Goal: Information Seeking & Learning: Learn about a topic

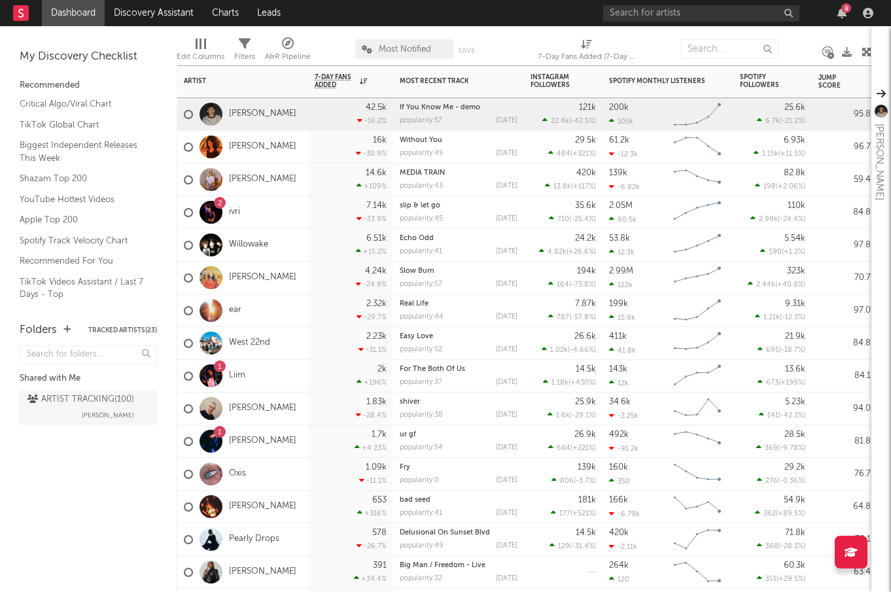
click at [249, 373] on div "1 Liim" at bounding box center [242, 376] width 131 height 33
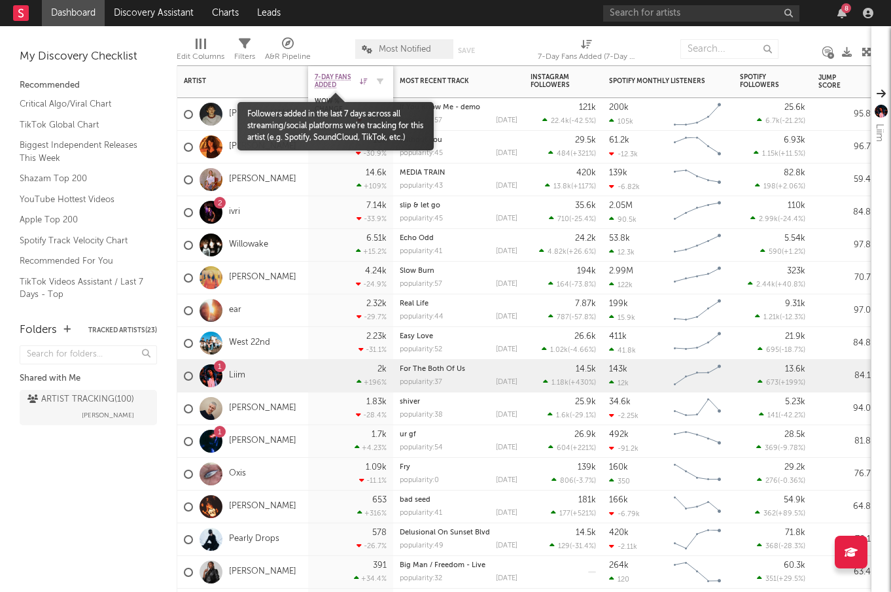
click at [325, 87] on span "7-Day Fans Added" at bounding box center [336, 81] width 42 height 16
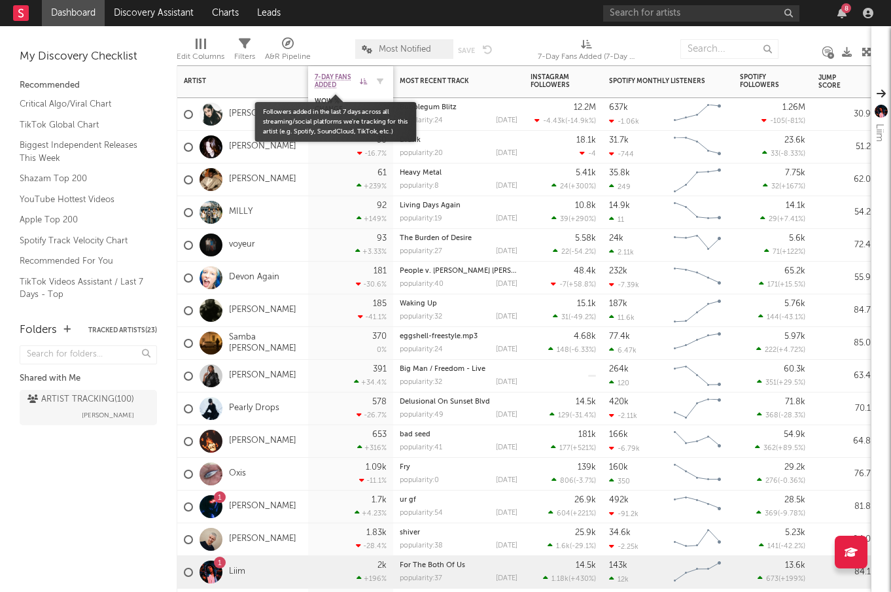
click at [342, 78] on span "7-Day Fans Added" at bounding box center [336, 81] width 42 height 16
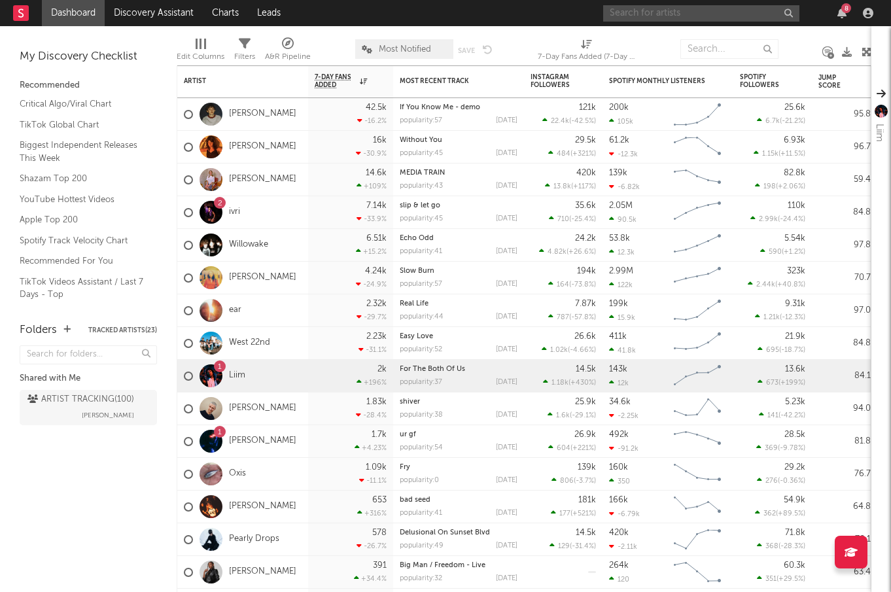
click at [662, 12] on input "text" at bounding box center [701, 13] width 196 height 16
type input "EXUM"
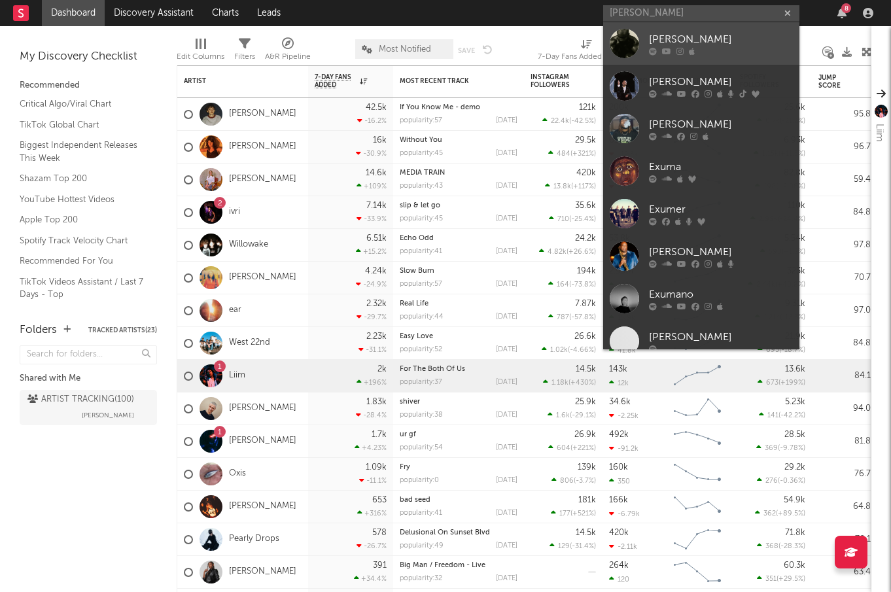
click at [627, 43] on div at bounding box center [624, 43] width 29 height 29
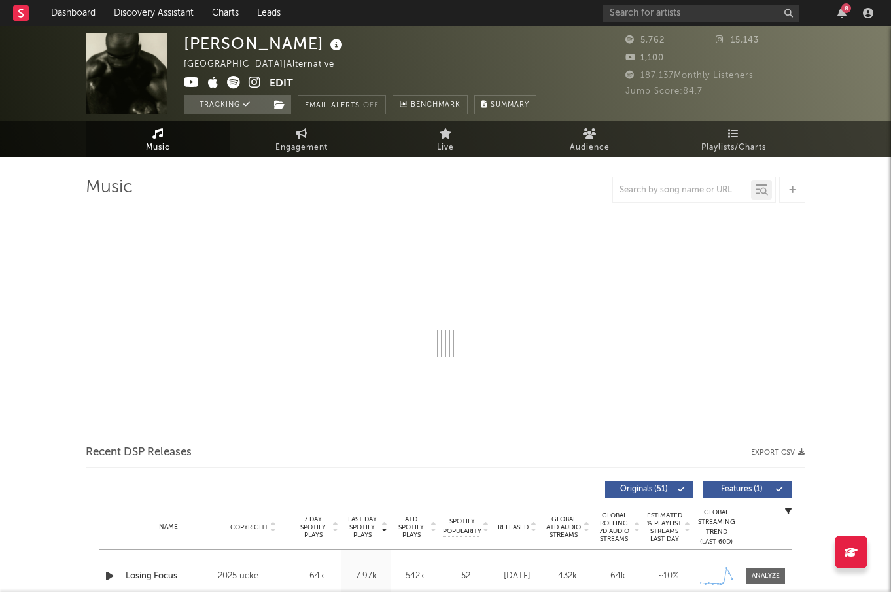
select select "6m"
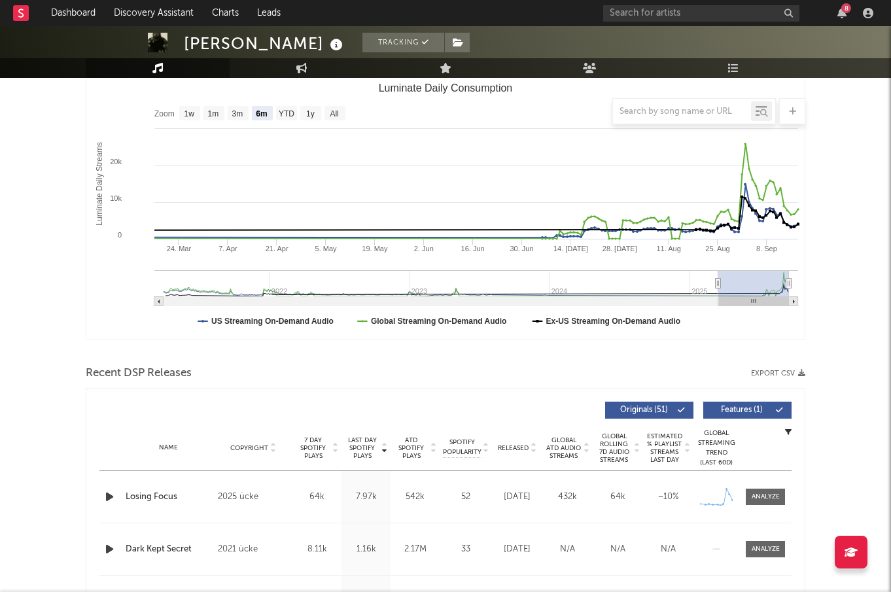
scroll to position [182, 0]
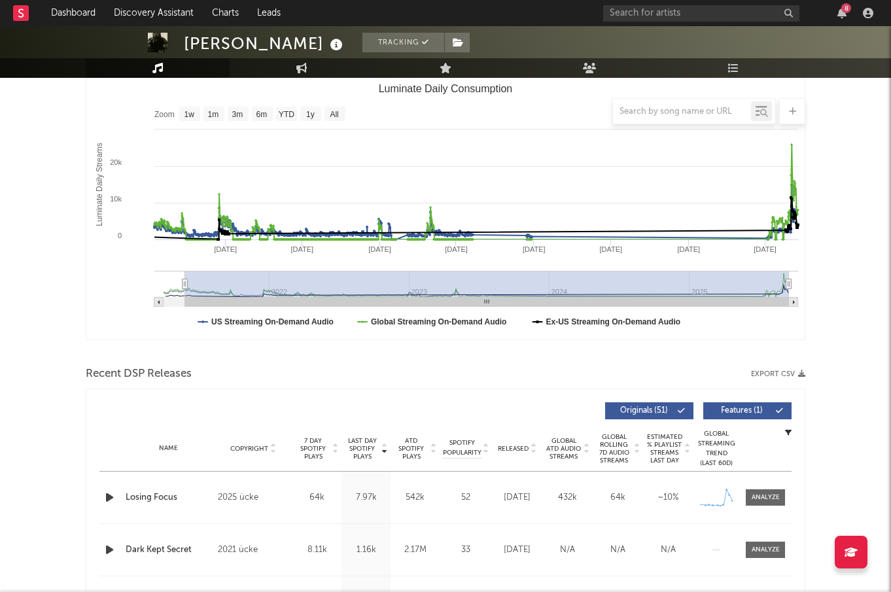
type input "2021-04-17"
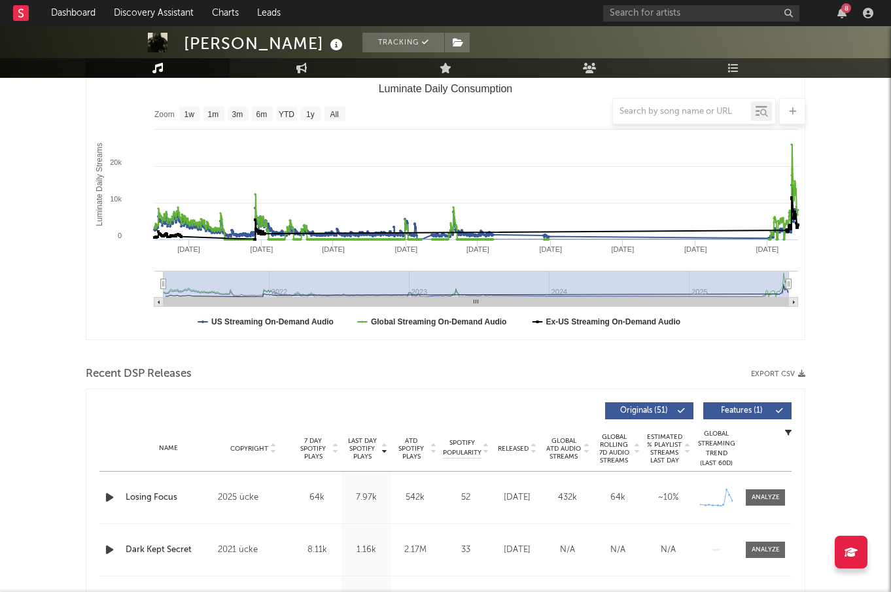
select select "All"
drag, startPoint x: 717, startPoint y: 283, endPoint x: 154, endPoint y: 279, distance: 563.1
click at [154, 279] on icon "Created with Highcharts 10.3.3 Luminate Daily Streams Luminate Daily Consumptio…" at bounding box center [445, 209] width 718 height 262
drag, startPoint x: 166, startPoint y: 283, endPoint x: 149, endPoint y: 283, distance: 17.0
click at [149, 283] on icon "Created with Highcharts 10.3.3 Luminate Daily Streams Luminate Daily Consumptio…" at bounding box center [445, 209] width 718 height 262
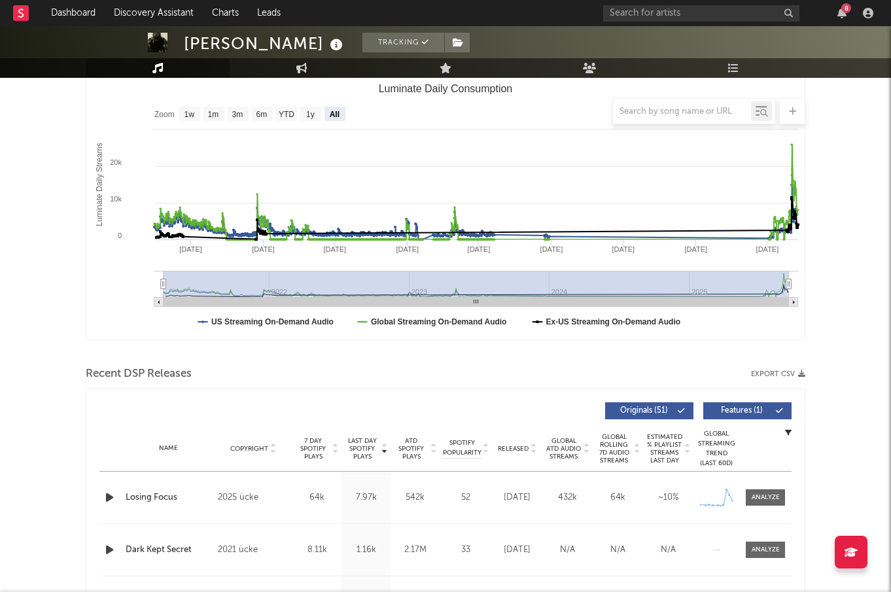
drag, startPoint x: 166, startPoint y: 285, endPoint x: 568, endPoint y: 277, distance: 402.3
click at [568, 277] on rect "Luminate Daily Consumption" at bounding box center [475, 284] width 625 height 26
drag, startPoint x: 166, startPoint y: 283, endPoint x: 578, endPoint y: 280, distance: 412.0
click at [578, 280] on rect "Luminate Daily Consumption" at bounding box center [475, 284] width 625 height 26
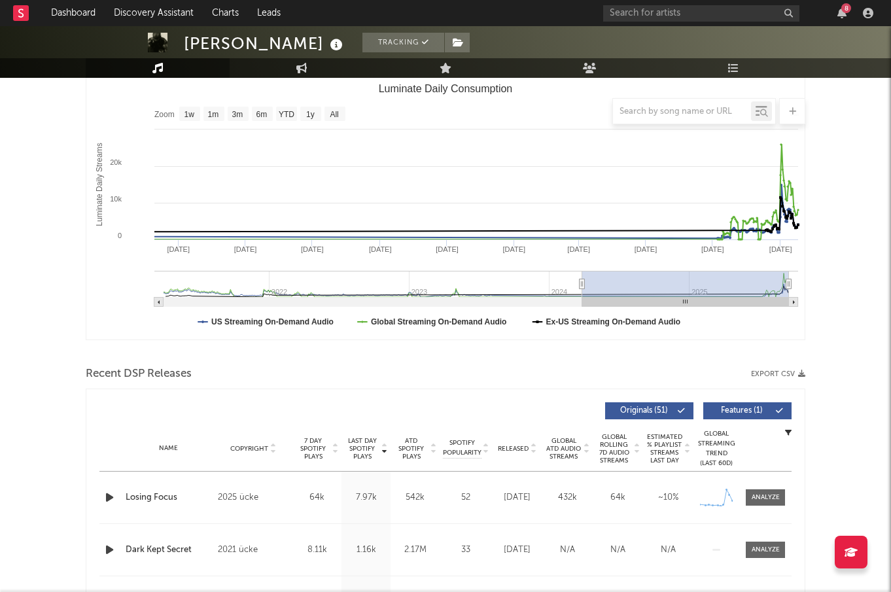
type input "2024-07-27"
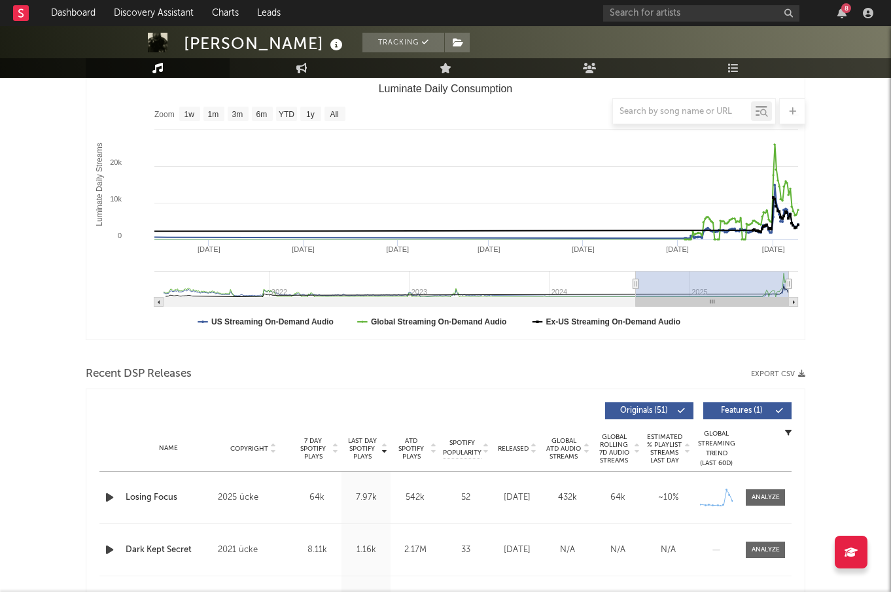
select select "1y"
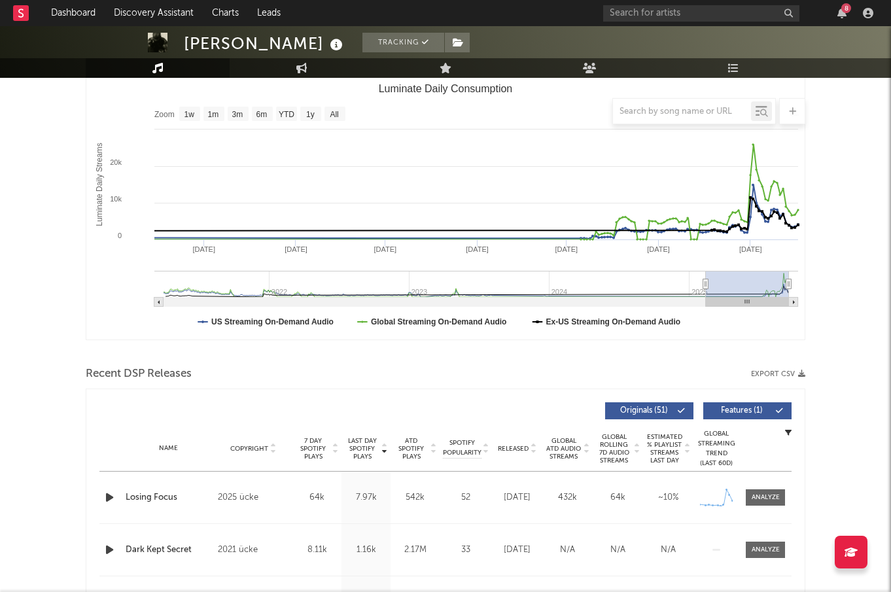
type input "2025-02-12"
drag, startPoint x: 163, startPoint y: 281, endPoint x: 706, endPoint y: 286, distance: 542.8
click at [706, 286] on icon "Luminate Daily Consumption" at bounding box center [705, 284] width 5 height 10
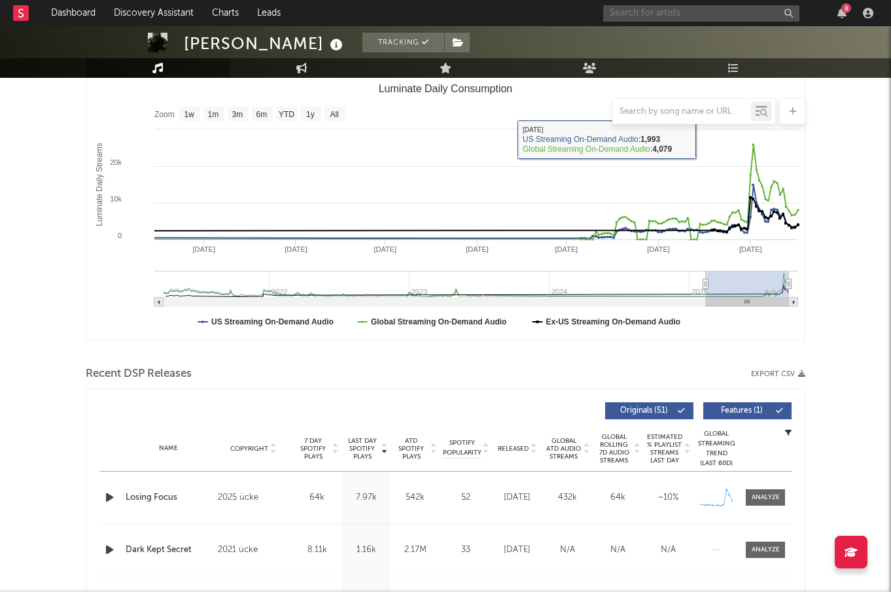
click at [672, 15] on input "text" at bounding box center [701, 13] width 196 height 16
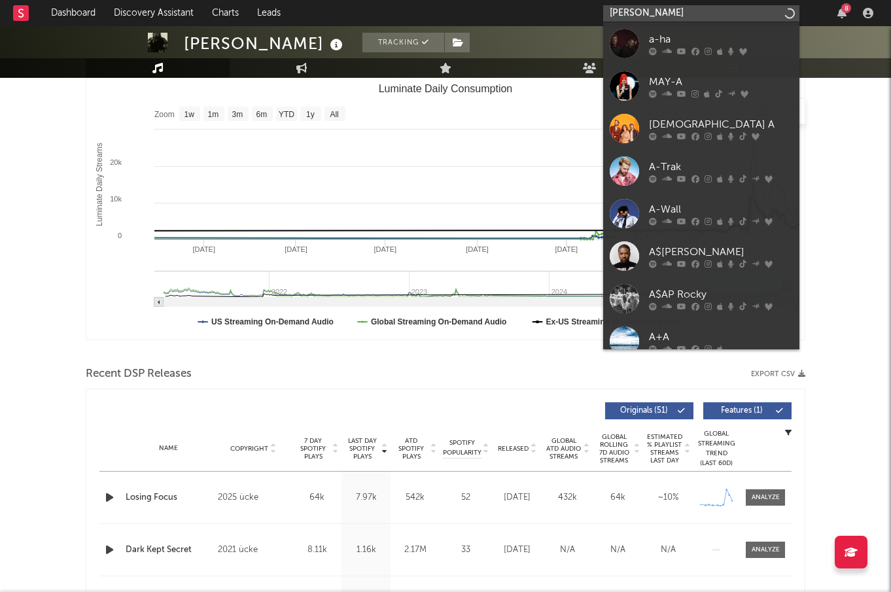
type input "aggie miller"
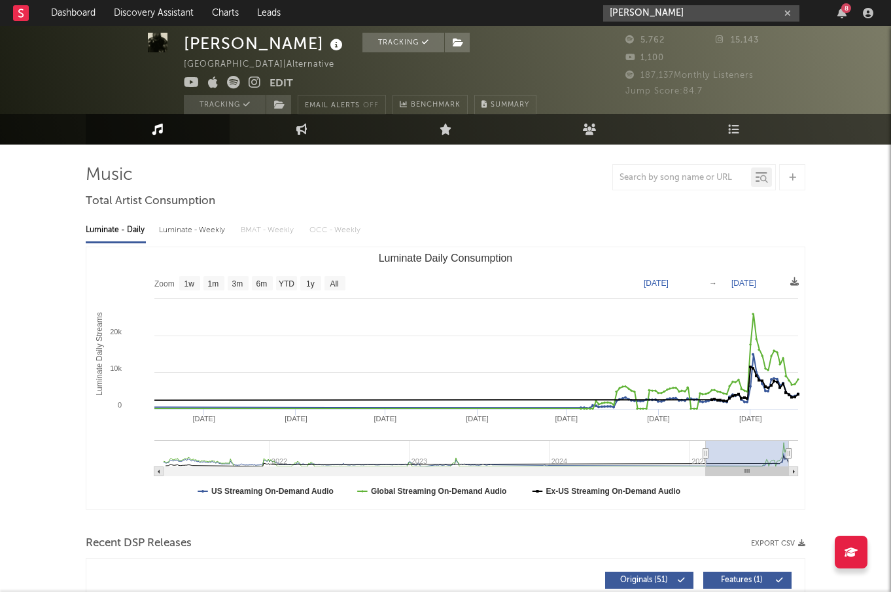
scroll to position [0, 0]
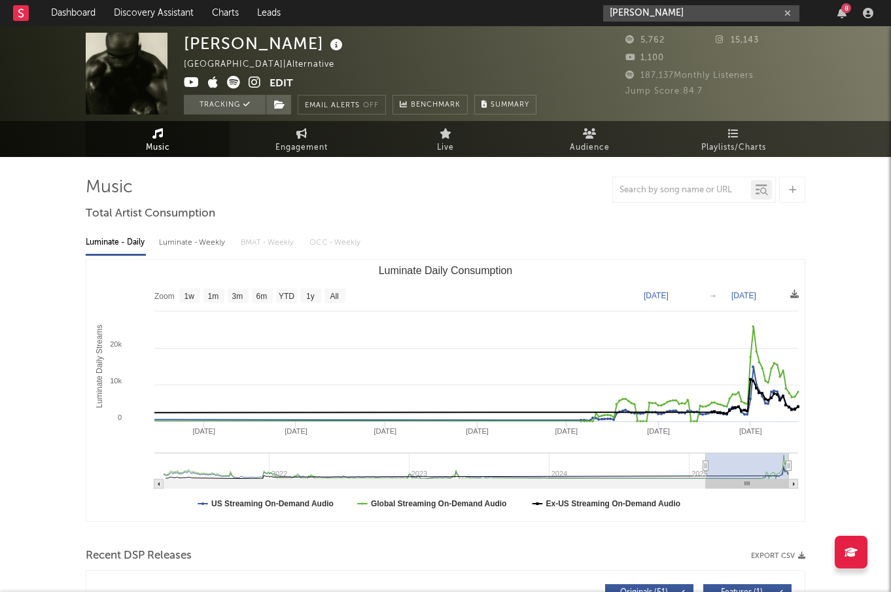
click at [699, 16] on input "aggie miller" at bounding box center [701, 13] width 196 height 16
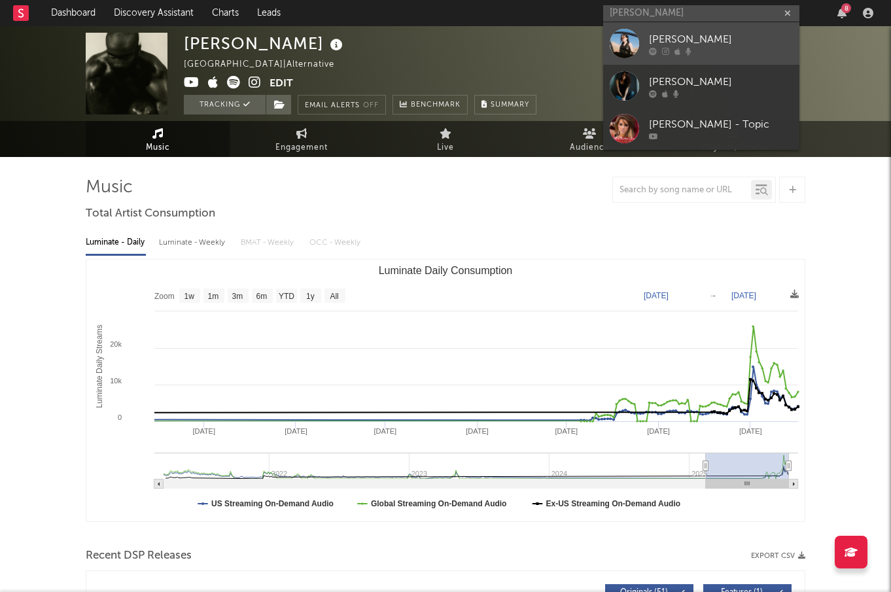
click at [623, 39] on div at bounding box center [624, 43] width 29 height 29
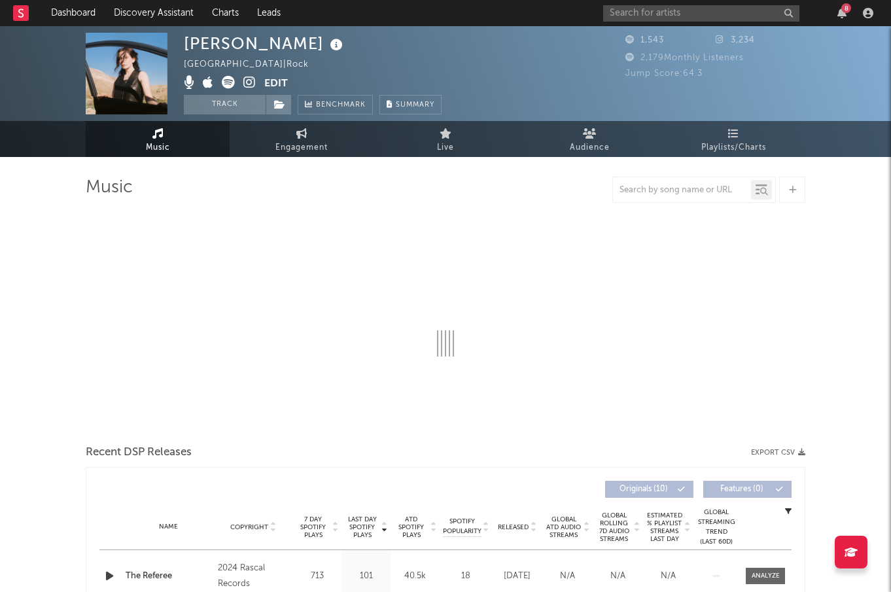
select select "6m"
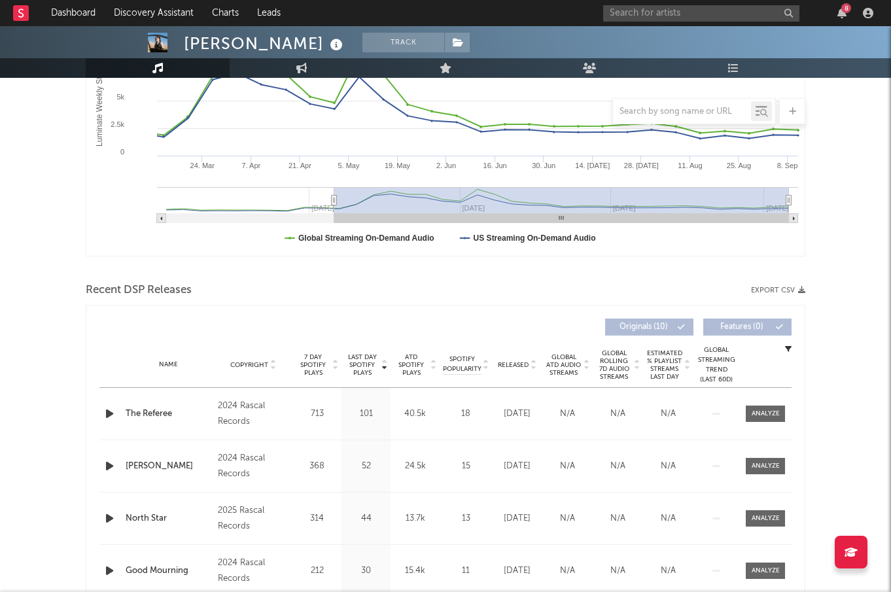
scroll to position [266, 0]
click at [400, 366] on span "ATD Spotify Plays" at bounding box center [411, 364] width 35 height 24
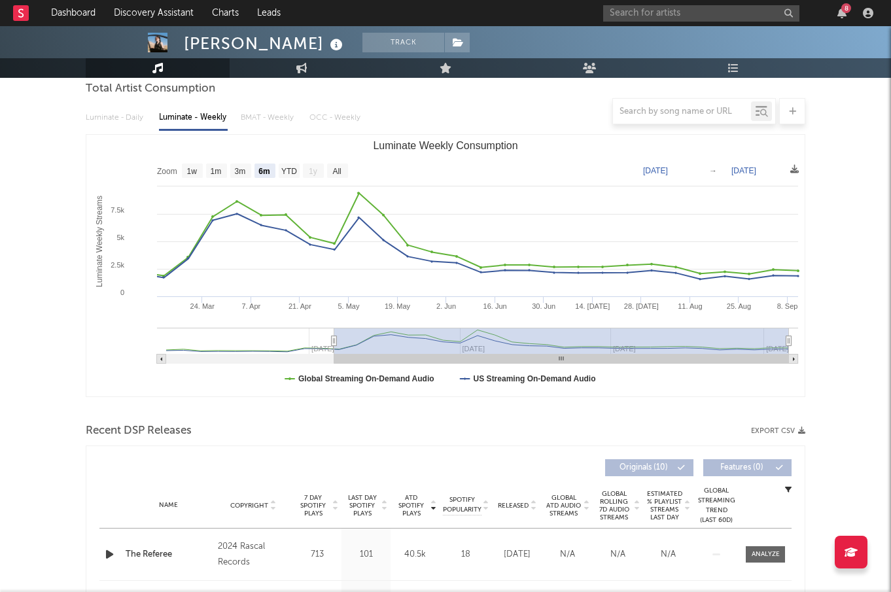
scroll to position [0, 0]
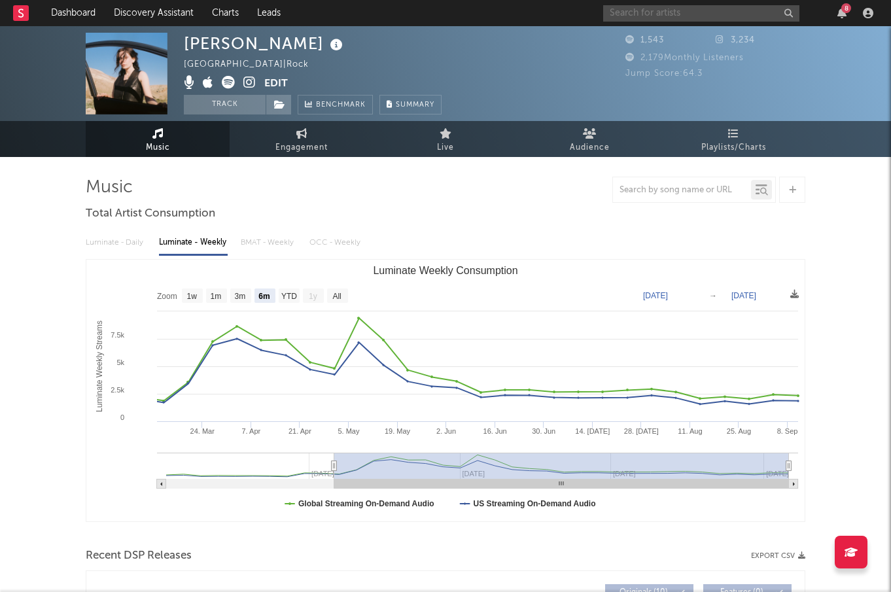
click at [651, 14] on input "text" at bounding box center [701, 13] width 196 height 16
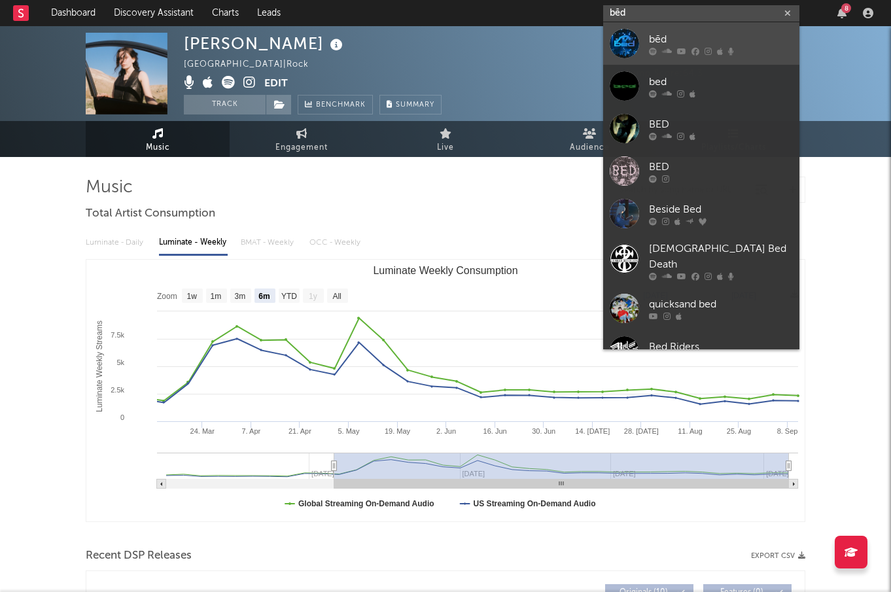
type input "bēd"
click at [630, 43] on div at bounding box center [624, 43] width 29 height 29
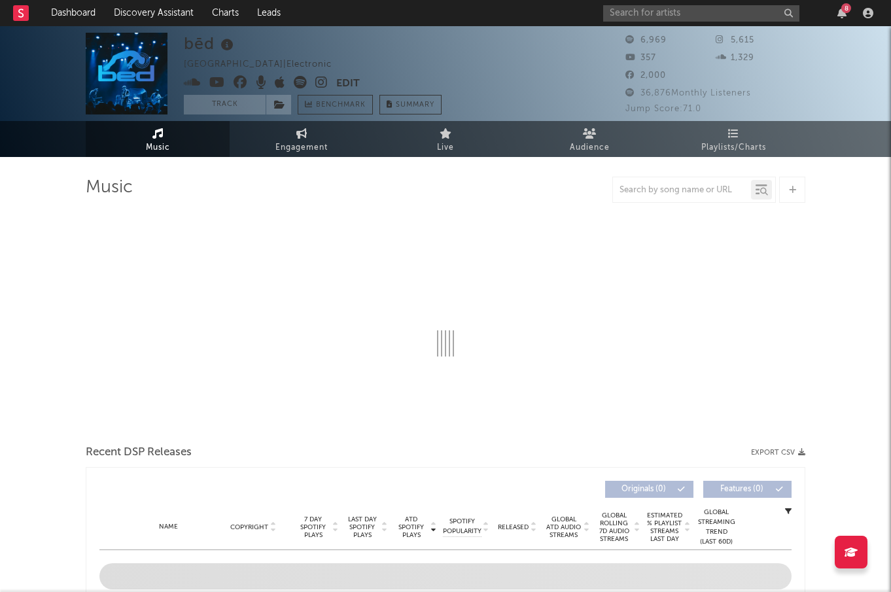
select select "1w"
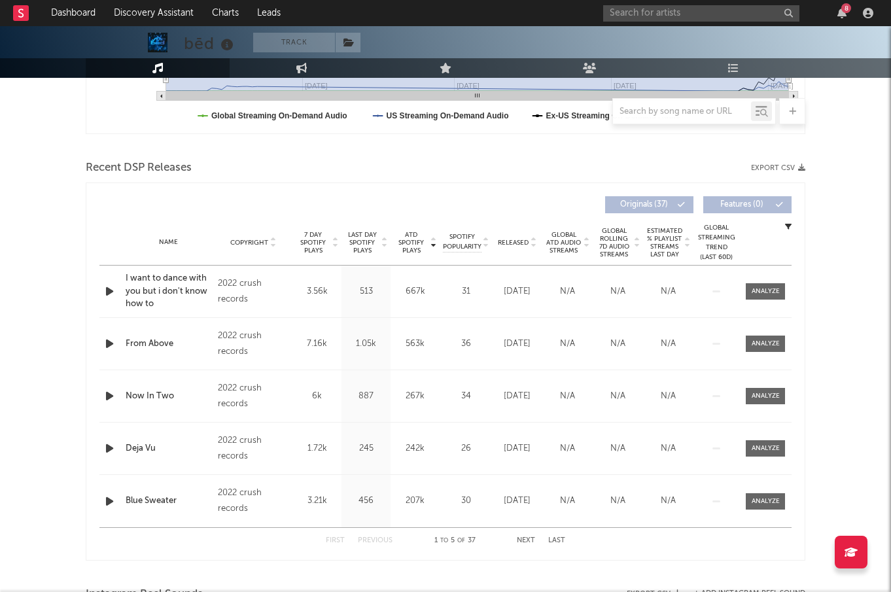
scroll to position [400, 0]
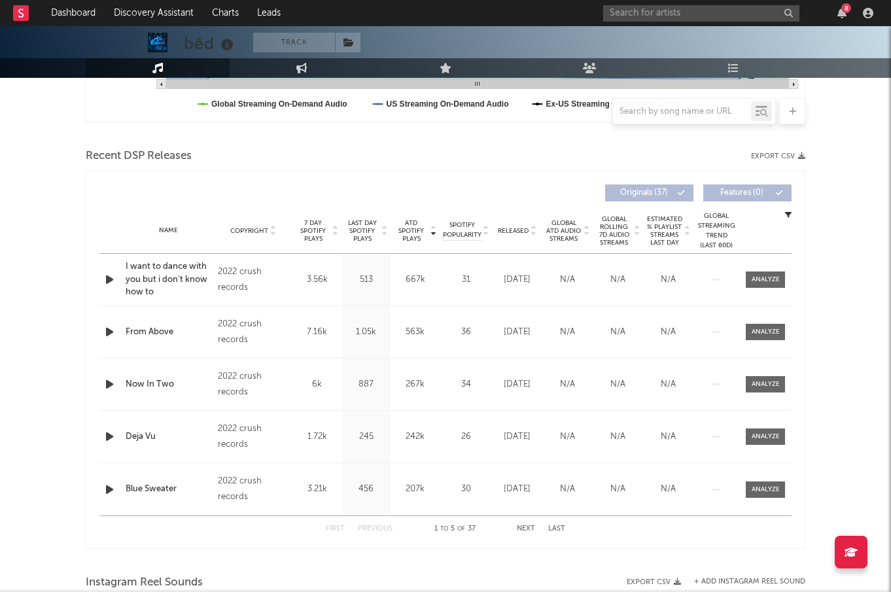
click at [409, 228] on span "ATD Spotify Plays" at bounding box center [411, 231] width 35 height 24
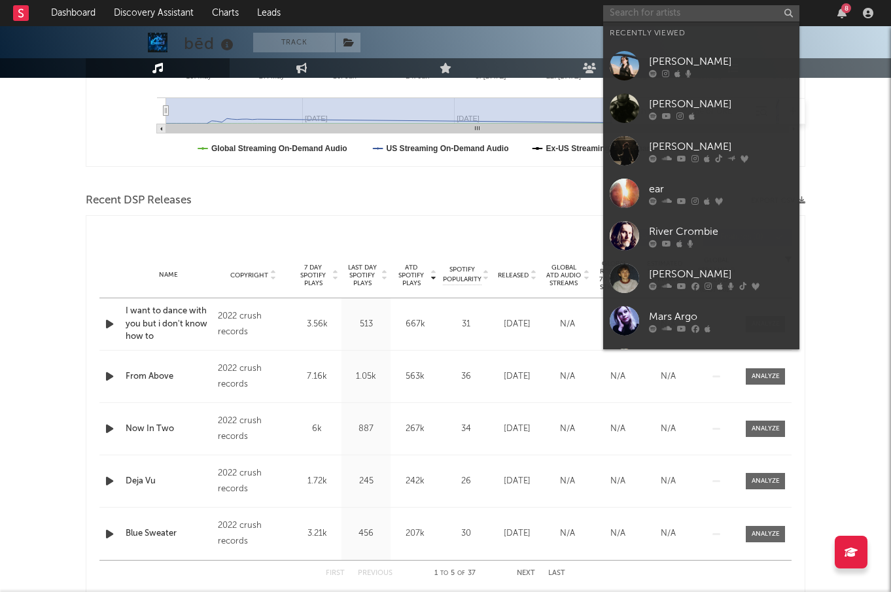
click at [686, 17] on input "text" at bounding box center [701, 13] width 196 height 16
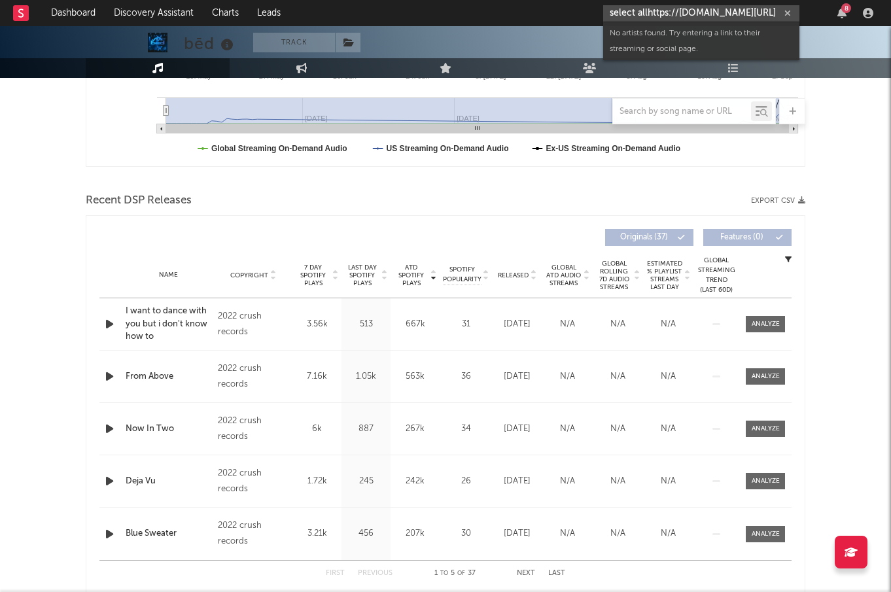
click at [688, 6] on input "select allhttps://app.sodatone.com/artists/170543?s=sr" at bounding box center [701, 13] width 196 height 16
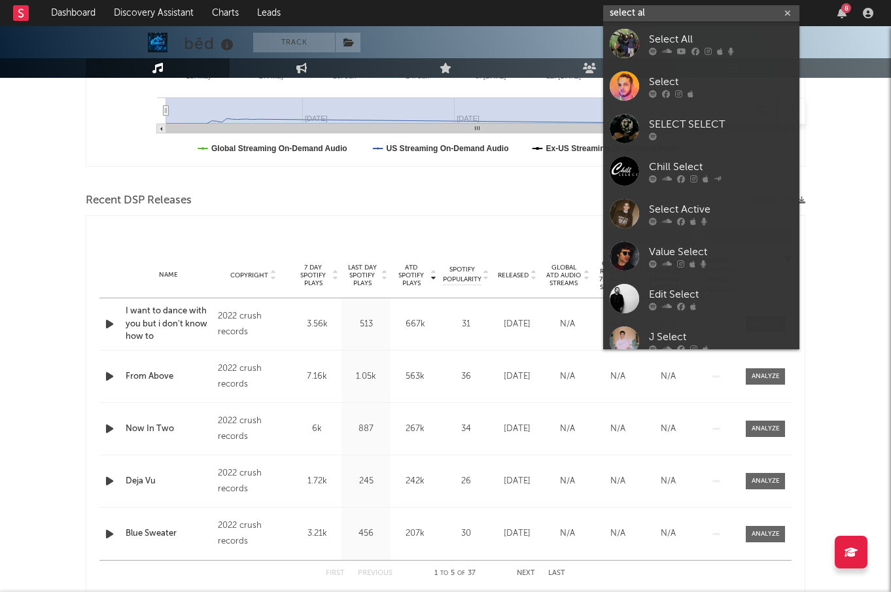
type input "select all"
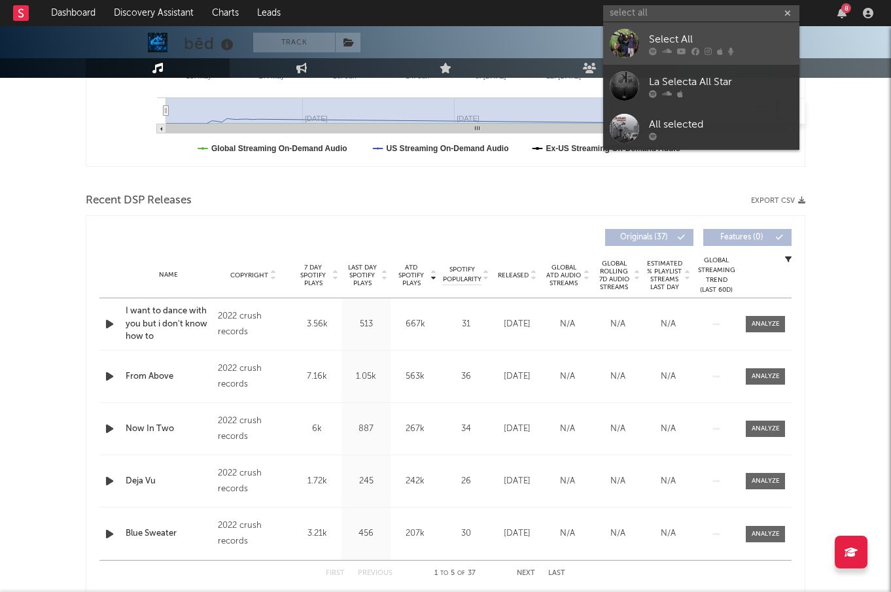
click at [688, 40] on div "Select All" at bounding box center [721, 39] width 144 height 16
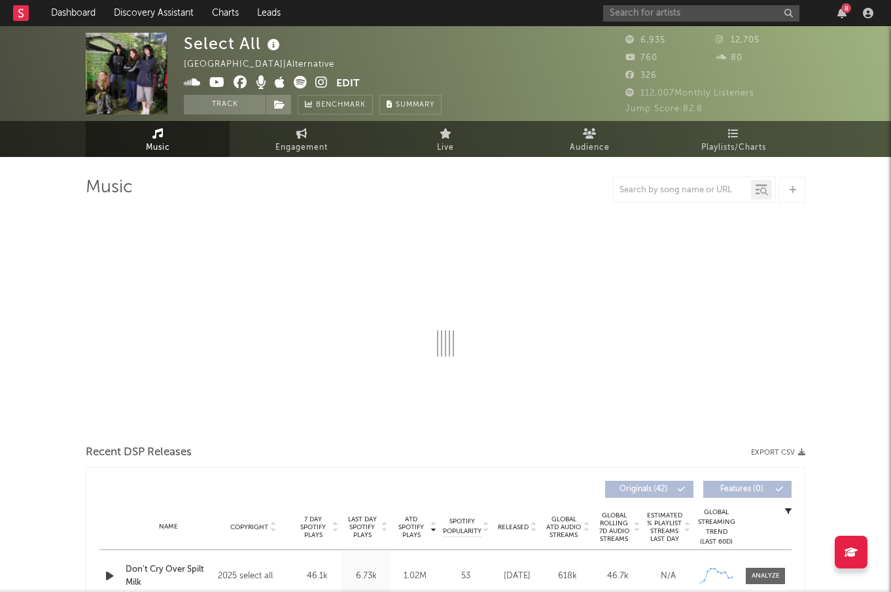
select select "1w"
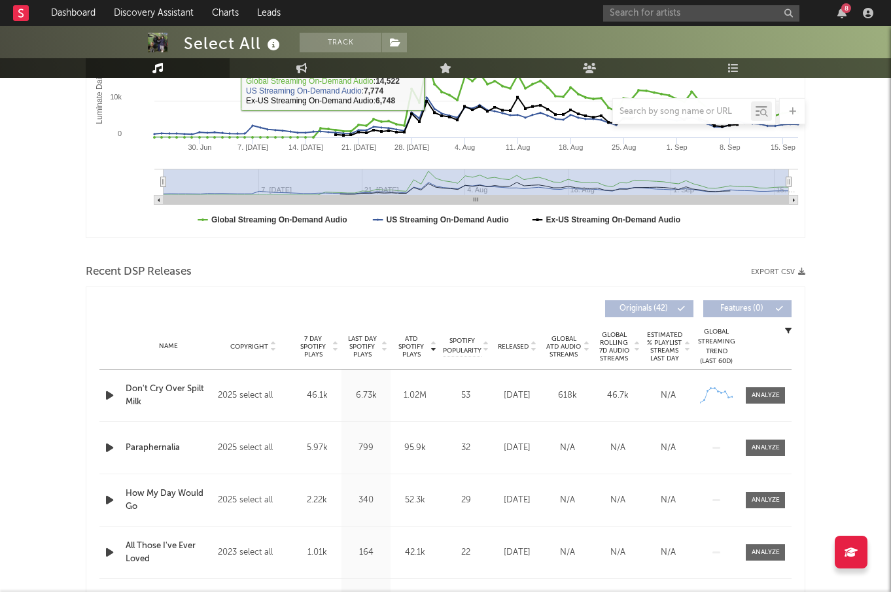
scroll to position [307, 0]
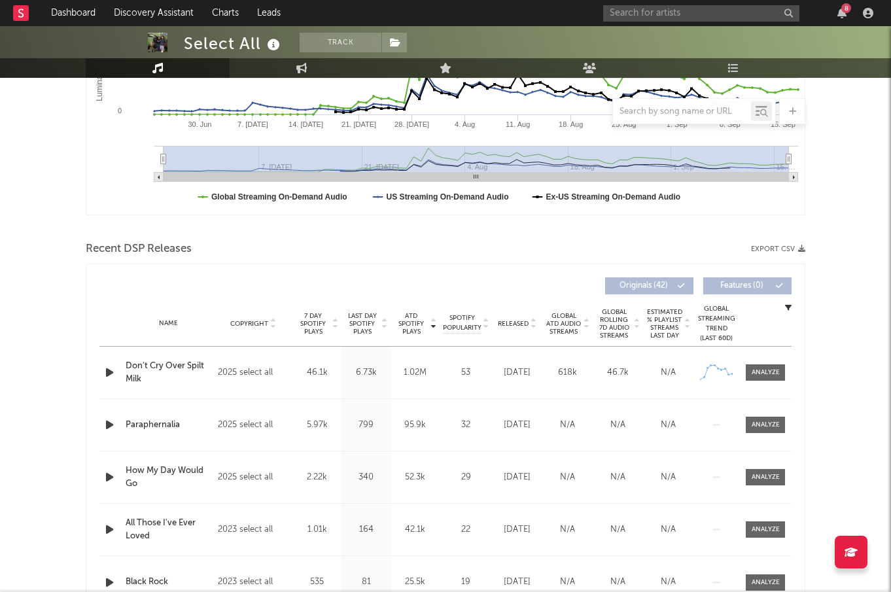
click at [504, 322] on body "Dashboard Discovery Assistant Charts Leads 8 Notifications Settings Mark all as…" at bounding box center [445, 549] width 891 height 1660
click at [513, 322] on span "Released" at bounding box center [513, 324] width 31 height 8
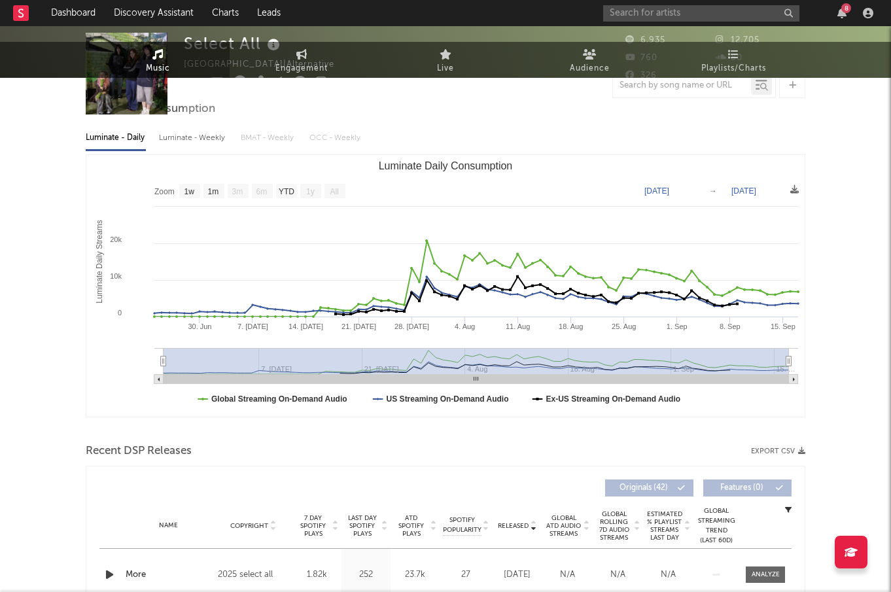
scroll to position [0, 0]
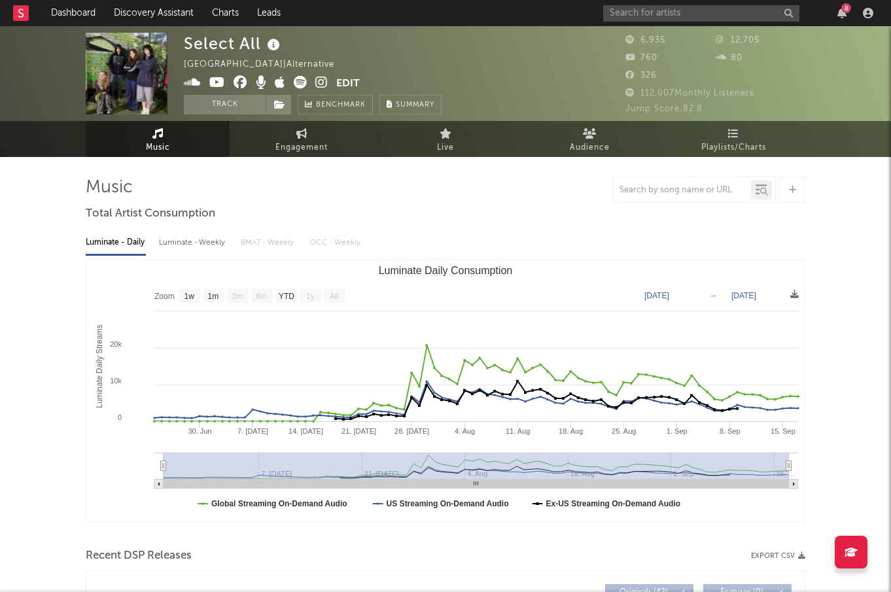
click at [301, 82] on icon at bounding box center [300, 82] width 13 height 13
click at [320, 82] on icon at bounding box center [321, 82] width 12 height 13
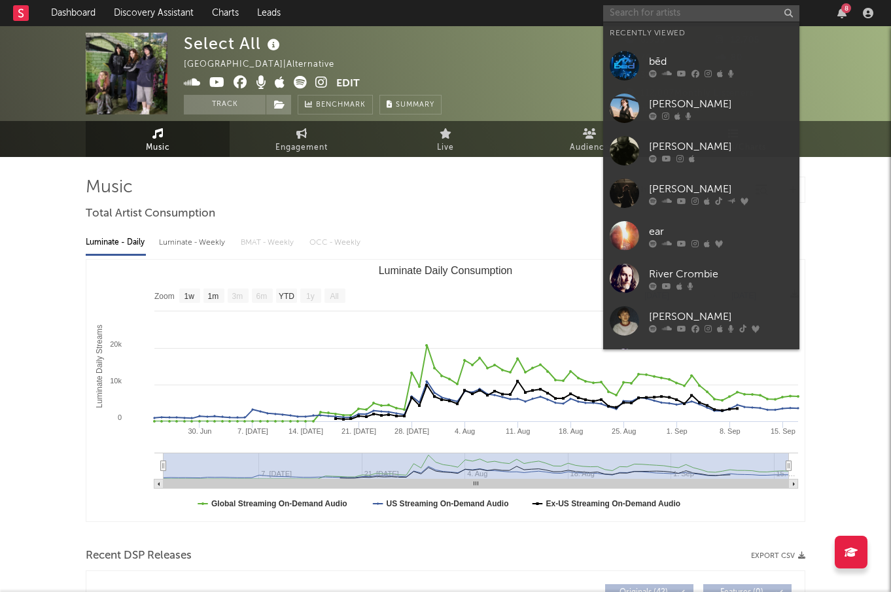
click at [664, 11] on input "text" at bounding box center [701, 13] width 196 height 16
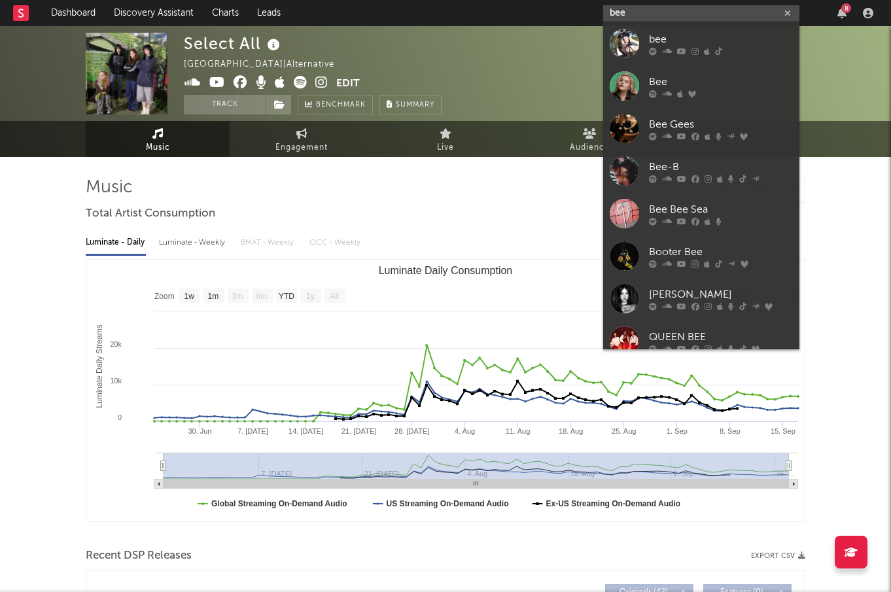
click at [658, 13] on input "bee" at bounding box center [701, 13] width 196 height 16
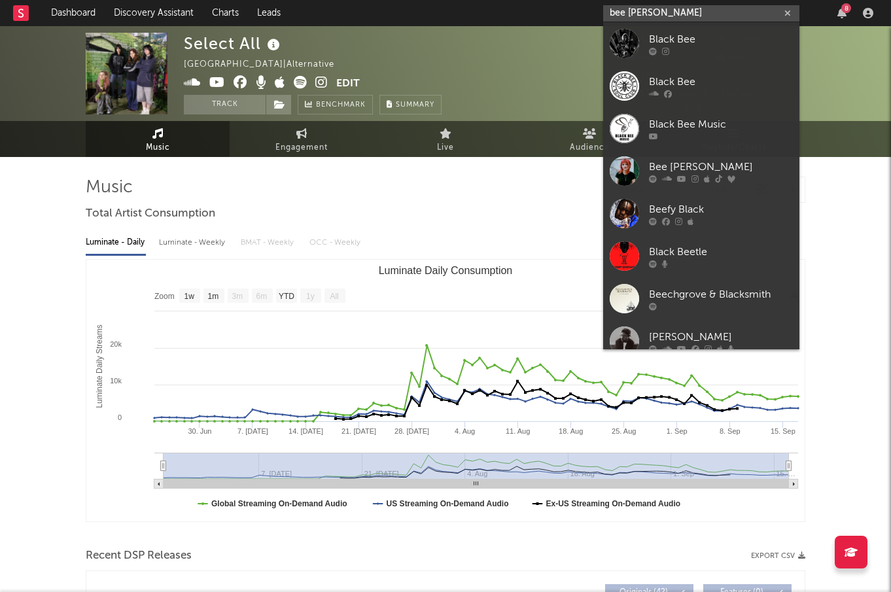
type input "bee blackwell"
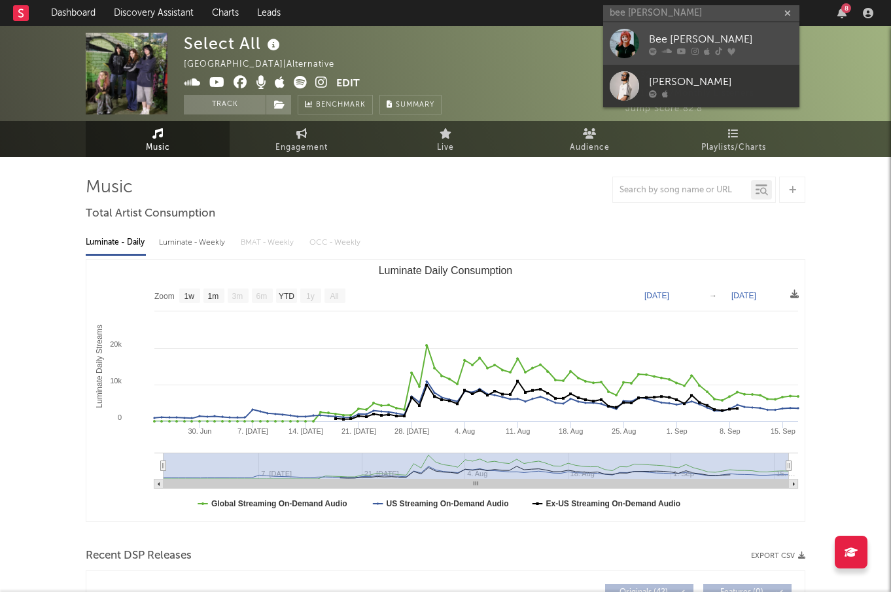
click at [624, 38] on div at bounding box center [624, 43] width 29 height 29
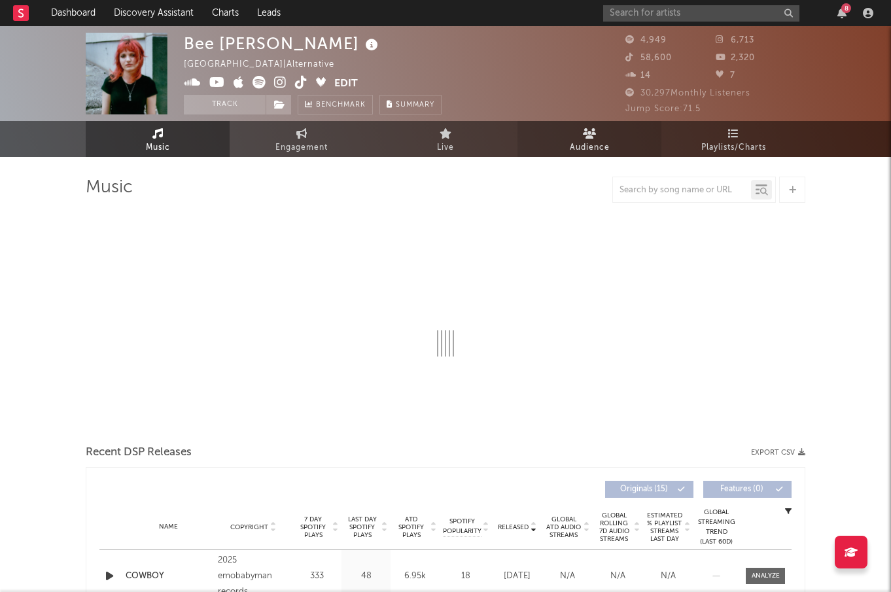
select select "6m"
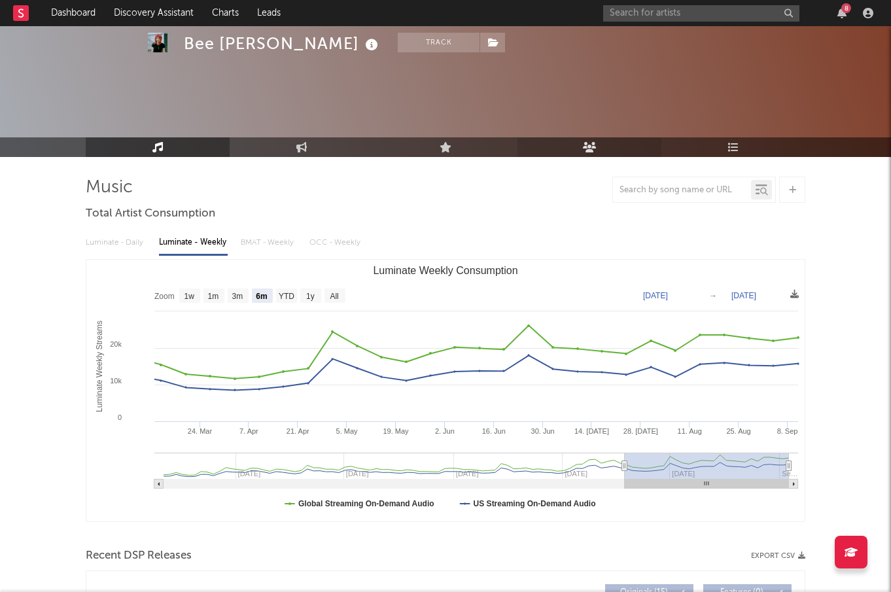
scroll to position [95, 0]
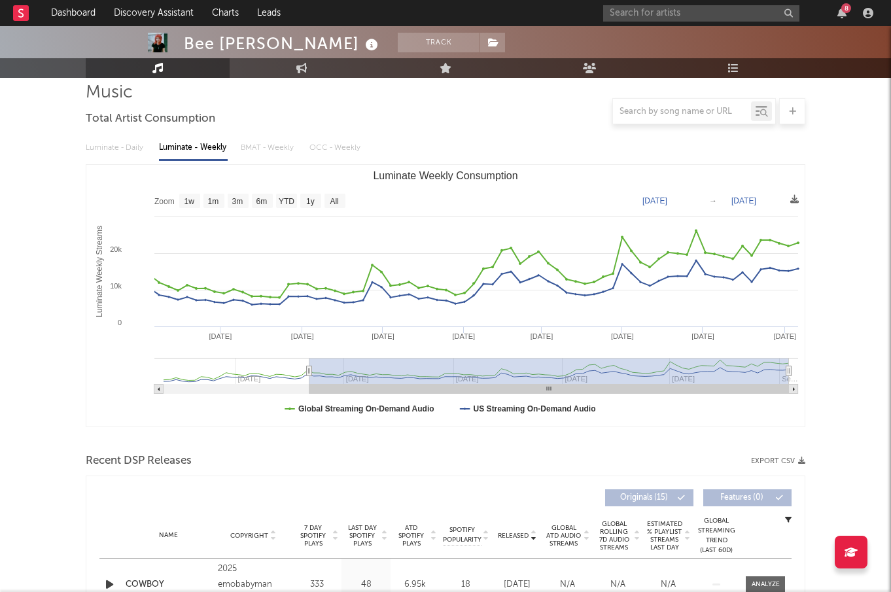
type input "2023-11-23"
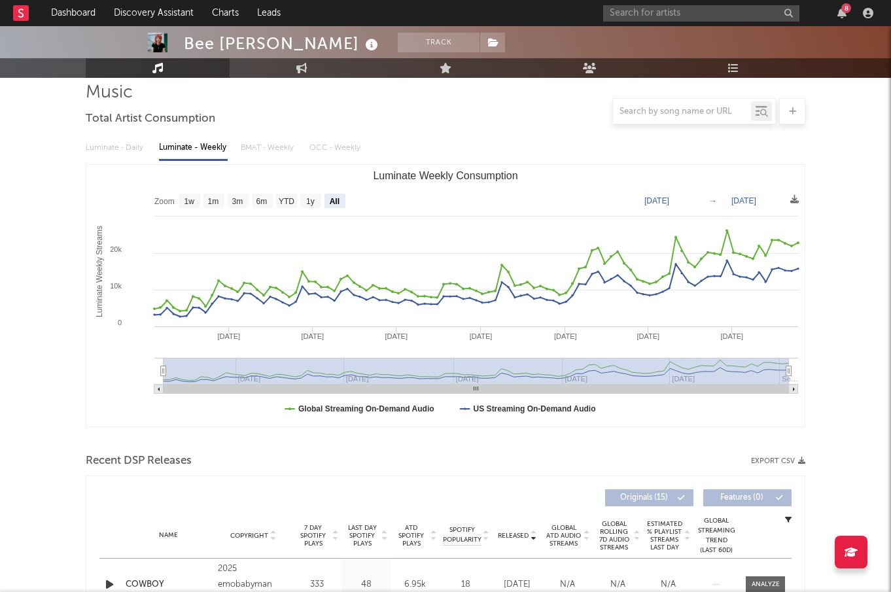
select select "All"
type input "2023-10-12"
drag, startPoint x: 623, startPoint y: 370, endPoint x: 116, endPoint y: 351, distance: 507.8
click at [116, 351] on icon "Created with Highcharts 10.3.3 Luminate Weekly Streams Luminate Weekly Consumpt…" at bounding box center [445, 296] width 718 height 262
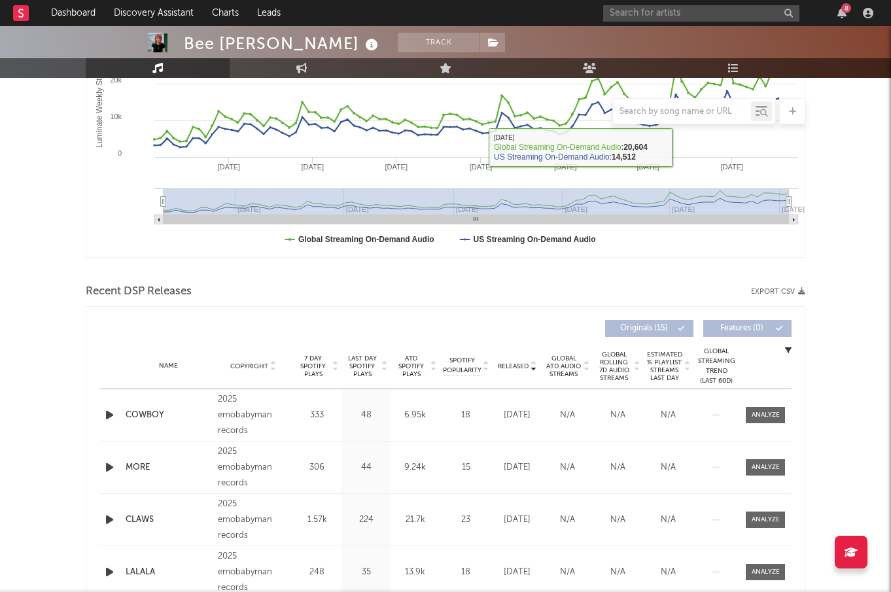
scroll to position [269, 0]
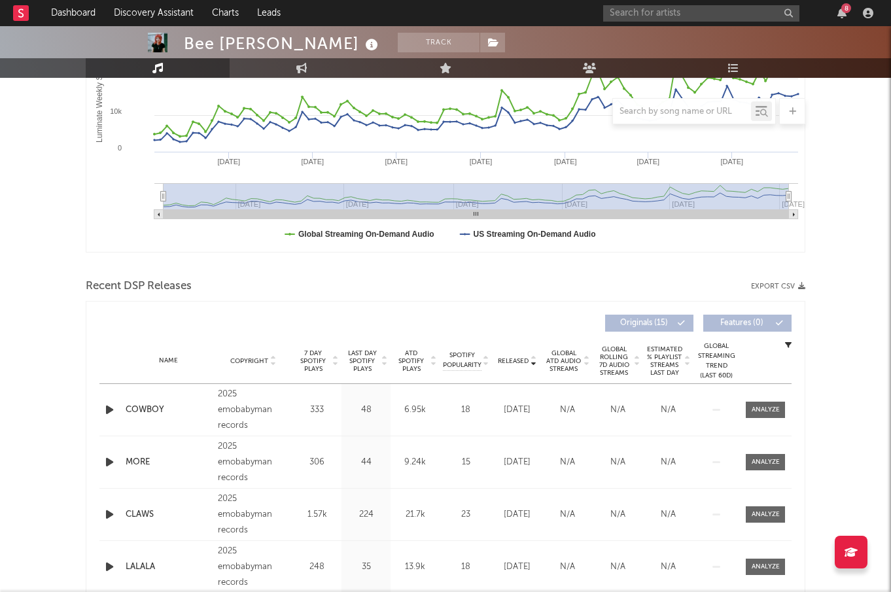
click at [408, 362] on span "ATD Spotify Plays" at bounding box center [411, 361] width 35 height 24
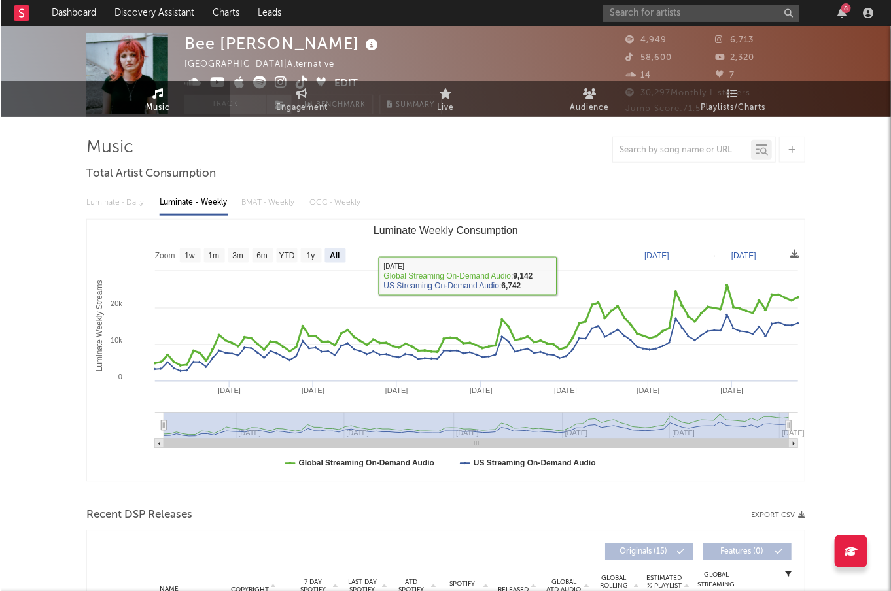
scroll to position [0, 0]
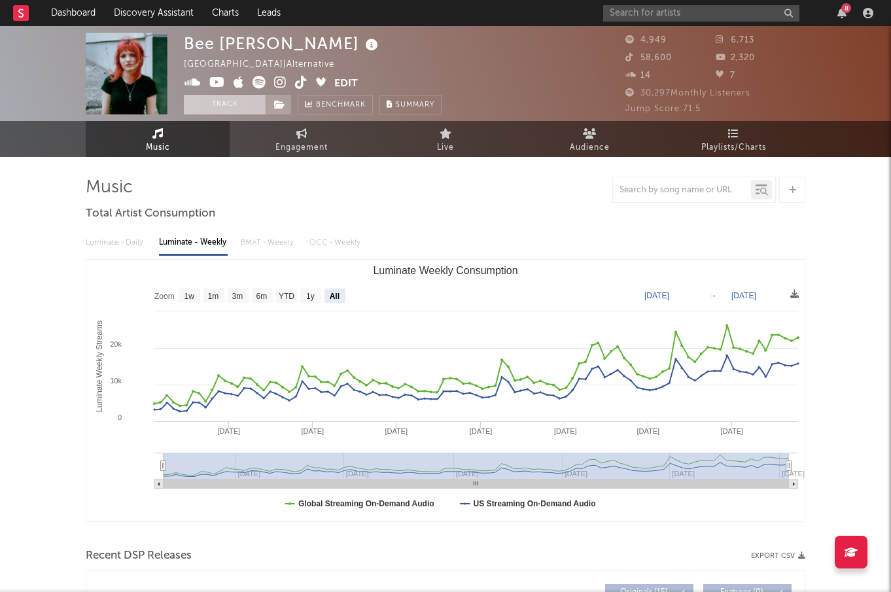
click at [232, 105] on button "Track" at bounding box center [225, 105] width 82 height 20
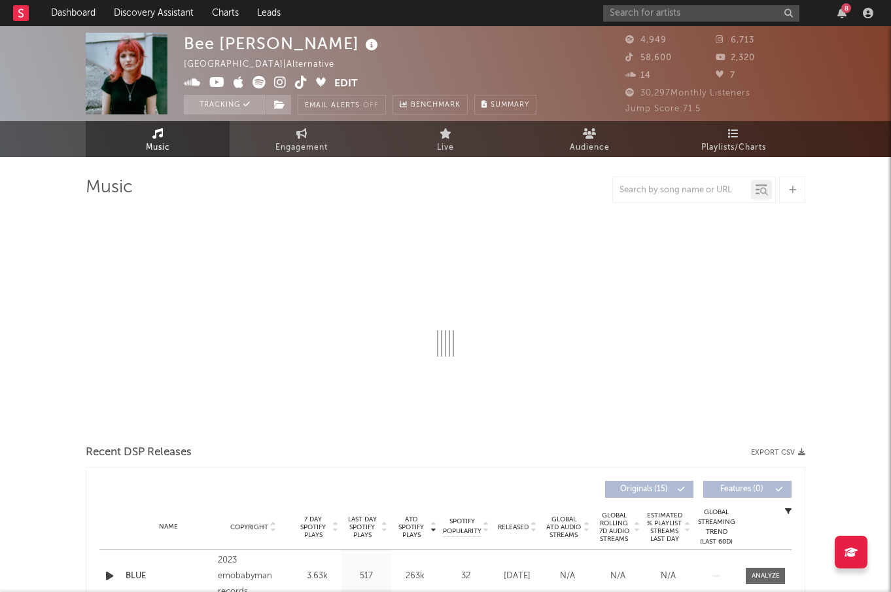
select select "6m"
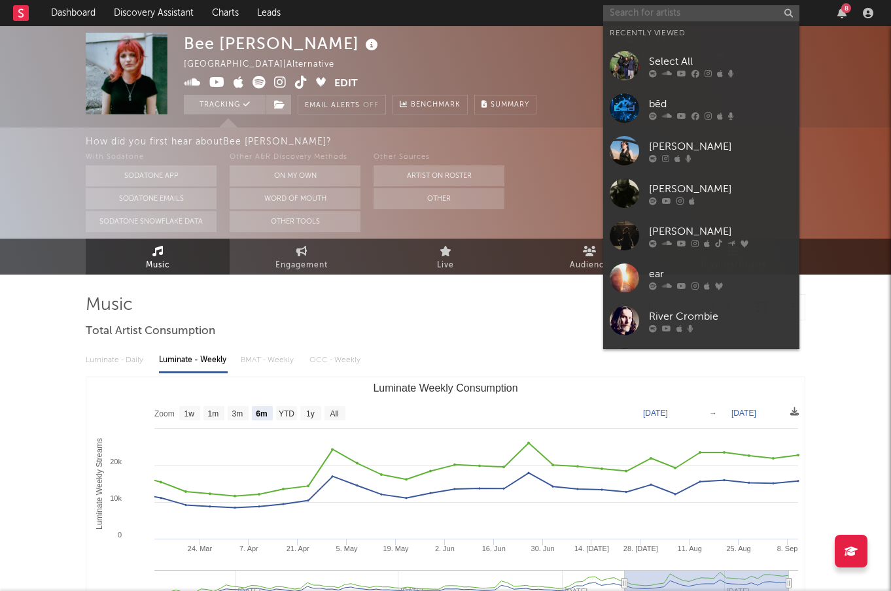
click at [675, 14] on input "text" at bounding box center [701, 13] width 196 height 16
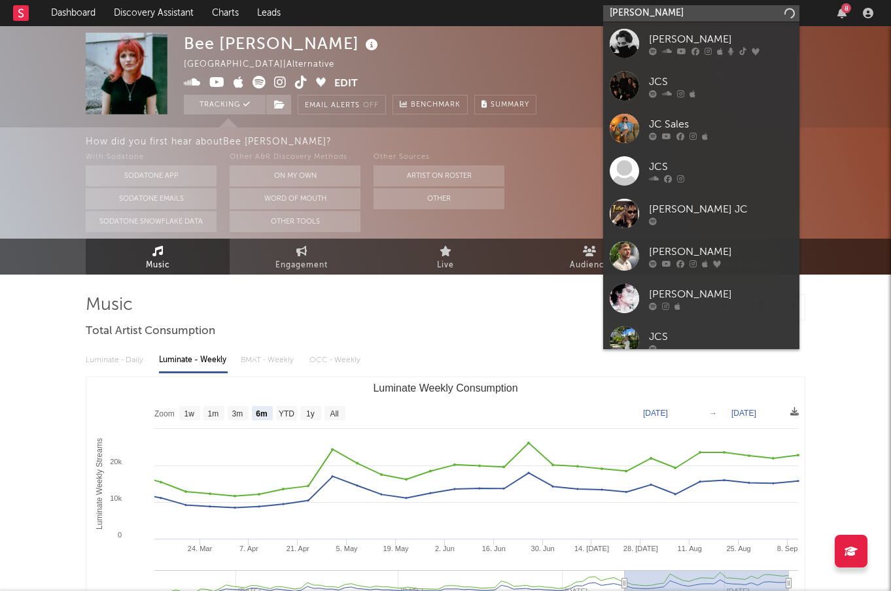
type input "jc stewart"
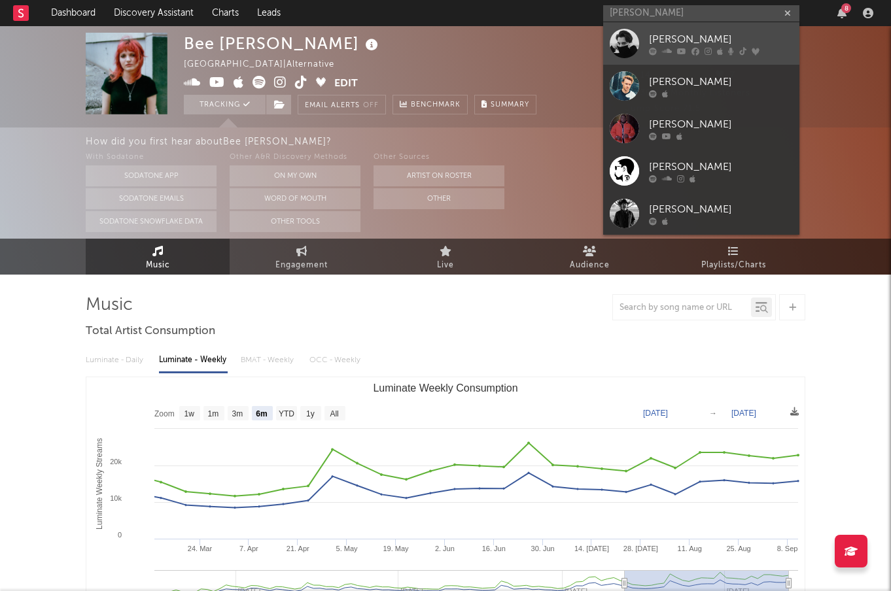
click at [665, 36] on div "JC Stewart" at bounding box center [721, 39] width 144 height 16
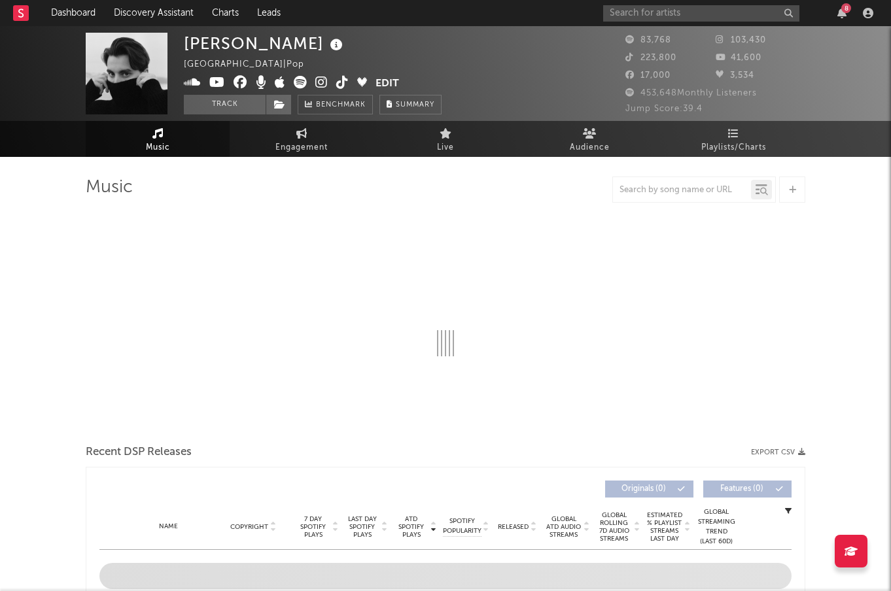
select select "6m"
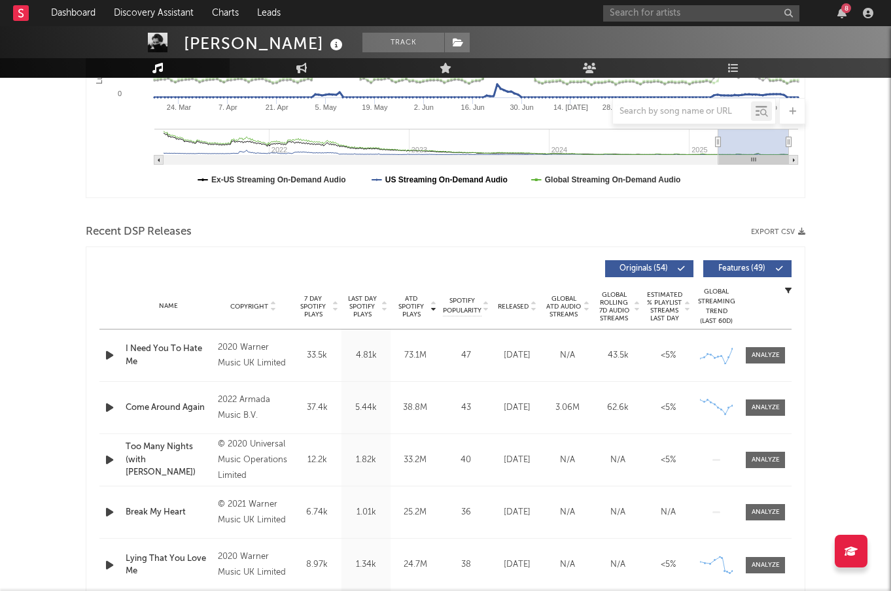
scroll to position [329, 0]
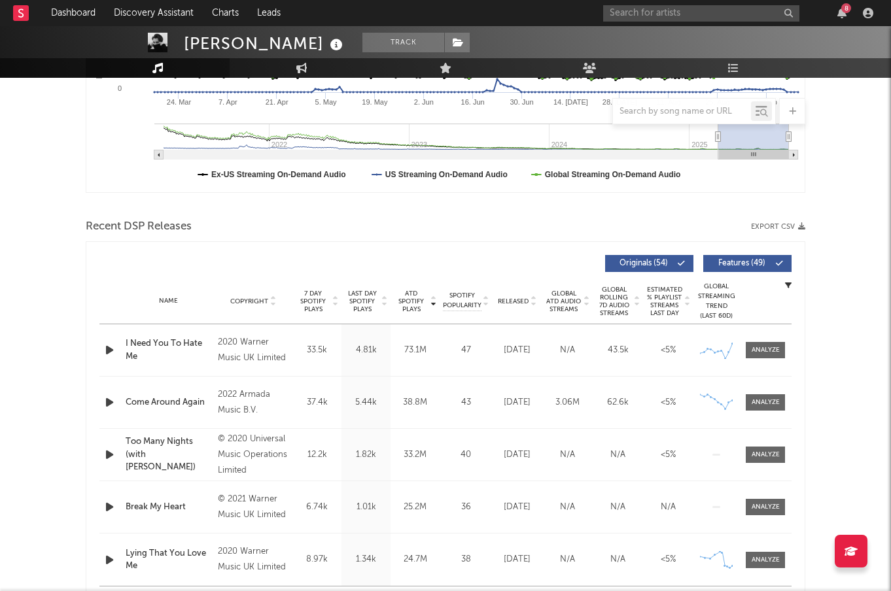
click at [506, 298] on span "Released" at bounding box center [513, 302] width 31 height 8
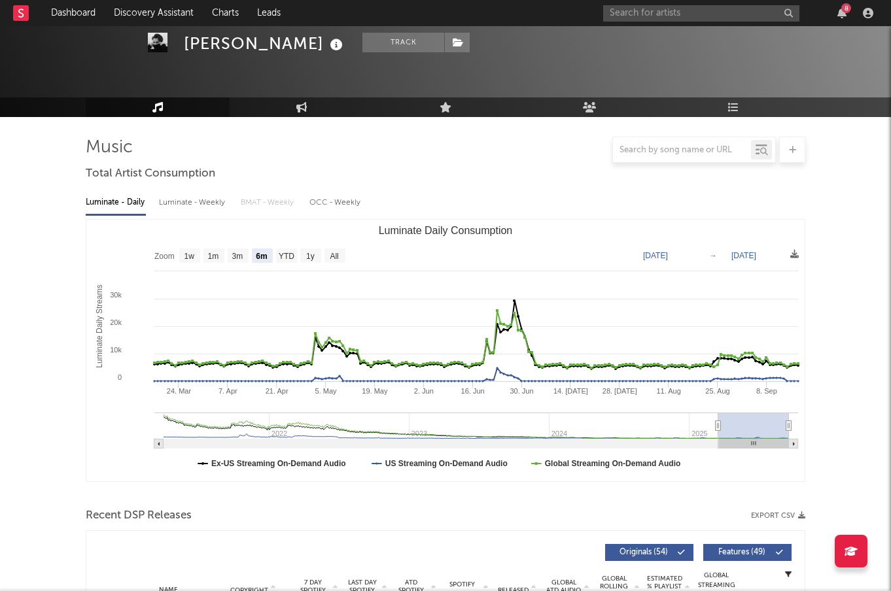
scroll to position [0, 0]
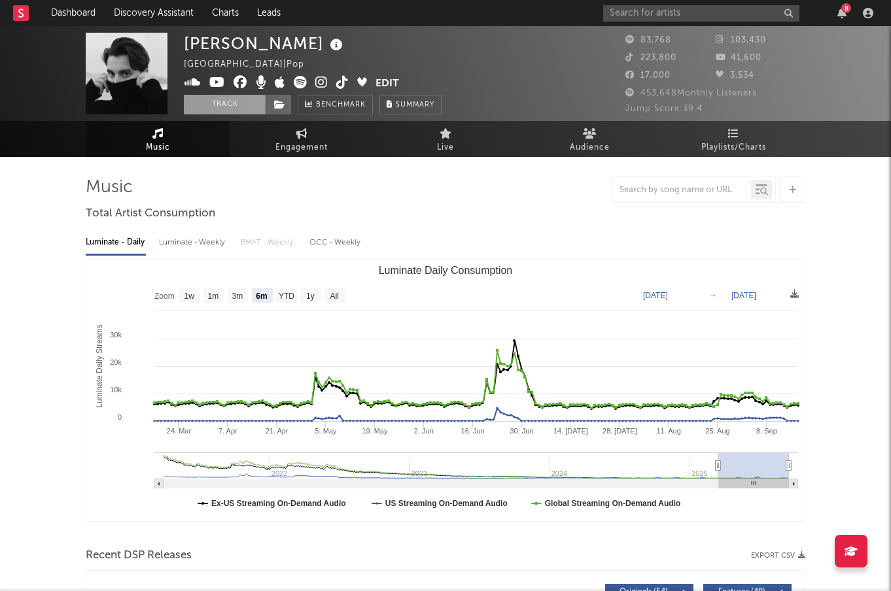
click at [243, 101] on button "Track" at bounding box center [225, 105] width 82 height 20
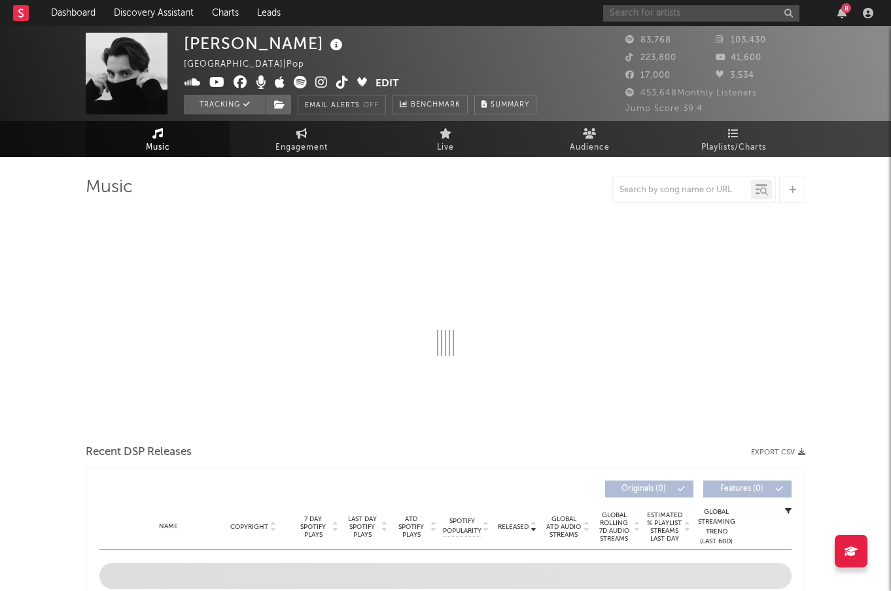
click at [758, 20] on input "text" at bounding box center [701, 13] width 196 height 16
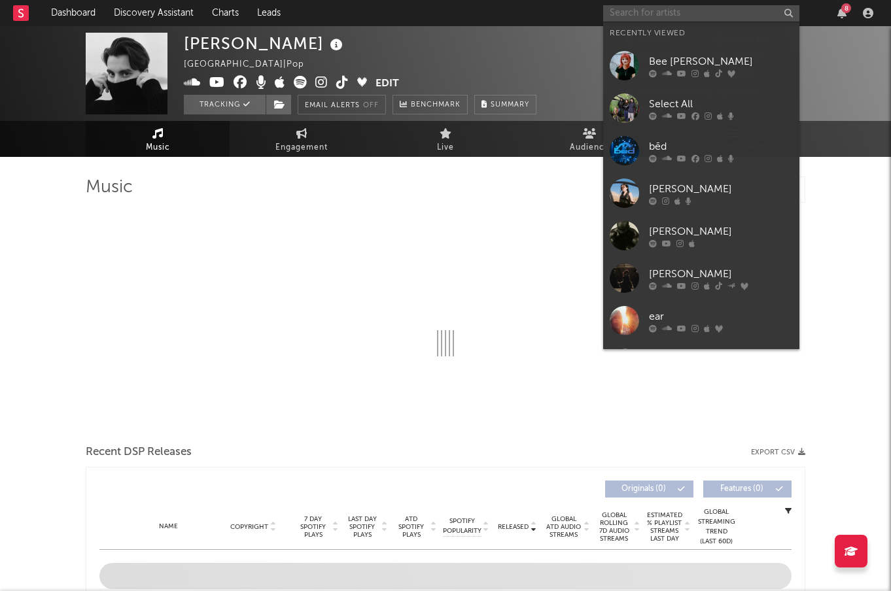
type input "t"
select select "6m"
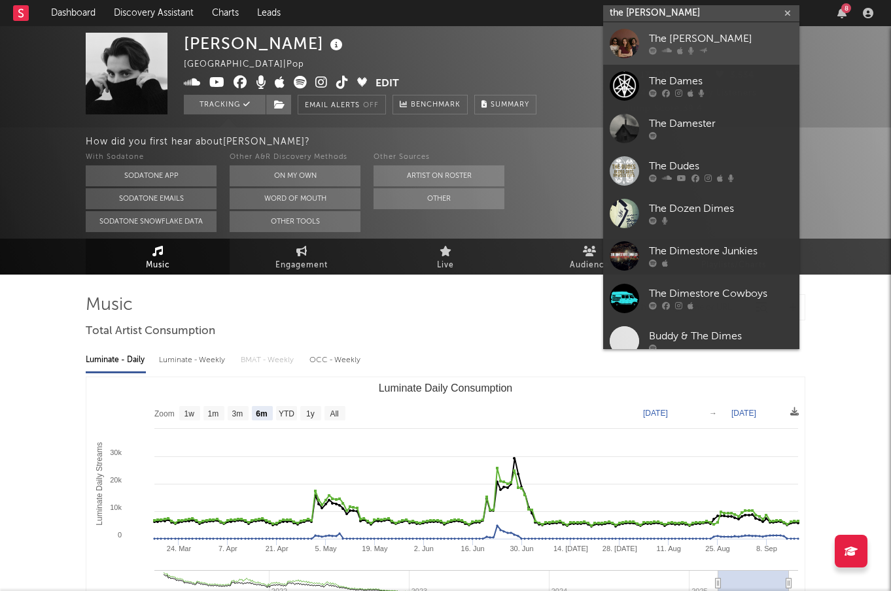
type input "the dumes"
click at [744, 44] on div "The Dumes" at bounding box center [721, 39] width 144 height 16
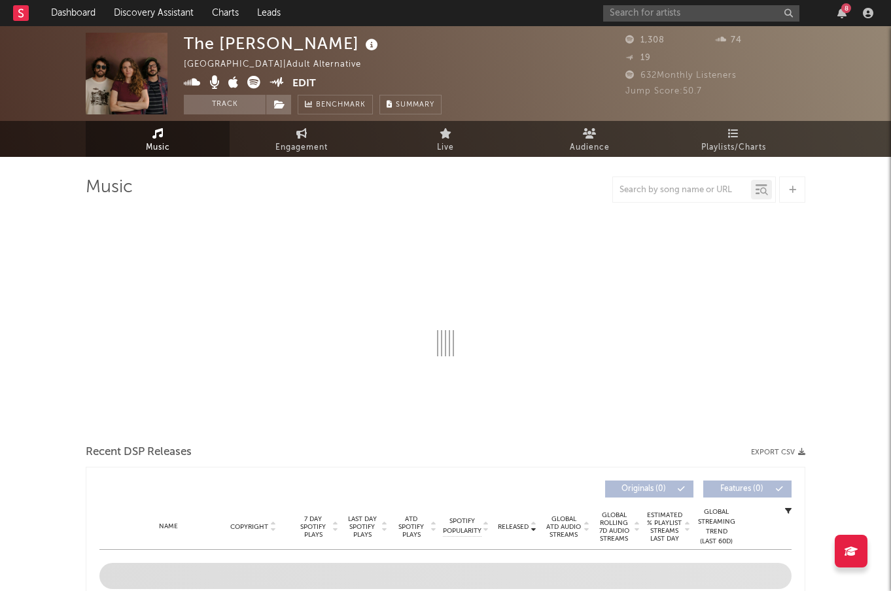
select select "1w"
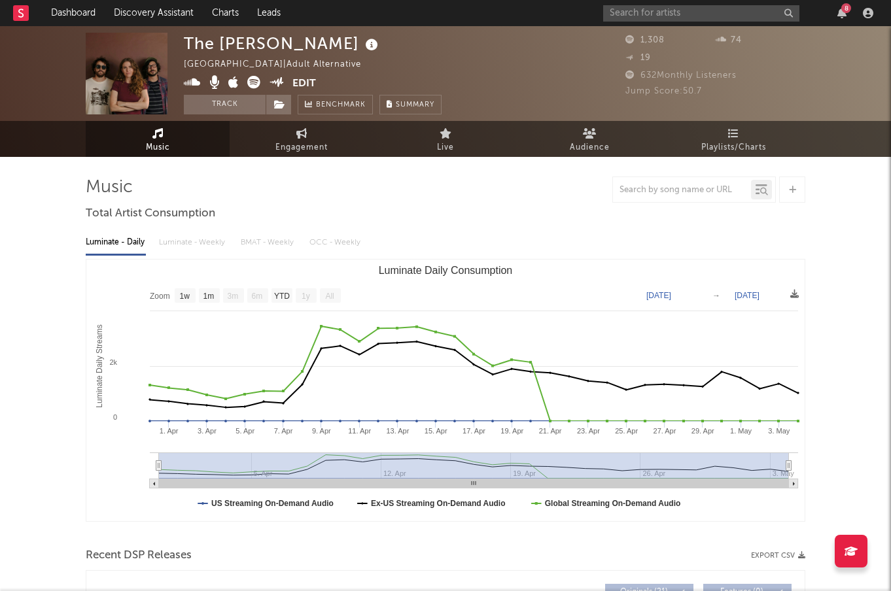
click at [712, 4] on div "8" at bounding box center [740, 13] width 275 height 26
click at [704, 12] on input "text" at bounding box center [701, 13] width 196 height 16
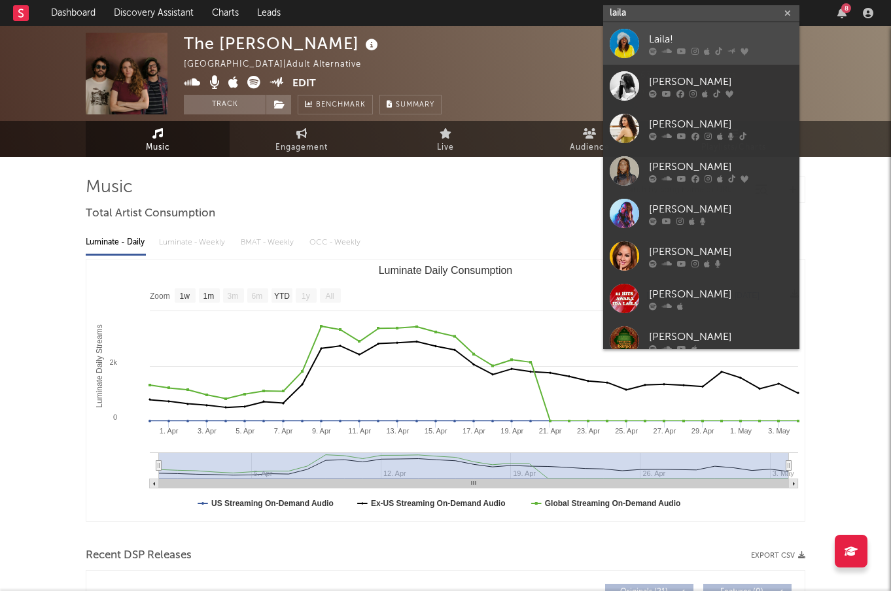
type input "laila"
click at [706, 27] on link "Laila!" at bounding box center [701, 43] width 196 height 43
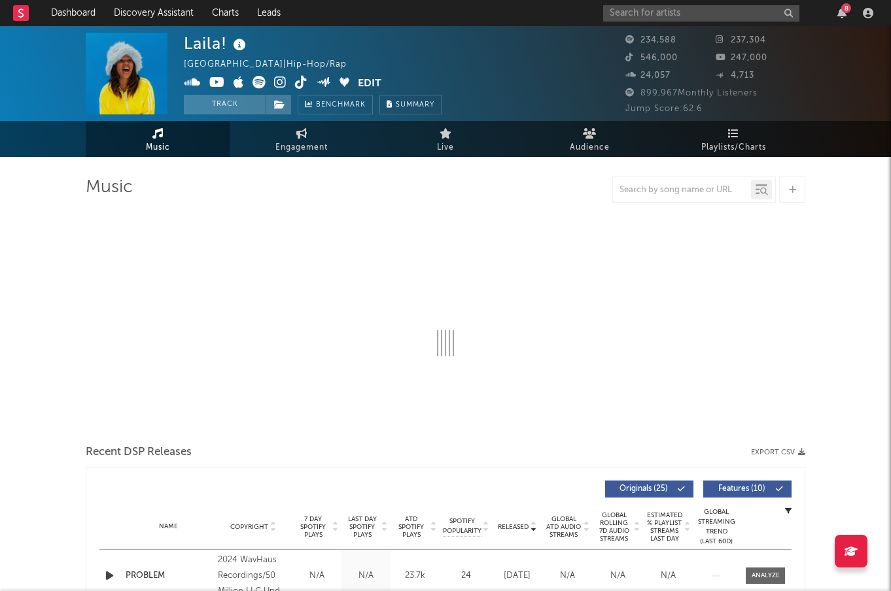
select select "6m"
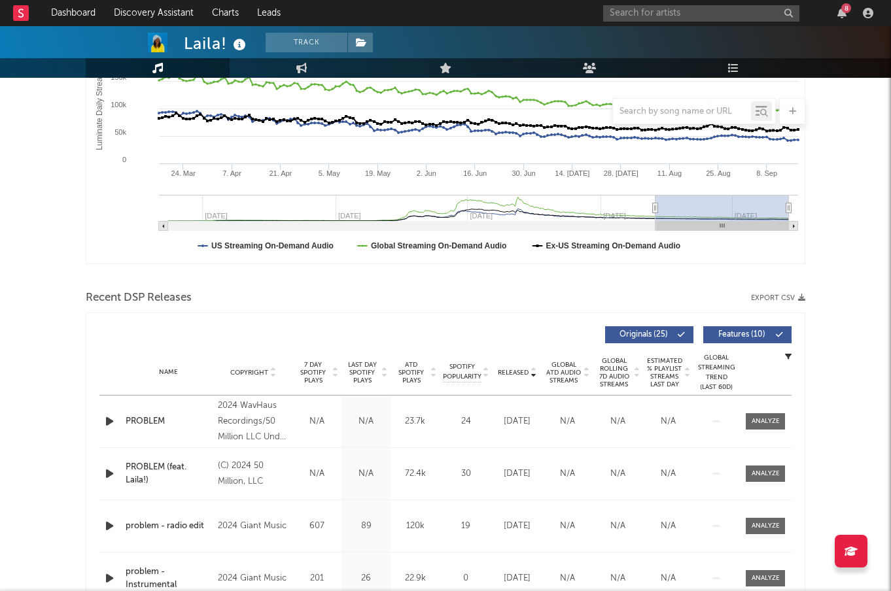
scroll to position [259, 0]
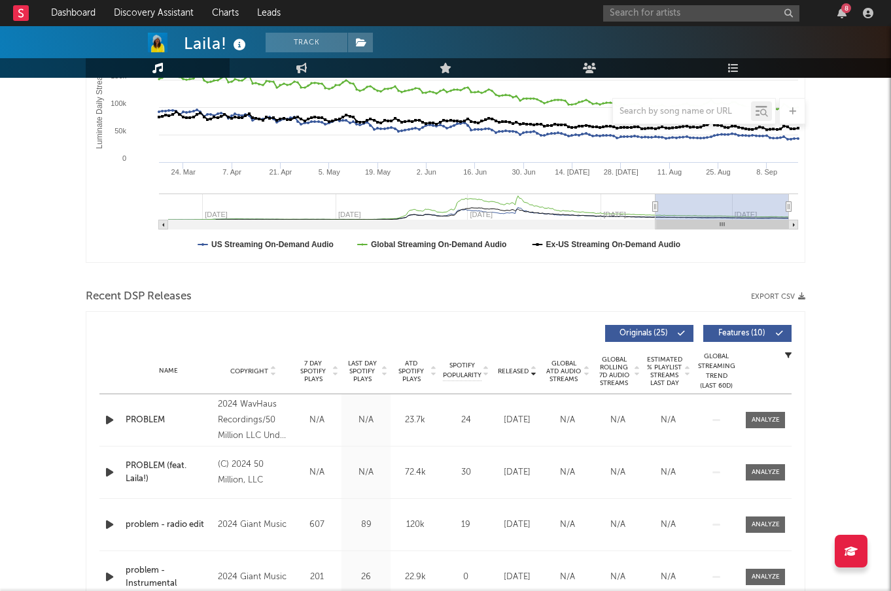
click at [515, 373] on span "Released" at bounding box center [513, 372] width 31 height 8
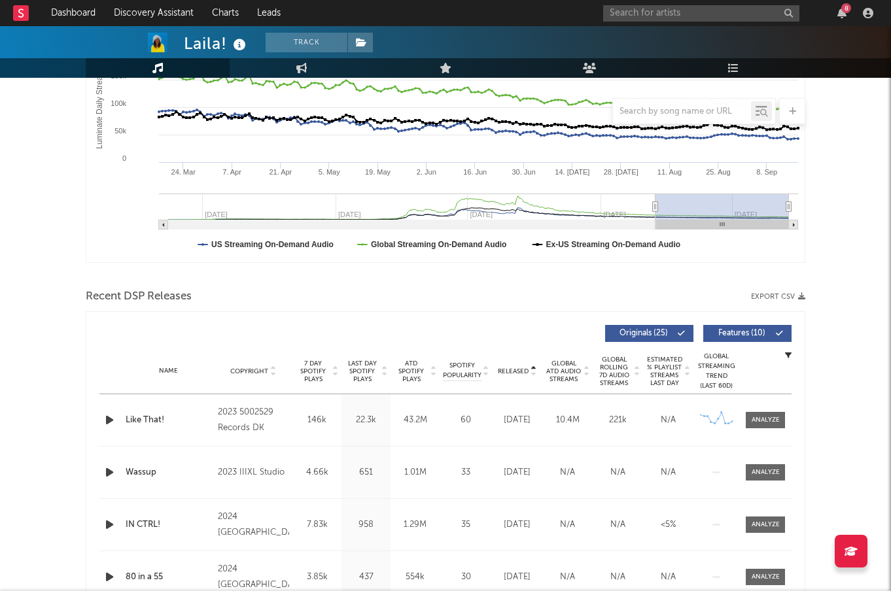
click at [522, 369] on span "Released" at bounding box center [513, 372] width 31 height 8
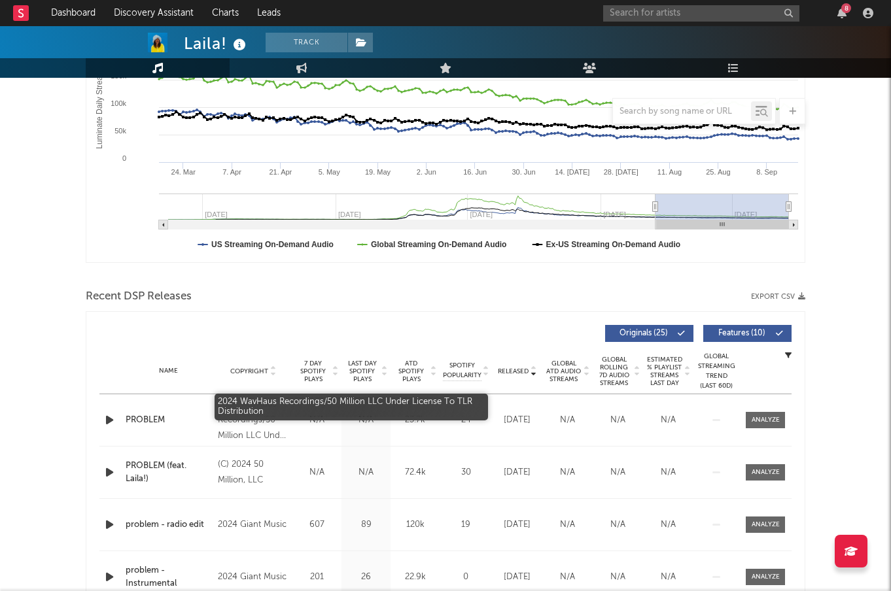
click at [268, 420] on div "2024 WavHaus Recordings/50 Million LLC Under License To TLR Distribution" at bounding box center [253, 420] width 71 height 47
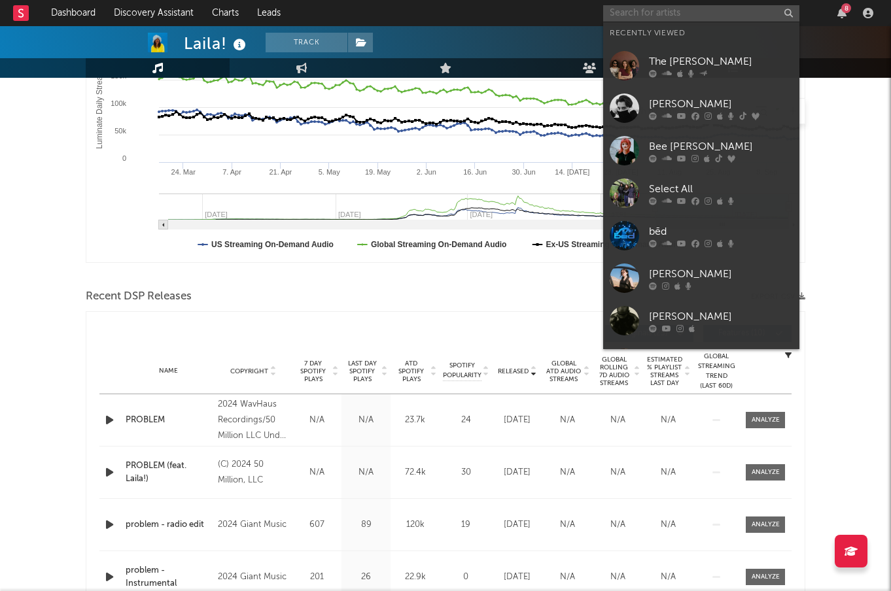
click at [719, 10] on input "text" at bounding box center [701, 13] width 196 height 16
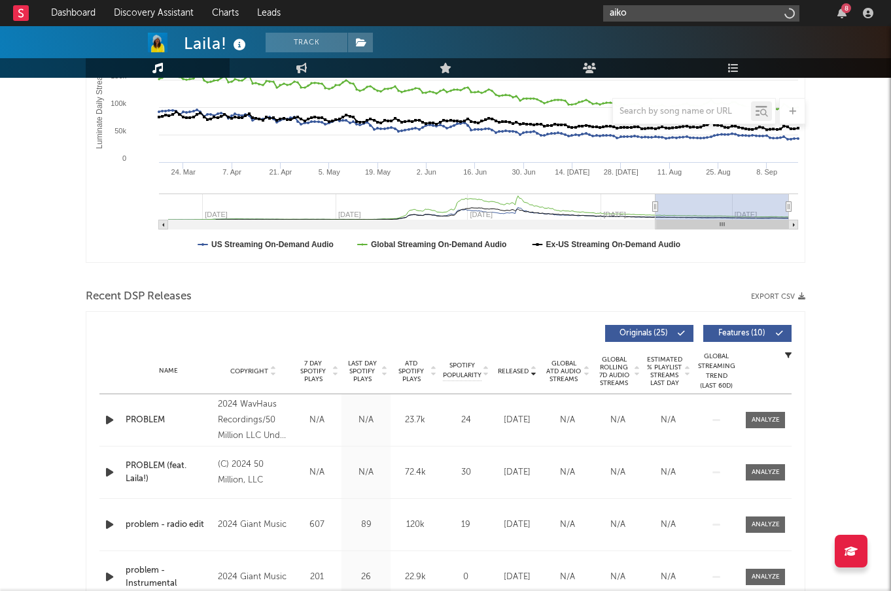
type input "aiko"
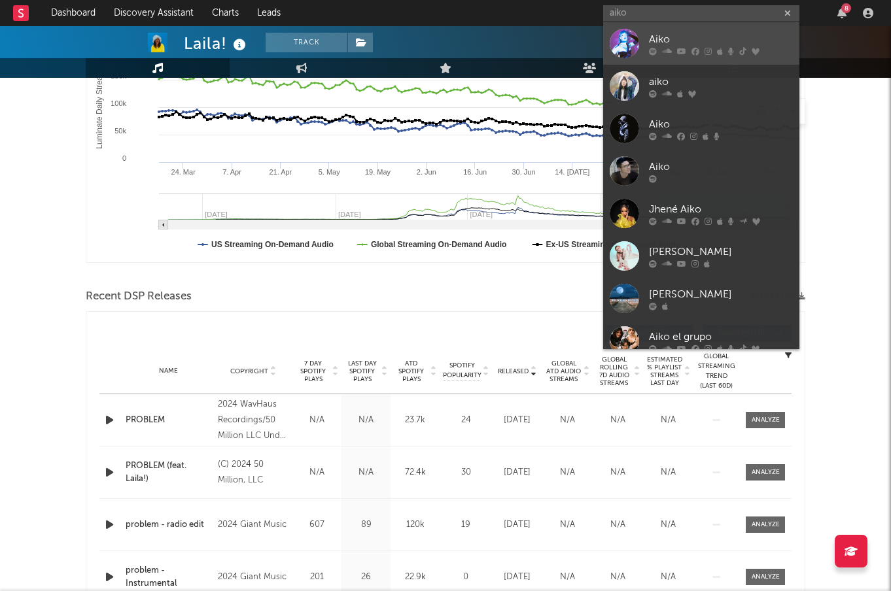
click at [698, 39] on div "Aiko" at bounding box center [721, 39] width 144 height 16
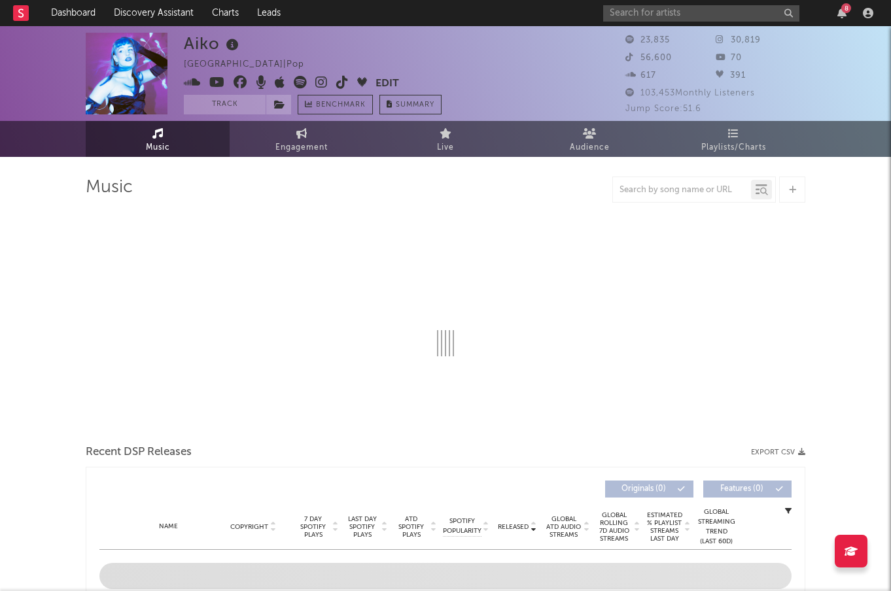
select select "6m"
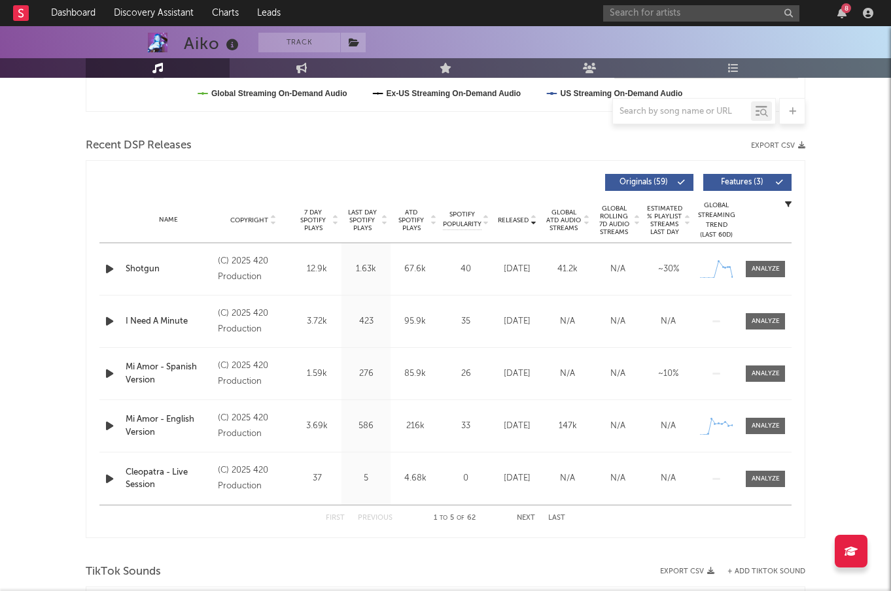
scroll to position [414, 0]
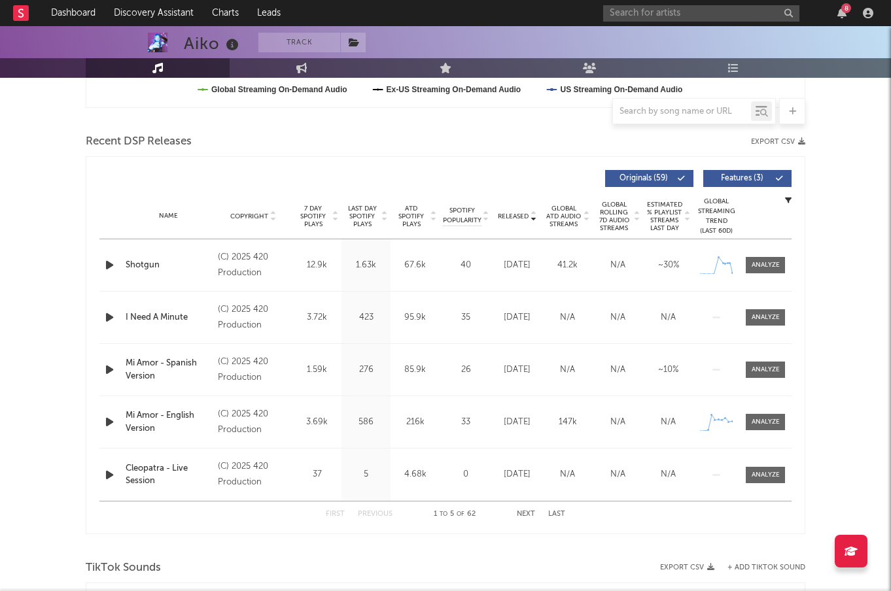
click at [528, 218] on span "Released" at bounding box center [513, 217] width 31 height 8
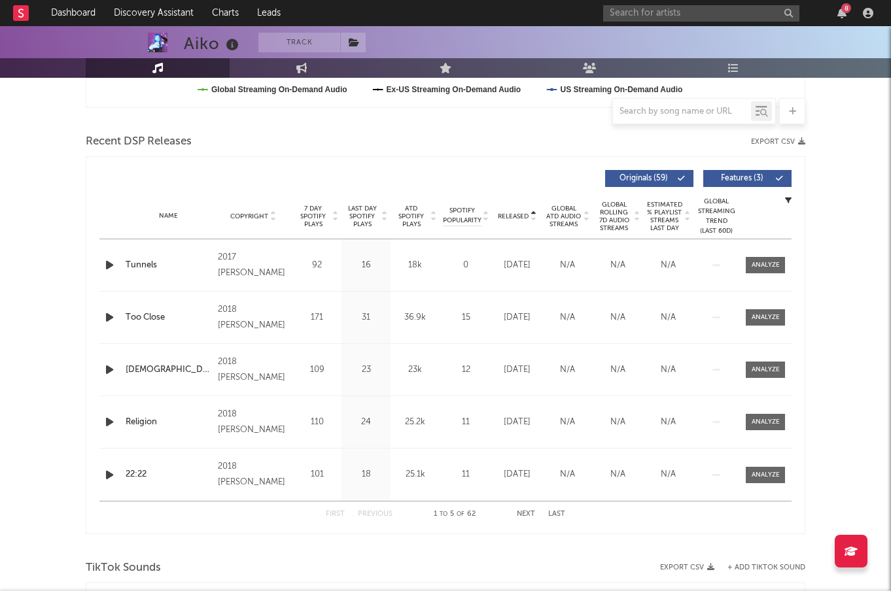
click at [528, 218] on span "Released" at bounding box center [513, 217] width 31 height 8
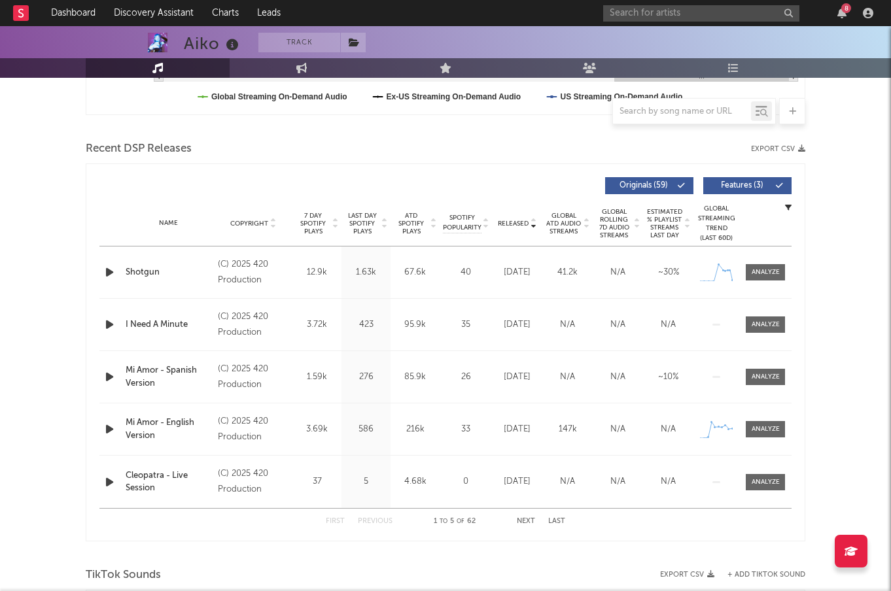
scroll to position [389, 0]
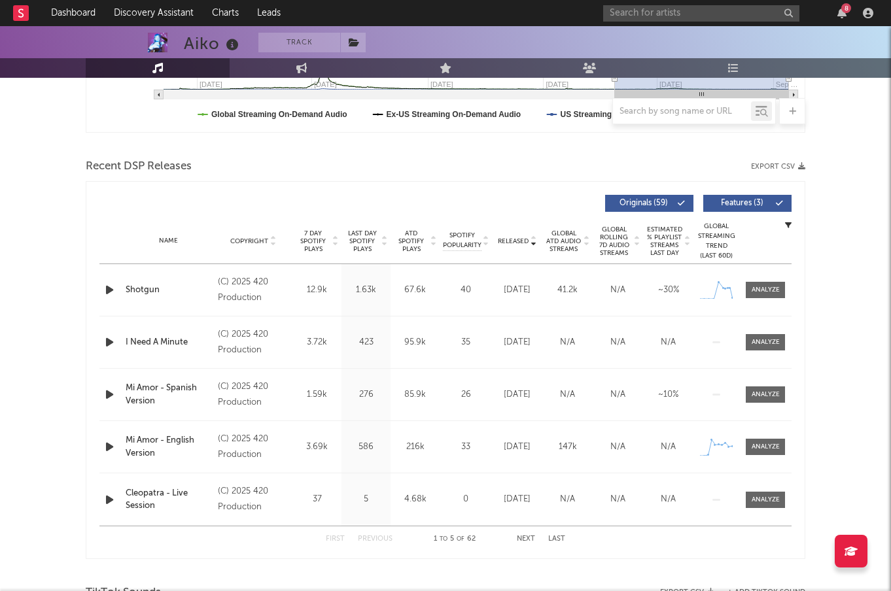
click at [95, 282] on div "Released Copyright 7 Day Spotify Plays Last Day Spotify Plays ATD Spotify Plays…" at bounding box center [445, 370] width 719 height 378
click at [106, 282] on icon "button" at bounding box center [110, 290] width 14 height 16
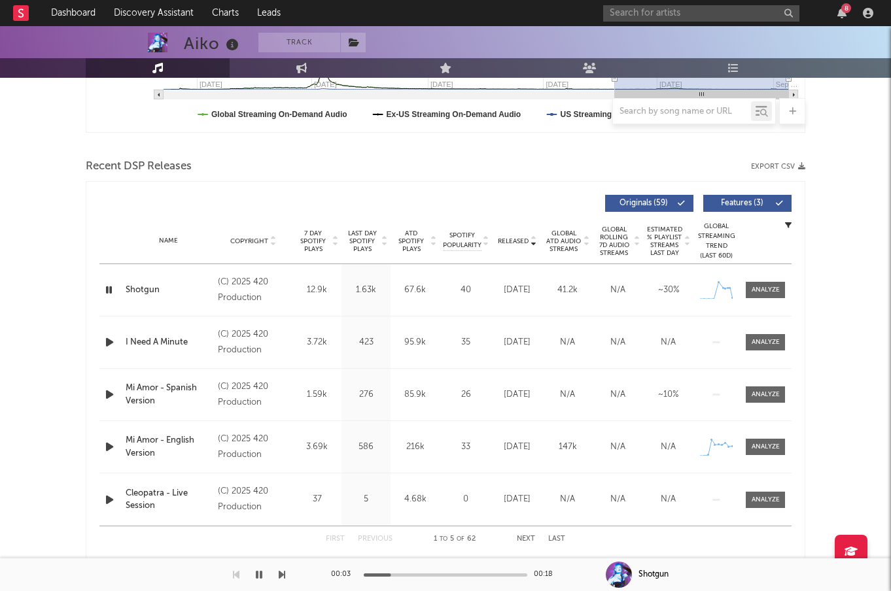
click at [116, 341] on div at bounding box center [111, 342] width 16 height 16
click at [110, 341] on icon "button" at bounding box center [110, 342] width 14 height 16
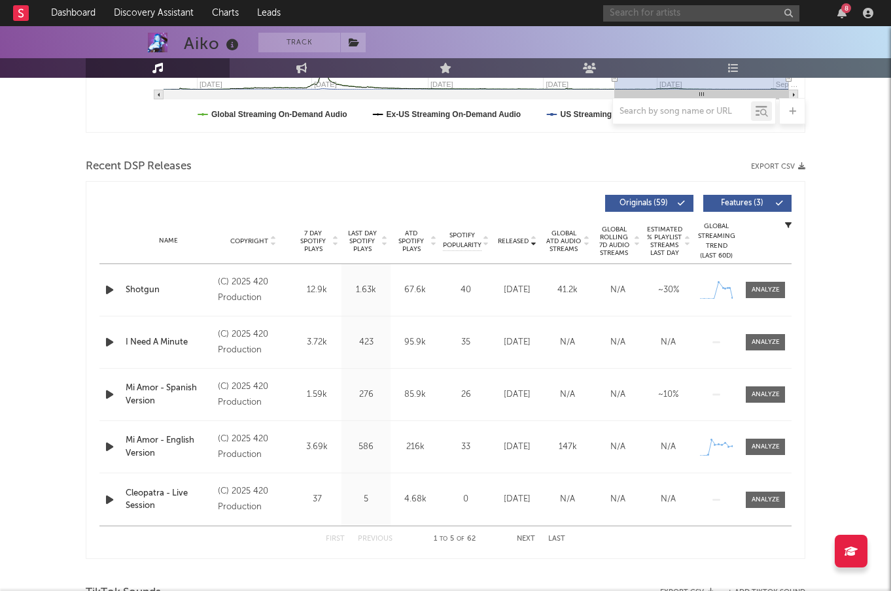
click at [682, 10] on input "text" at bounding box center [701, 13] width 196 height 16
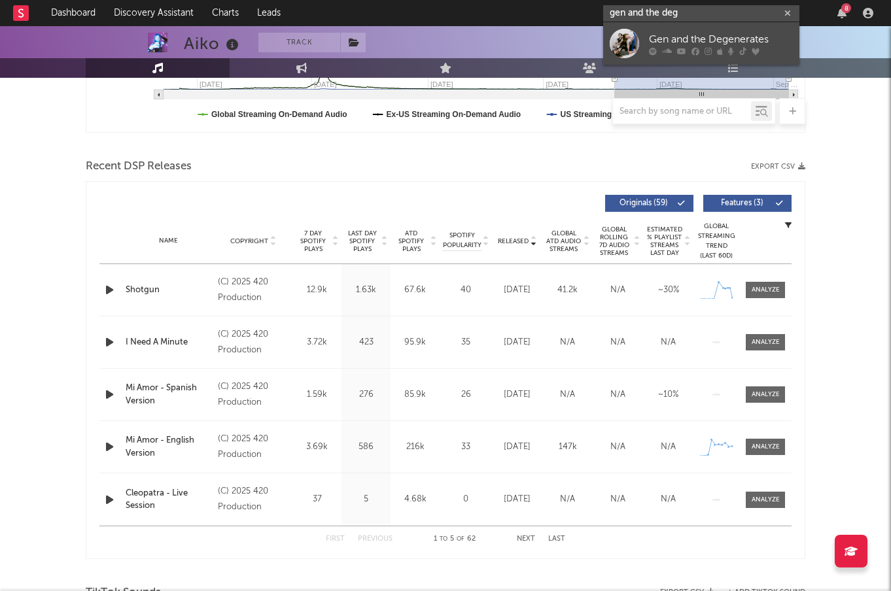
type input "gen and the deg"
click at [680, 43] on div "Gen and the Degenerates" at bounding box center [721, 39] width 144 height 16
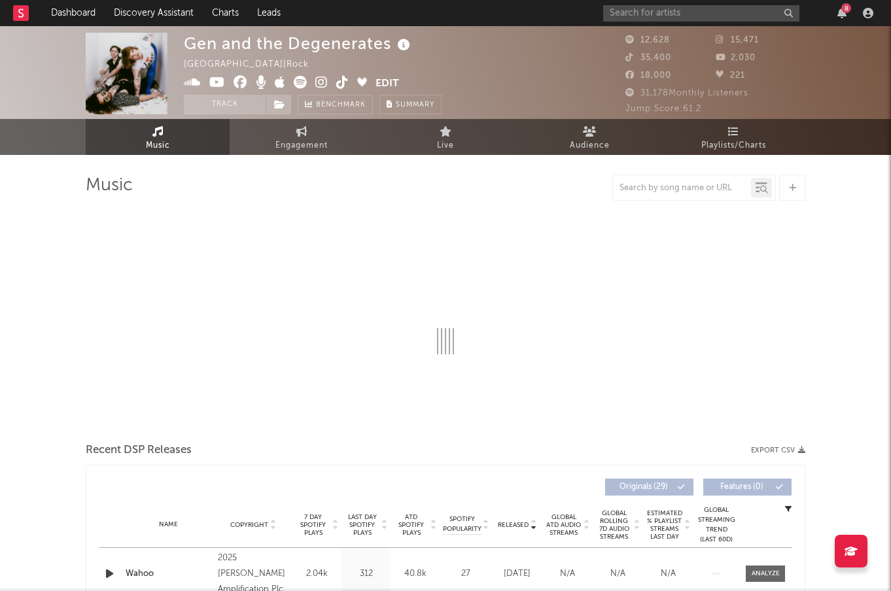
select select "6m"
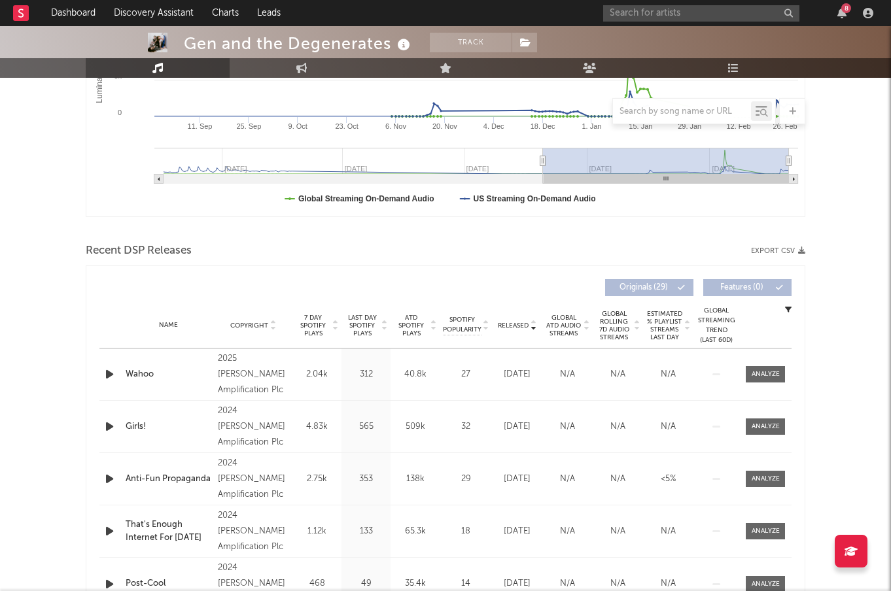
scroll to position [290, 0]
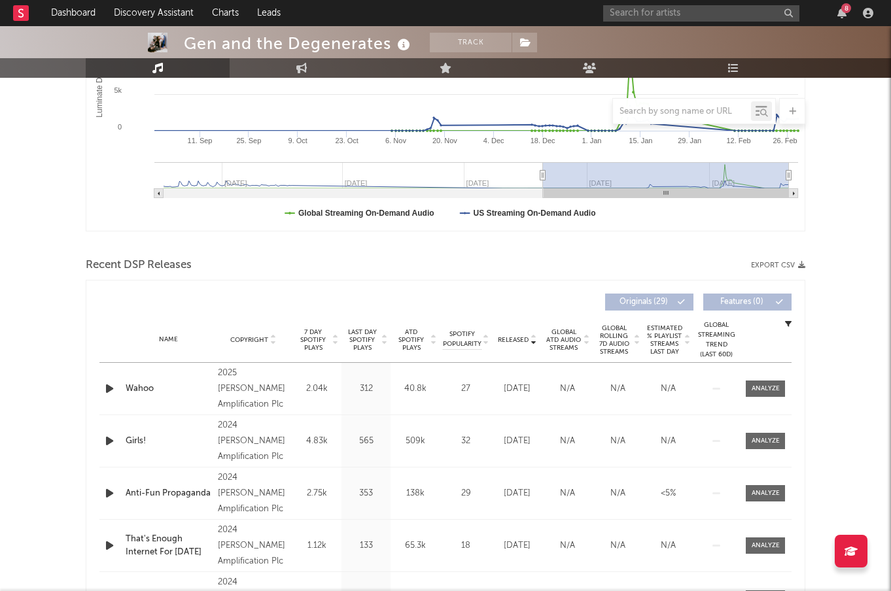
click at [522, 343] on span "Released" at bounding box center [513, 340] width 31 height 8
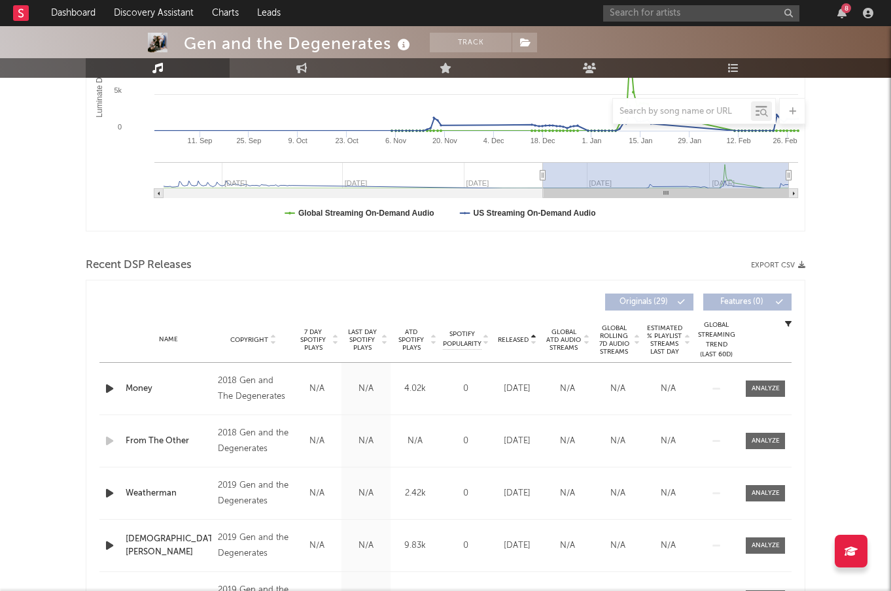
click at [522, 343] on span "Released" at bounding box center [513, 340] width 31 height 8
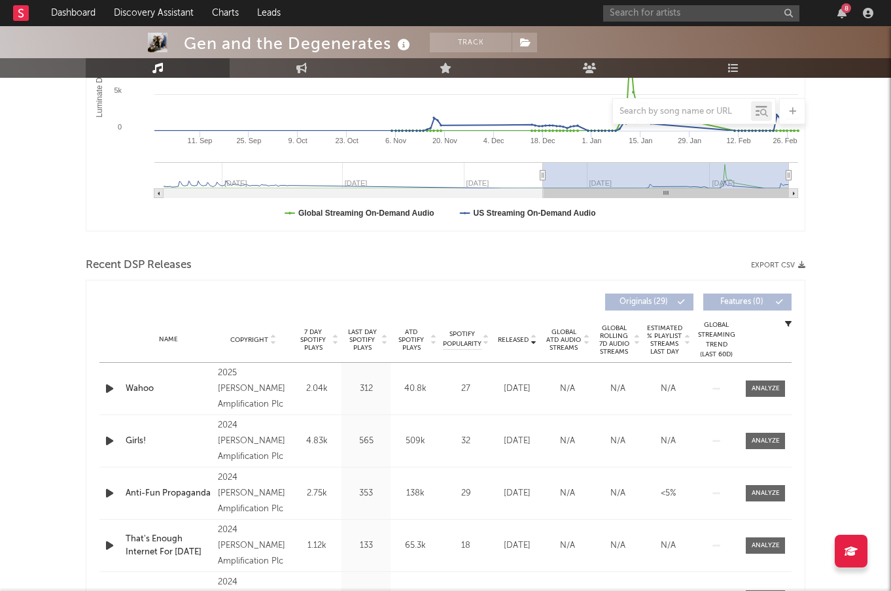
click at [423, 340] on span "ATD Spotify Plays" at bounding box center [411, 340] width 35 height 24
click at [111, 387] on icon "button" at bounding box center [110, 389] width 14 height 16
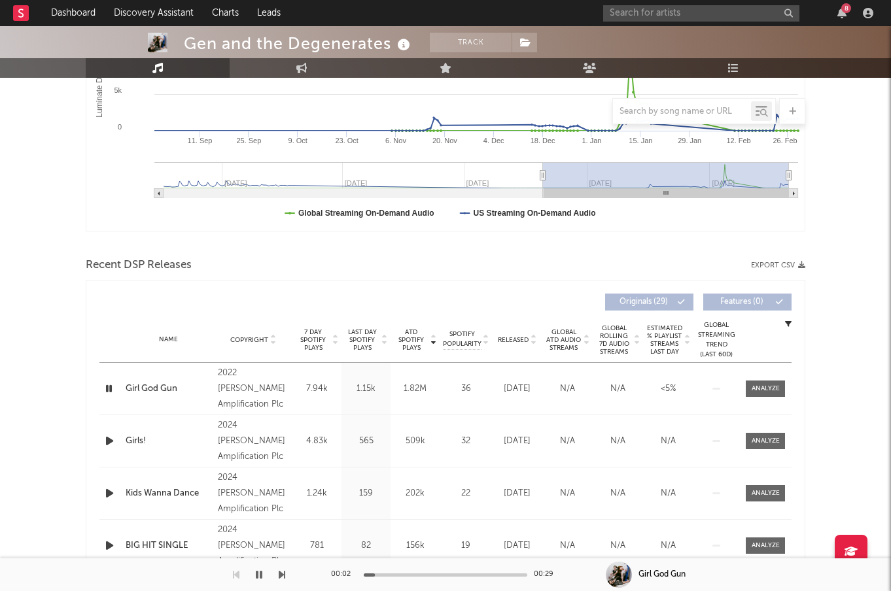
click at [111, 387] on icon "button" at bounding box center [109, 389] width 12 height 16
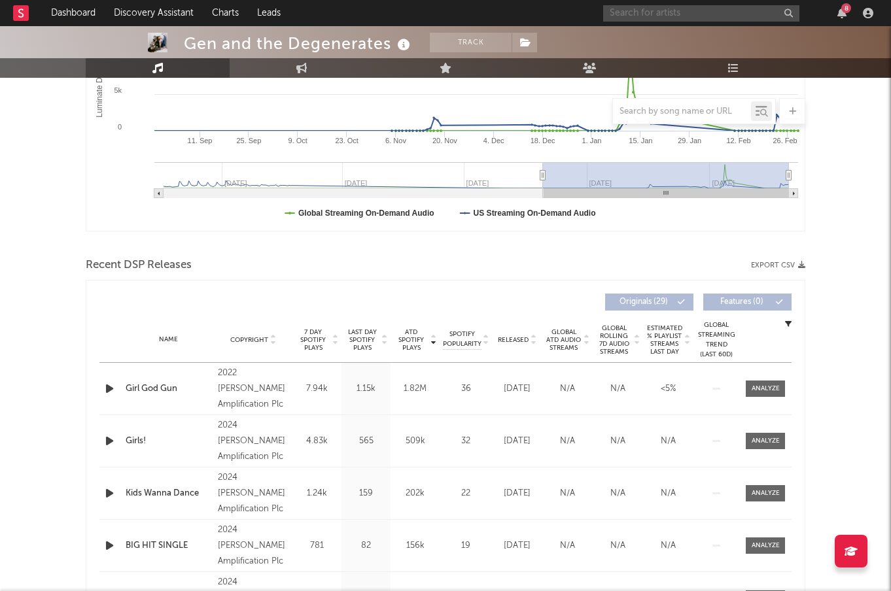
click at [698, 13] on input "text" at bounding box center [701, 13] width 196 height 16
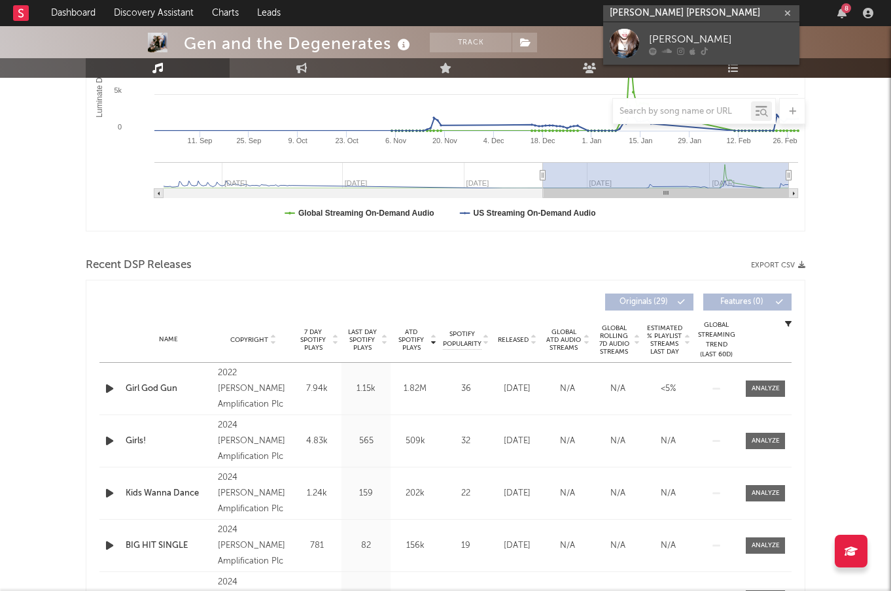
type input "ayleen val"
click at [706, 41] on div "Ayleen Valentine" at bounding box center [721, 39] width 144 height 16
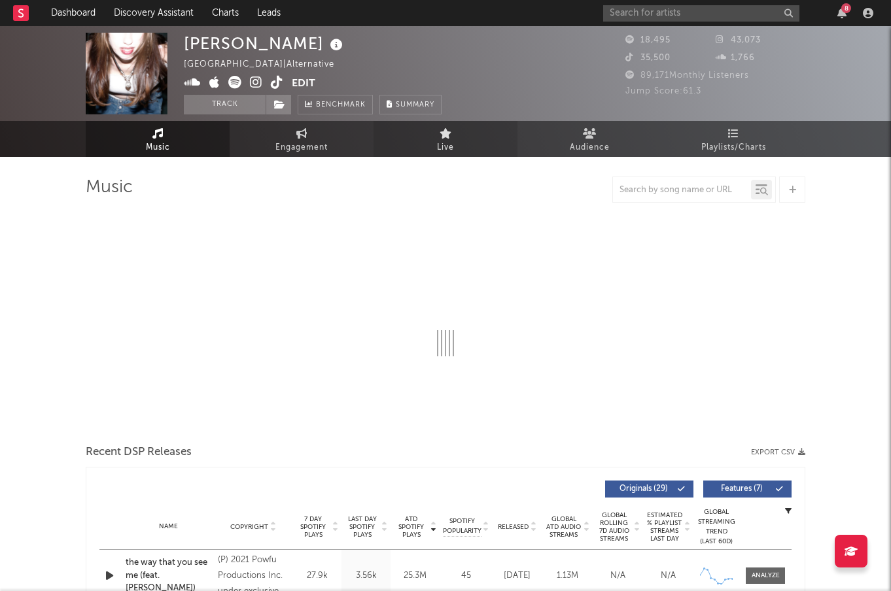
select select "6m"
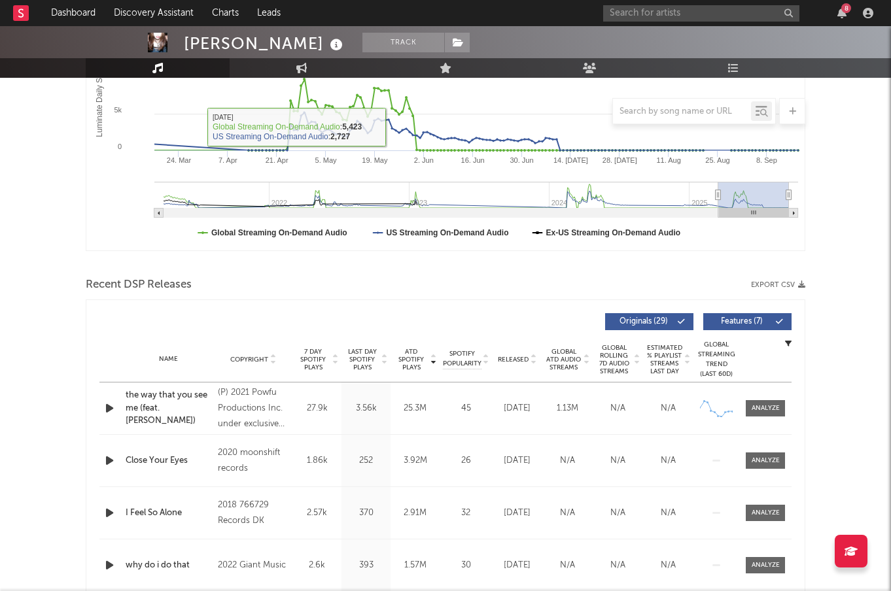
scroll to position [273, 0]
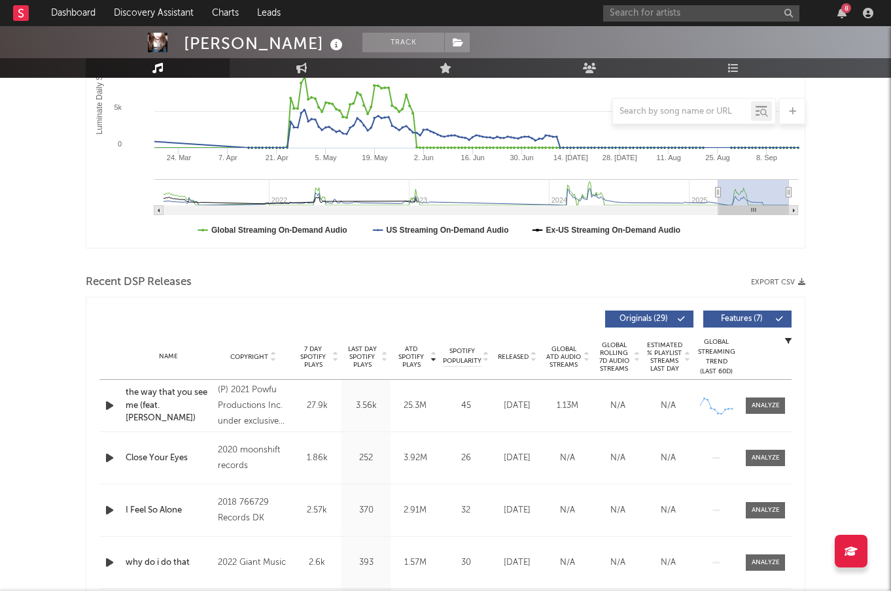
click at [530, 354] on icon at bounding box center [533, 354] width 7 height 5
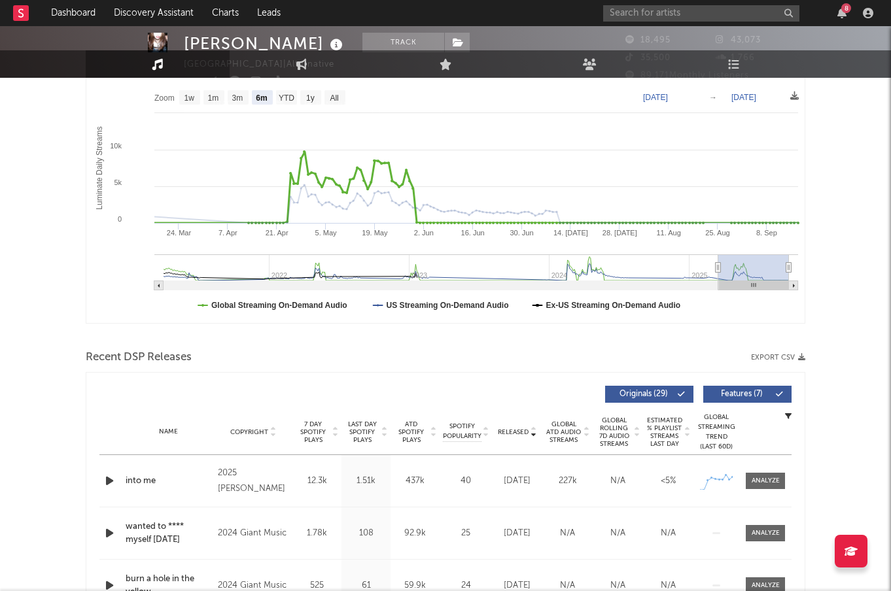
scroll to position [0, 0]
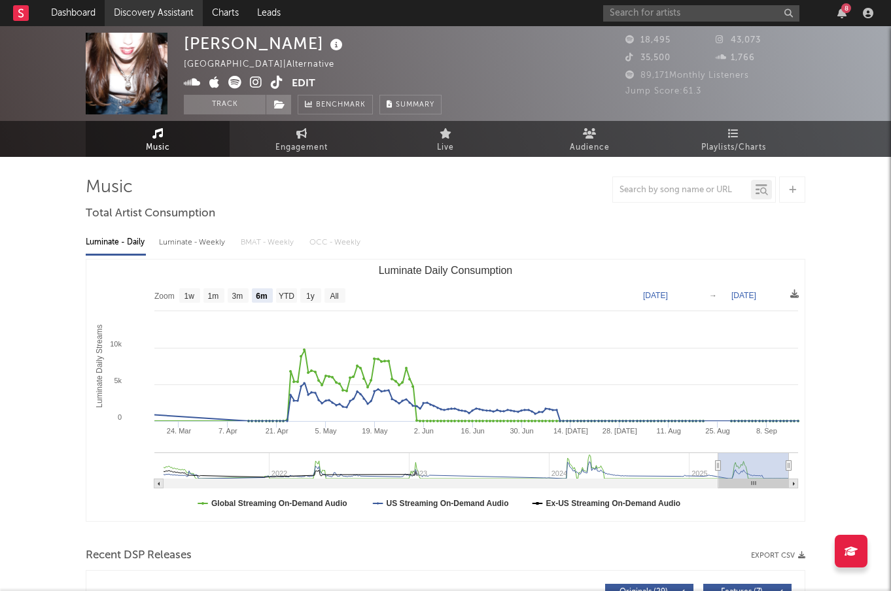
click at [182, 13] on link "Discovery Assistant" at bounding box center [154, 13] width 98 height 26
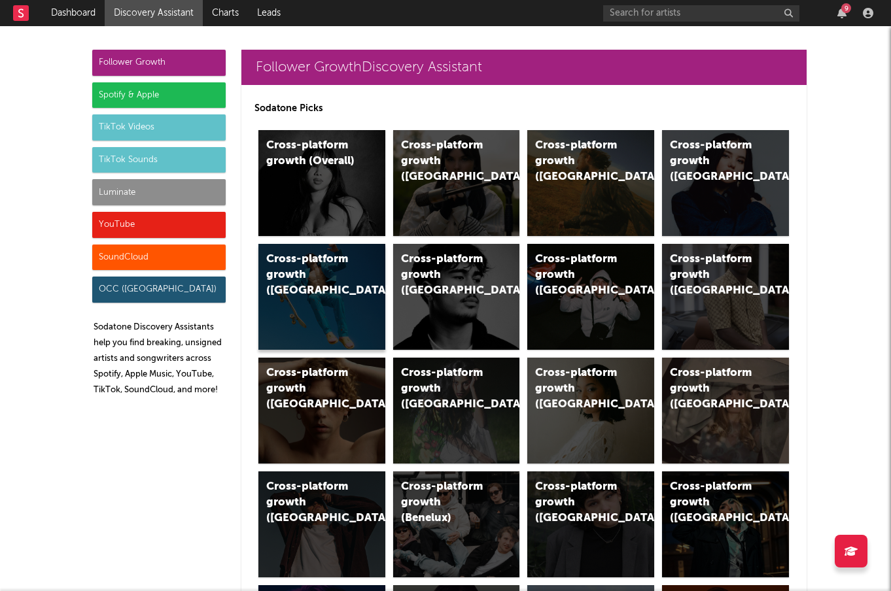
click at [313, 280] on div "Cross-platform growth (Australia)" at bounding box center [310, 275] width 89 height 47
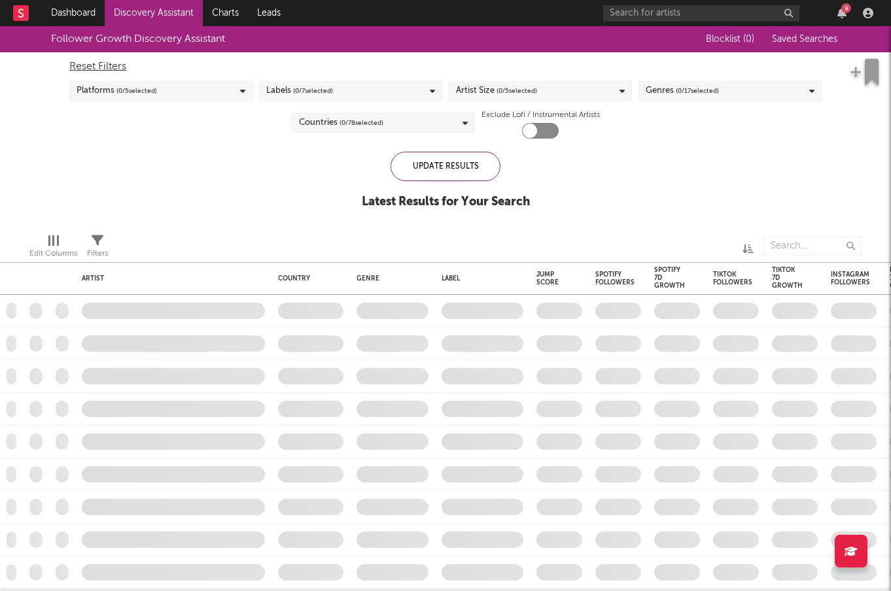
checkbox input "true"
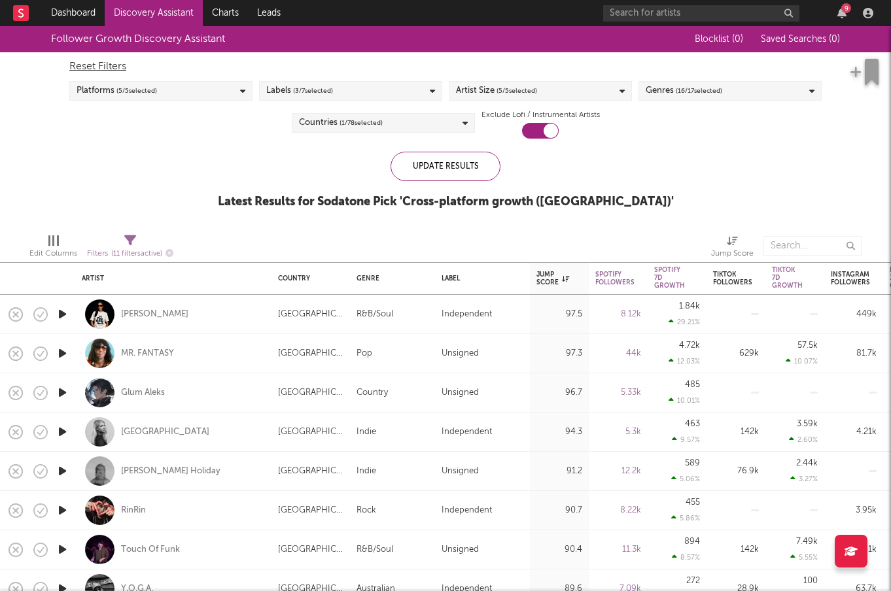
click at [694, 87] on span "( 16 / 17 selected)" at bounding box center [699, 91] width 46 height 16
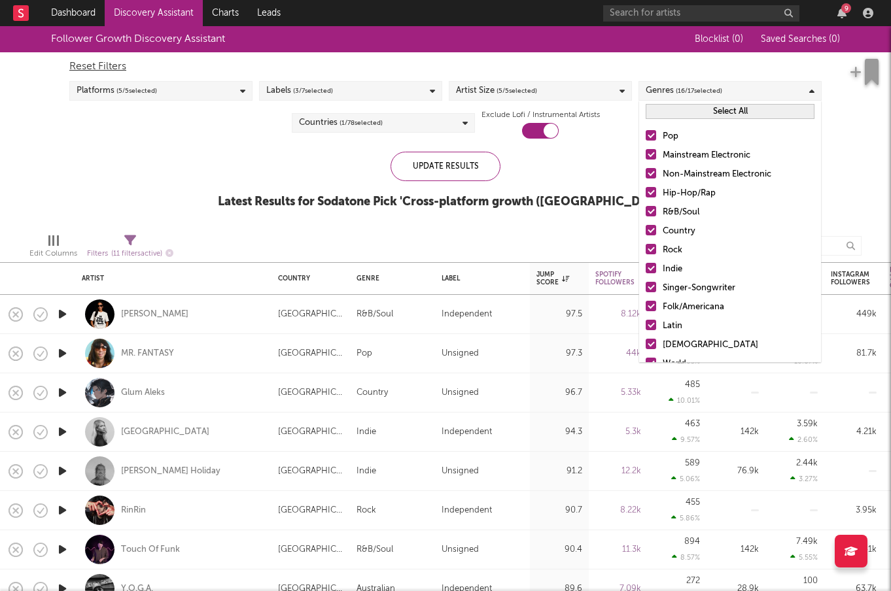
click at [651, 171] on div at bounding box center [650, 173] width 10 height 10
click at [645, 171] on input "Non-Mainstream Electronic" at bounding box center [645, 175] width 0 height 16
click at [652, 188] on div at bounding box center [650, 192] width 10 height 10
click at [645, 188] on input "Hip-Hop/Rap" at bounding box center [645, 194] width 0 height 16
click at [650, 203] on div "Pop Mainstream Electronic Non-Mainstream Electronic Hip-Hop/Rap R&B/Soul Countr…" at bounding box center [730, 288] width 182 height 332
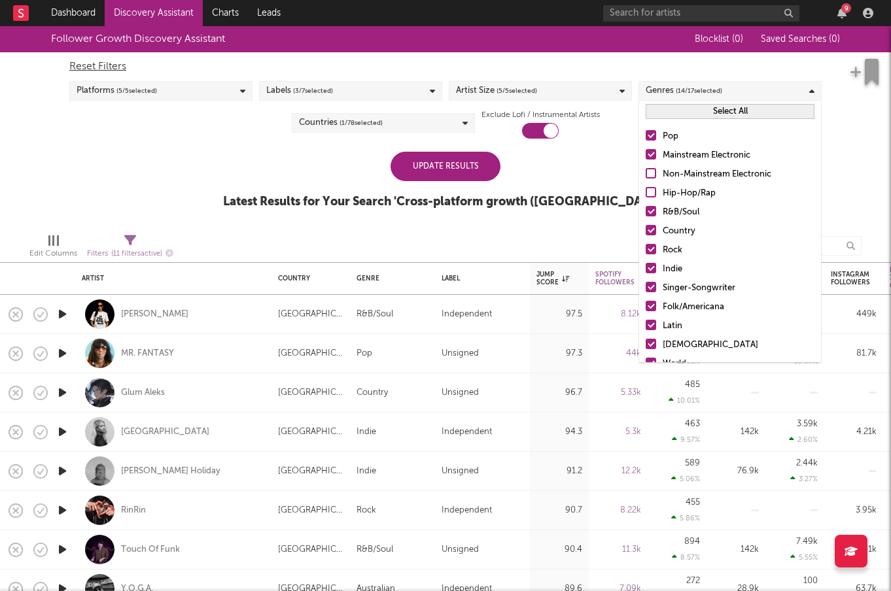
click at [651, 225] on div at bounding box center [650, 230] width 10 height 10
click at [645, 225] on input "Country" at bounding box center [645, 232] width 0 height 16
click at [652, 288] on div at bounding box center [650, 287] width 10 height 10
click at [645, 288] on input "Singer-Songwriter" at bounding box center [645, 289] width 0 height 16
click at [651, 311] on div at bounding box center [650, 306] width 10 height 10
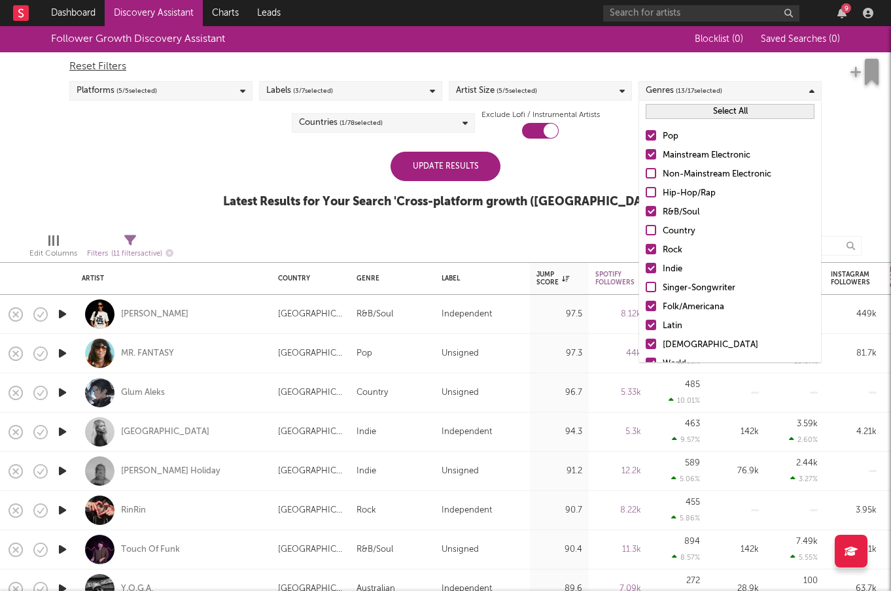
click at [645, 311] on input "Folk/Americana" at bounding box center [645, 308] width 0 height 16
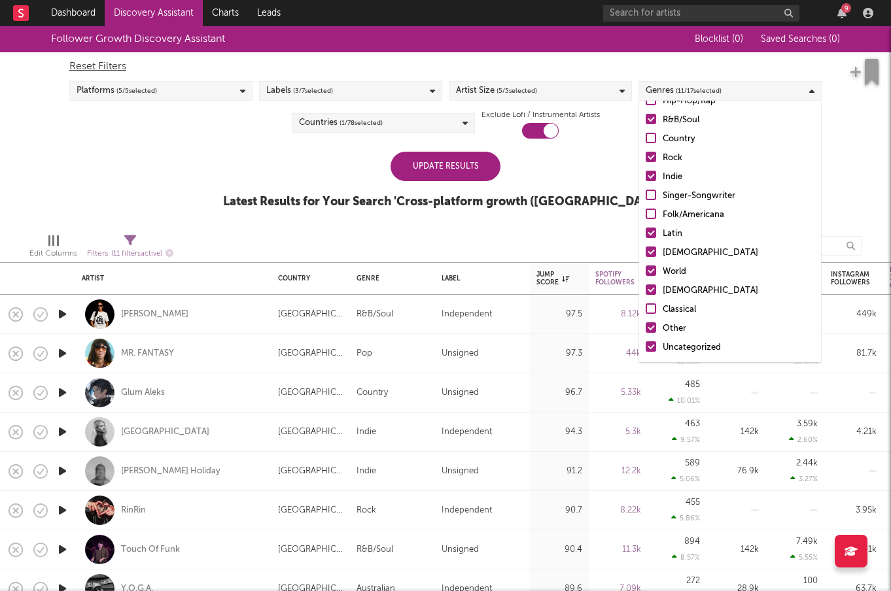
click at [653, 233] on div at bounding box center [650, 233] width 10 height 10
click at [645, 233] on input "Latin" at bounding box center [645, 234] width 0 height 16
click at [650, 249] on div at bounding box center [650, 252] width 10 height 10
click at [645, 249] on input "African" at bounding box center [645, 253] width 0 height 16
click at [650, 271] on div at bounding box center [650, 271] width 10 height 10
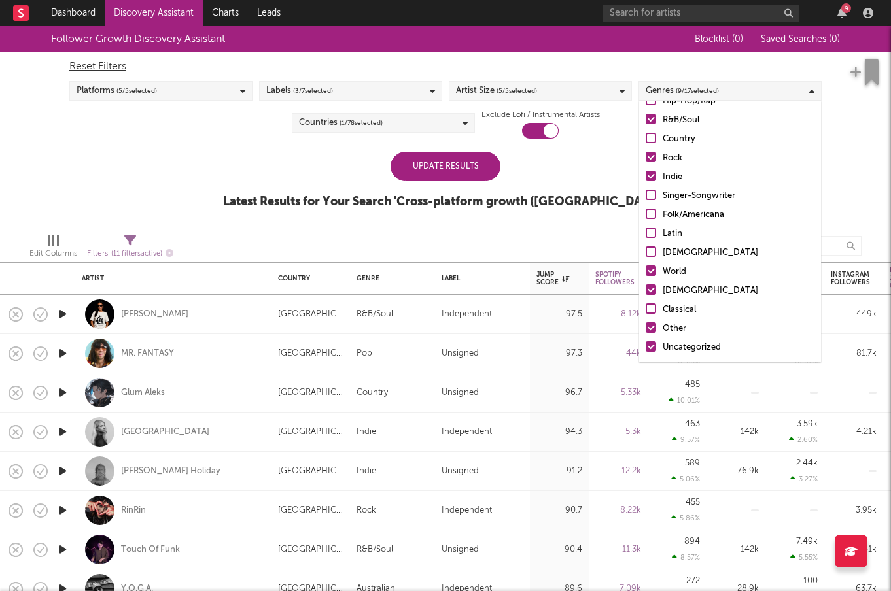
click at [645, 271] on input "World" at bounding box center [645, 272] width 0 height 16
click at [651, 289] on div at bounding box center [650, 289] width 10 height 10
click at [645, 289] on input "Christian" at bounding box center [645, 291] width 0 height 16
click at [650, 328] on div at bounding box center [650, 327] width 10 height 10
click at [645, 328] on input "Other" at bounding box center [645, 329] width 0 height 16
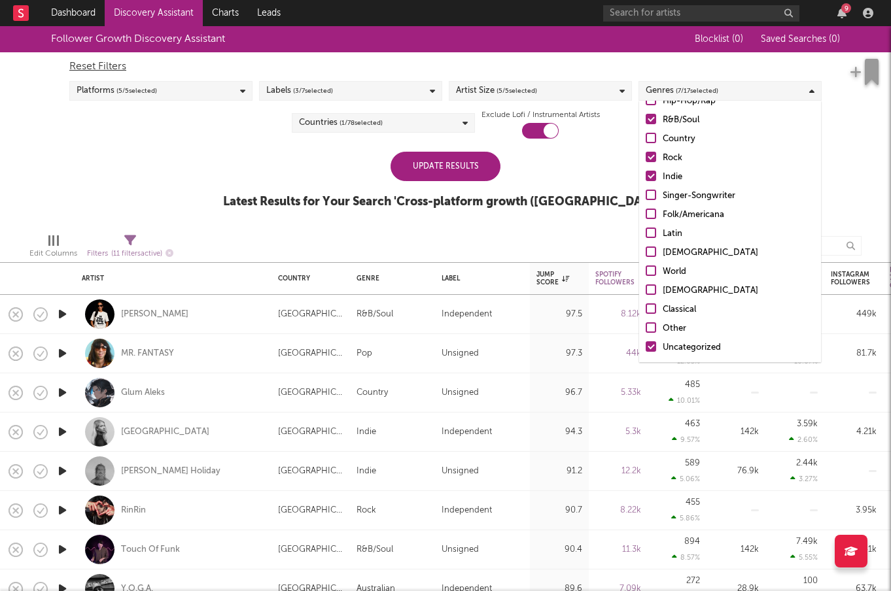
click at [650, 342] on div at bounding box center [650, 346] width 10 height 10
click at [645, 342] on input "Uncategorized" at bounding box center [645, 348] width 0 height 16
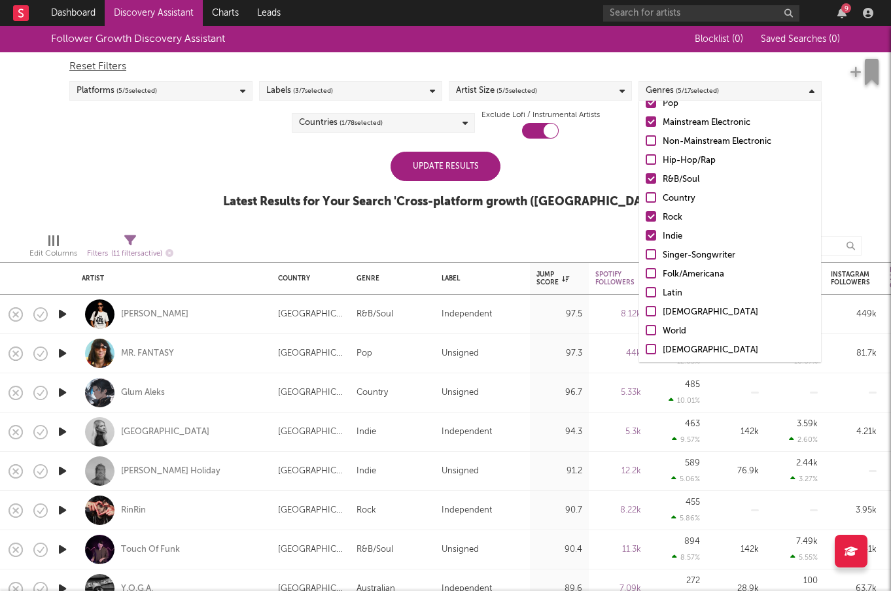
scroll to position [0, 0]
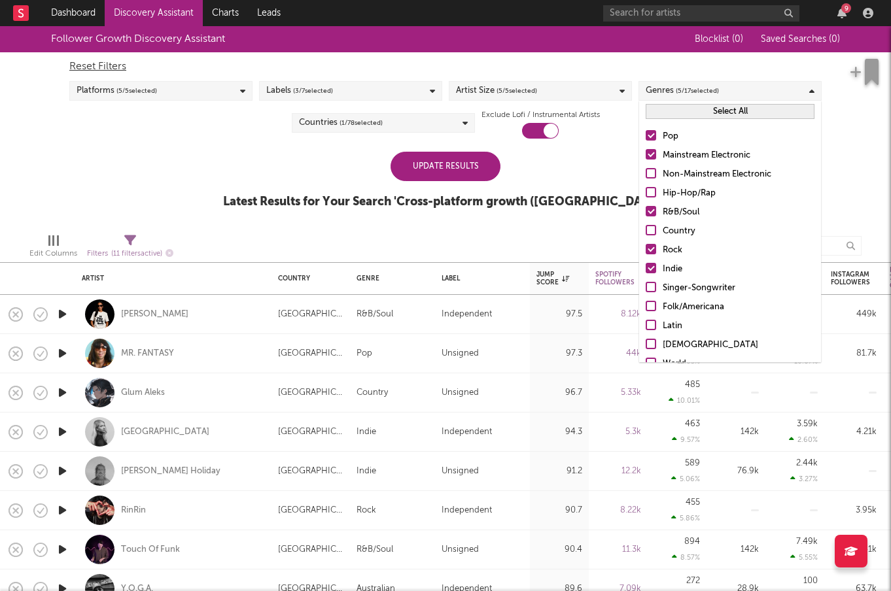
click at [489, 173] on div "Update Results" at bounding box center [445, 166] width 110 height 29
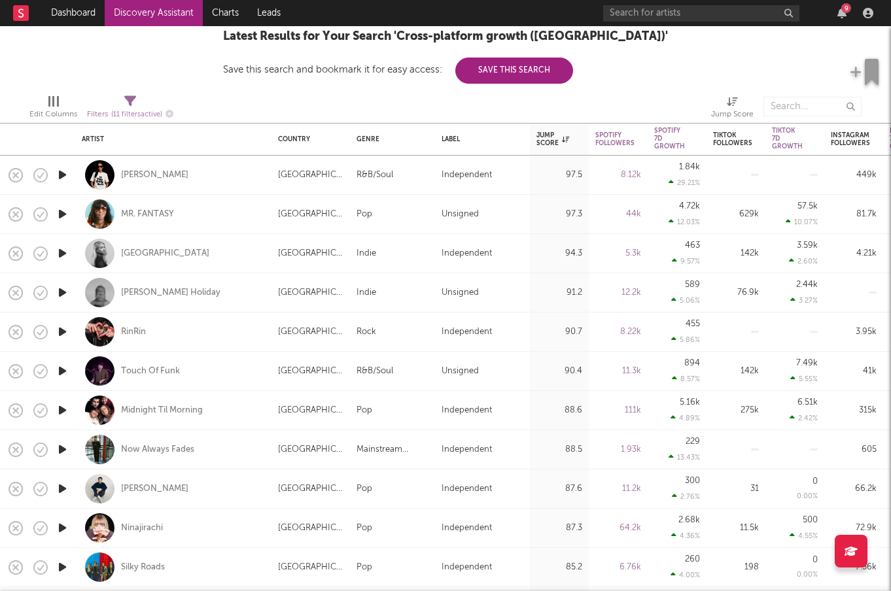
click at [63, 449] on icon "button" at bounding box center [63, 449] width 14 height 16
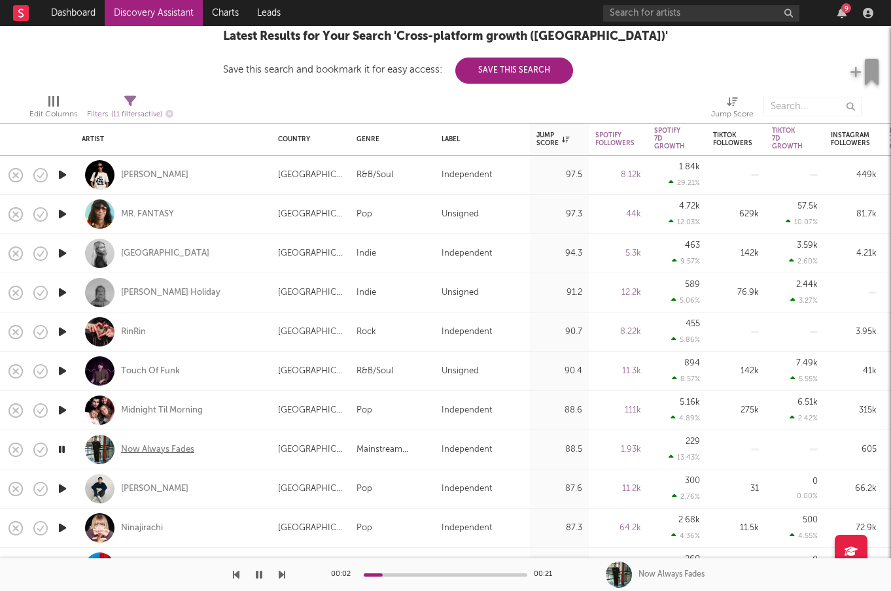
click at [160, 451] on div "Now Always Fades" at bounding box center [157, 450] width 73 height 12
click at [58, 284] on icon "button" at bounding box center [63, 292] width 14 height 16
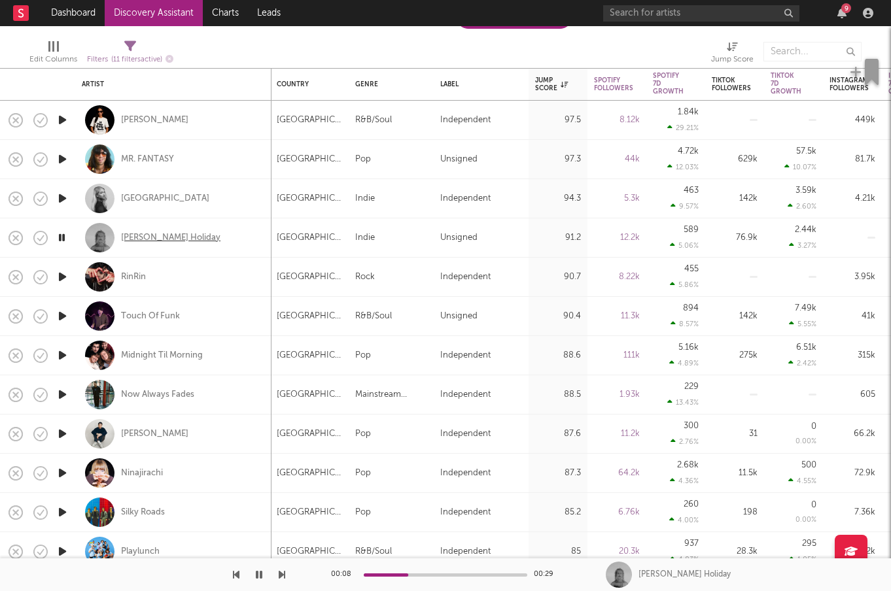
click at [154, 239] on div "Keli Holiday" at bounding box center [170, 238] width 99 height 12
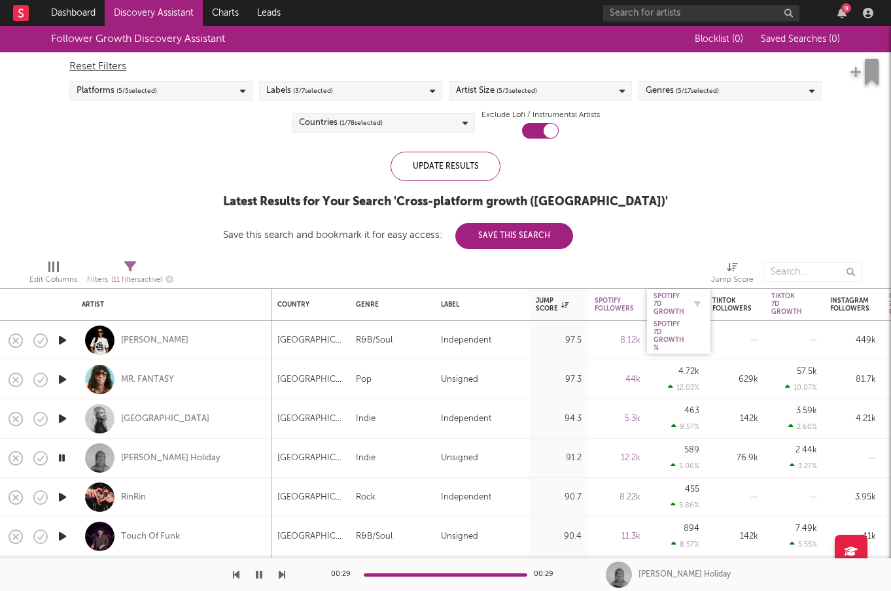
click at [667, 303] on div "Spotify 7D Growth" at bounding box center [668, 304] width 31 height 24
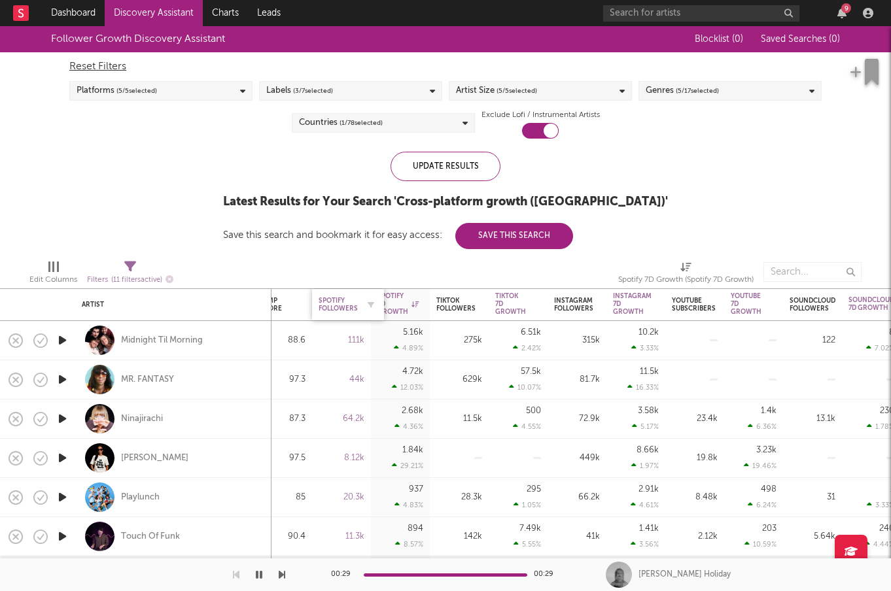
click at [351, 304] on div "Spotify Followers" at bounding box center [337, 305] width 39 height 16
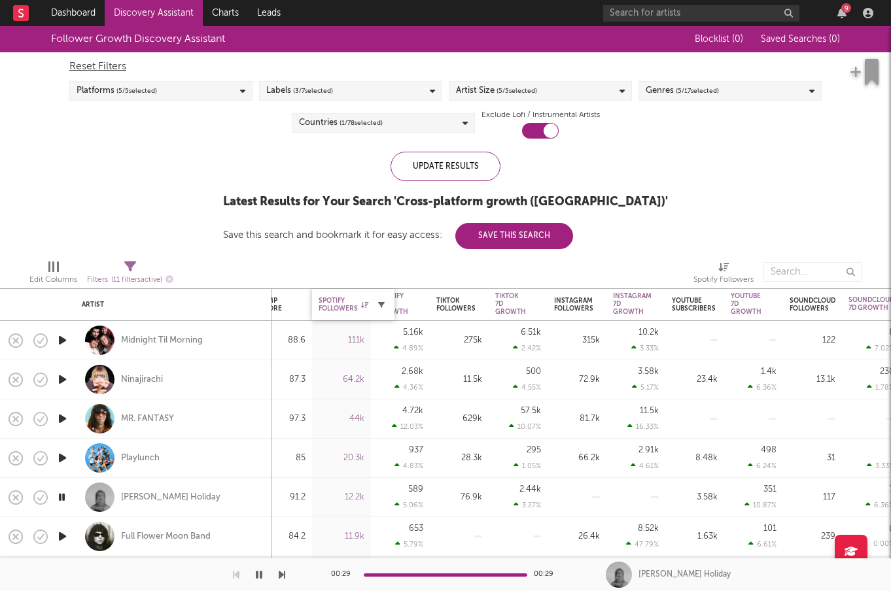
click at [383, 303] on icon "button" at bounding box center [381, 304] width 7 height 7
select select "or"
select select "between"
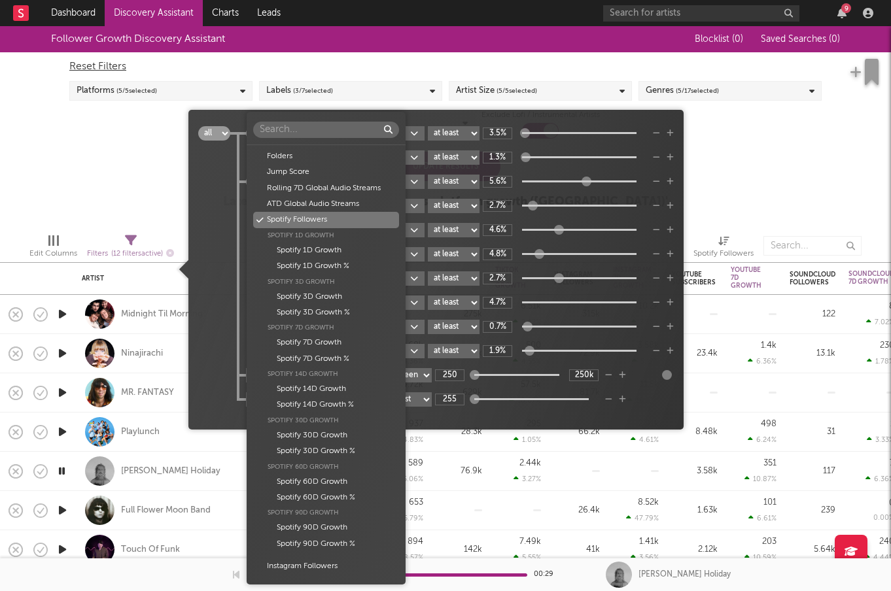
click at [358, 400] on body "Dashboard Discovery Assistant Charts Leads 9 Notifications Settings Mark all as…" at bounding box center [445, 295] width 891 height 591
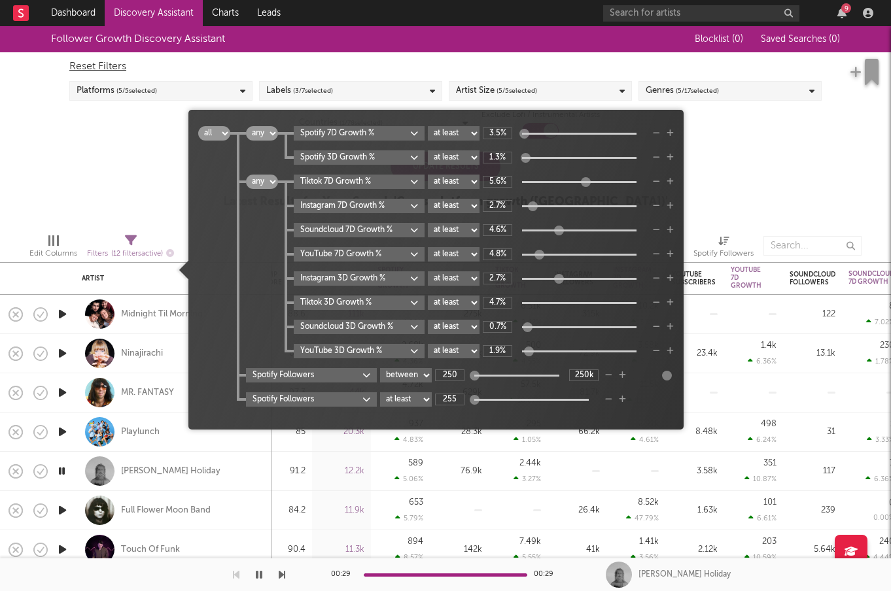
click at [431, 416] on div "Folders Jump Score Rolling 7D Global Audio Streams ATD Global Audio Streams Spo…" at bounding box center [445, 295] width 891 height 591
click at [421, 401] on select "at least at most between" at bounding box center [406, 399] width 52 height 14
click at [381, 392] on select "at least at most between" at bounding box center [406, 399] width 52 height 14
select select "max"
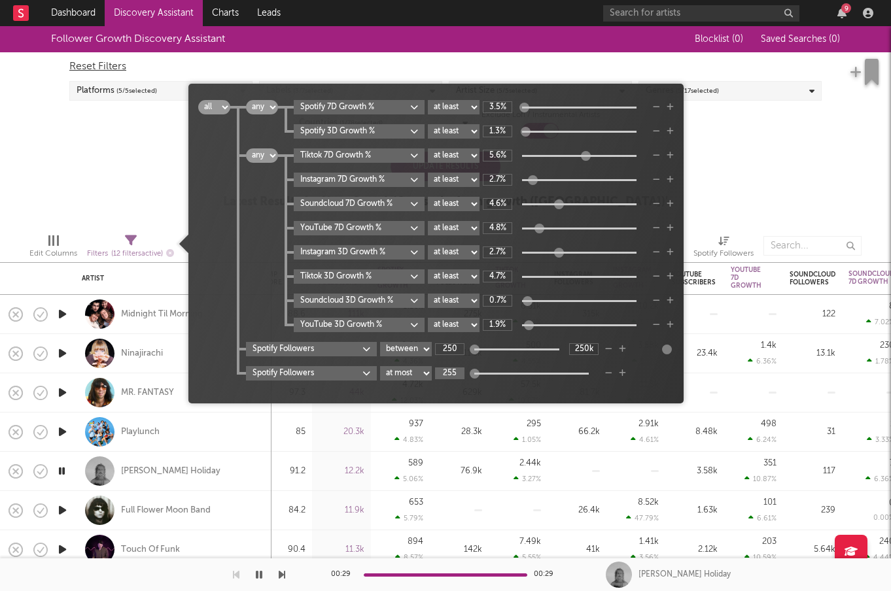
click at [453, 376] on input "255" at bounding box center [449, 374] width 29 height 12
click at [460, 373] on input "50005" at bounding box center [449, 374] width 29 height 12
click at [648, 377] on div "Spotify Followers at least at most between 5000" at bounding box center [460, 373] width 428 height 14
type input "5k"
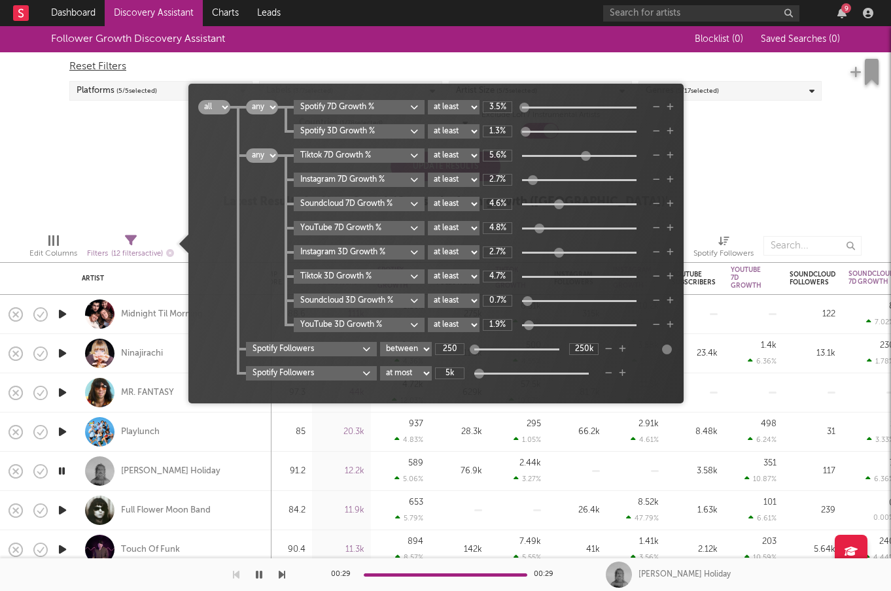
click at [792, 175] on div "Follower Growth Discovery Assistant Blocklist ( 0 ) Saved Searches ( 0 ) Reset …" at bounding box center [445, 124] width 891 height 197
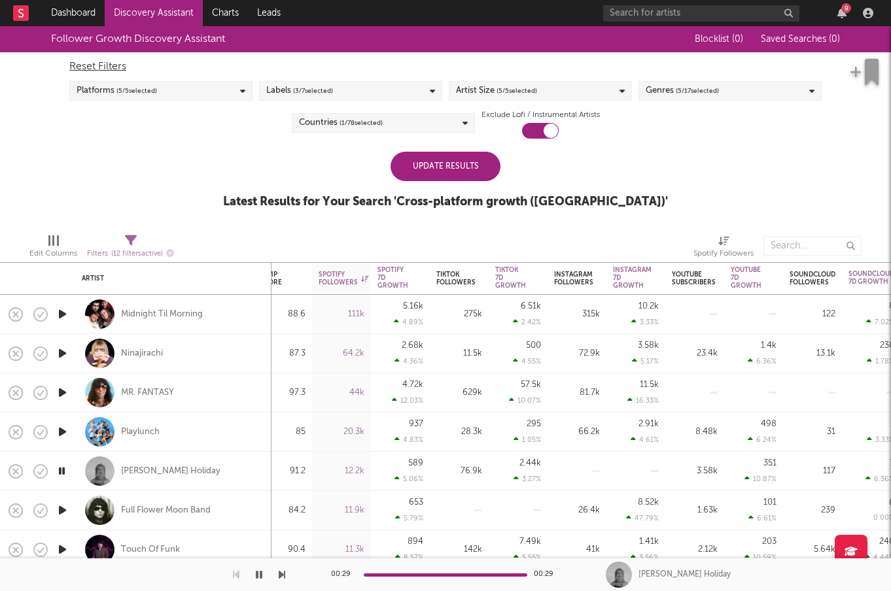
click at [435, 167] on div "Update Results" at bounding box center [445, 166] width 110 height 29
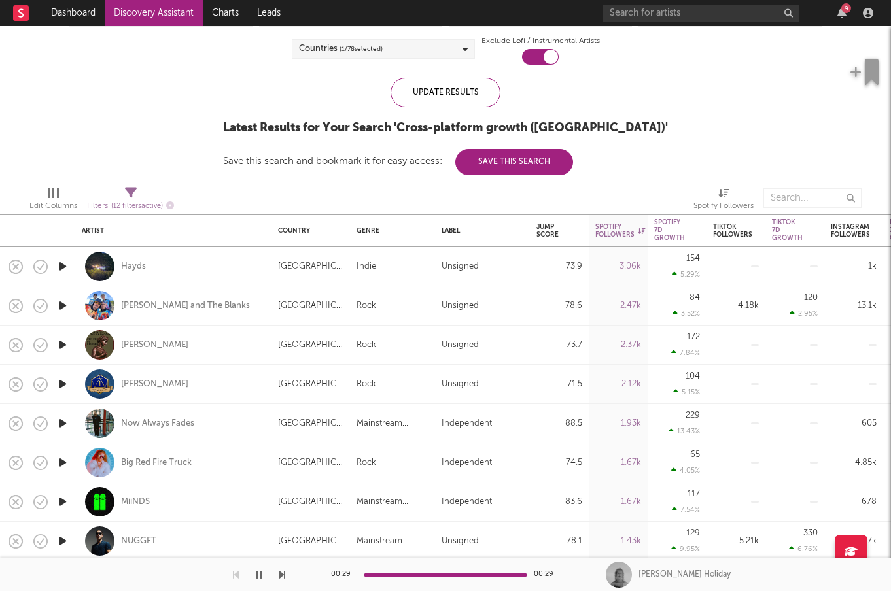
click at [56, 460] on icon "button" at bounding box center [63, 463] width 14 height 16
click at [69, 265] on icon "button" at bounding box center [63, 266] width 14 height 16
click at [139, 263] on div "Hayds" at bounding box center [133, 267] width 25 height 12
click at [63, 303] on icon "button" at bounding box center [63, 306] width 14 height 16
click at [63, 343] on icon "button" at bounding box center [63, 345] width 14 height 16
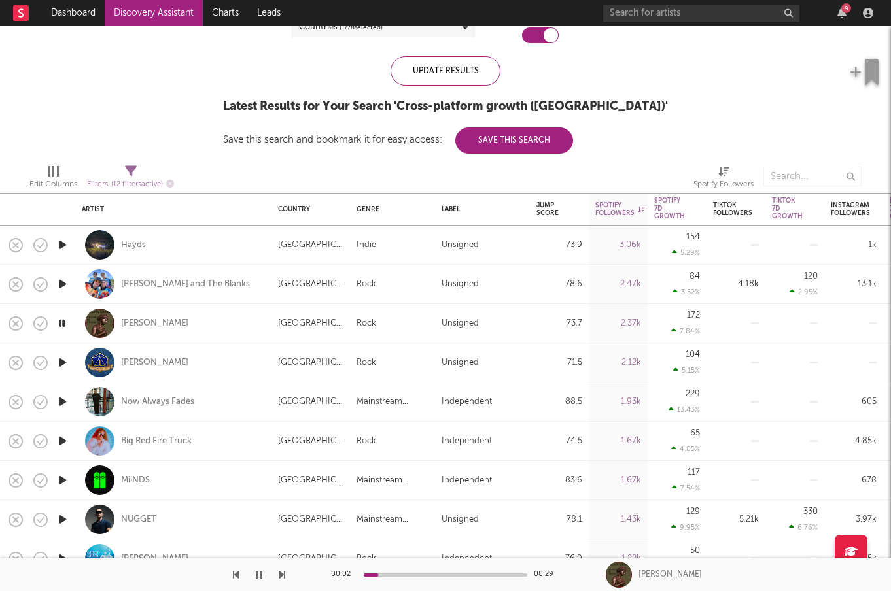
click at [66, 358] on icon "button" at bounding box center [63, 362] width 14 height 16
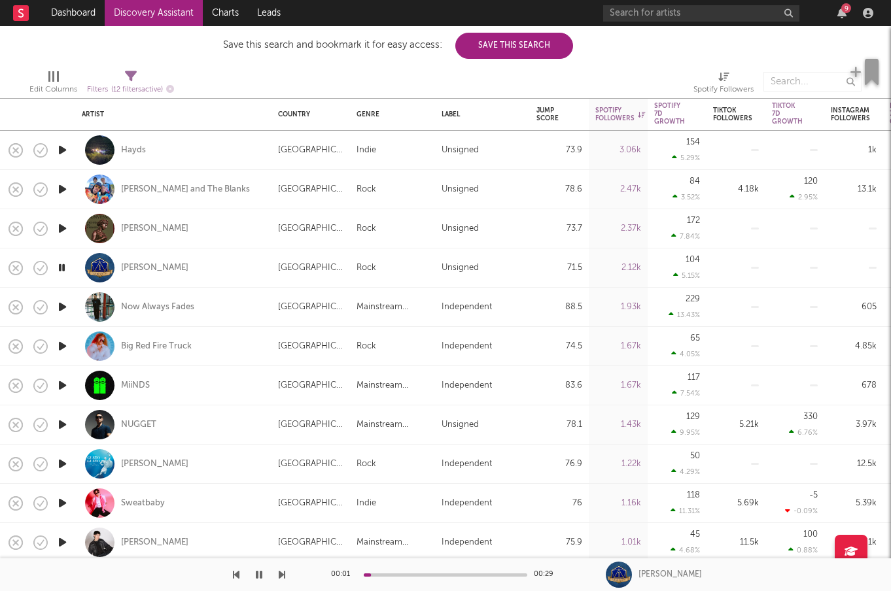
click at [67, 310] on icon "button" at bounding box center [63, 307] width 14 height 16
click at [63, 345] on icon "button" at bounding box center [63, 346] width 14 height 16
click at [63, 345] on icon "button" at bounding box center [62, 346] width 12 height 16
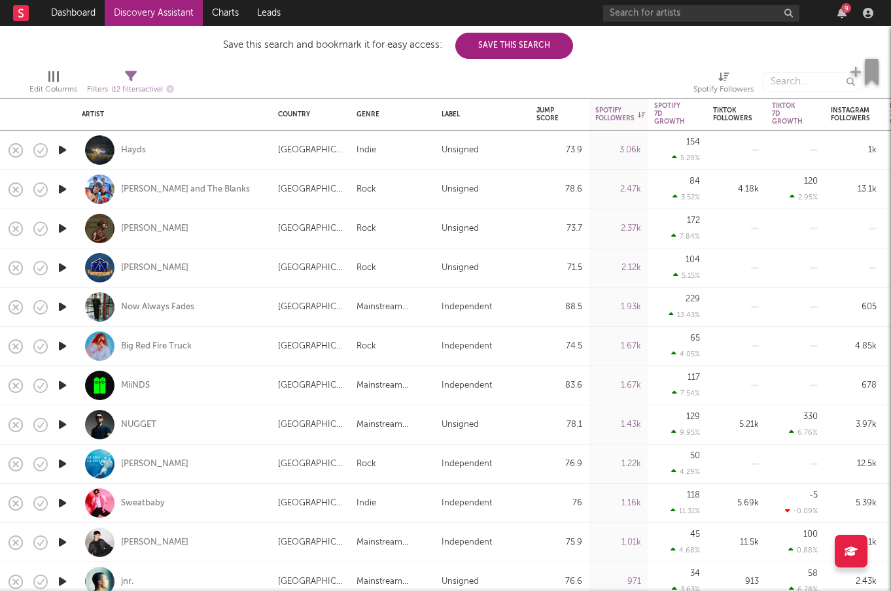
click at [63, 392] on icon "button" at bounding box center [63, 385] width 14 height 16
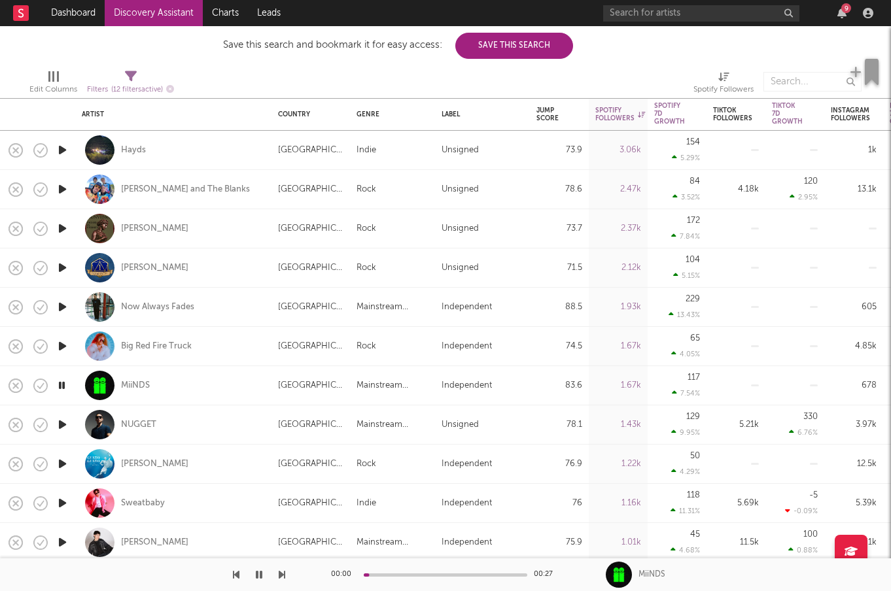
click at [63, 383] on icon "button" at bounding box center [62, 385] width 12 height 16
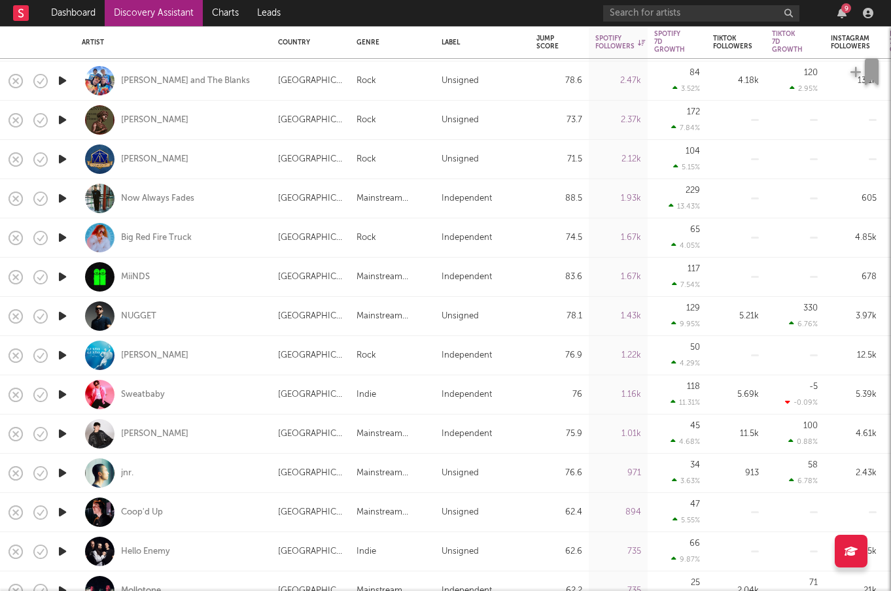
click at [71, 326] on div at bounding box center [62, 316] width 26 height 39
select select "1w"
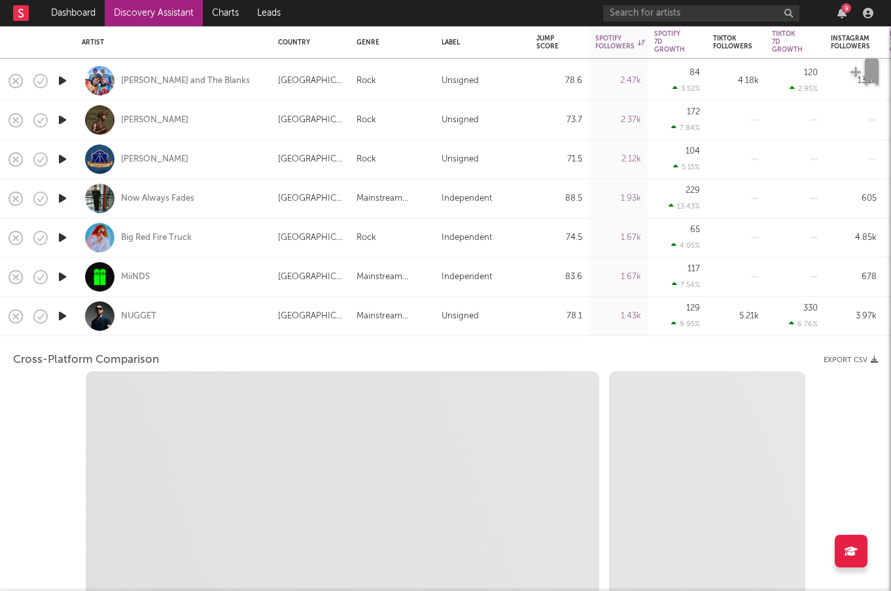
click at [64, 313] on icon "button" at bounding box center [63, 316] width 14 height 16
select select "1w"
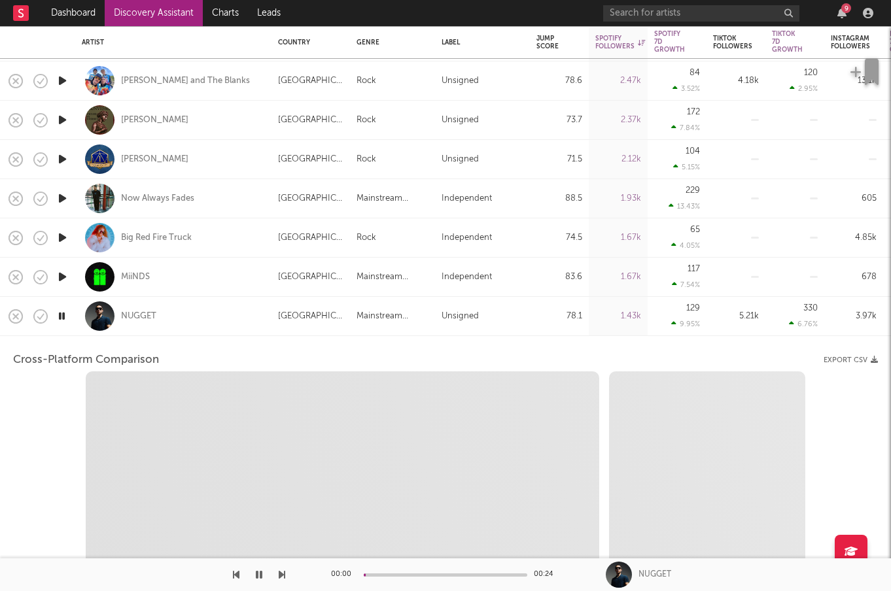
click at [179, 324] on div "NUGGET" at bounding box center [173, 316] width 183 height 39
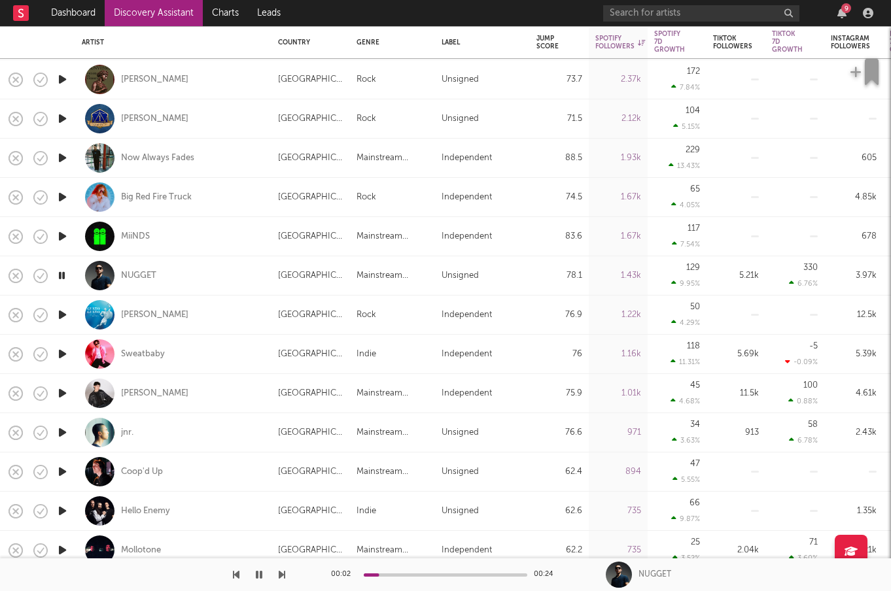
click at [67, 313] on icon "button" at bounding box center [63, 315] width 14 height 16
click at [62, 349] on icon "button" at bounding box center [63, 354] width 14 height 16
click at [72, 389] on div at bounding box center [62, 393] width 26 height 39
select select "1w"
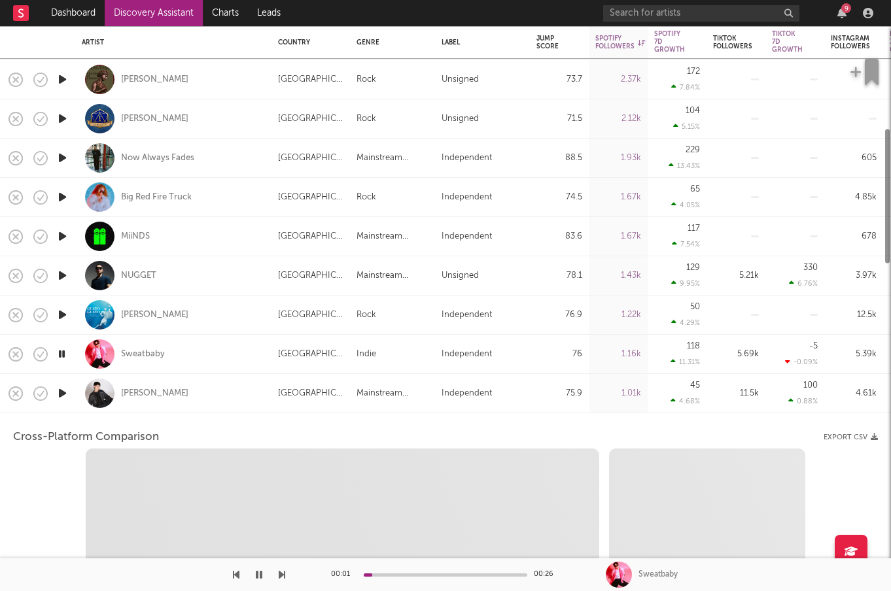
select select "1w"
click at [60, 390] on icon "button" at bounding box center [63, 393] width 14 height 16
select select "1m"
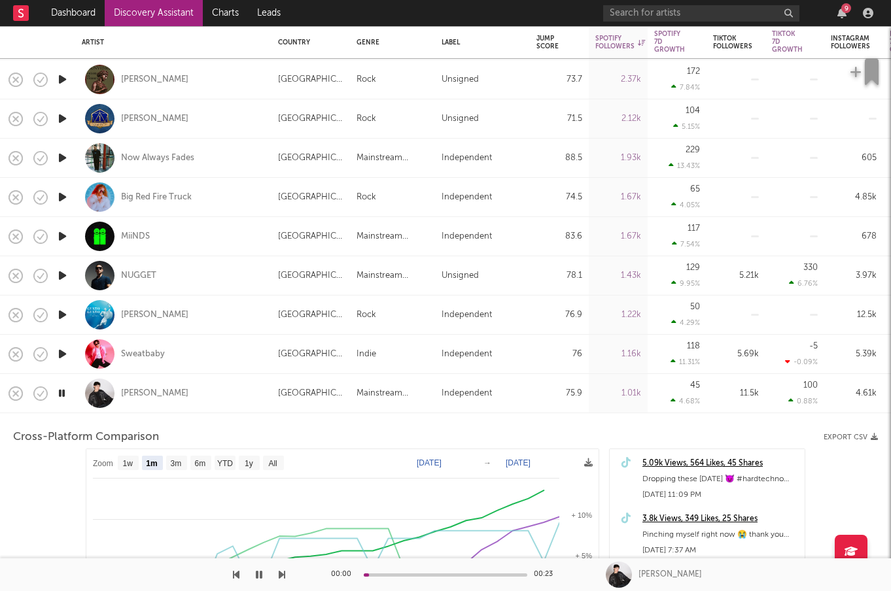
click at [182, 386] on div "Ali James" at bounding box center [173, 393] width 183 height 39
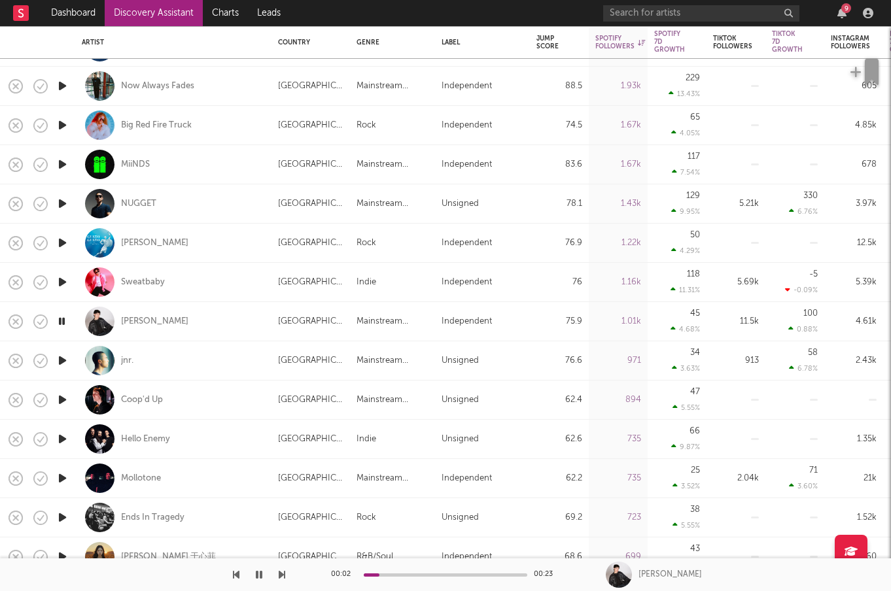
click at [68, 359] on icon "button" at bounding box center [63, 360] width 14 height 16
click at [124, 360] on div "jnr." at bounding box center [127, 361] width 12 height 12
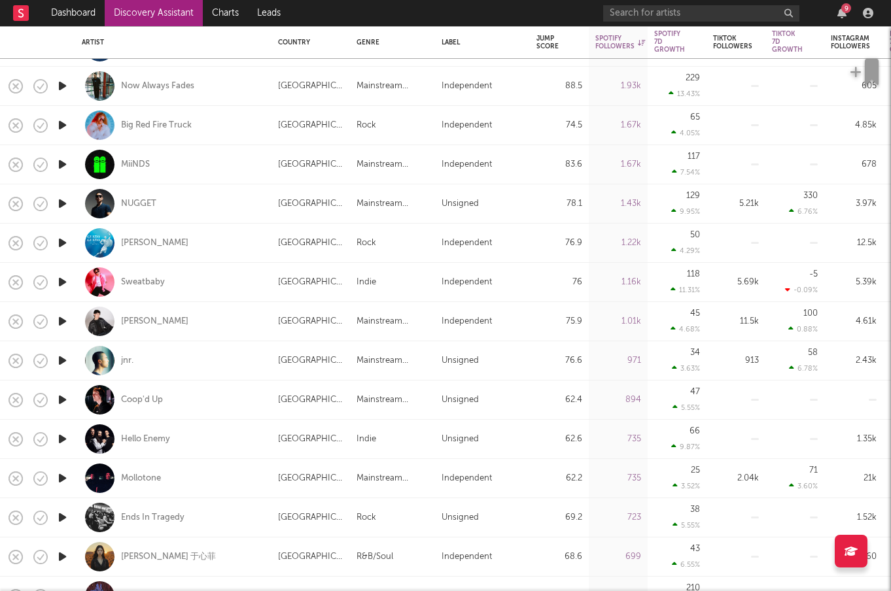
click at [71, 400] on div at bounding box center [62, 400] width 26 height 39
select select "1w"
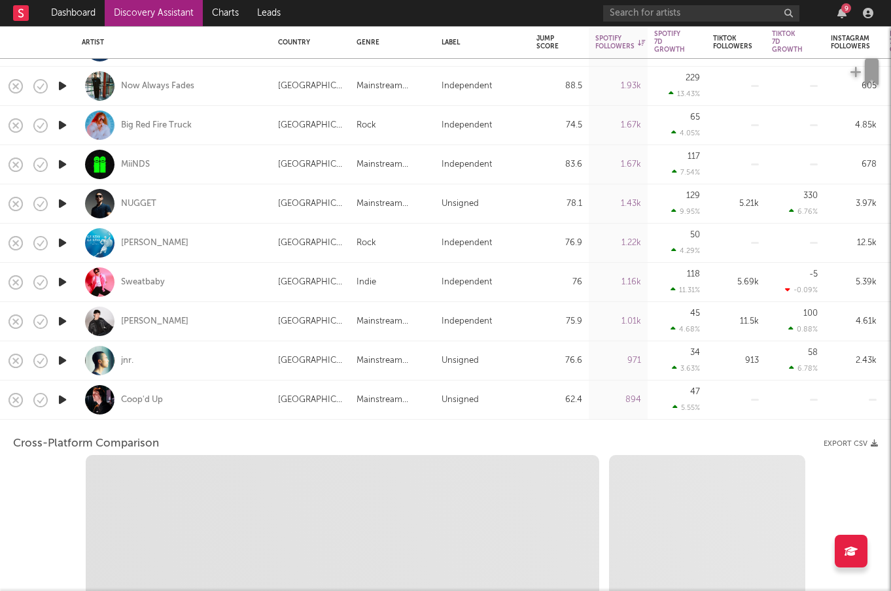
click at [64, 399] on icon "button" at bounding box center [63, 400] width 14 height 16
select select "1w"
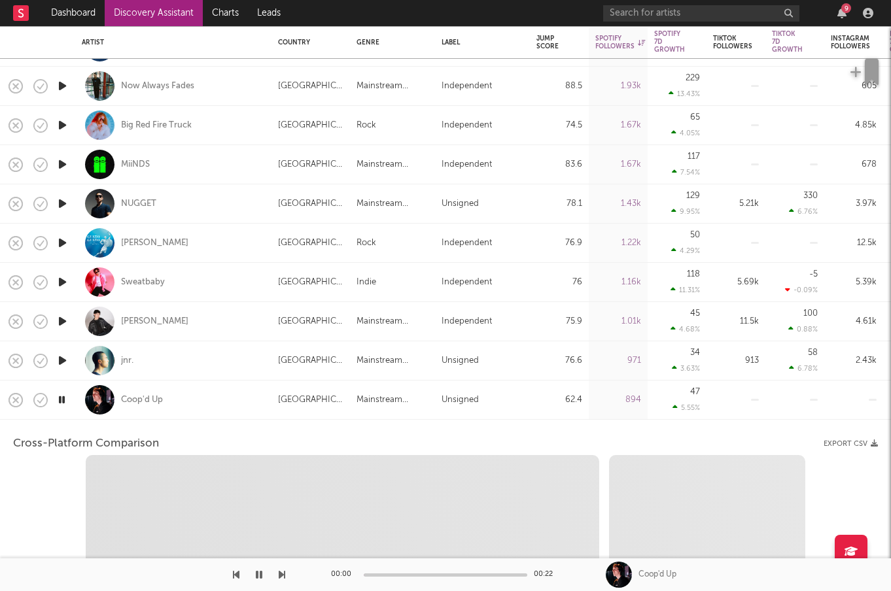
click at [224, 401] on div "Coop'd Up" at bounding box center [173, 400] width 183 height 39
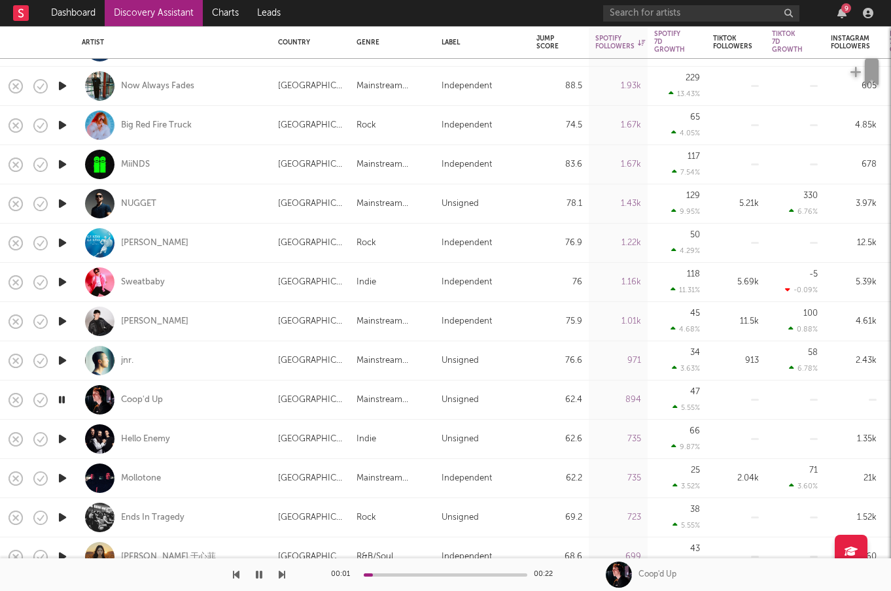
click at [63, 432] on icon "button" at bounding box center [63, 439] width 14 height 16
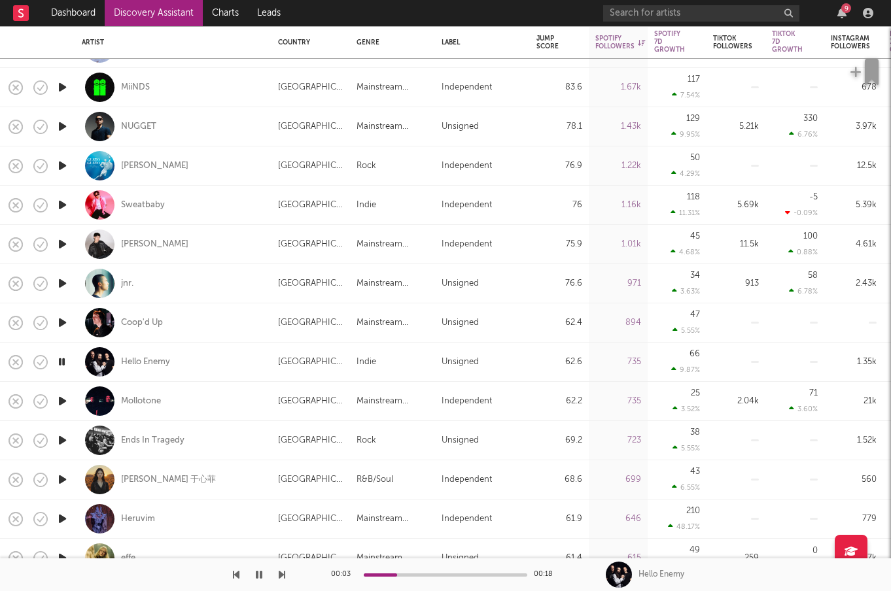
click at [192, 366] on div "Hello Enemy" at bounding box center [173, 362] width 183 height 39
select select "1w"
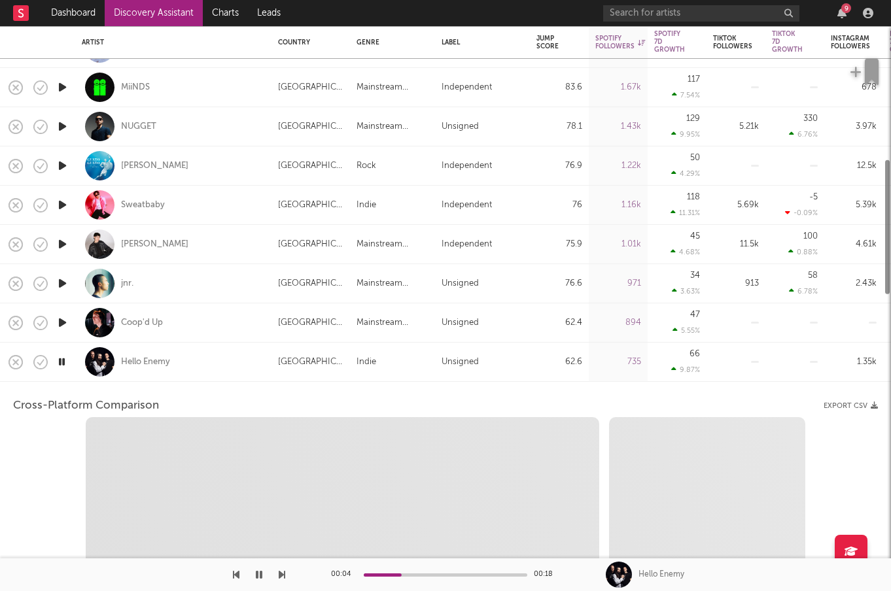
click at [192, 366] on div "Hello Enemy" at bounding box center [173, 362] width 183 height 39
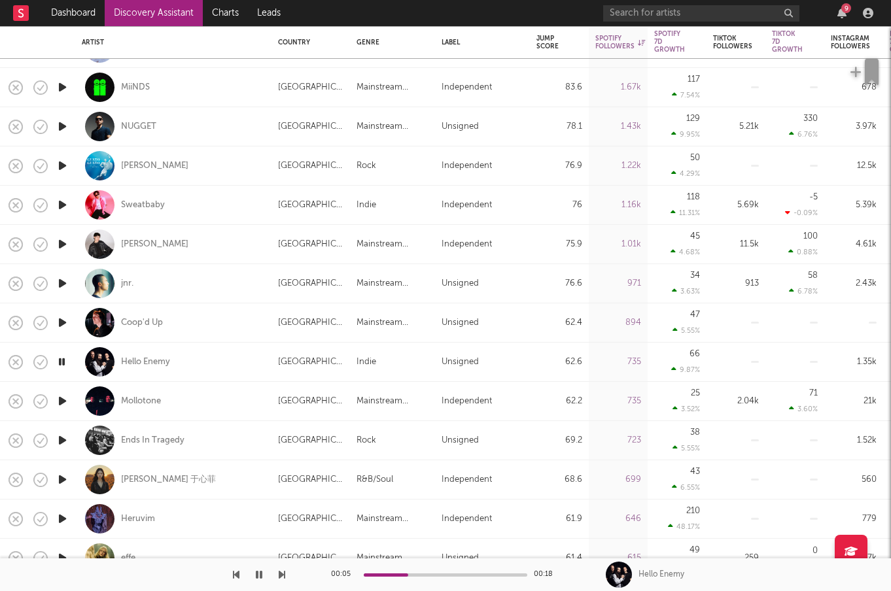
click at [64, 364] on icon "button" at bounding box center [62, 362] width 12 height 16
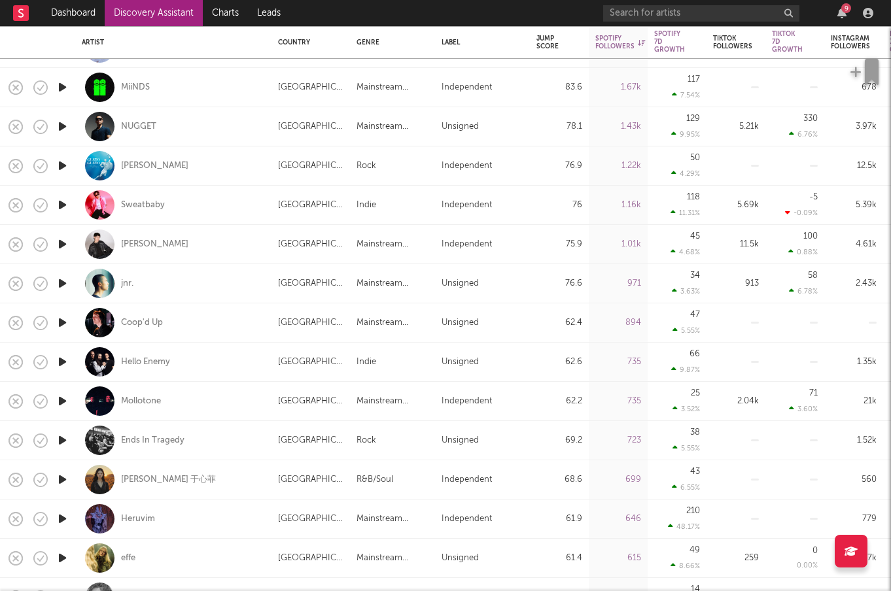
click at [63, 398] on icon "button" at bounding box center [63, 401] width 14 height 16
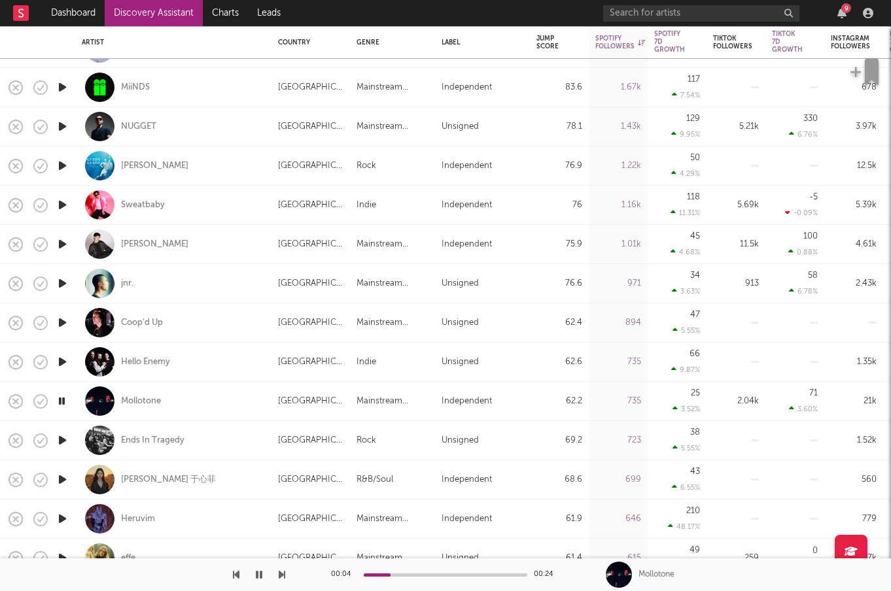
click at [65, 398] on icon "button" at bounding box center [62, 401] width 12 height 16
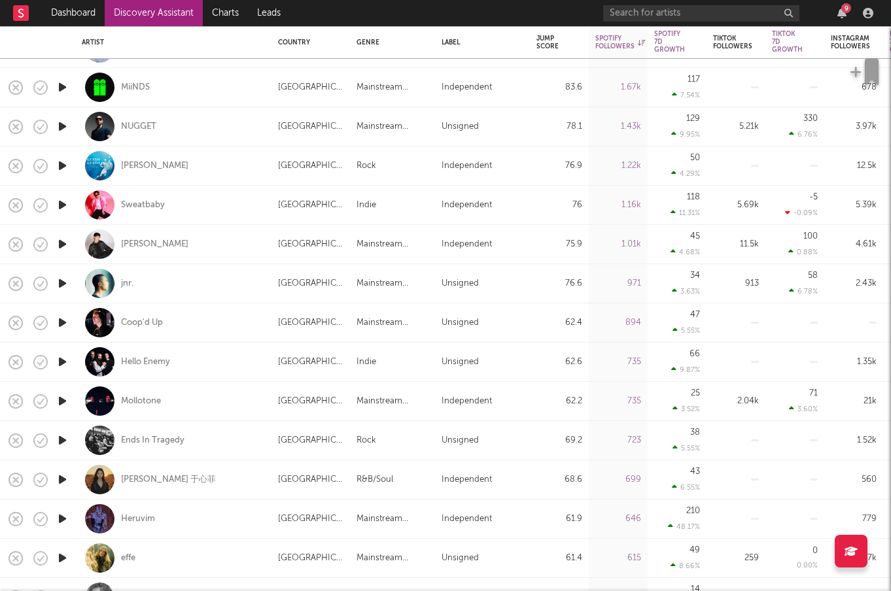
click at [65, 439] on icon "button" at bounding box center [63, 440] width 14 height 16
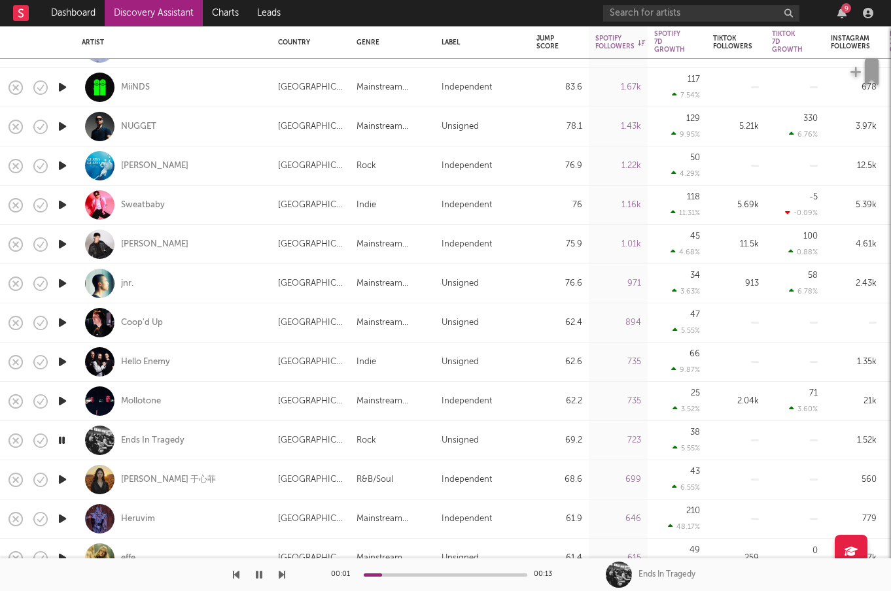
click at [65, 439] on icon "button" at bounding box center [62, 440] width 12 height 16
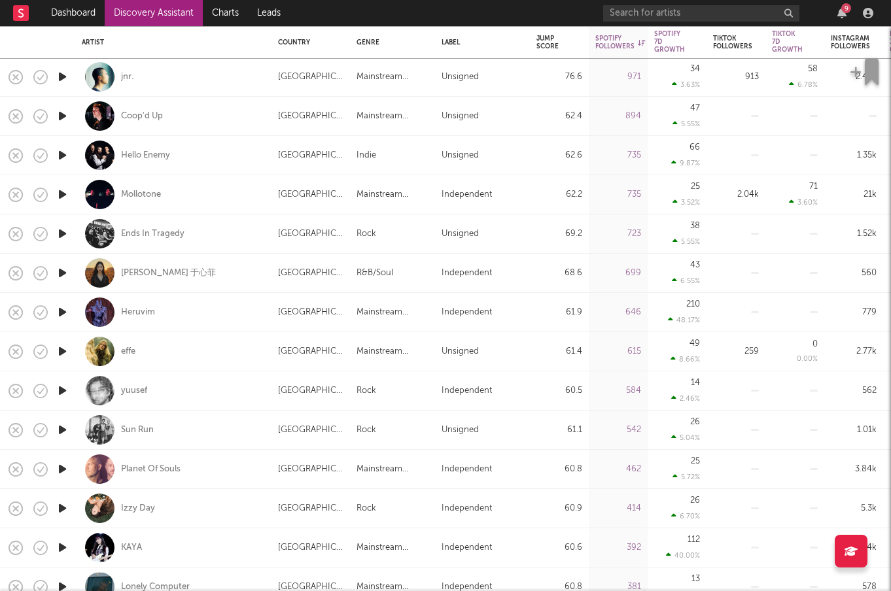
click at [69, 351] on icon "button" at bounding box center [63, 351] width 14 height 16
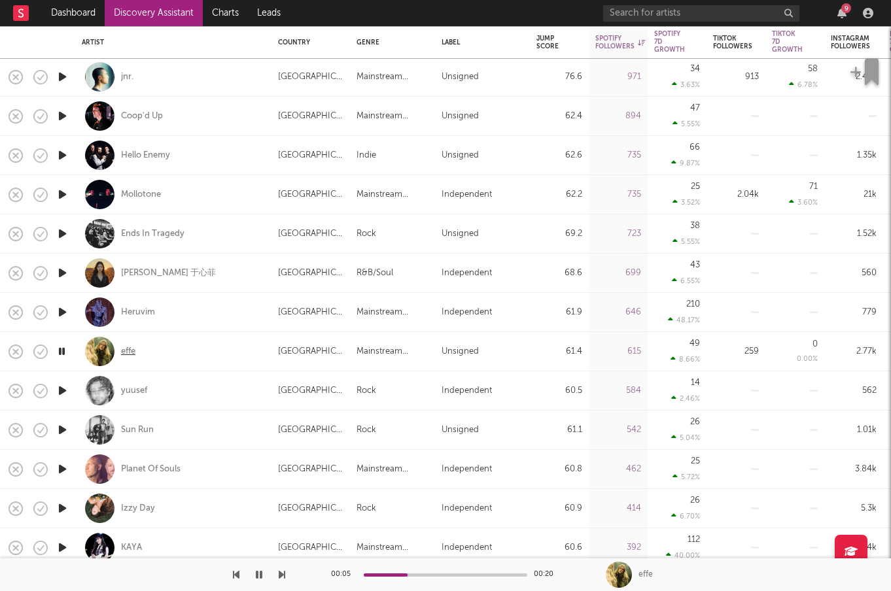
click at [135, 352] on div "effe" at bounding box center [128, 352] width 14 height 12
click at [62, 388] on icon "button" at bounding box center [63, 391] width 14 height 16
click at [62, 388] on icon "button" at bounding box center [62, 391] width 12 height 16
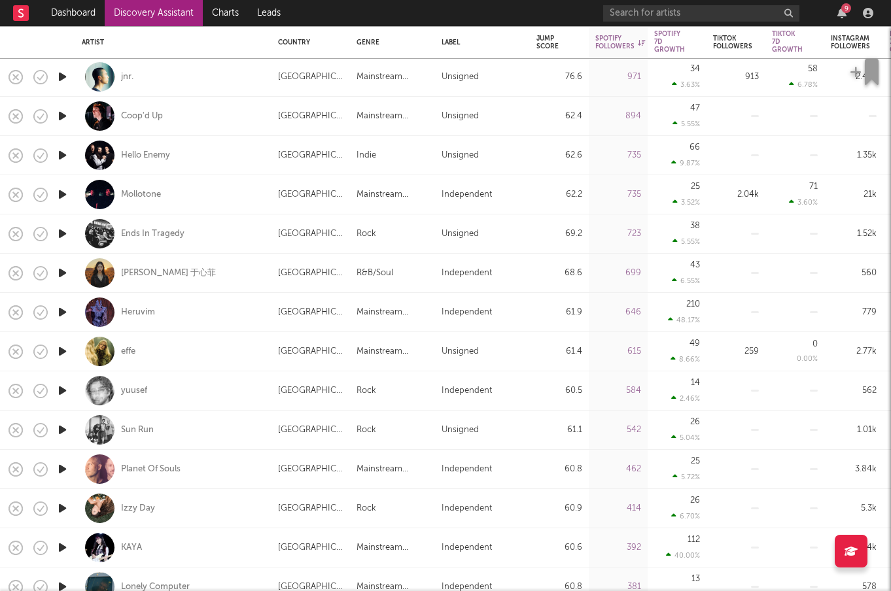
click at [61, 427] on icon "button" at bounding box center [63, 430] width 14 height 16
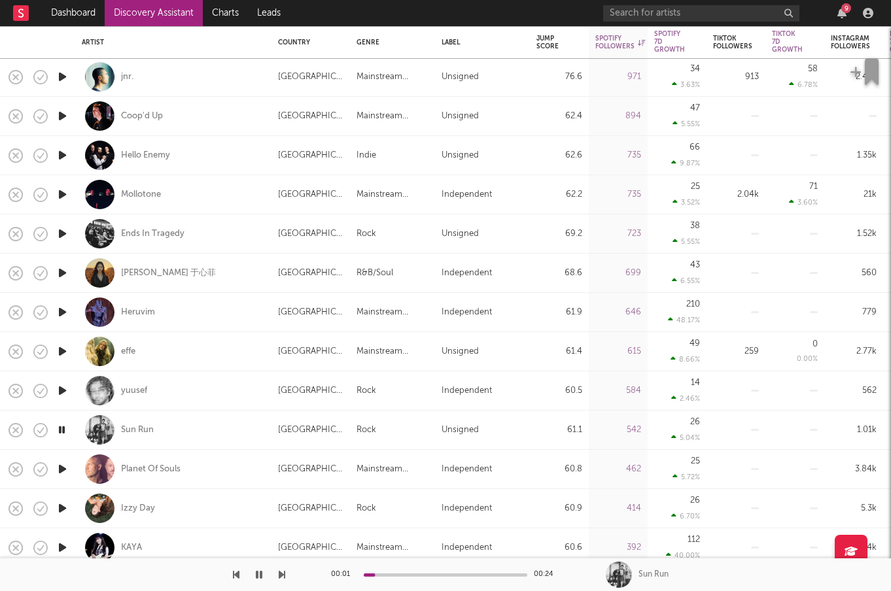
click at [61, 427] on icon "button" at bounding box center [62, 430] width 12 height 16
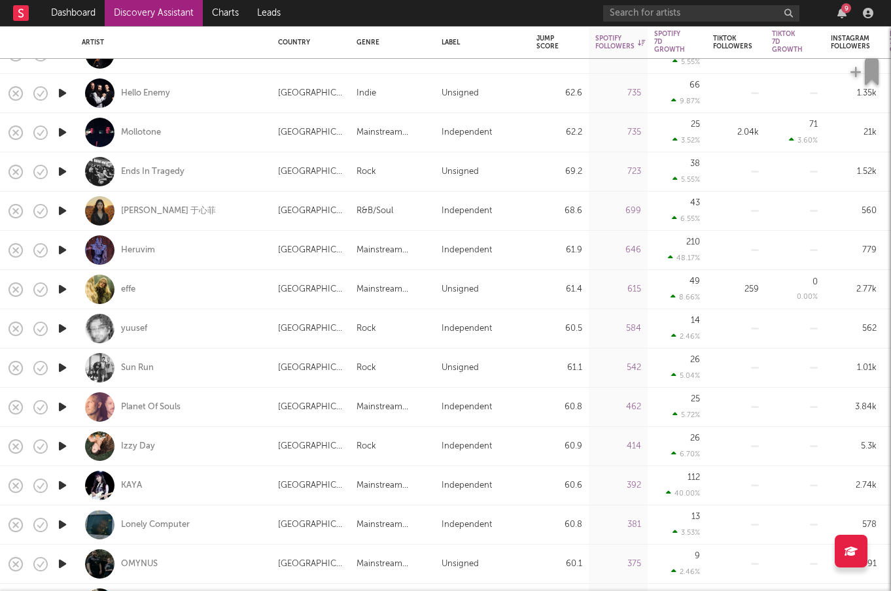
click at [69, 409] on div at bounding box center [62, 407] width 26 height 39
select select "1w"
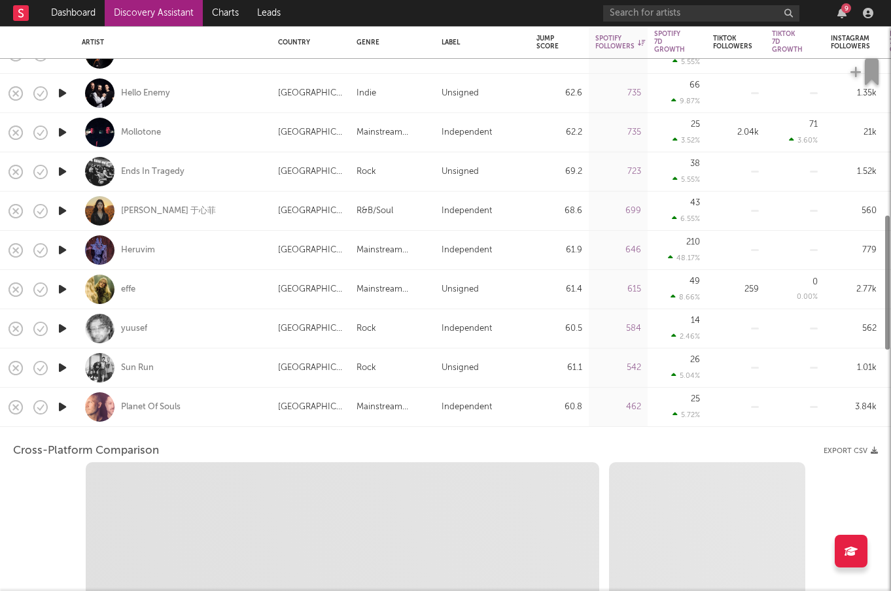
select select "1w"
click at [60, 406] on icon "button" at bounding box center [63, 407] width 14 height 16
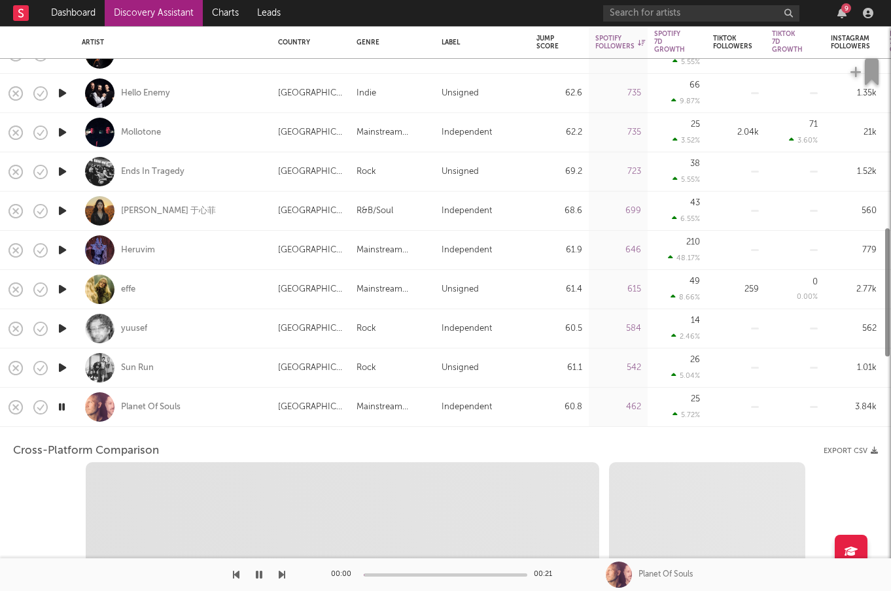
click at [236, 399] on div "Planet Of Souls" at bounding box center [173, 407] width 183 height 39
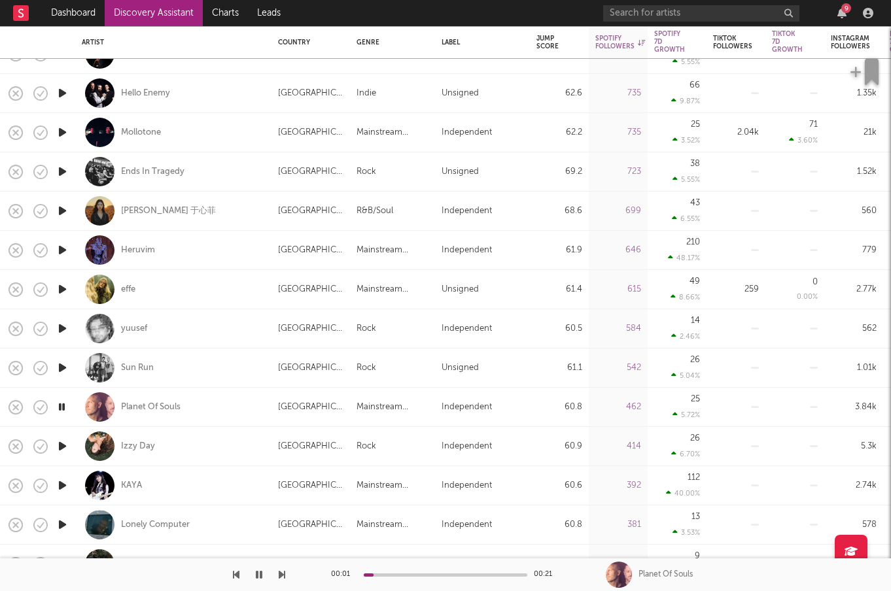
click at [66, 447] on icon "button" at bounding box center [63, 446] width 14 height 16
click at [62, 483] on icon "button" at bounding box center [63, 485] width 14 height 16
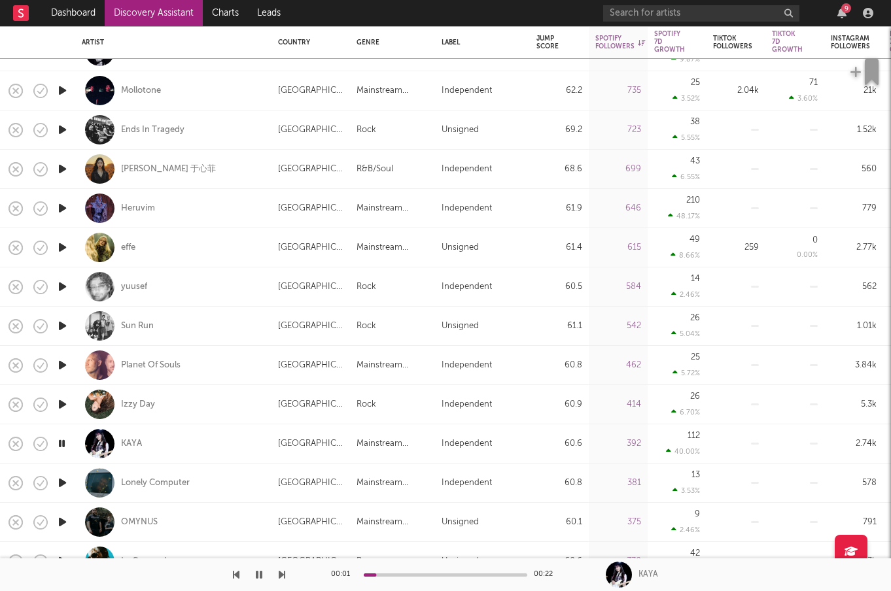
click at [68, 450] on div at bounding box center [62, 444] width 13 height 16
select select "1w"
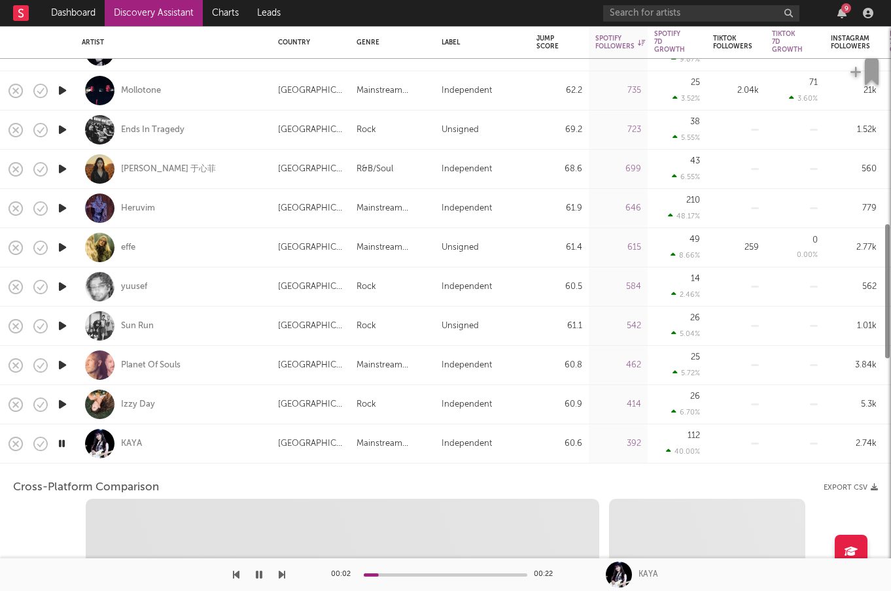
select select "1w"
click at [65, 447] on icon "button" at bounding box center [62, 444] width 12 height 16
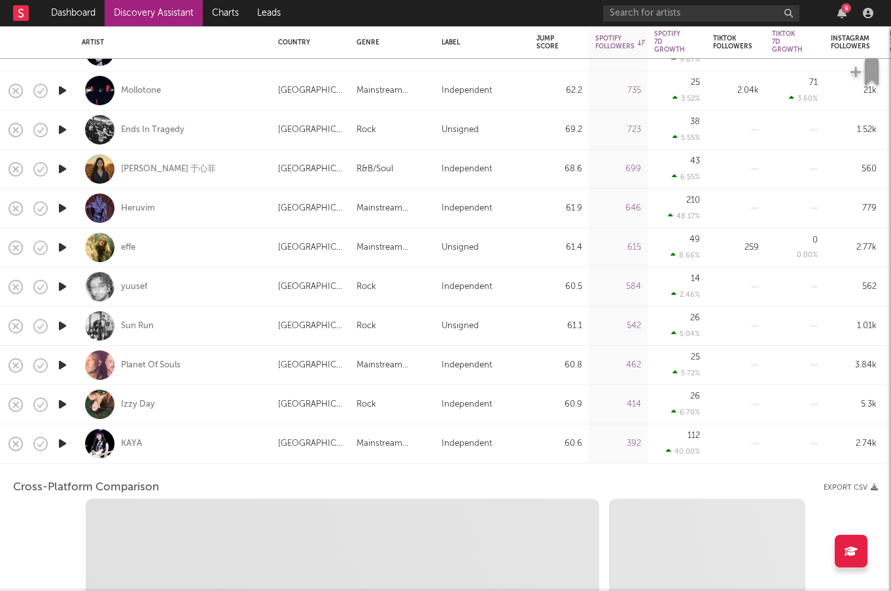
click at [215, 441] on div "KAYA" at bounding box center [173, 443] width 183 height 39
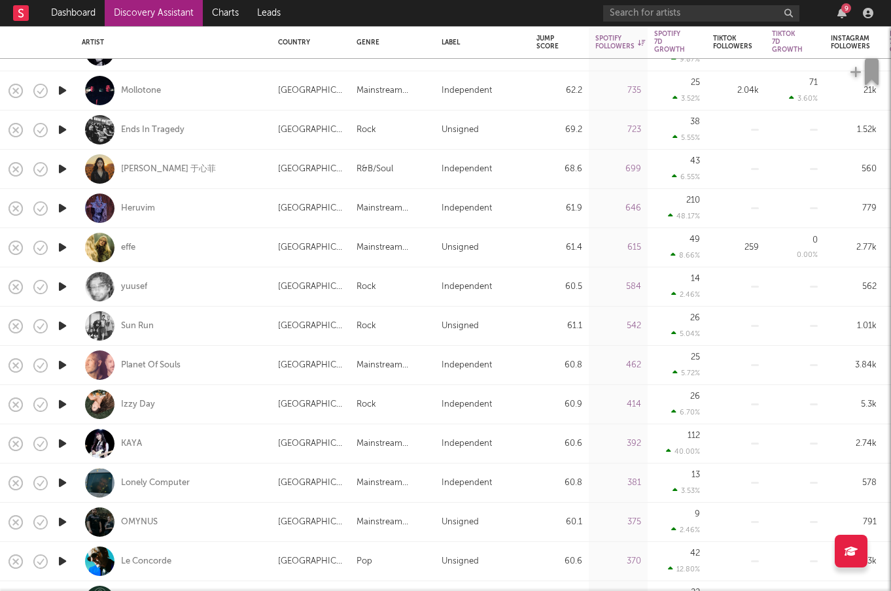
click at [65, 489] on icon "button" at bounding box center [63, 483] width 14 height 16
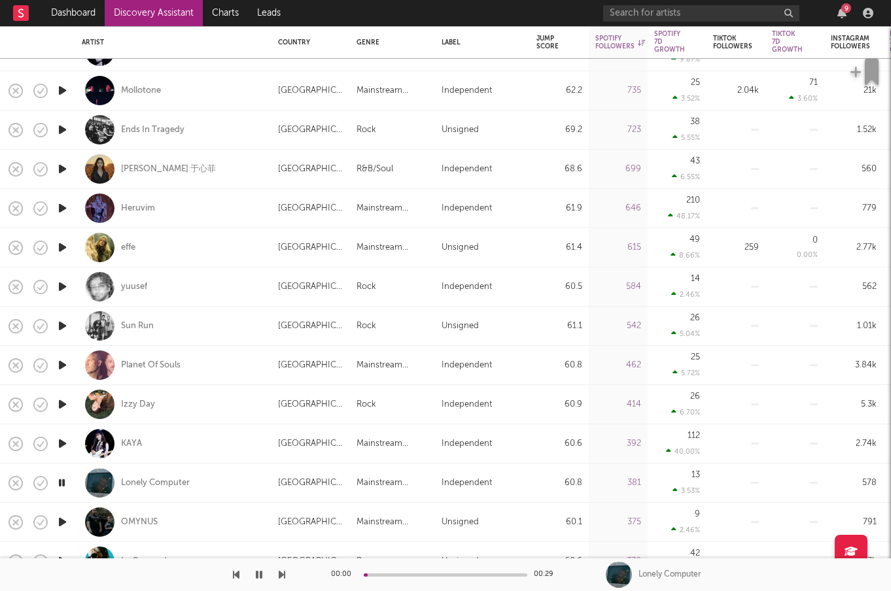
click at [65, 489] on icon "button" at bounding box center [62, 483] width 12 height 16
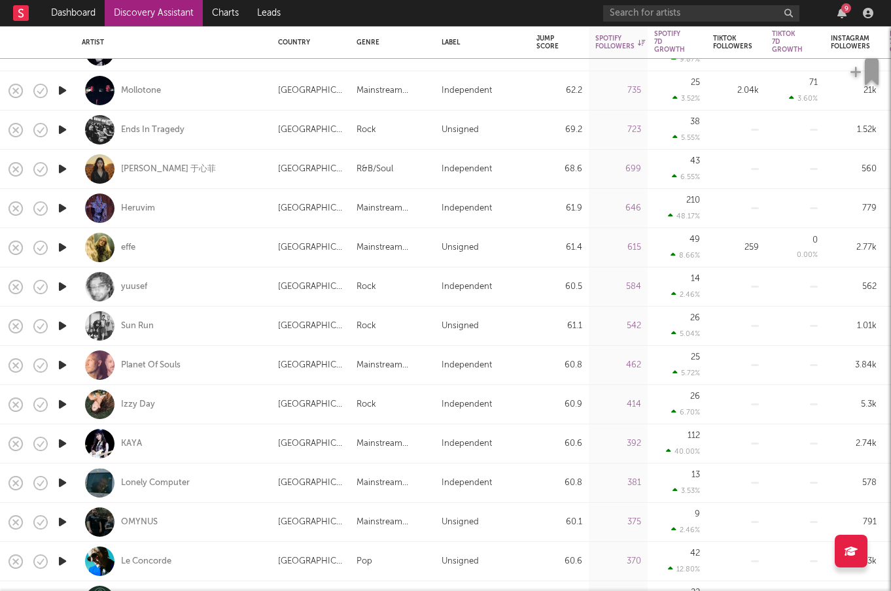
click at [60, 523] on icon "button" at bounding box center [63, 522] width 14 height 16
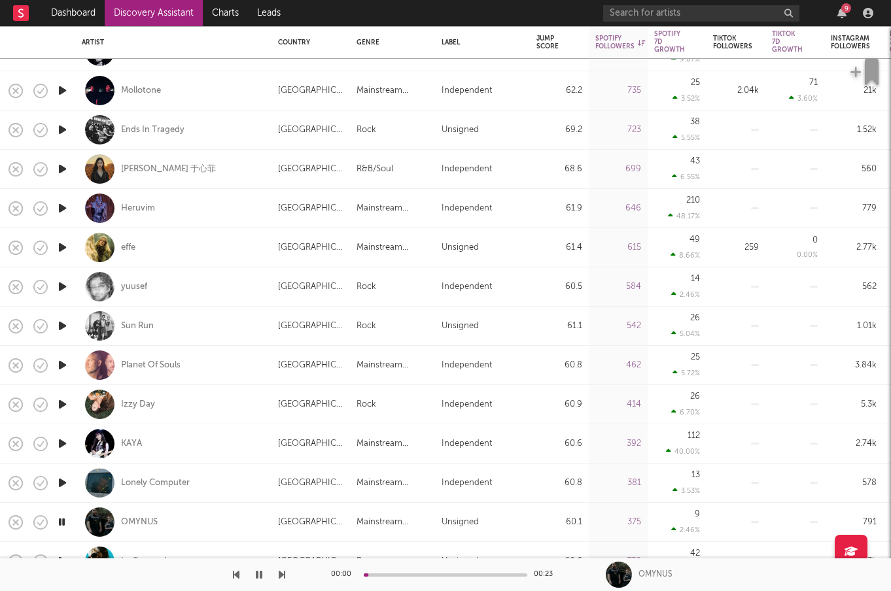
click at [60, 523] on icon "button" at bounding box center [62, 522] width 12 height 16
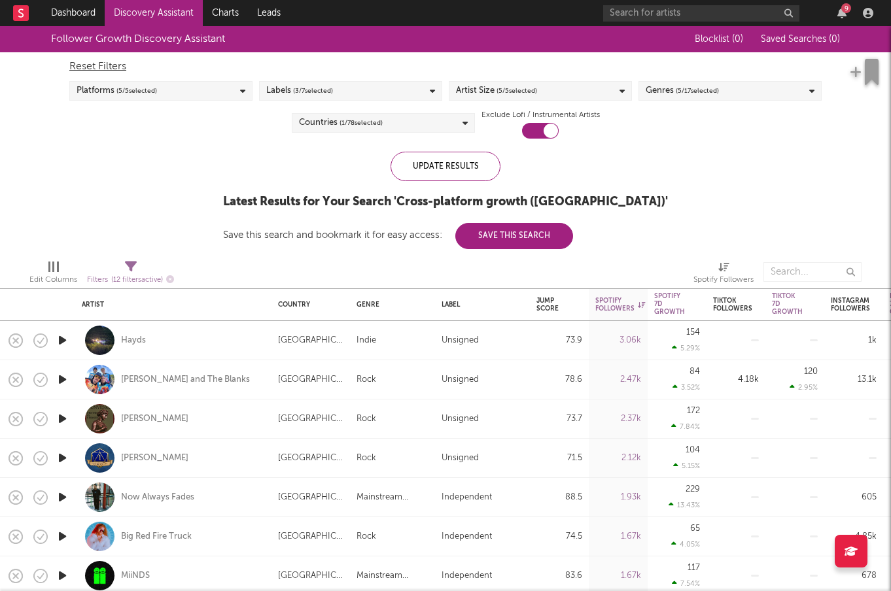
click at [698, 89] on span "( 5 / 17 selected)" at bounding box center [697, 91] width 43 height 16
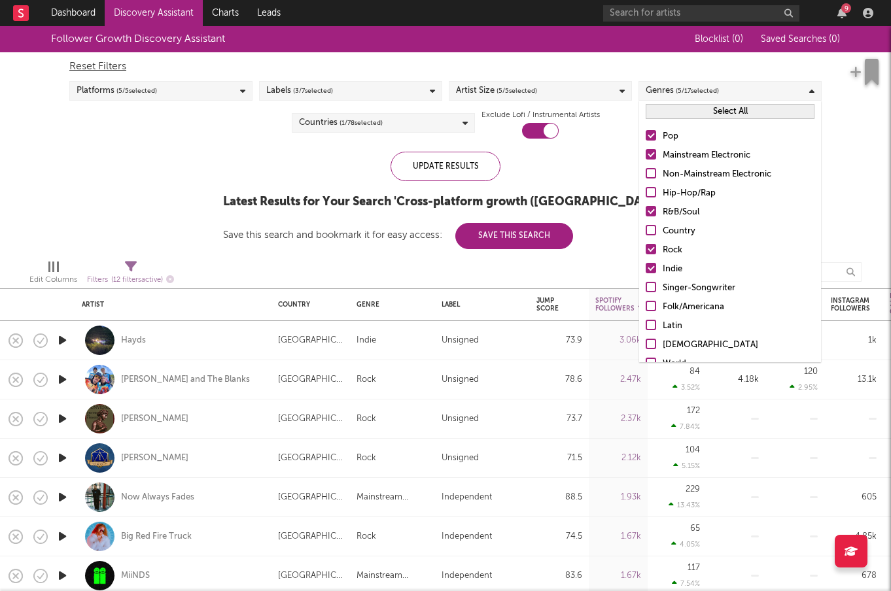
click at [653, 154] on div at bounding box center [650, 154] width 10 height 10
click at [645, 154] on input "Mainstream Electronic" at bounding box center [645, 156] width 0 height 16
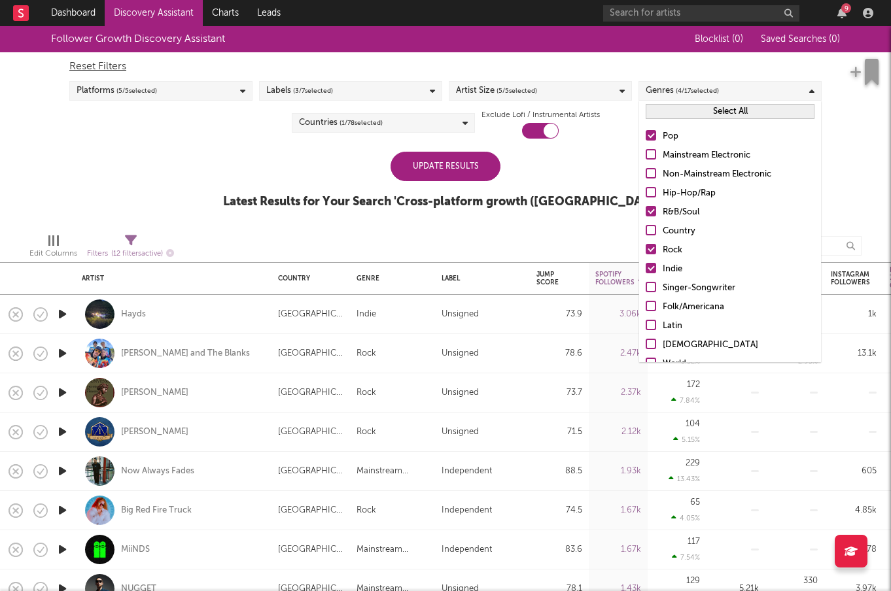
click at [484, 172] on div "Update Results" at bounding box center [445, 166] width 110 height 29
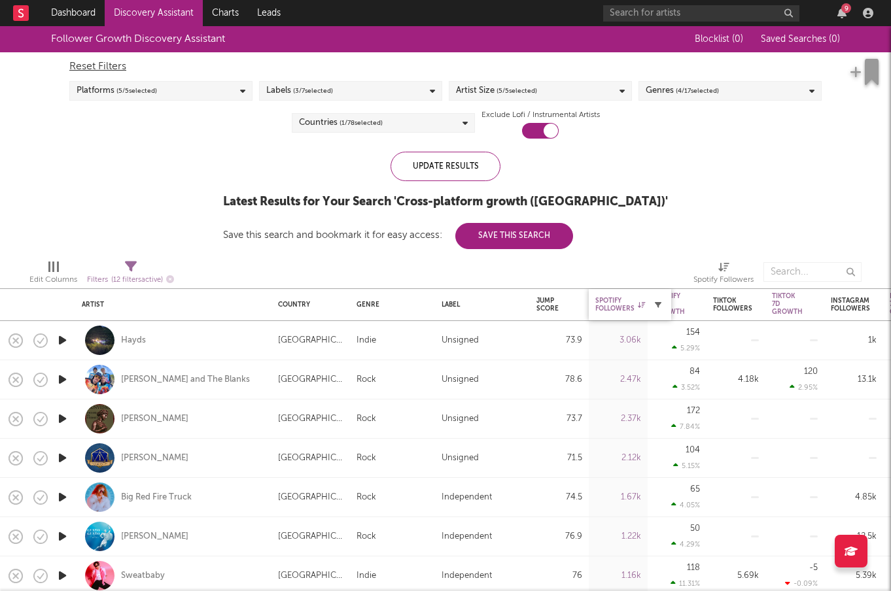
click at [660, 303] on icon "button" at bounding box center [658, 304] width 7 height 7
select select "or"
select select "between"
select select "max"
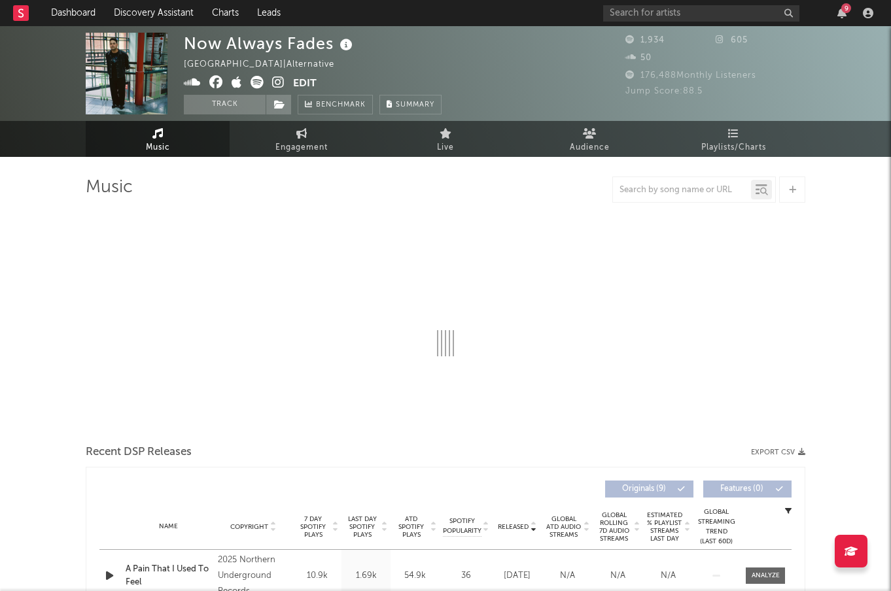
select select "1w"
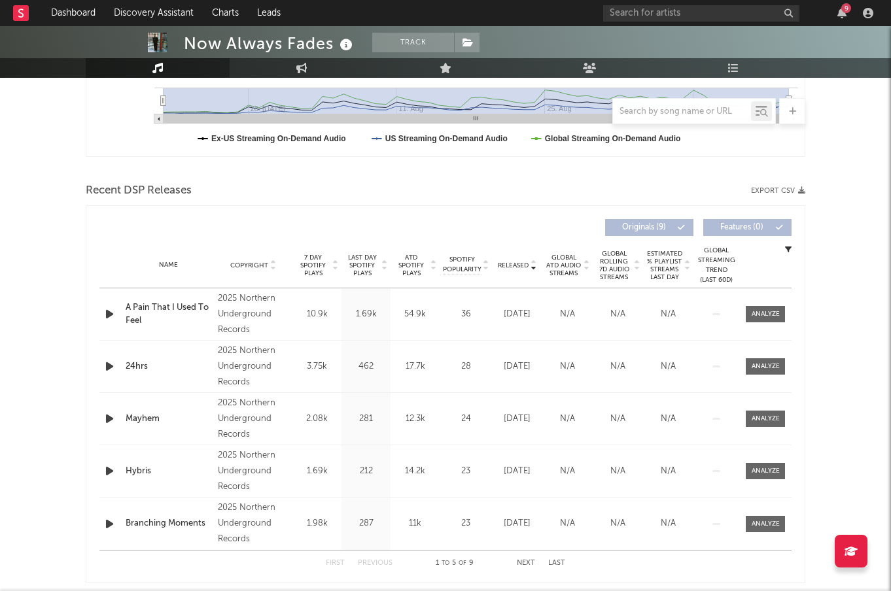
scroll to position [373, 0]
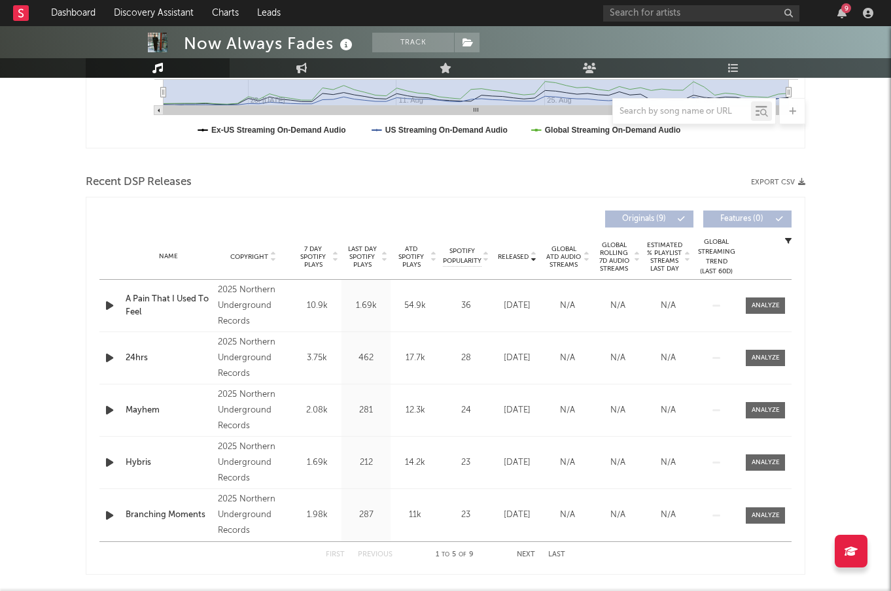
click at [422, 265] on span "ATD Spotify Plays" at bounding box center [411, 257] width 35 height 24
click at [110, 309] on icon "button" at bounding box center [110, 306] width 14 height 16
click at [99, 305] on div at bounding box center [110, 306] width 23 height 16
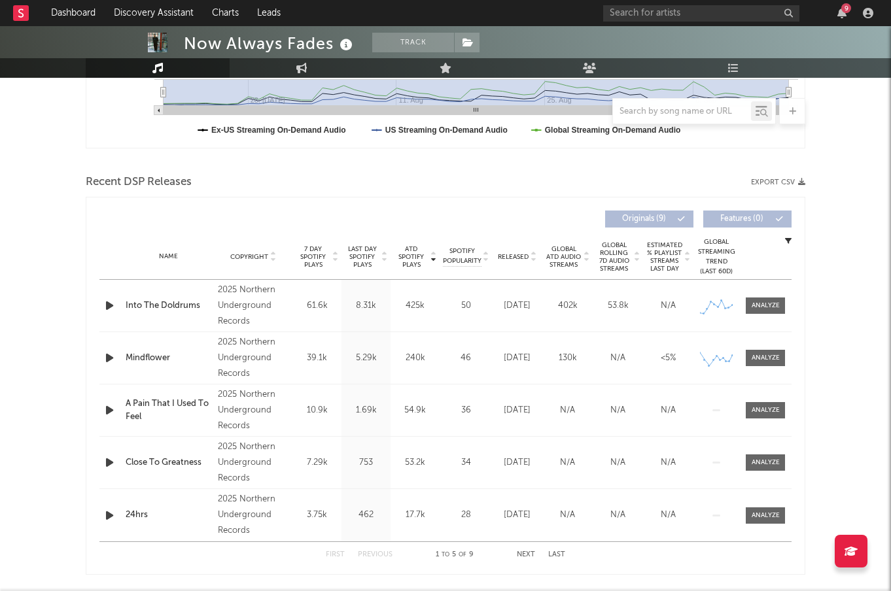
click at [111, 306] on icon "button" at bounding box center [110, 306] width 14 height 16
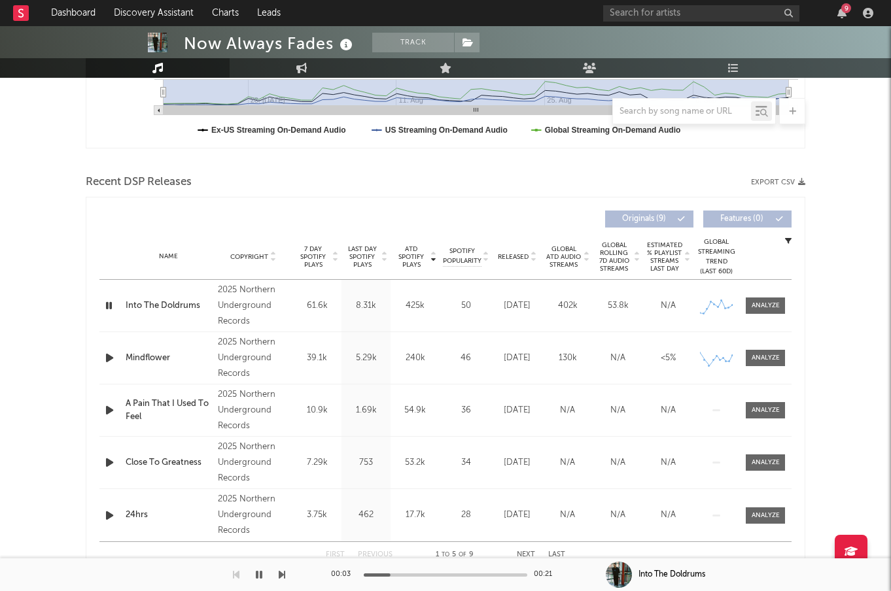
click at [111, 360] on icon "button" at bounding box center [110, 358] width 14 height 16
click at [407, 575] on div at bounding box center [445, 575] width 163 height 3
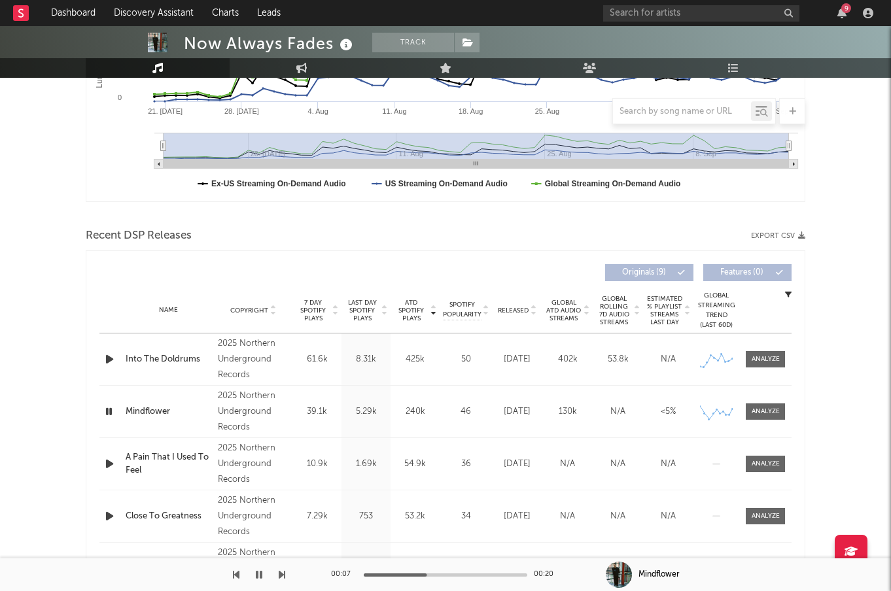
scroll to position [345, 0]
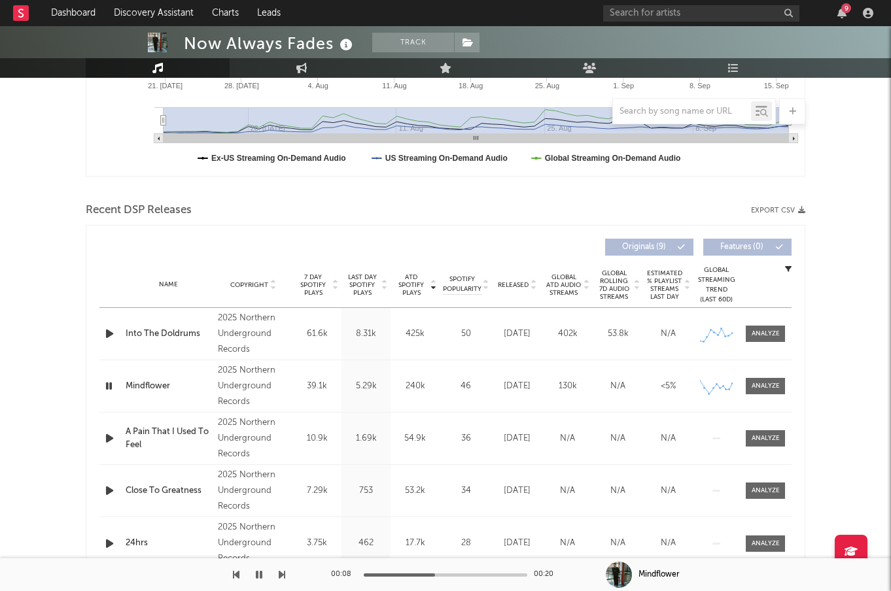
click at [110, 436] on icon "button" at bounding box center [110, 438] width 14 height 16
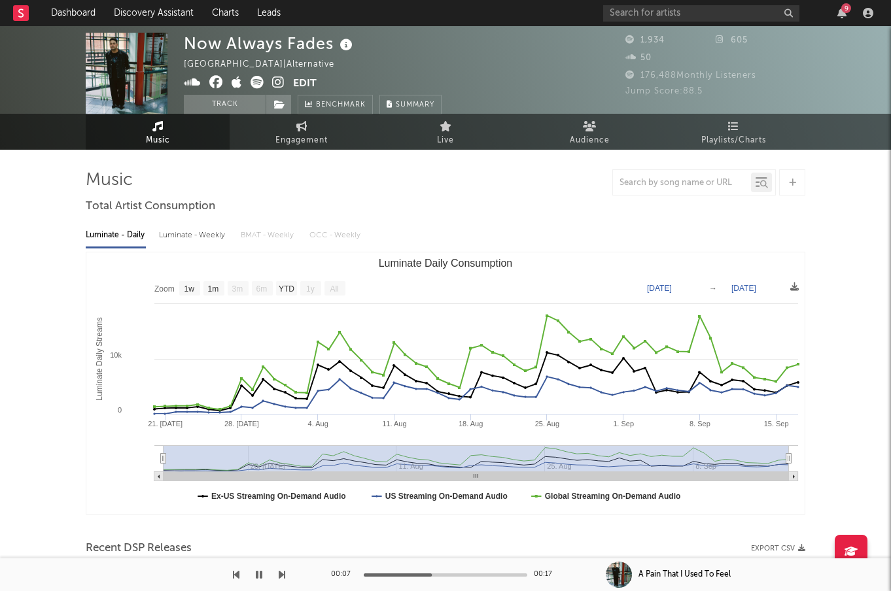
scroll to position [0, 0]
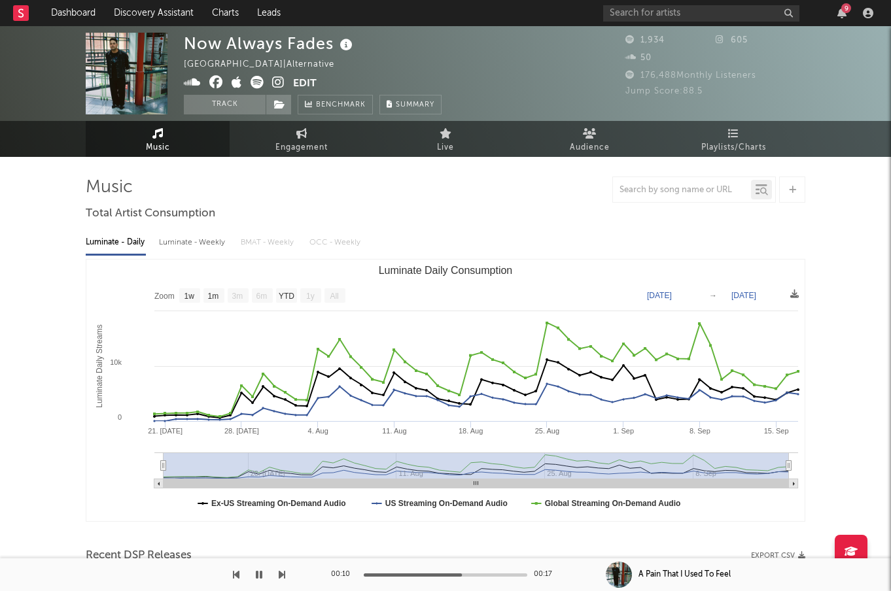
click at [277, 80] on icon at bounding box center [278, 82] width 12 height 13
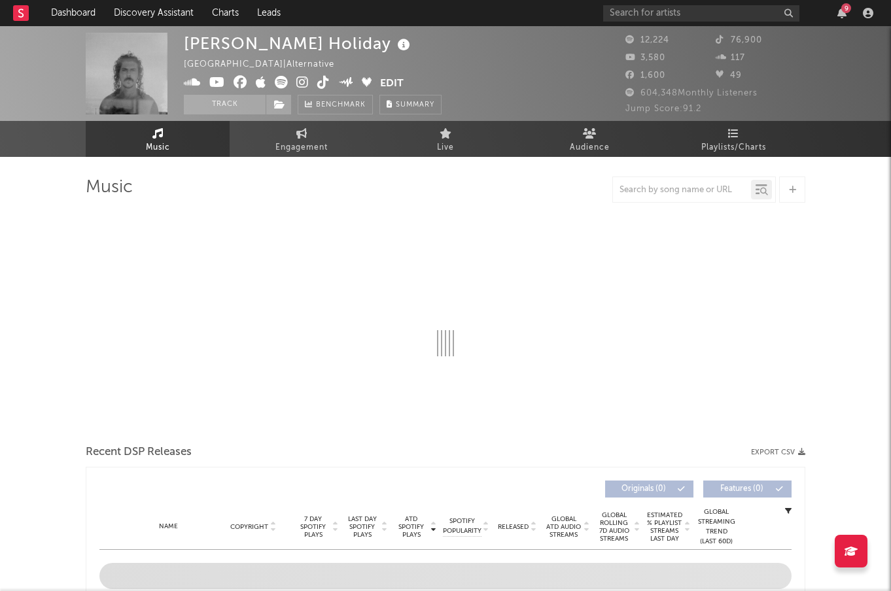
select select "6m"
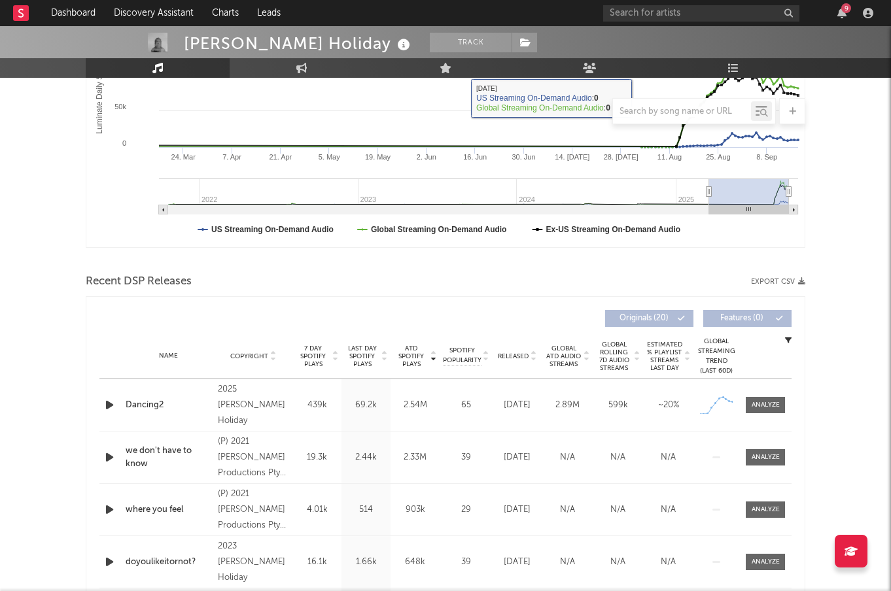
scroll to position [275, 0]
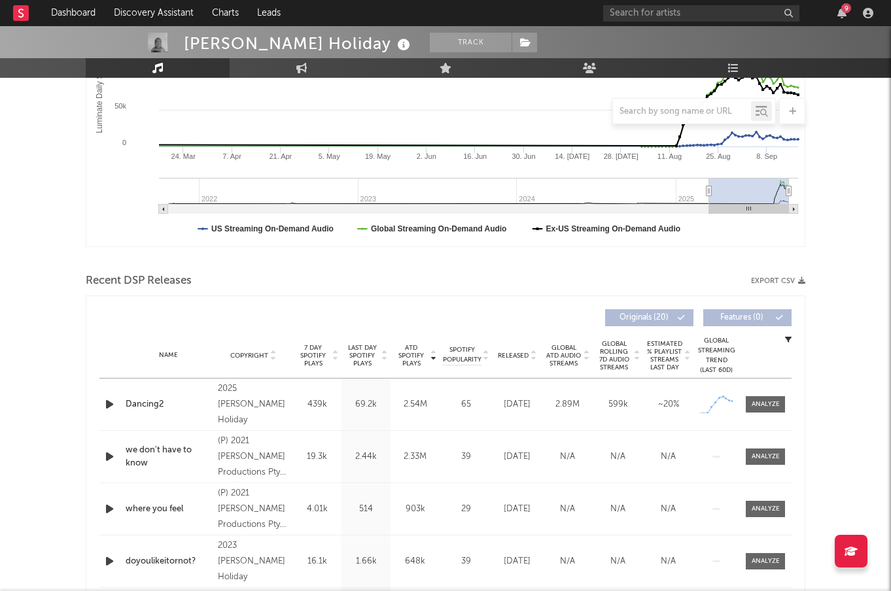
click at [508, 349] on div "Name Copyright Label Album Names Composer Names 7 Day Spotify Plays Last Day Sp…" at bounding box center [445, 356] width 692 height 46
click at [511, 352] on span "Released" at bounding box center [513, 356] width 31 height 8
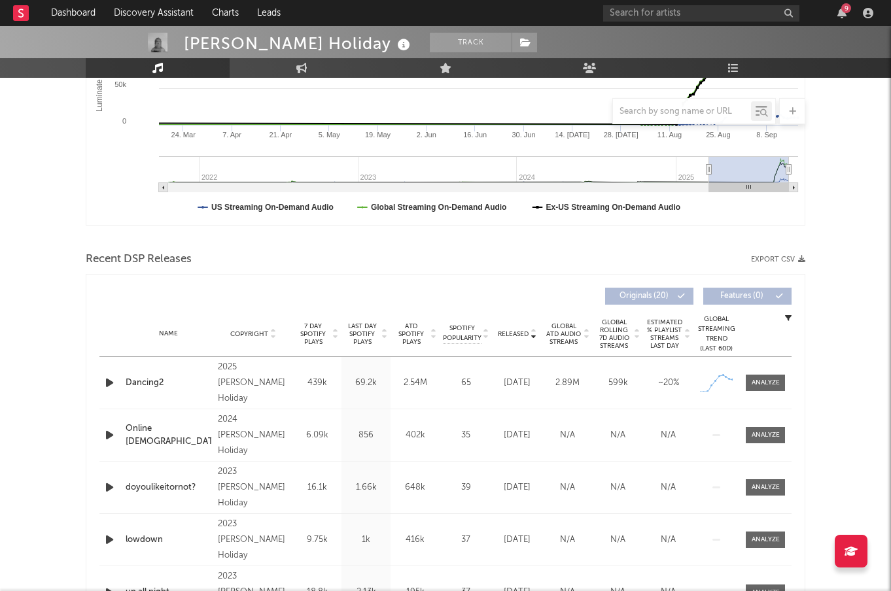
scroll to position [298, 0]
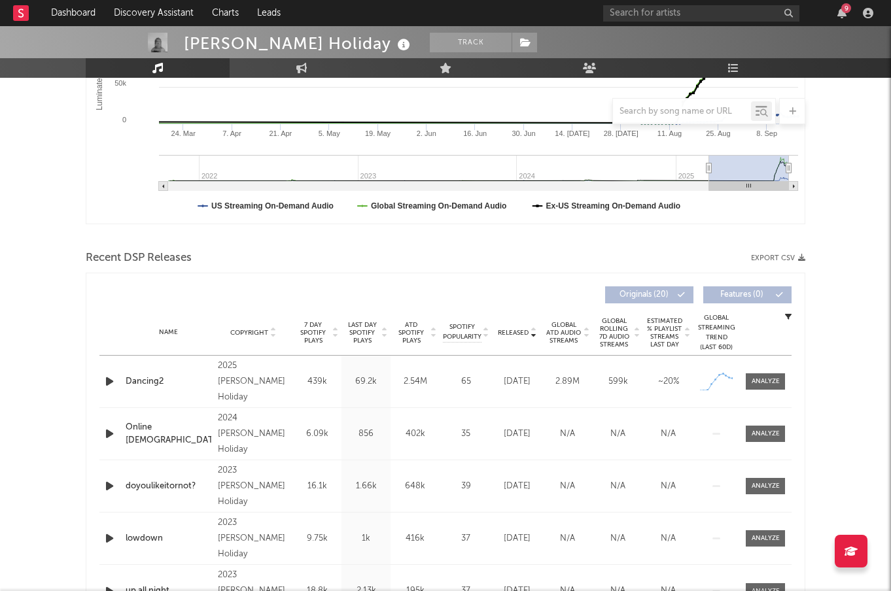
click at [108, 380] on icon "button" at bounding box center [110, 381] width 14 height 16
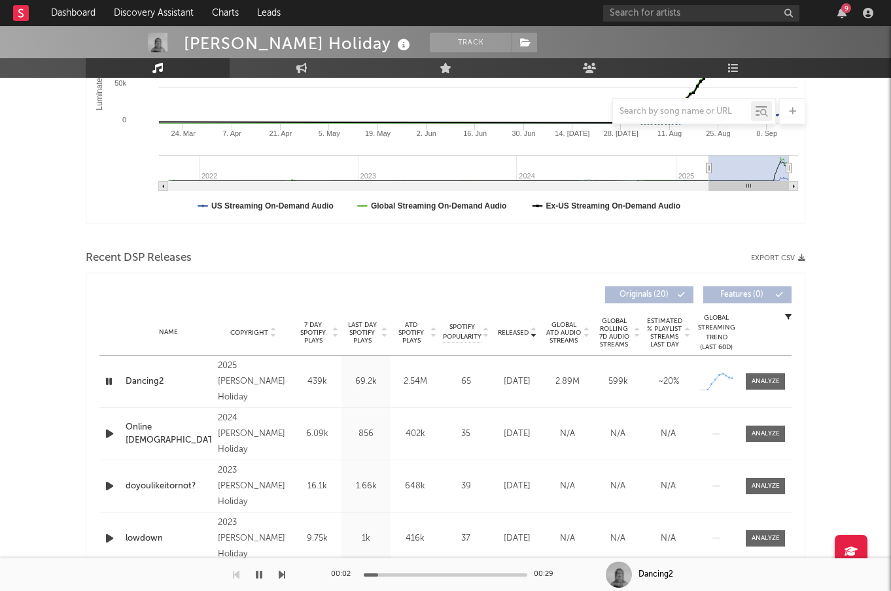
click at [108, 380] on icon "button" at bounding box center [109, 381] width 12 height 16
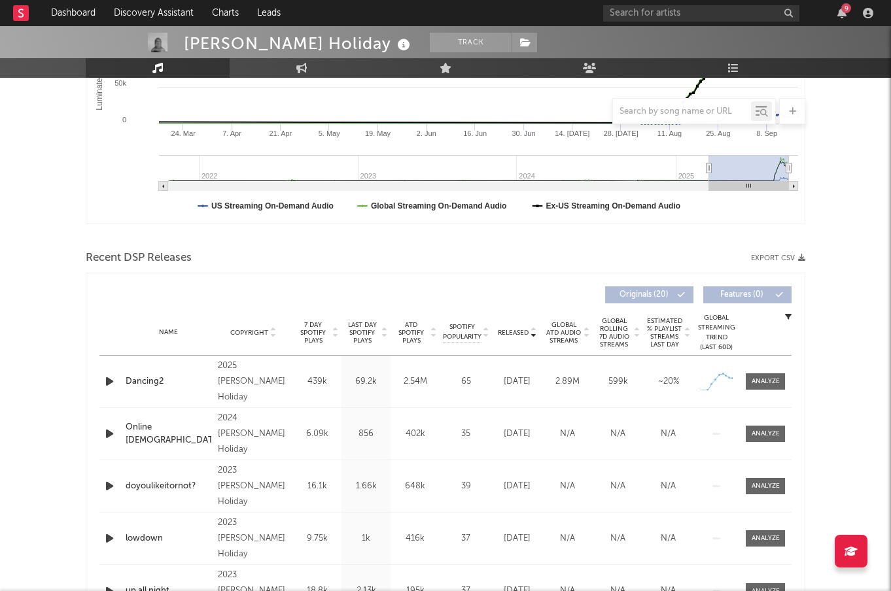
click at [108, 380] on icon "button" at bounding box center [110, 381] width 14 height 16
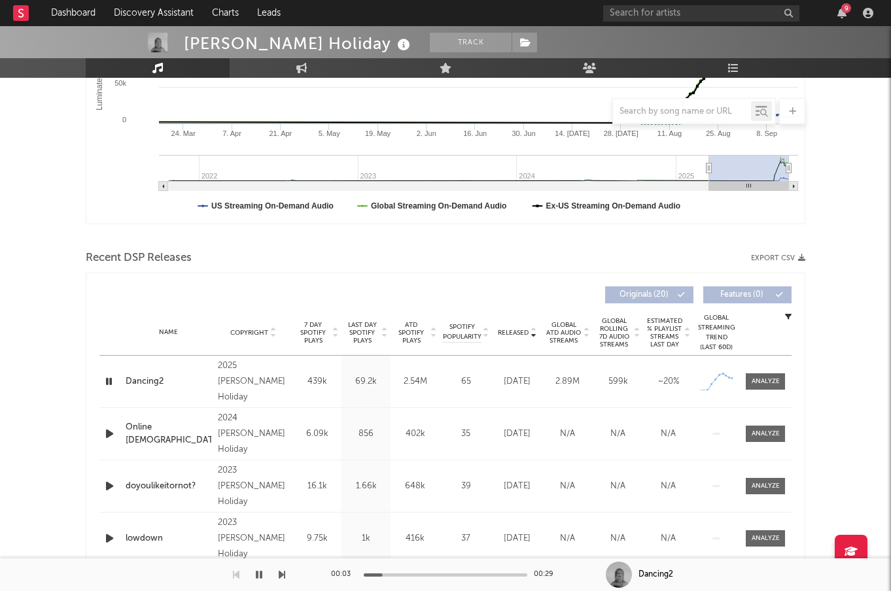
click at [108, 380] on icon "button" at bounding box center [109, 381] width 12 height 16
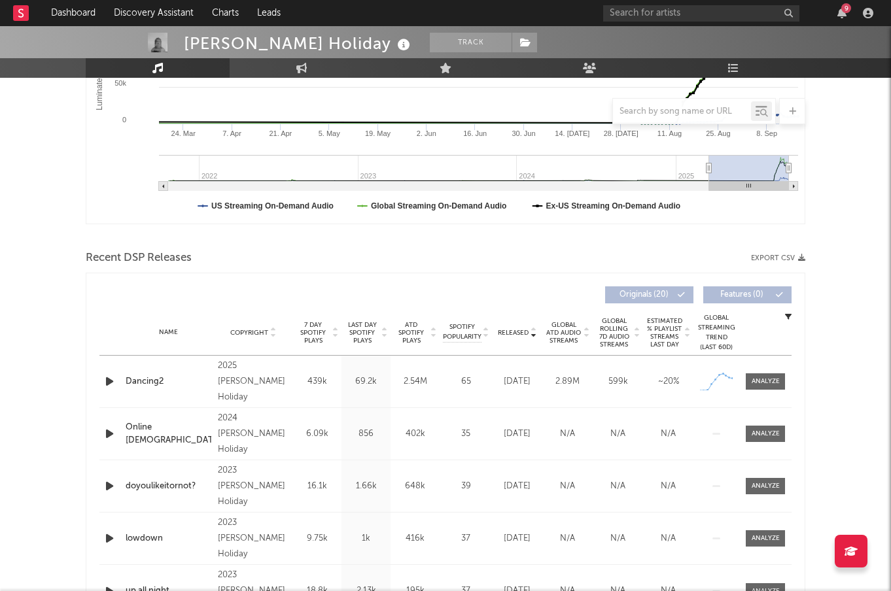
click at [112, 379] on icon "button" at bounding box center [110, 381] width 14 height 16
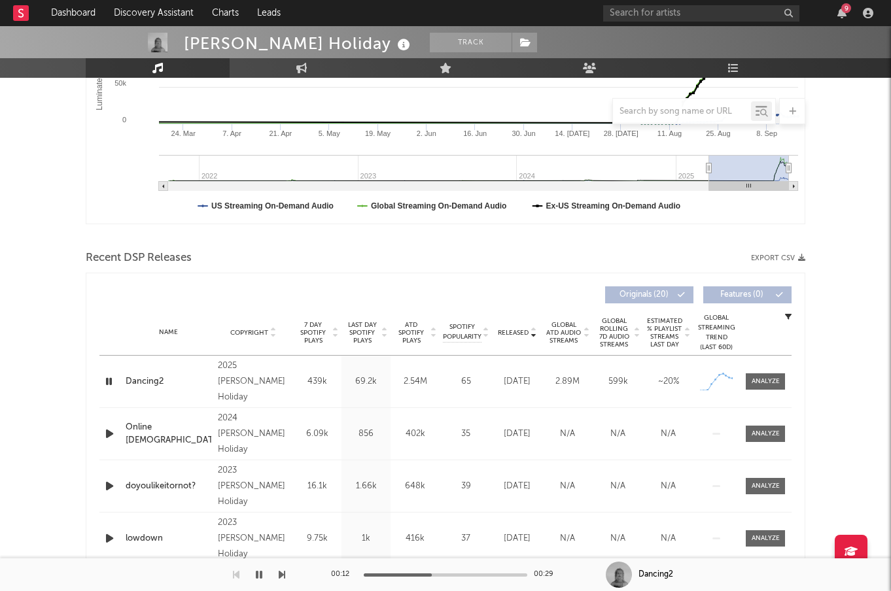
click at [111, 434] on icon "button" at bounding box center [110, 434] width 14 height 16
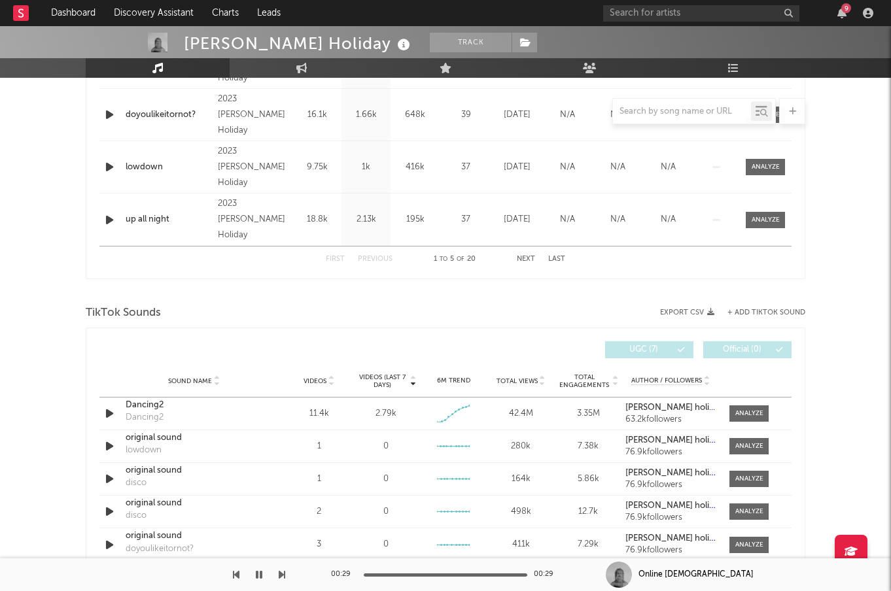
scroll to position [684, 0]
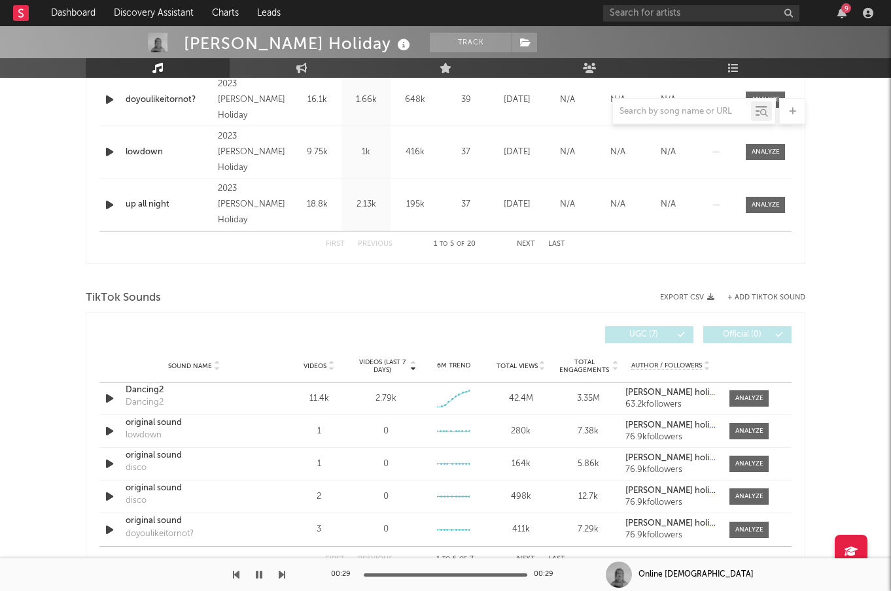
click at [528, 243] on button "Next" at bounding box center [526, 244] width 18 height 7
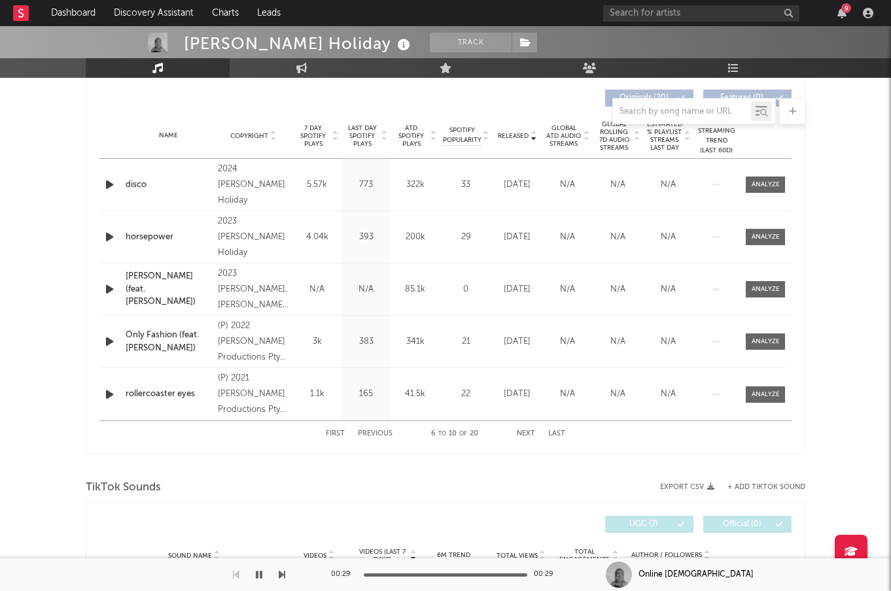
scroll to position [485, 0]
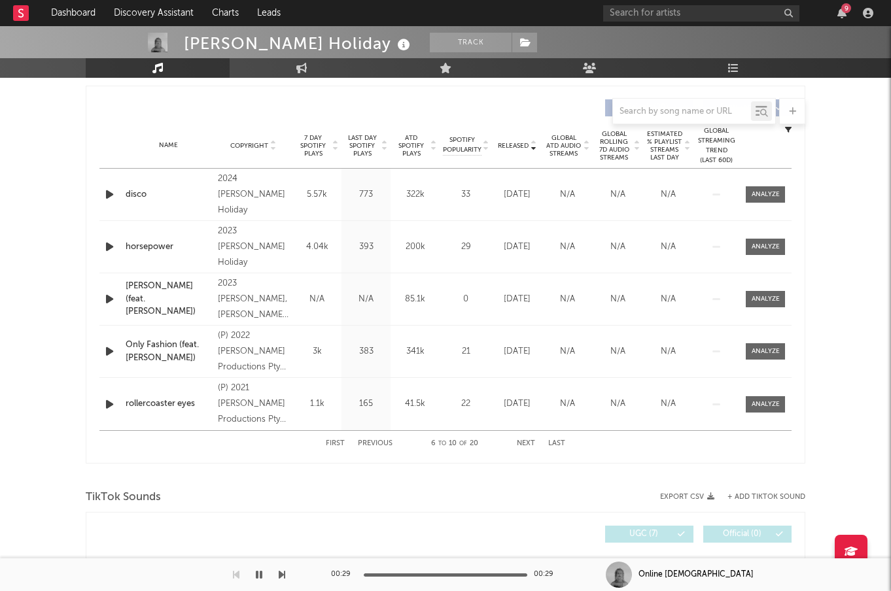
click at [527, 443] on button "Next" at bounding box center [526, 443] width 18 height 7
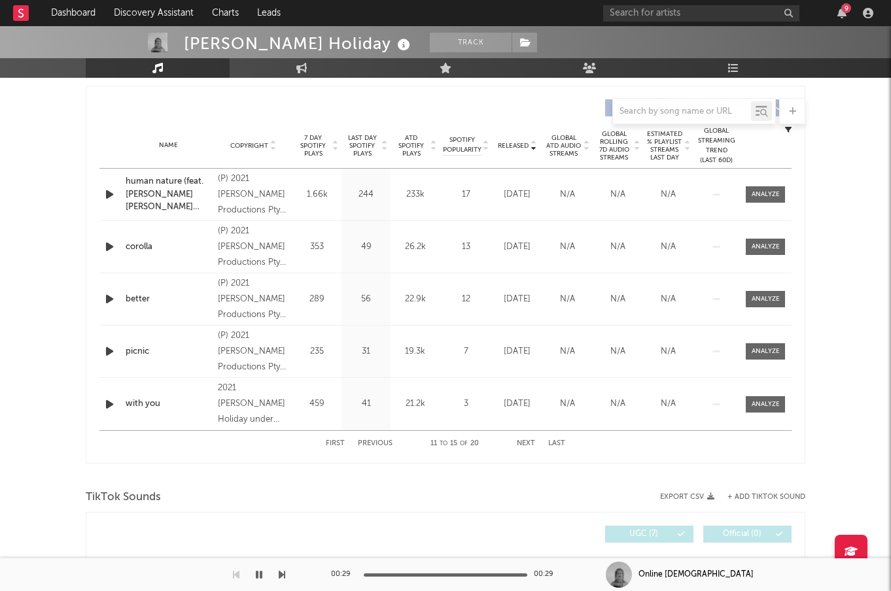
click at [526, 445] on button "Next" at bounding box center [526, 443] width 18 height 7
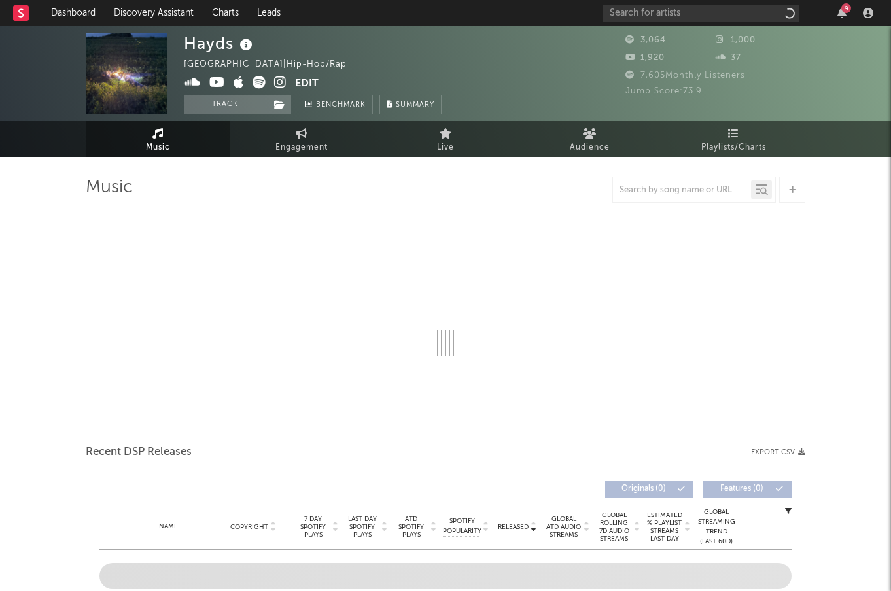
select select "1w"
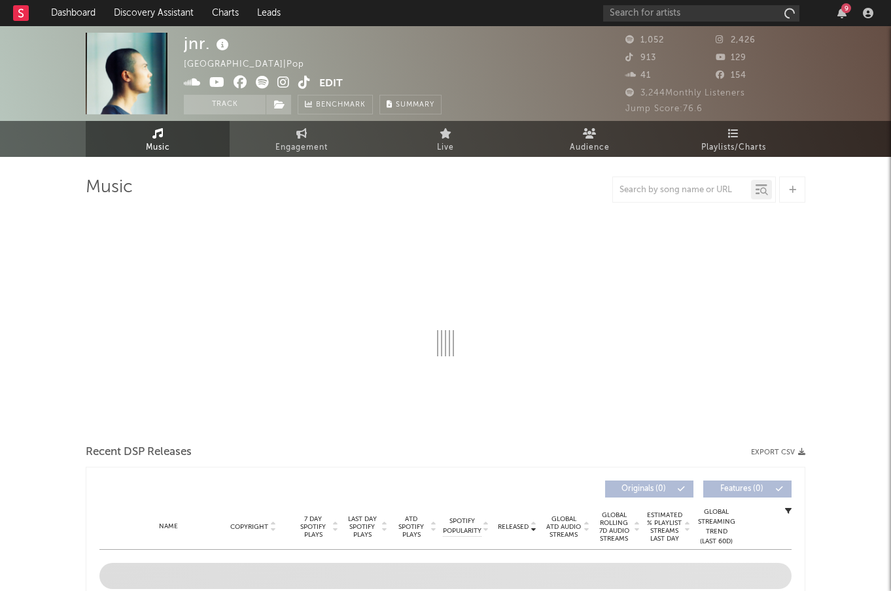
select select "1w"
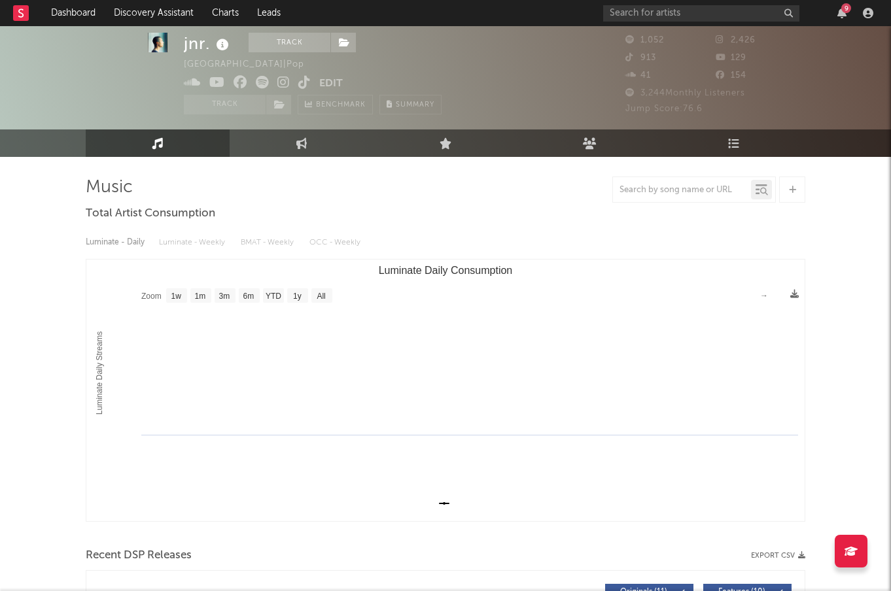
scroll to position [52, 0]
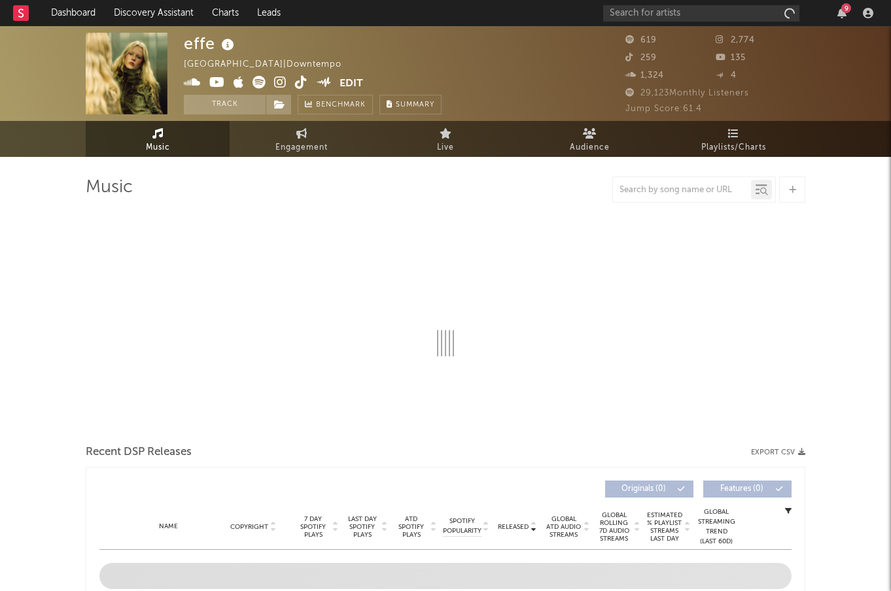
select select "1w"
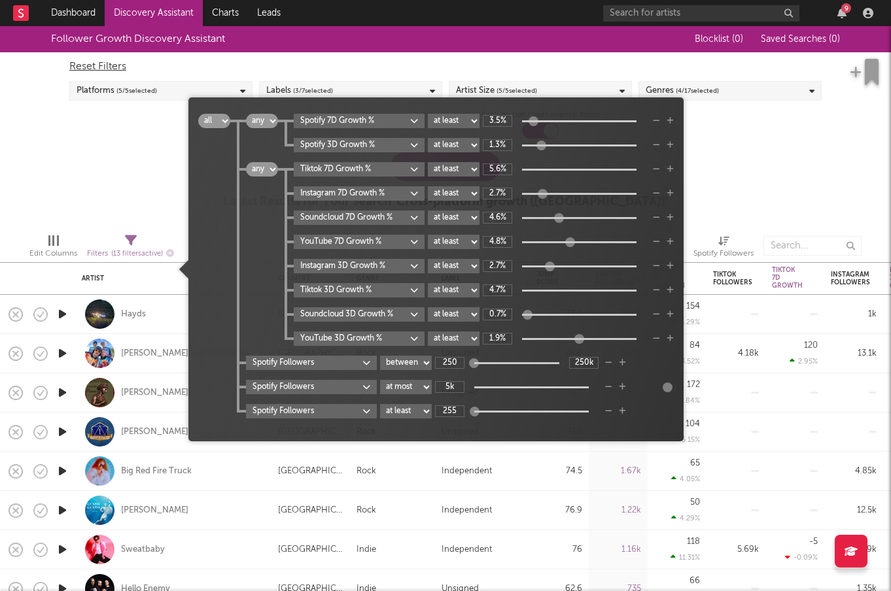
select select "or"
select select "between"
select select "max"
click at [610, 410] on icon "button" at bounding box center [608, 411] width 7 height 8
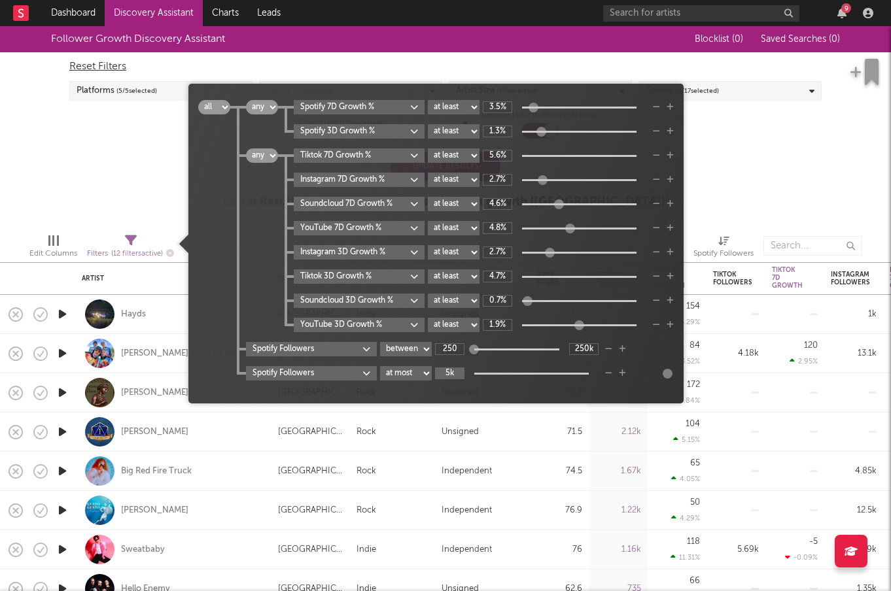
click at [454, 377] on input "5k" at bounding box center [449, 374] width 29 height 12
type input "100k"
click at [793, 187] on div "Follower Growth Discovery Assistant Blocklist ( 0 ) Saved Searches ( 0 ) Reset …" at bounding box center [445, 124] width 891 height 197
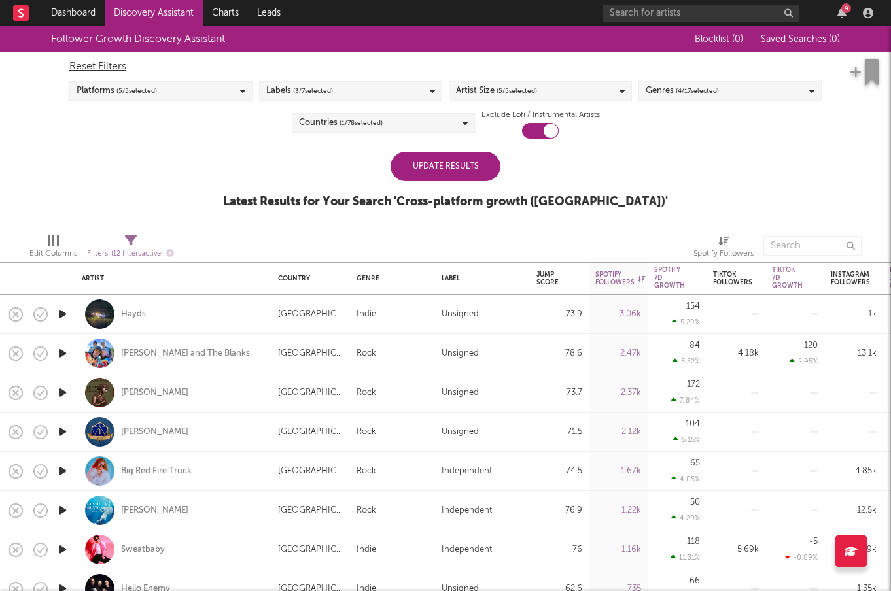
click at [476, 170] on div "Update Results" at bounding box center [445, 166] width 110 height 29
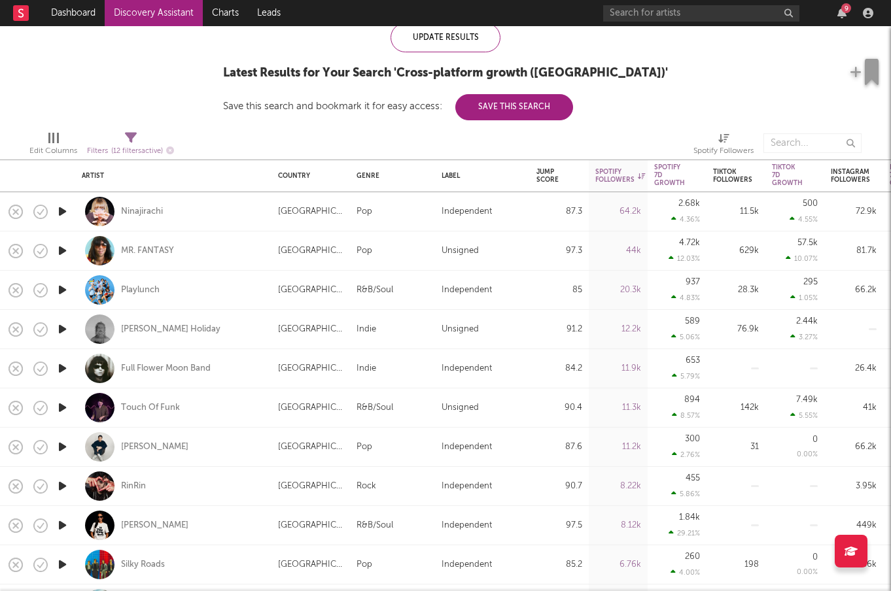
click at [69, 365] on div at bounding box center [62, 368] width 26 height 39
select select "1w"
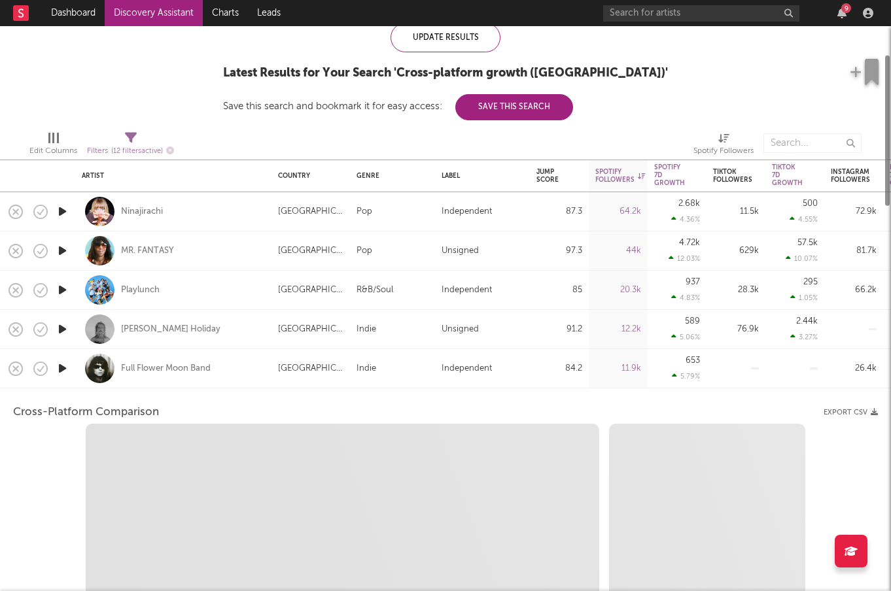
click at [64, 366] on icon "button" at bounding box center [63, 368] width 14 height 16
select select "6m"
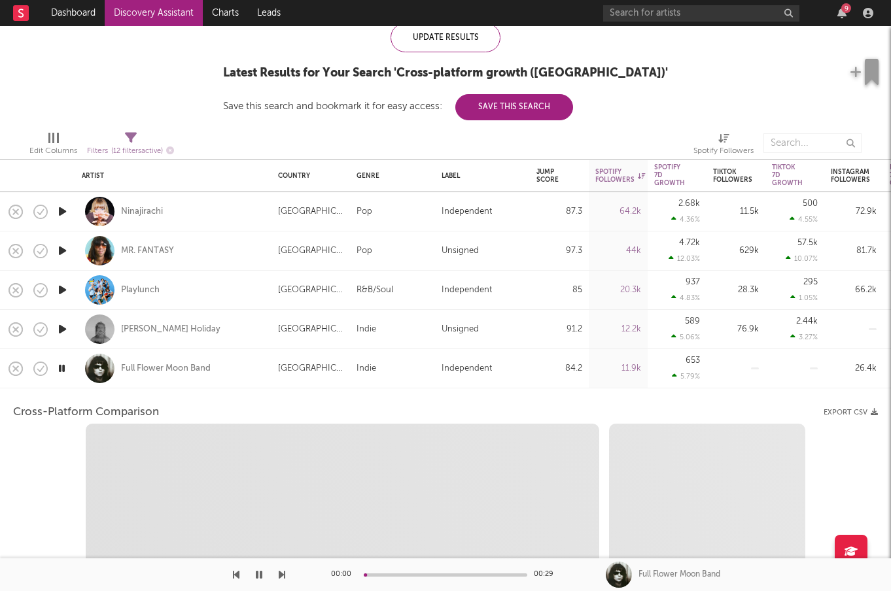
click at [265, 366] on div "Full Flower Moon Band" at bounding box center [173, 368] width 196 height 39
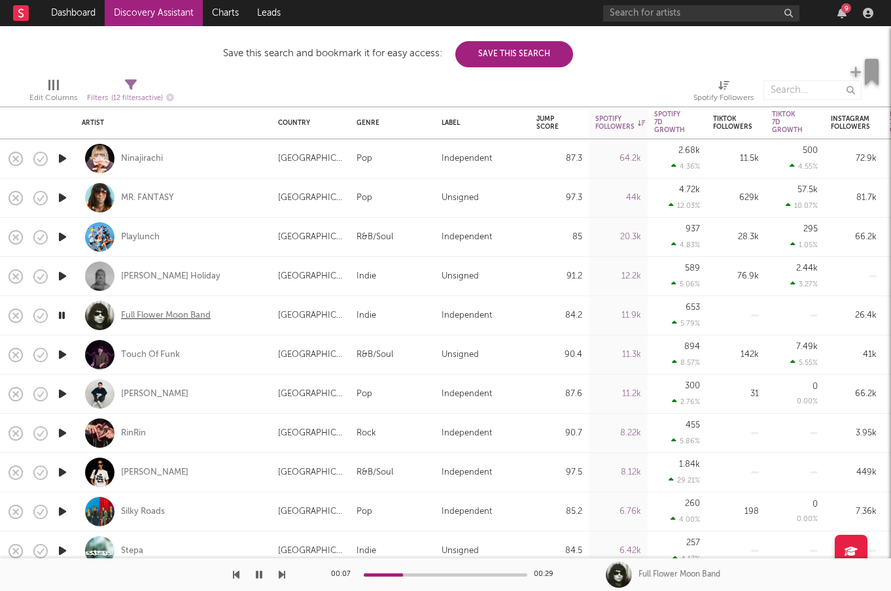
click at [198, 317] on div "Full Flower Moon Band" at bounding box center [166, 316] width 90 height 12
click at [663, 127] on div "Spotify 7D Growth" at bounding box center [669, 123] width 31 height 24
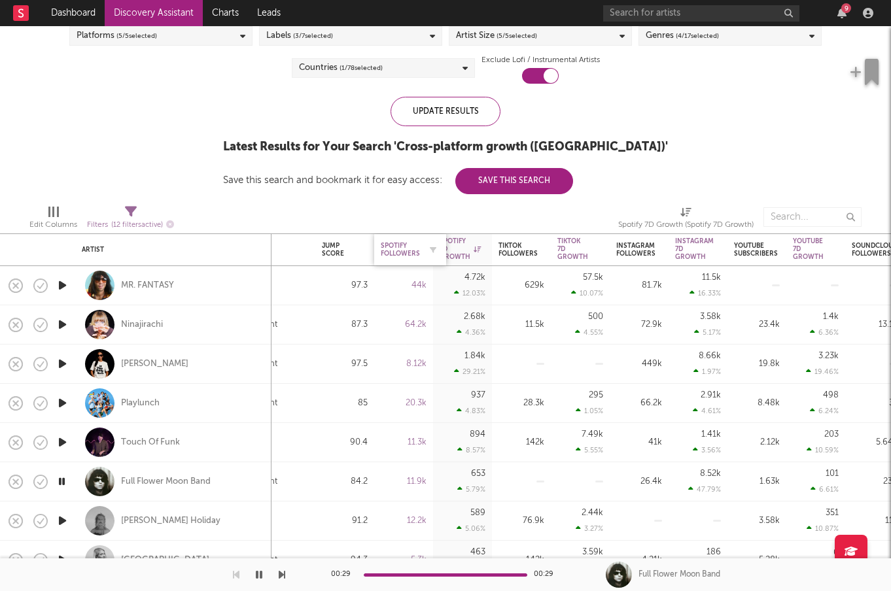
click at [409, 248] on div "Spotify Followers" at bounding box center [400, 250] width 39 height 16
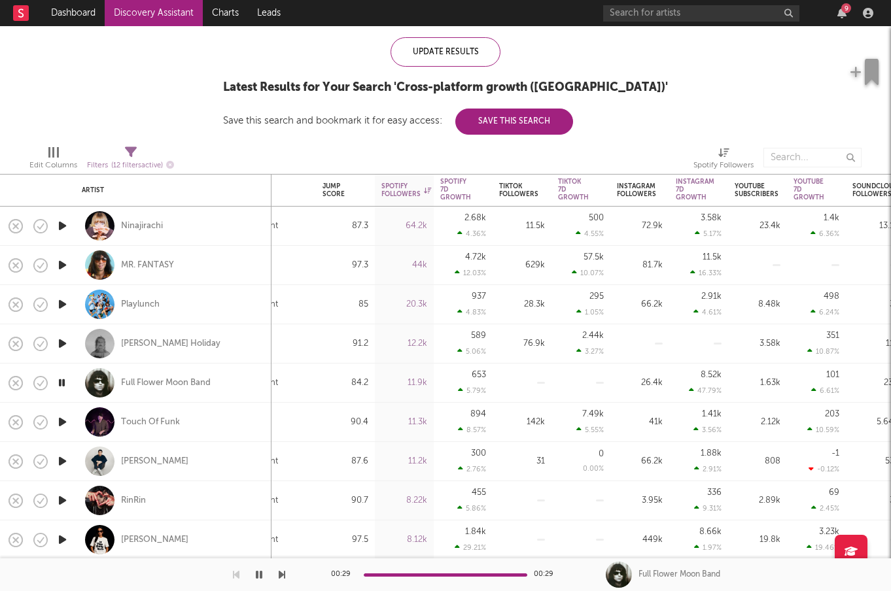
click at [66, 420] on icon "button" at bounding box center [63, 422] width 14 height 16
click at [66, 420] on icon "button" at bounding box center [62, 422] width 12 height 16
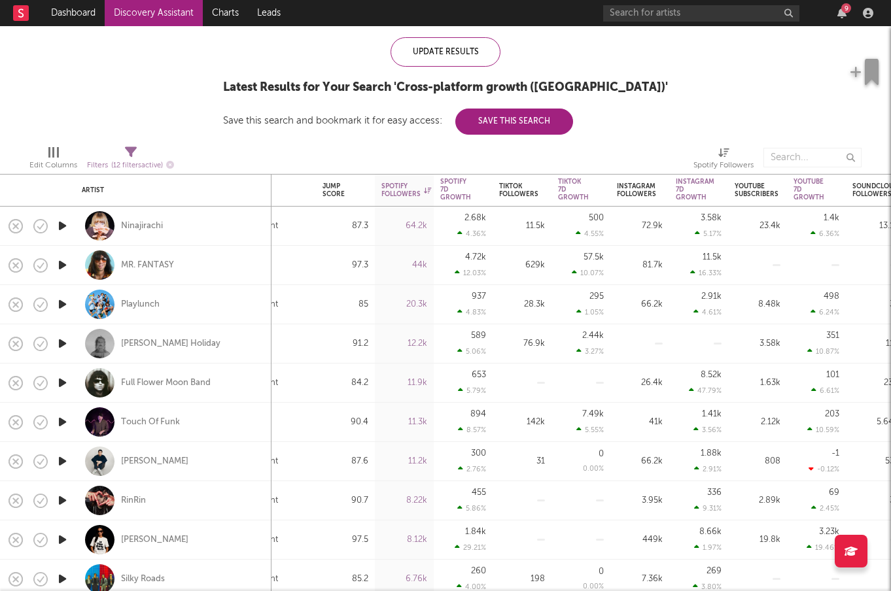
click at [65, 460] on icon "button" at bounding box center [63, 461] width 14 height 16
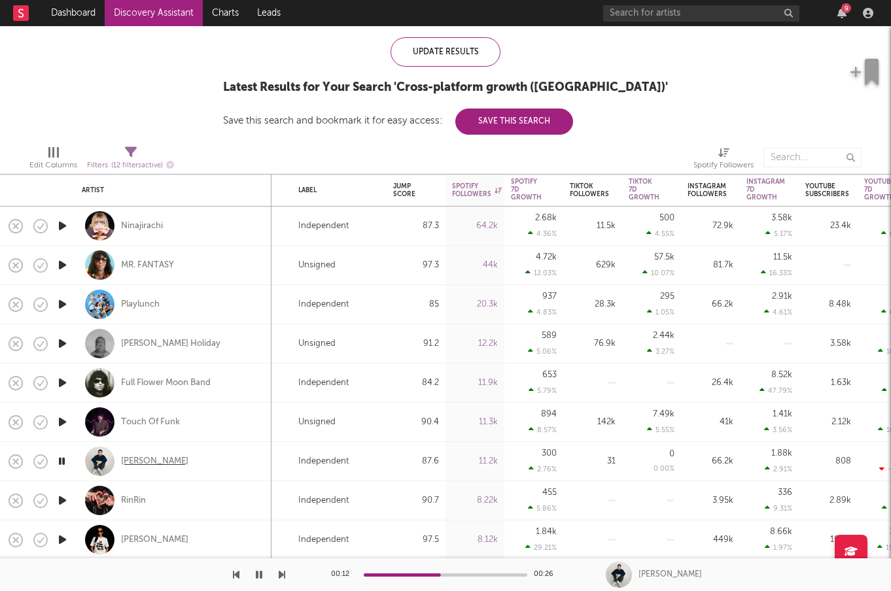
click at [156, 456] on div "Will Anderson" at bounding box center [154, 462] width 67 height 12
click at [68, 498] on icon "button" at bounding box center [63, 500] width 14 height 16
click at [68, 498] on div at bounding box center [62, 500] width 13 height 16
select select "1w"
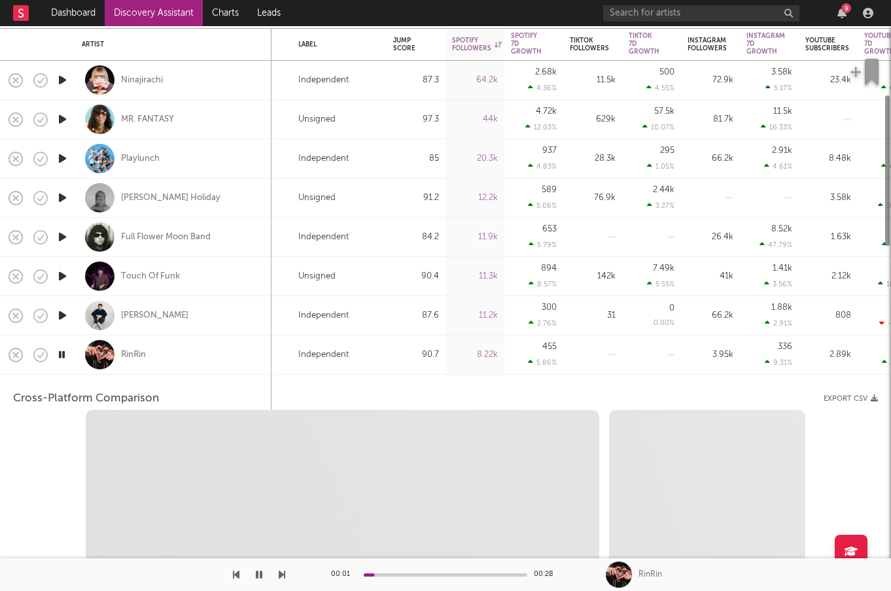
select select "1w"
click at [67, 355] on icon "button" at bounding box center [62, 354] width 12 height 16
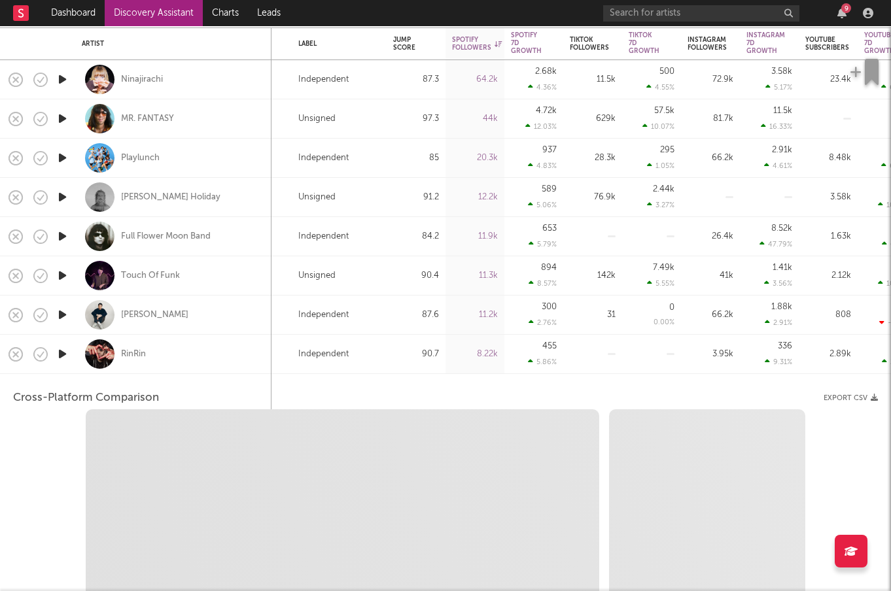
click at [207, 350] on div "RinRin" at bounding box center [173, 354] width 183 height 39
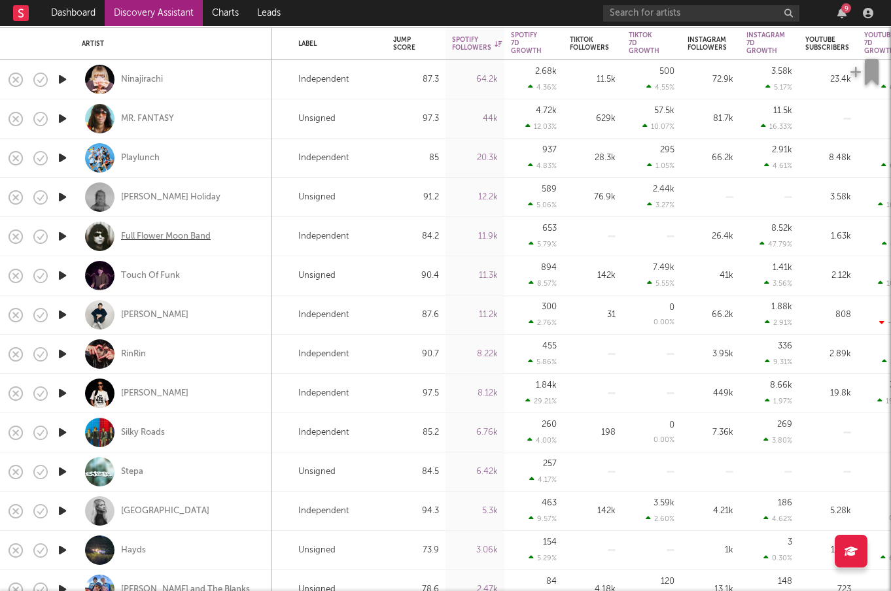
click at [178, 242] on div "Full Flower Moon Band" at bounding box center [166, 237] width 90 height 12
click at [173, 224] on div "Full Flower Moon Band" at bounding box center [173, 236] width 183 height 39
click at [173, 228] on div "Full Flower Moon Band" at bounding box center [173, 236] width 183 height 39
click at [186, 239] on div "Full Flower Moon Band" at bounding box center [166, 237] width 90 height 12
click at [59, 273] on icon "button" at bounding box center [63, 275] width 14 height 16
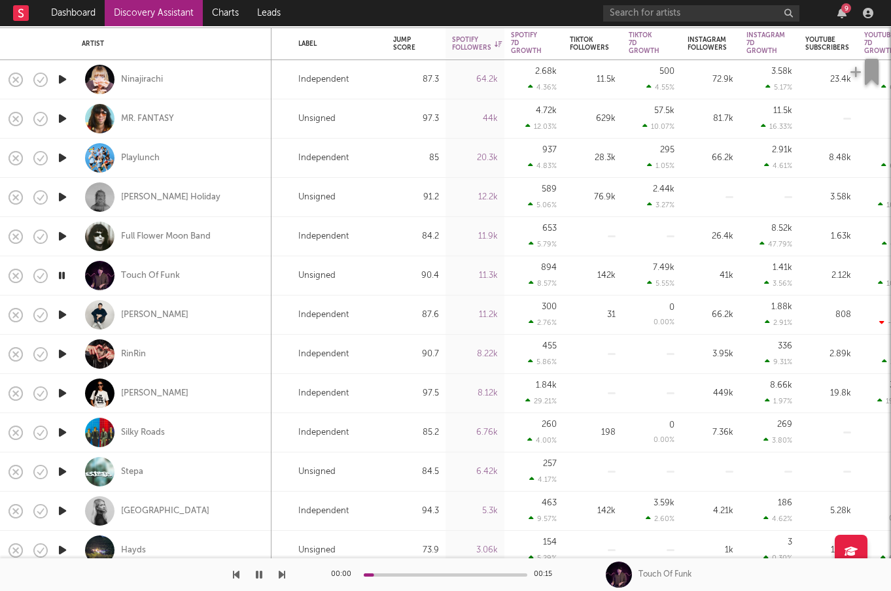
click at [60, 272] on icon "button" at bounding box center [62, 275] width 12 height 16
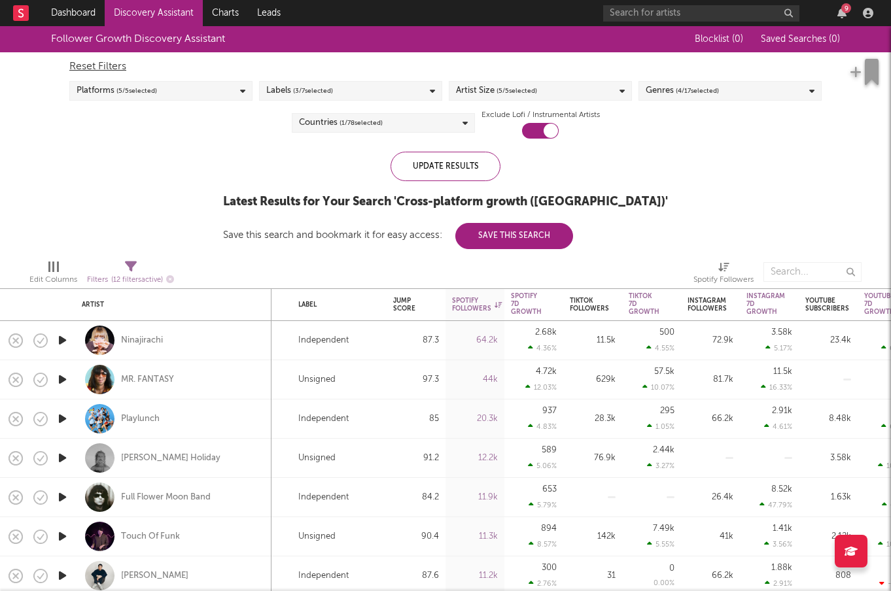
click at [456, 122] on div "Countries ( 1 / 78 selected)" at bounding box center [383, 123] width 183 height 20
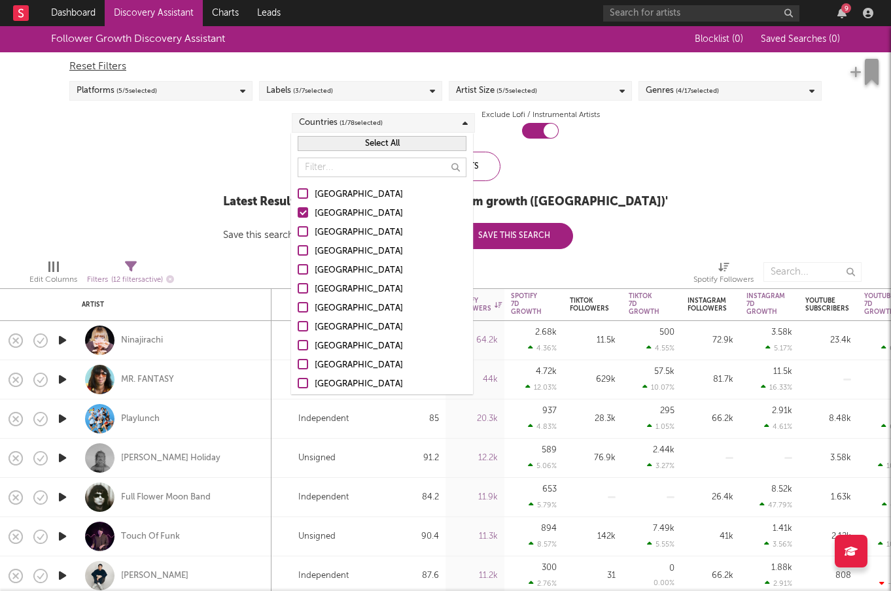
click at [303, 235] on div at bounding box center [303, 231] width 10 height 10
click at [298, 235] on input "[GEOGRAPHIC_DATA]" at bounding box center [298, 233] width 0 height 16
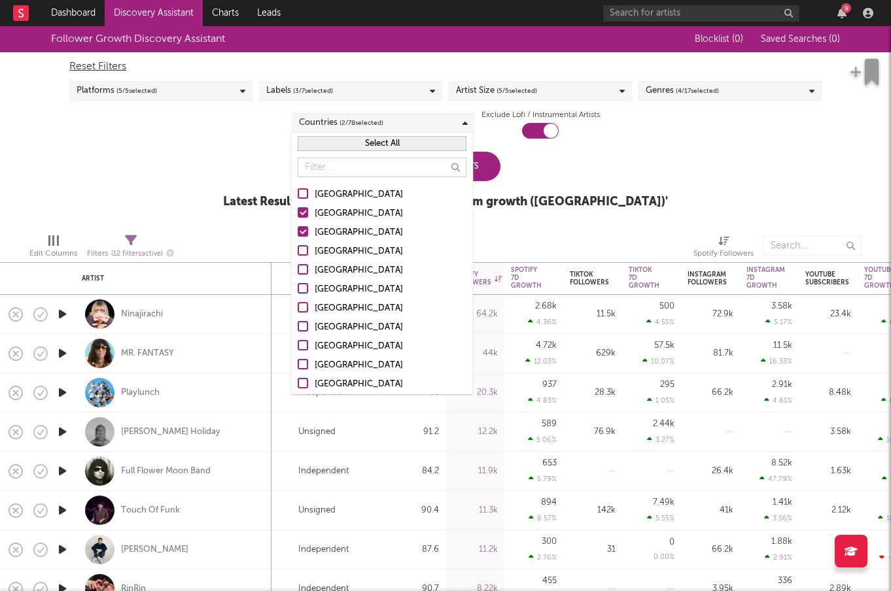
click at [300, 212] on div at bounding box center [303, 212] width 10 height 10
click at [298, 212] on input "Australia" at bounding box center [298, 214] width 0 height 16
click at [568, 213] on div "Update Results Latest Results for Your Search ' Cross-platform growth (Australi…" at bounding box center [445, 187] width 445 height 71
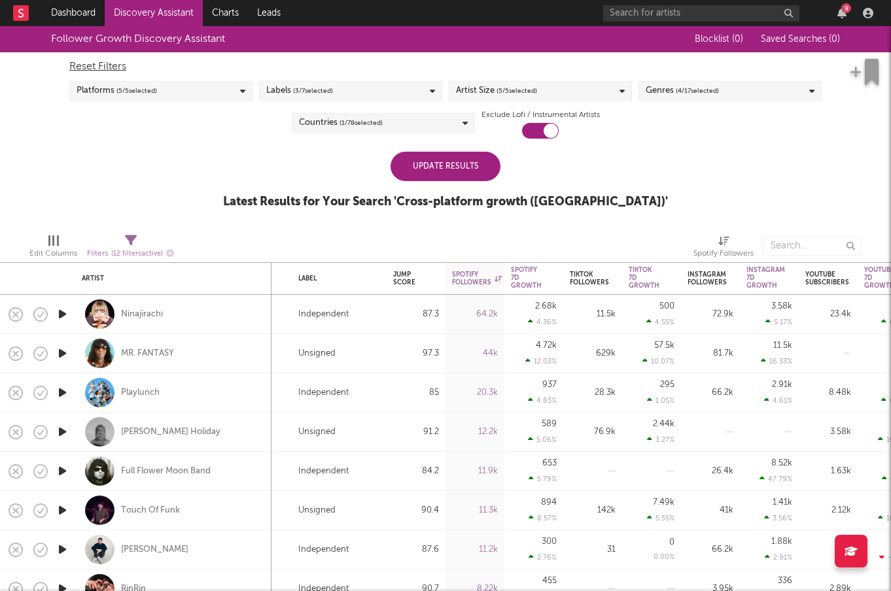
click at [490, 167] on div "Update Results" at bounding box center [445, 166] width 110 height 29
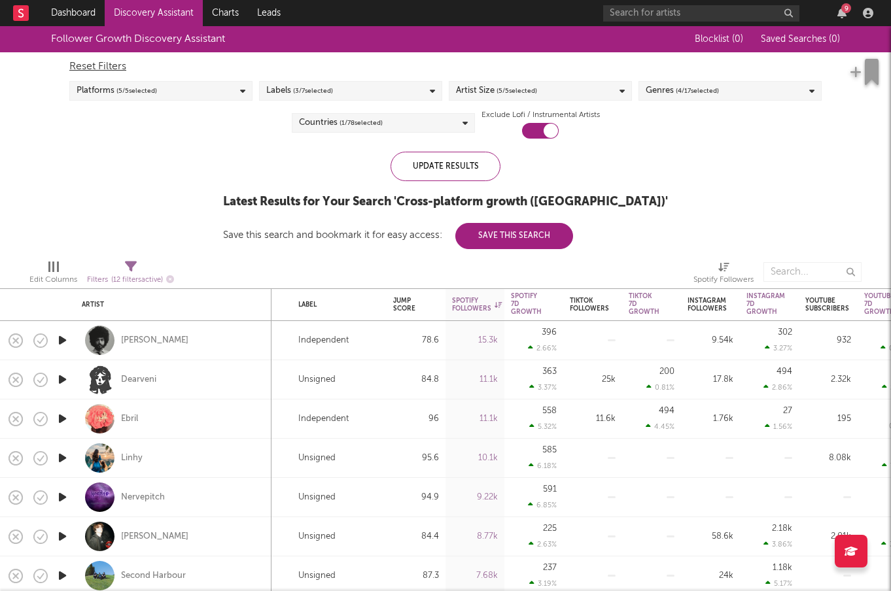
click at [65, 339] on icon "button" at bounding box center [63, 340] width 14 height 16
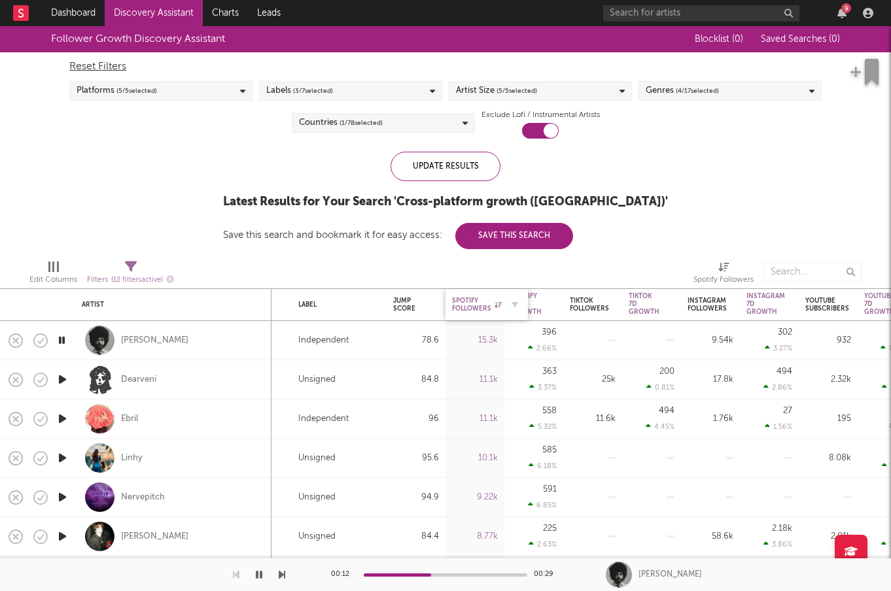
click at [470, 298] on div "Spotify Followers" at bounding box center [477, 305] width 50 height 16
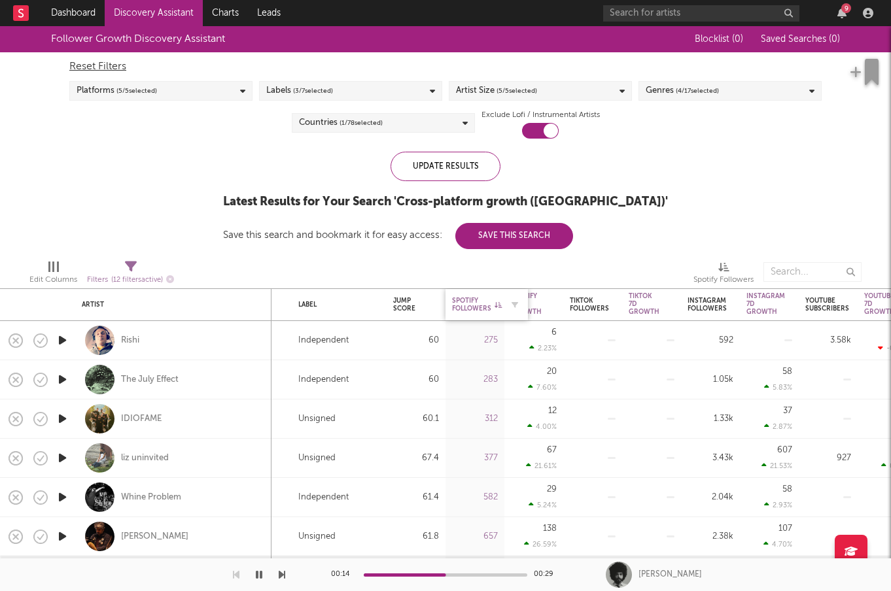
click at [473, 298] on div "Spotify Followers" at bounding box center [477, 305] width 50 height 16
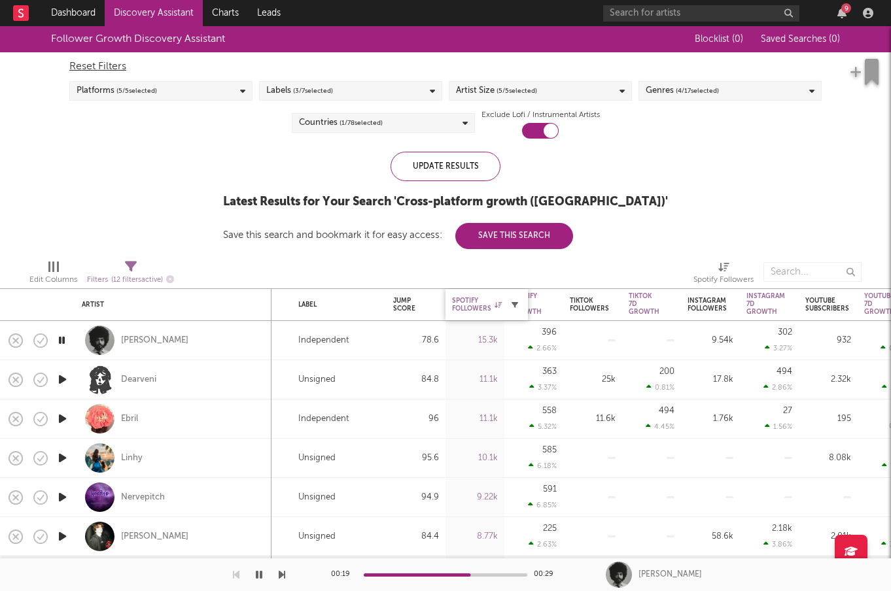
click at [513, 301] on icon "button" at bounding box center [514, 304] width 7 height 7
select select "or"
select select "between"
select select "max"
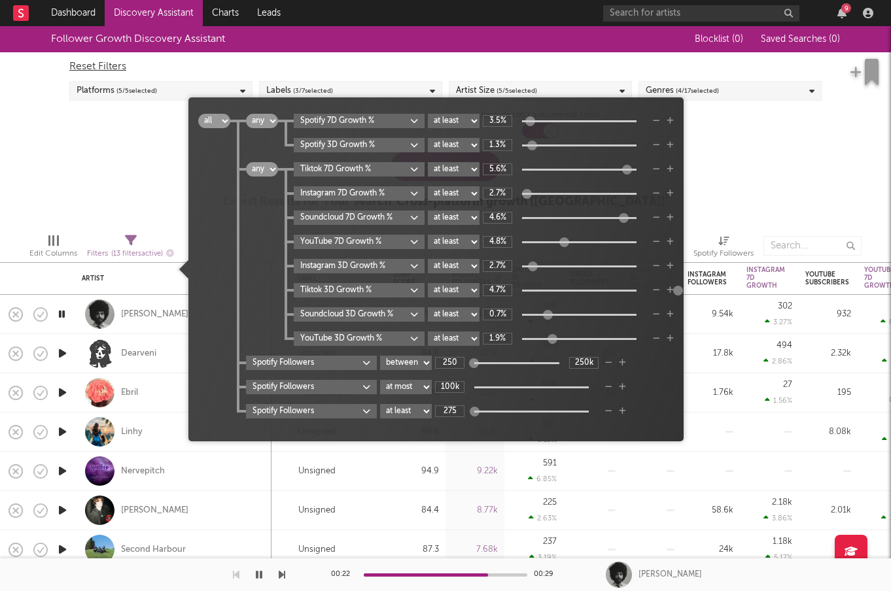
click at [611, 413] on icon "button" at bounding box center [608, 411] width 7 height 8
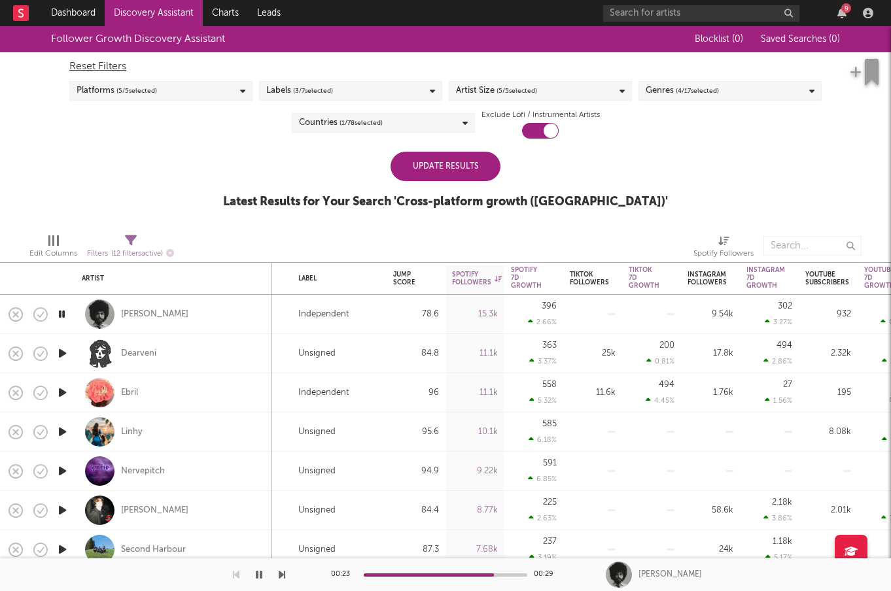
click at [180, 182] on div "Follower Growth Discovery Assistant Blocklist ( 0 ) Saved Searches ( 0 ) Reset …" at bounding box center [445, 124] width 891 height 197
click at [148, 309] on div "[PERSON_NAME]" at bounding box center [154, 315] width 67 height 12
copy div "[PERSON_NAME]"
drag, startPoint x: 179, startPoint y: 313, endPoint x: 121, endPoint y: 311, distance: 57.6
click at [121, 311] on div "[PERSON_NAME]" at bounding box center [173, 314] width 183 height 39
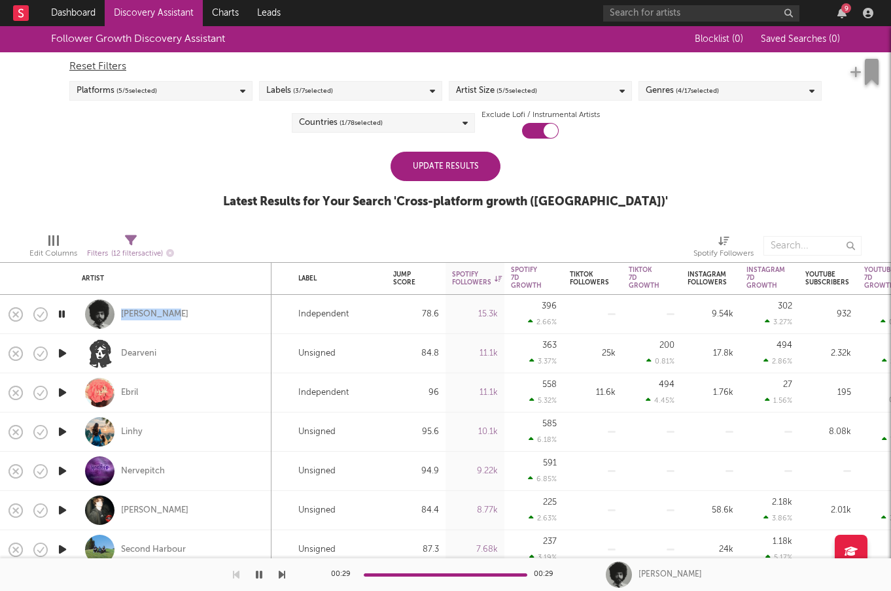
select select "1w"
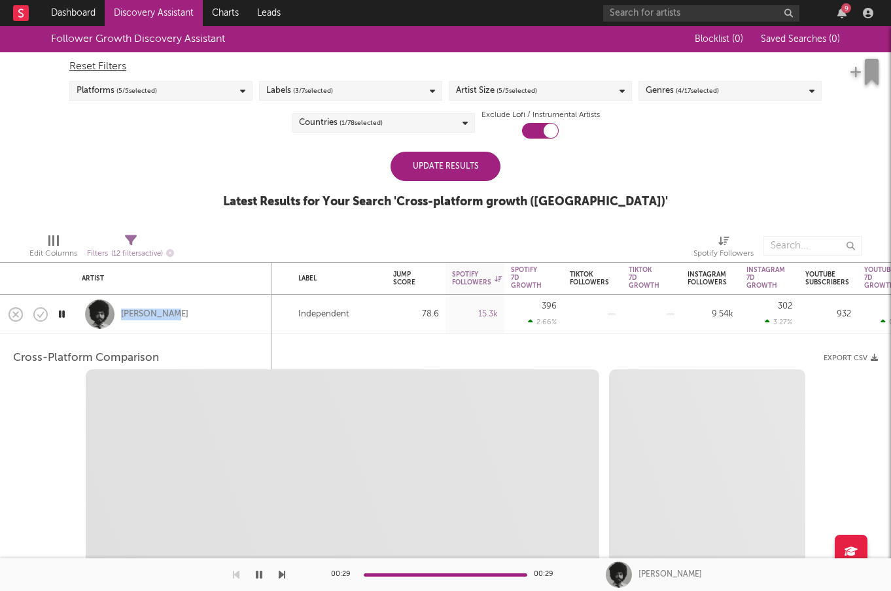
select select "6m"
select select "1m"
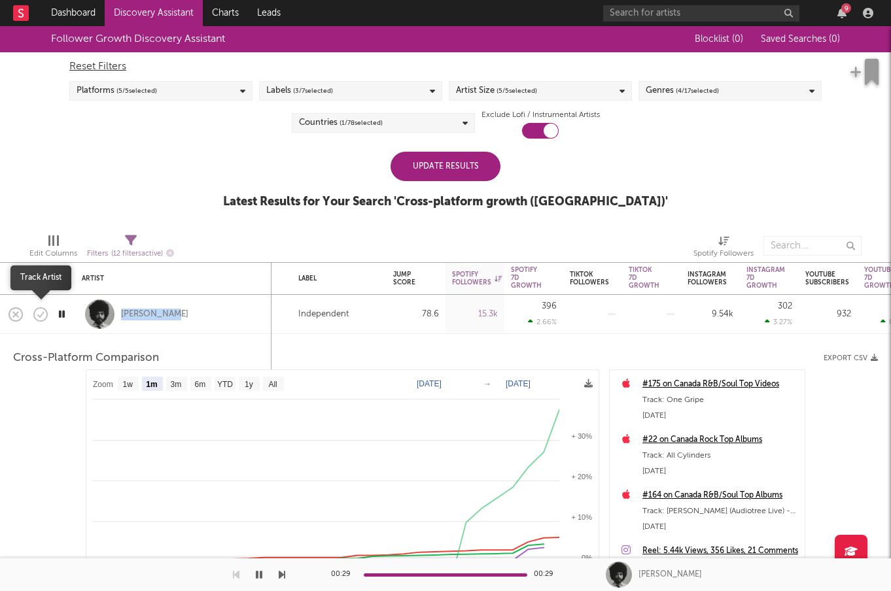
click at [44, 309] on icon "button" at bounding box center [41, 314] width 14 height 14
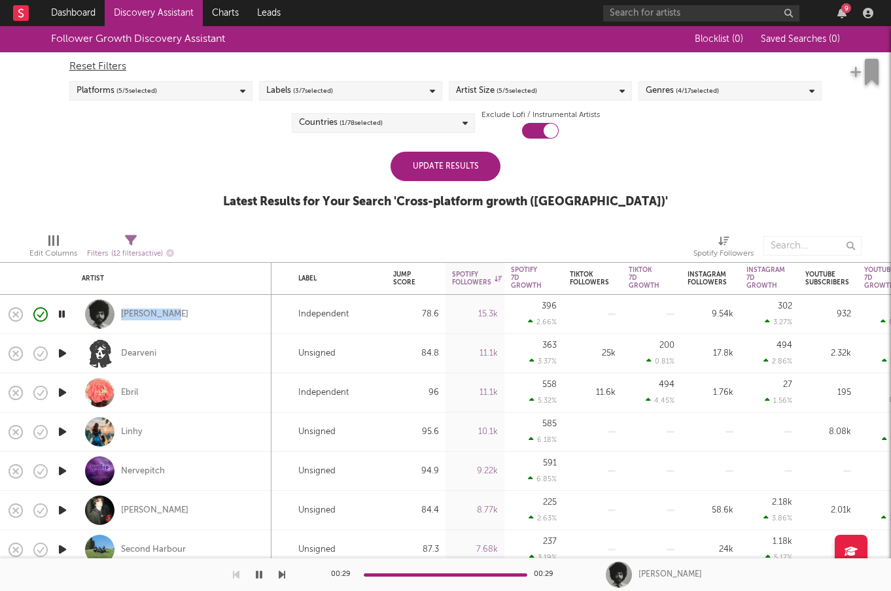
click at [65, 346] on icon "button" at bounding box center [63, 353] width 14 height 16
click at [57, 396] on icon "button" at bounding box center [63, 393] width 14 height 16
click at [70, 431] on div at bounding box center [62, 432] width 26 height 39
select select "1w"
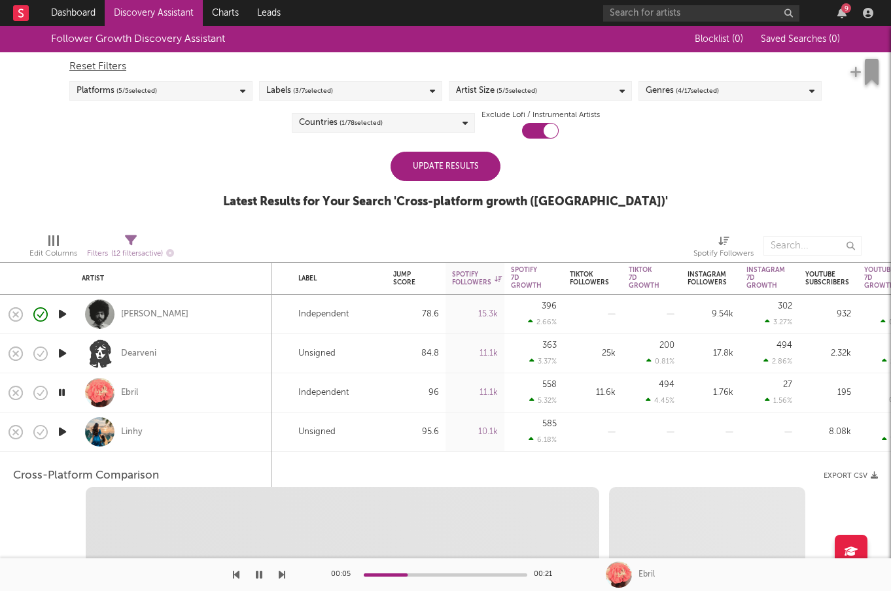
click at [67, 431] on icon "button" at bounding box center [63, 432] width 14 height 16
select select "1w"
click at [166, 434] on div "Linhy" at bounding box center [173, 432] width 183 height 39
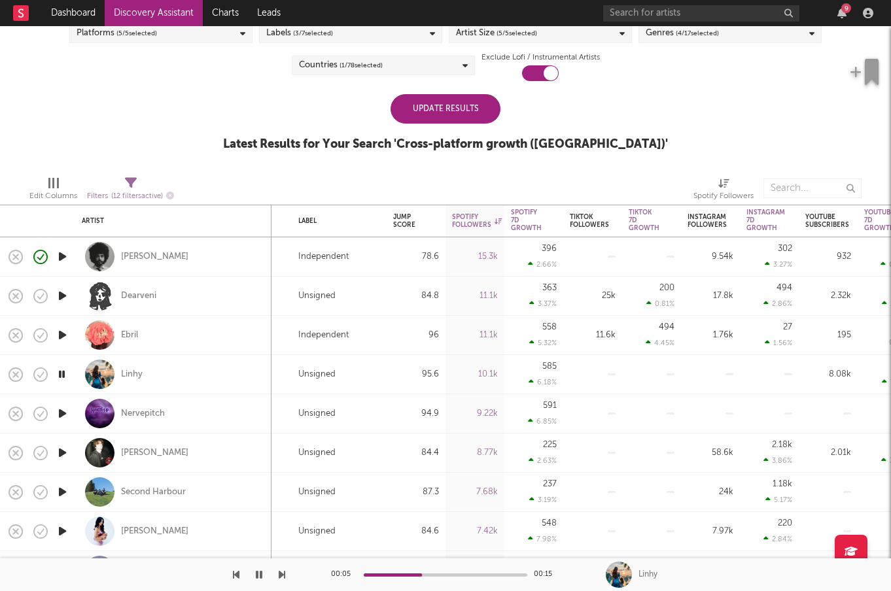
click at [69, 411] on icon "button" at bounding box center [63, 413] width 14 height 16
click at [69, 411] on div at bounding box center [62, 413] width 26 height 39
select select "1w"
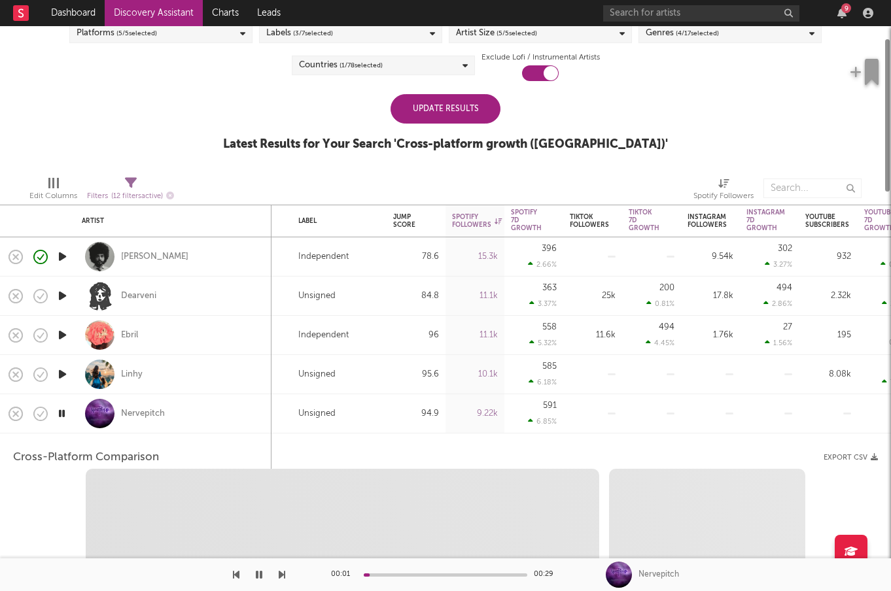
select select "1w"
click at [60, 416] on icon "button" at bounding box center [62, 413] width 12 height 16
select select "1m"
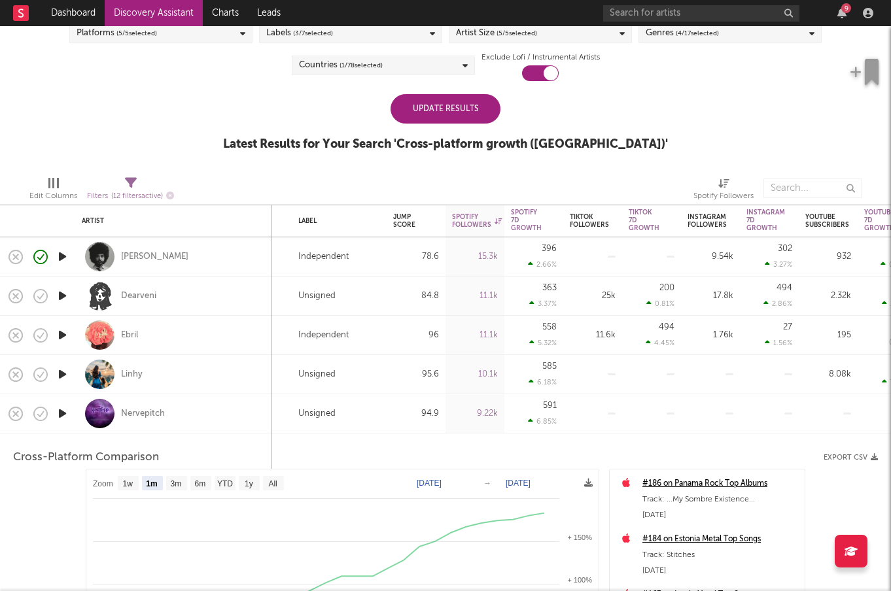
click at [222, 412] on div "Nervepitch" at bounding box center [173, 413] width 183 height 39
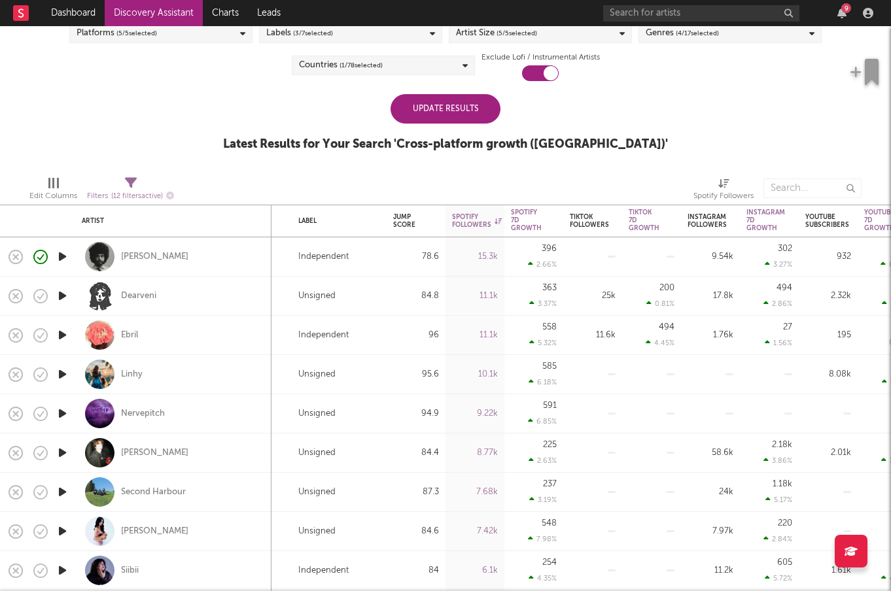
click at [67, 447] on icon "button" at bounding box center [63, 453] width 14 height 16
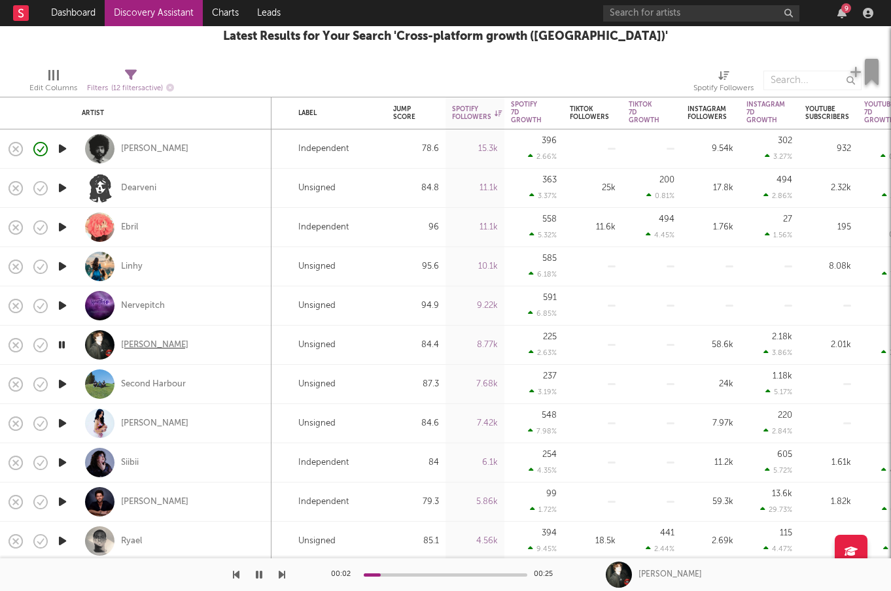
click at [131, 349] on div "retz" at bounding box center [154, 345] width 67 height 12
click at [144, 344] on div "retz" at bounding box center [173, 345] width 183 height 39
select select "1w"
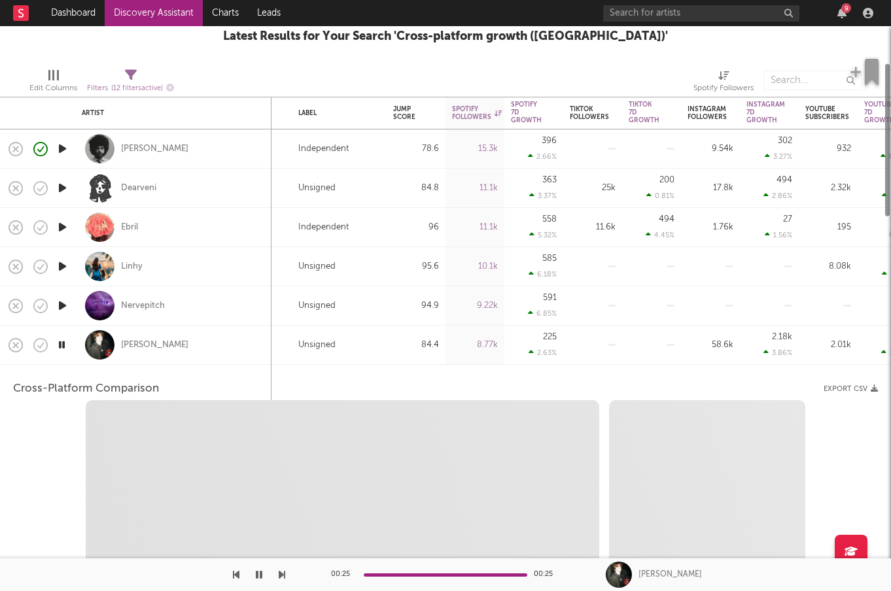
select select "6m"
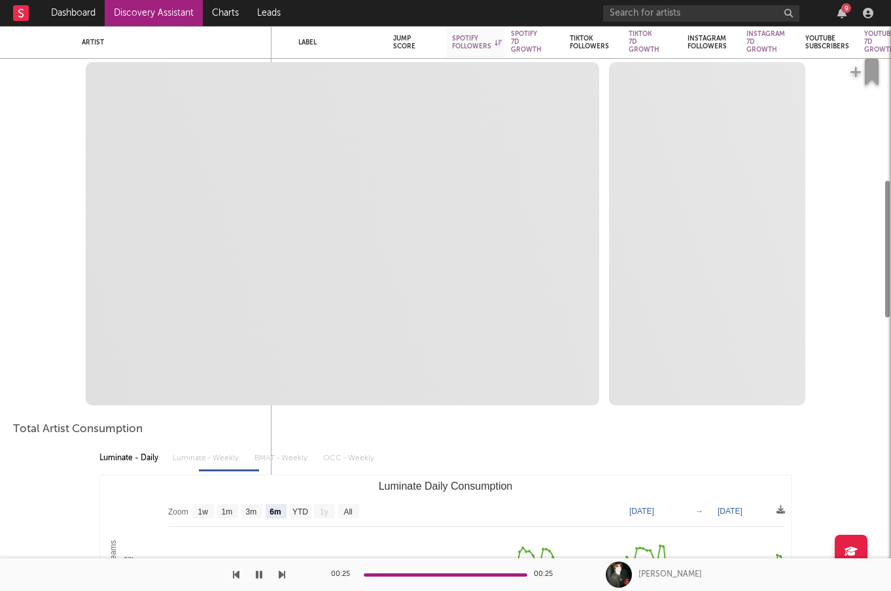
select select "1m"
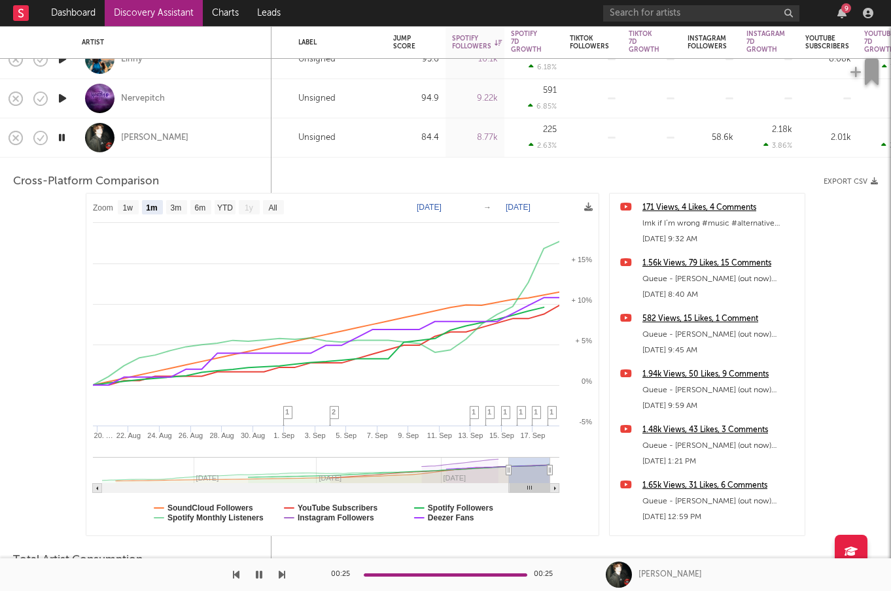
click at [205, 154] on div "retz" at bounding box center [173, 137] width 183 height 39
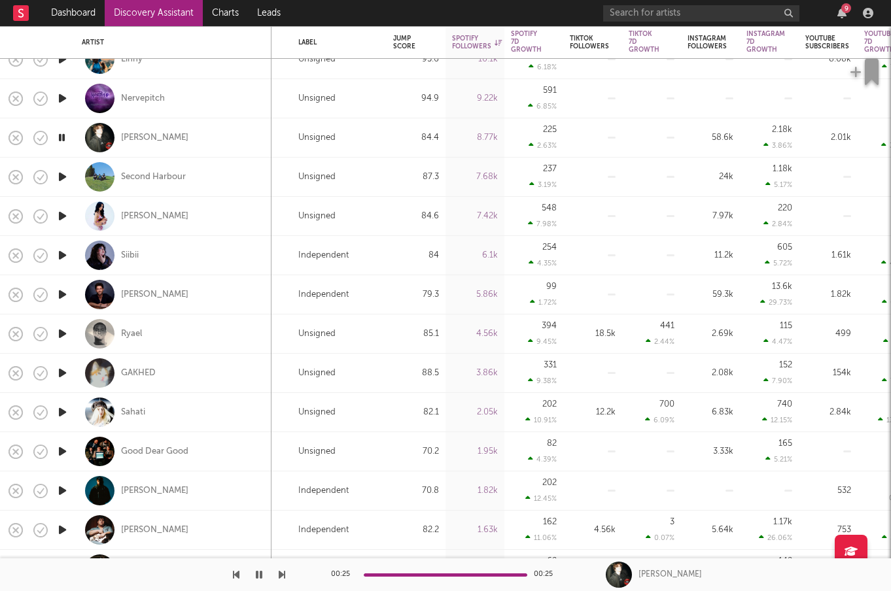
click at [73, 177] on div at bounding box center [62, 177] width 26 height 39
select select "1w"
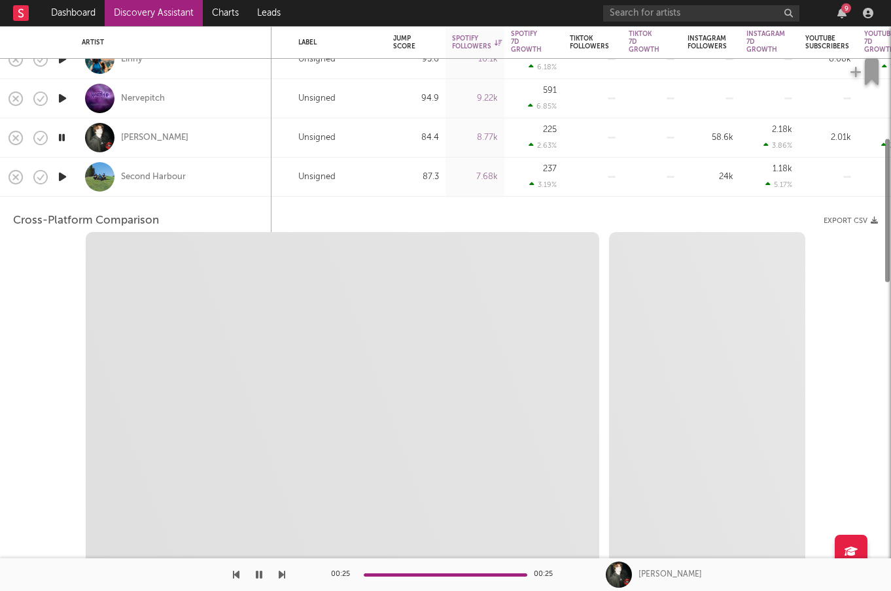
click at [67, 177] on icon "button" at bounding box center [63, 177] width 14 height 16
select select "1w"
click at [235, 185] on div "Second Harbour" at bounding box center [173, 177] width 183 height 39
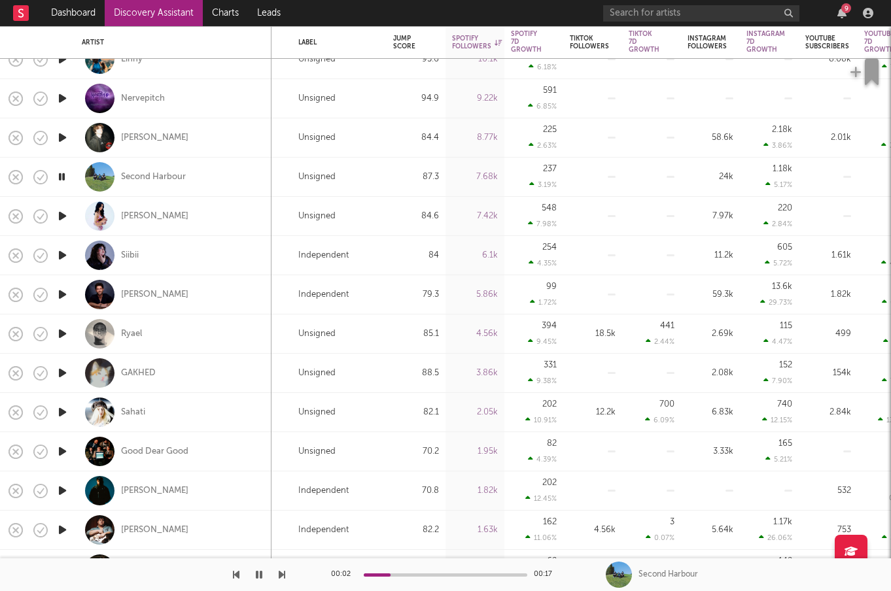
click at [65, 217] on icon "button" at bounding box center [63, 216] width 14 height 16
click at [61, 251] on icon "button" at bounding box center [63, 255] width 14 height 16
click at [129, 250] on div "Siibii" at bounding box center [130, 256] width 18 height 12
click at [61, 255] on icon "button" at bounding box center [62, 255] width 12 height 16
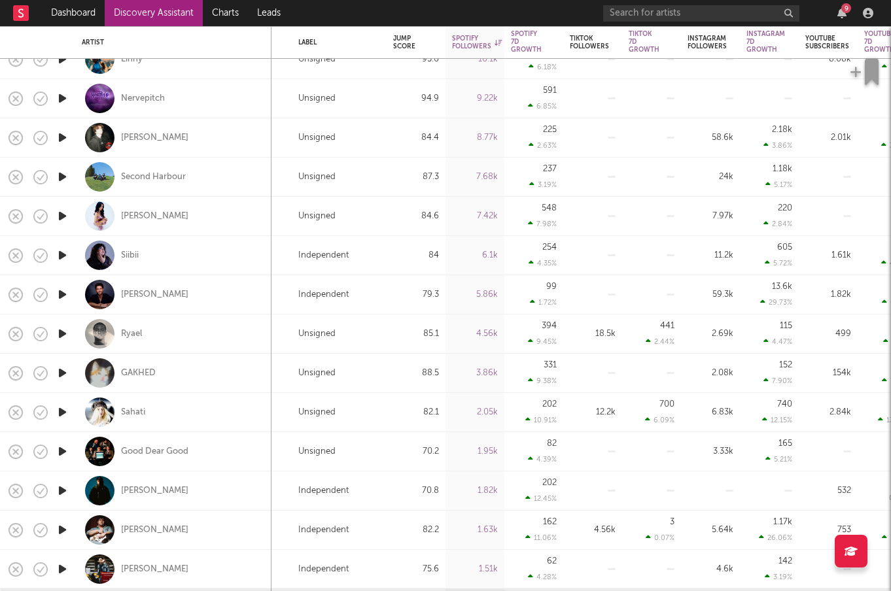
click at [56, 298] on icon "button" at bounding box center [63, 294] width 14 height 16
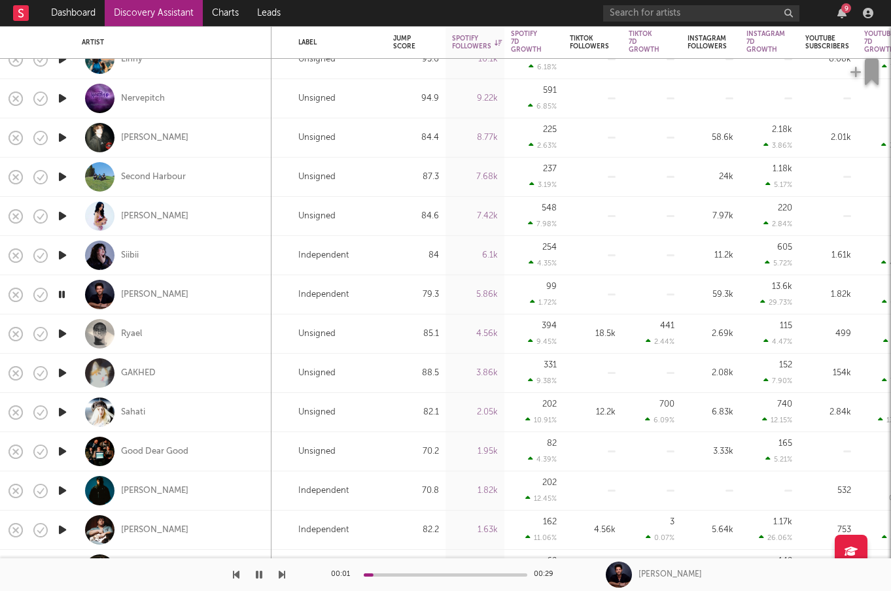
click at [58, 295] on icon "button" at bounding box center [62, 294] width 12 height 16
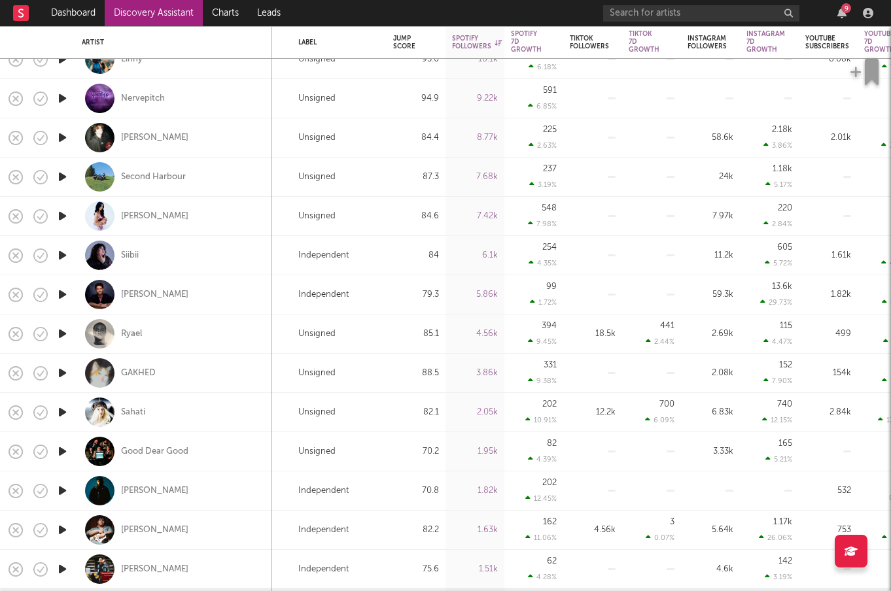
click at [60, 329] on icon "button" at bounding box center [63, 334] width 14 height 16
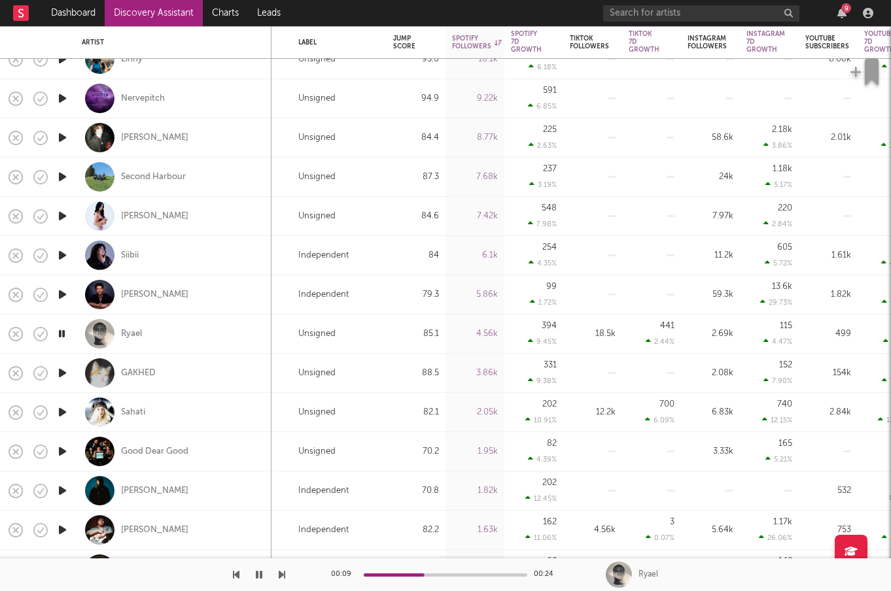
click at [64, 366] on icon "button" at bounding box center [63, 373] width 14 height 16
click at [60, 406] on icon "button" at bounding box center [63, 412] width 14 height 16
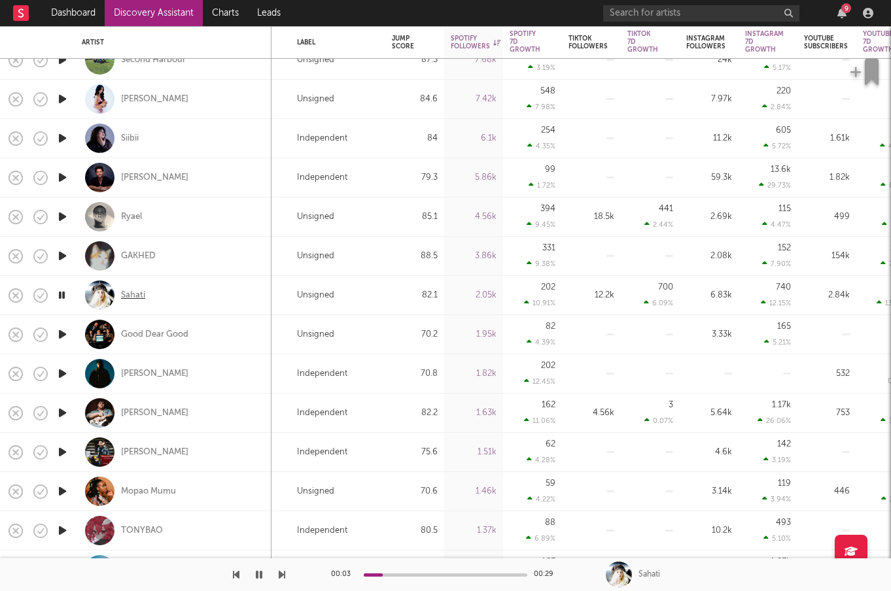
click at [124, 298] on div "Sahati" at bounding box center [133, 296] width 24 height 12
click at [63, 301] on icon "button" at bounding box center [62, 295] width 12 height 16
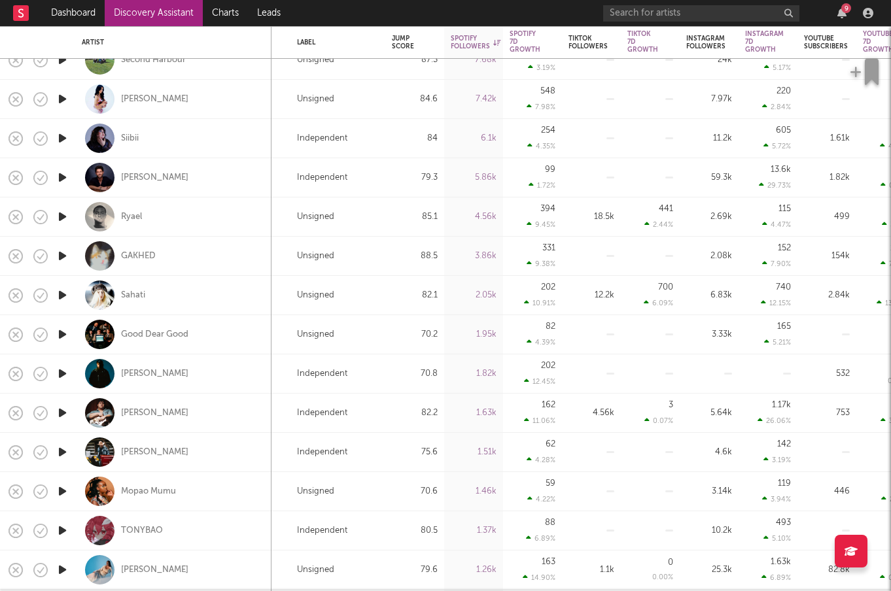
click at [68, 370] on icon "button" at bounding box center [63, 374] width 14 height 16
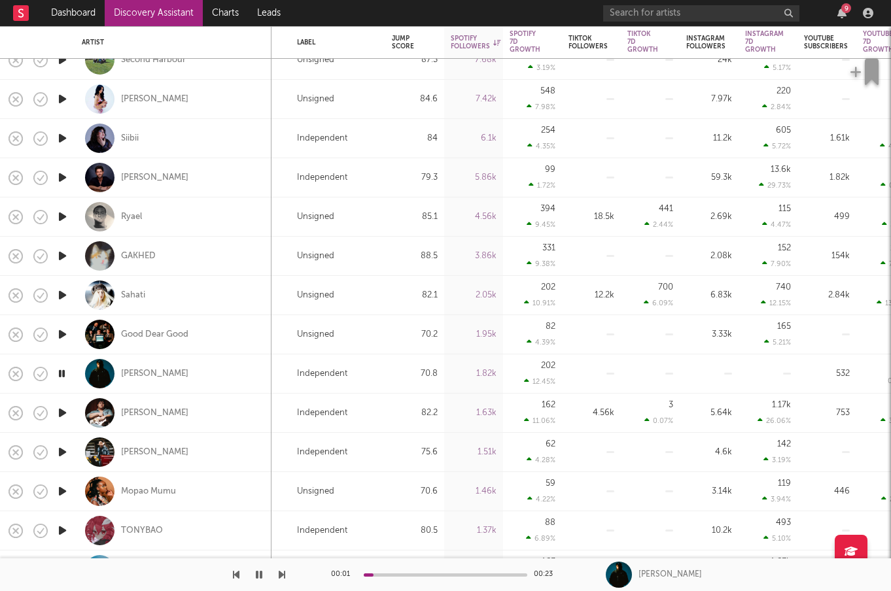
click at [69, 370] on div at bounding box center [62, 373] width 26 height 39
select select "1w"
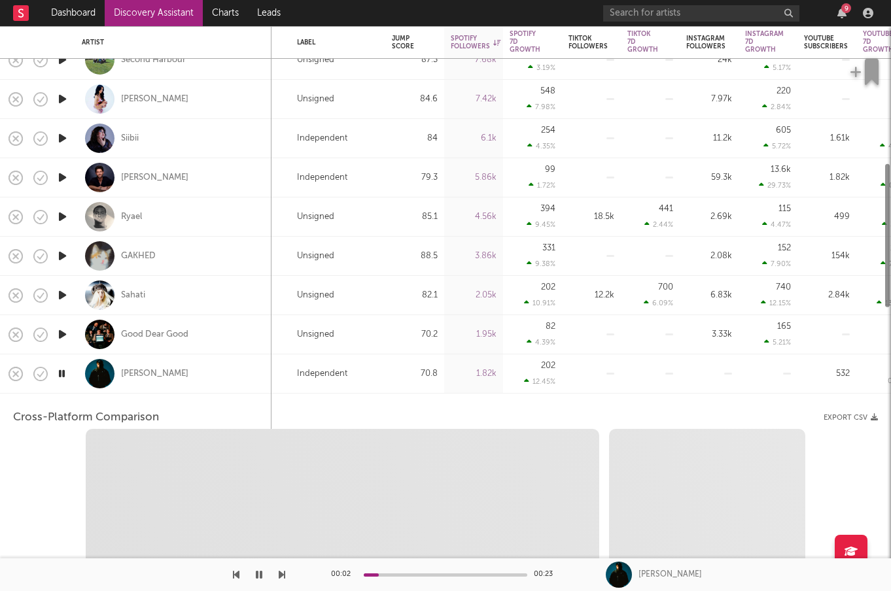
select select "1w"
click at [62, 374] on icon "button" at bounding box center [62, 374] width 12 height 16
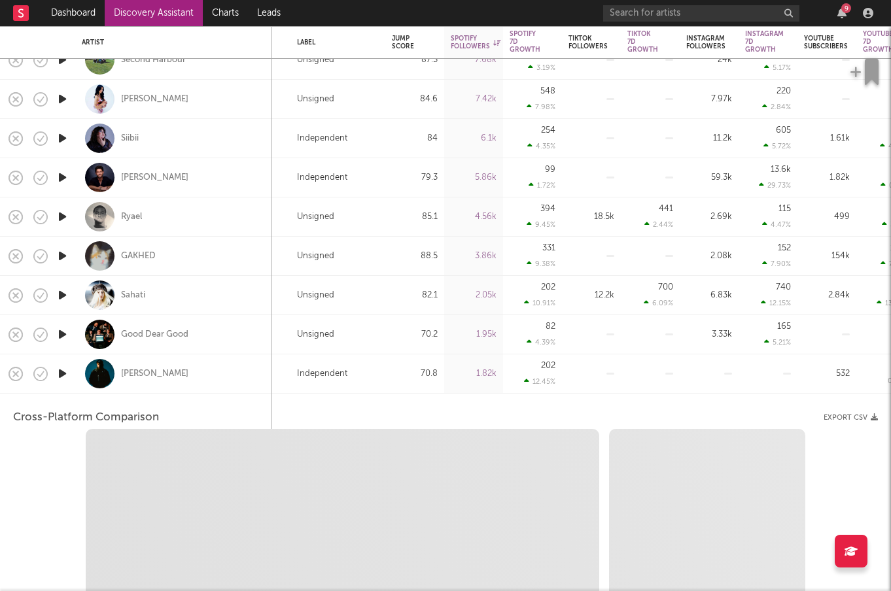
click at [211, 373] on div "Tomi Lumiere" at bounding box center [173, 373] width 183 height 39
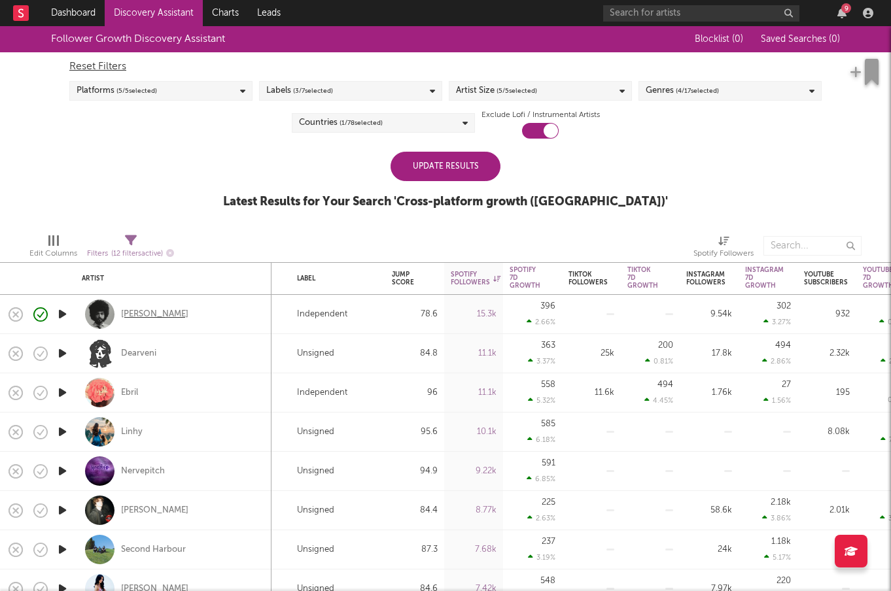
click at [152, 312] on div "Yves Jarvis" at bounding box center [154, 315] width 67 height 12
click at [223, 86] on div "Platforms ( 5 / 5 selected)" at bounding box center [160, 91] width 183 height 20
click at [311, 143] on div "Follower Growth Discovery Assistant Blocklist ( 0 ) Saved Searches ( 0 ) Reset …" at bounding box center [445, 124] width 891 height 197
click at [336, 94] on div "Labels ( 3 / 7 selected)" at bounding box center [350, 91] width 183 height 20
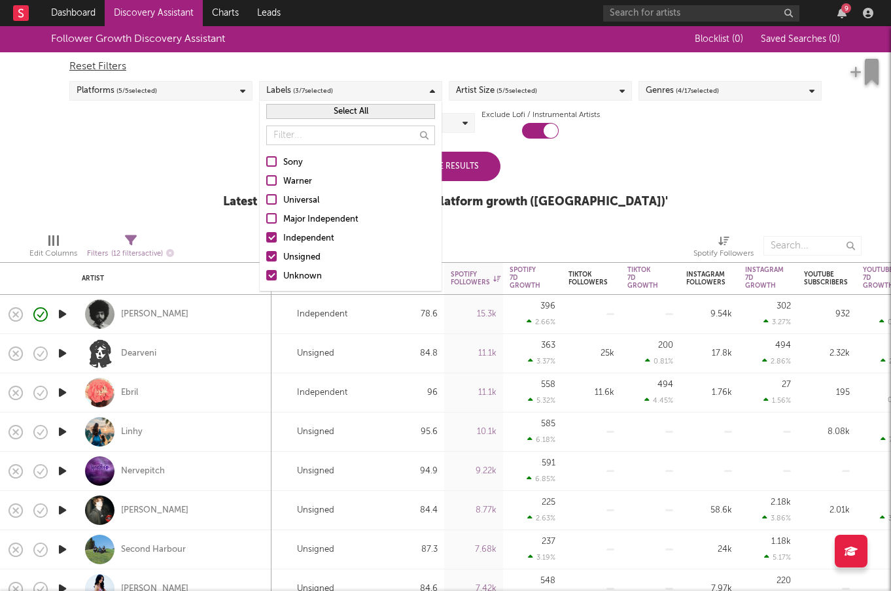
click at [271, 239] on div at bounding box center [271, 237] width 10 height 10
click at [266, 239] on input "Independent" at bounding box center [266, 239] width 0 height 16
click at [270, 279] on div at bounding box center [271, 275] width 10 height 10
click at [266, 279] on input "Unknown" at bounding box center [266, 277] width 0 height 16
click at [204, 175] on div "Follower Growth Discovery Assistant Blocklist ( 0 ) Saved Searches ( 0 ) Reset …" at bounding box center [445, 124] width 891 height 197
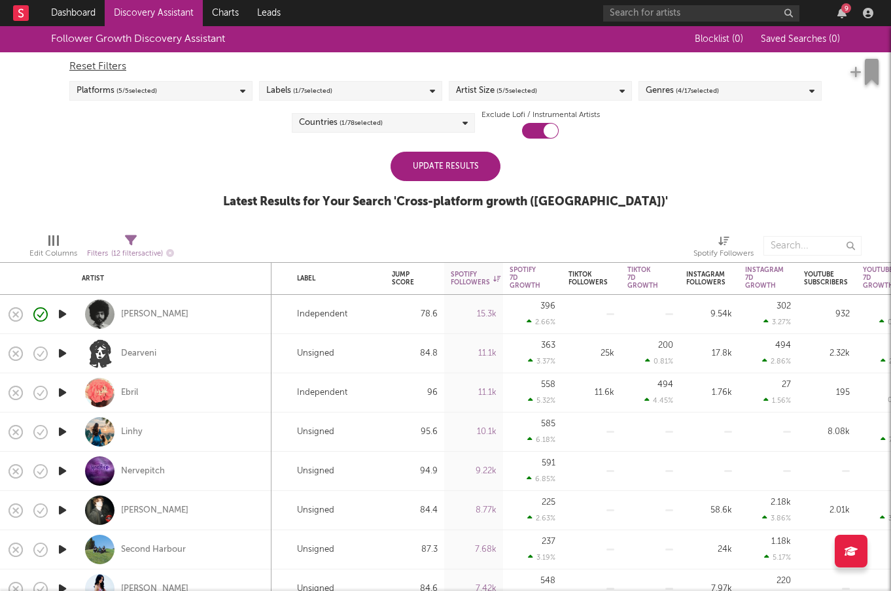
click at [463, 164] on div "Update Results" at bounding box center [445, 166] width 110 height 29
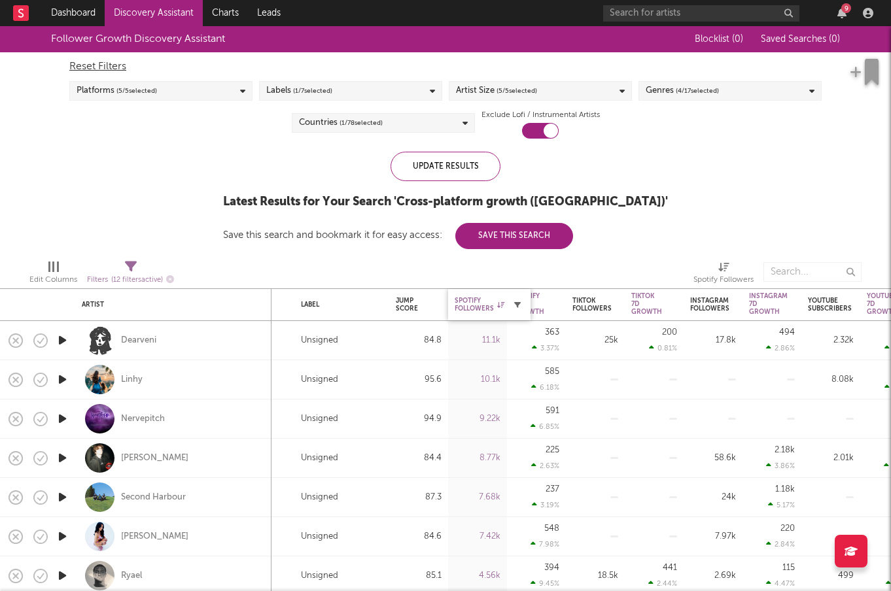
click at [514, 300] on button "button" at bounding box center [517, 304] width 13 height 13
select select "or"
select select "between"
select select "max"
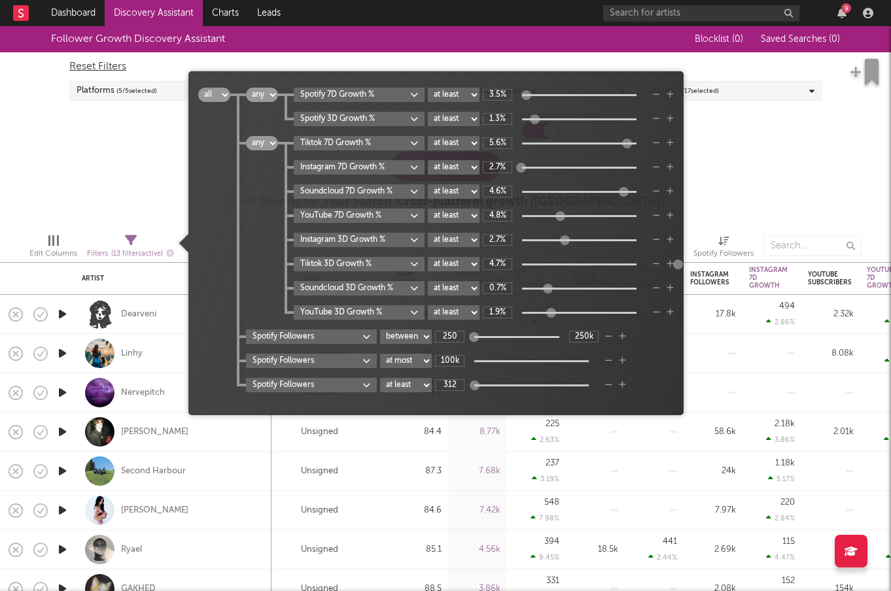
click at [608, 386] on icon "button" at bounding box center [608, 385] width 7 height 8
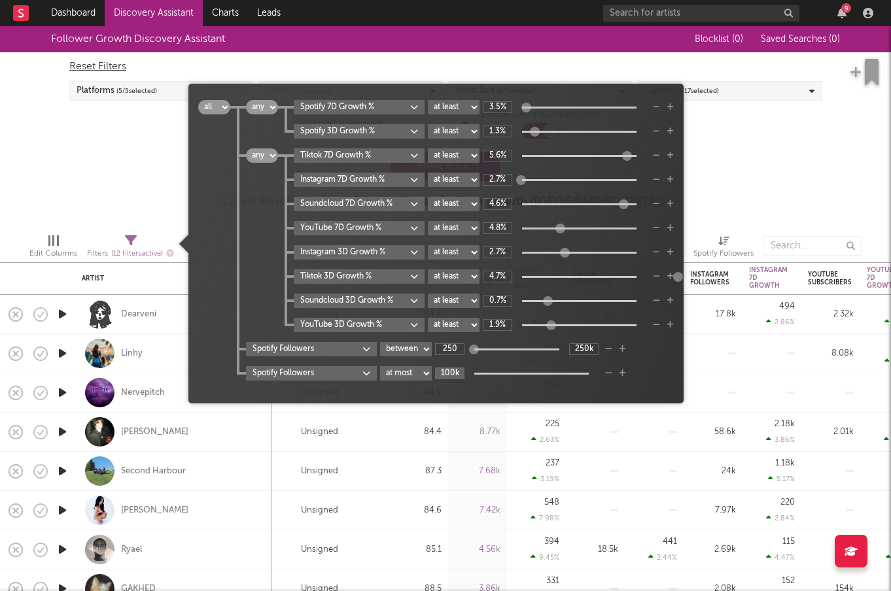
click at [447, 372] on input "100k" at bounding box center [449, 374] width 29 height 12
type input "150k"
click at [783, 165] on div "Follower Growth Discovery Assistant Blocklist ( 0 ) Saved Searches ( 0 ) Reset …" at bounding box center [445, 124] width 891 height 197
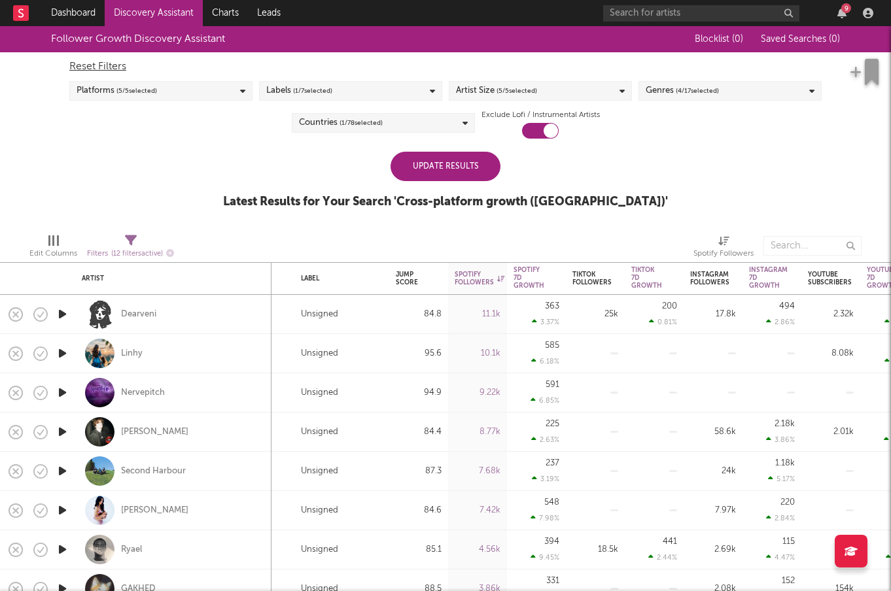
click at [482, 166] on div "Update Results" at bounding box center [445, 166] width 110 height 29
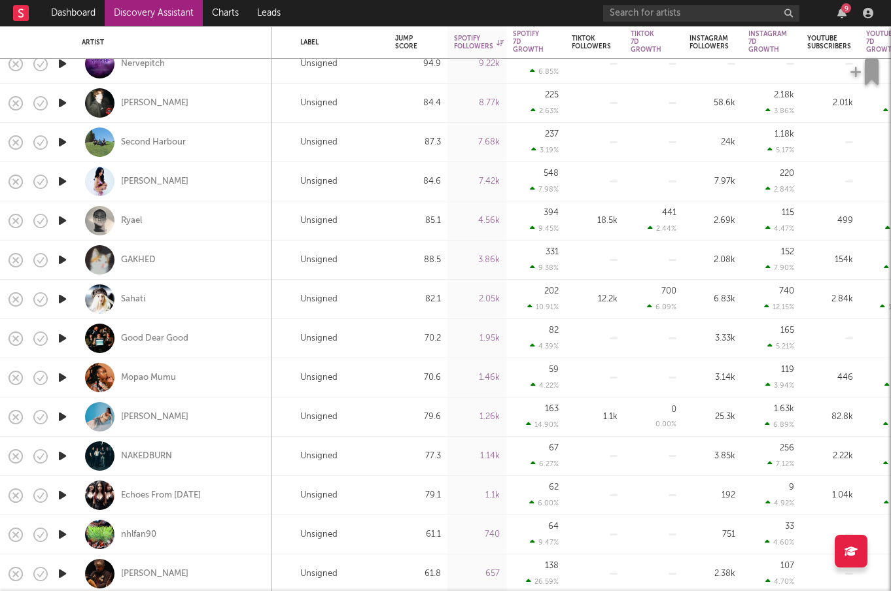
click at [65, 415] on icon "button" at bounding box center [63, 417] width 14 height 16
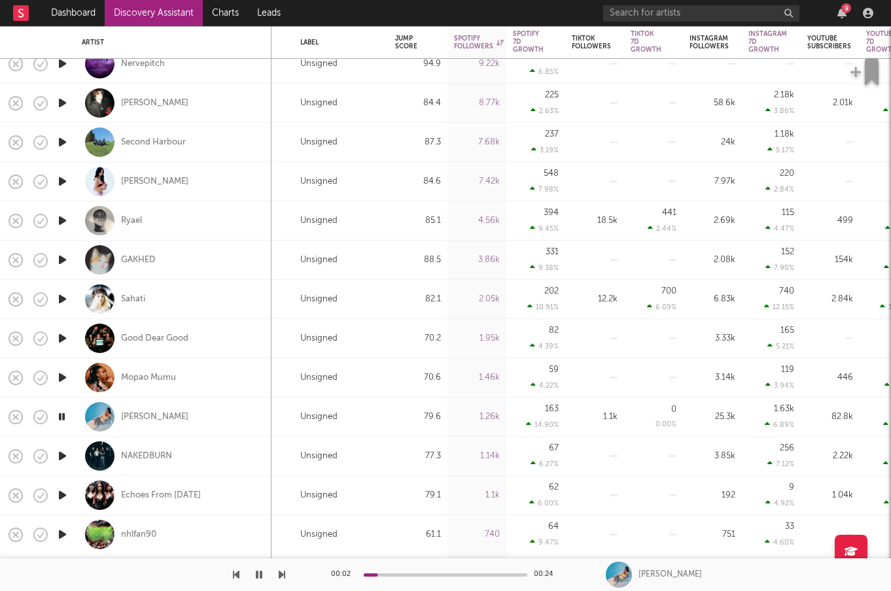
click at [65, 415] on icon "button" at bounding box center [62, 417] width 12 height 16
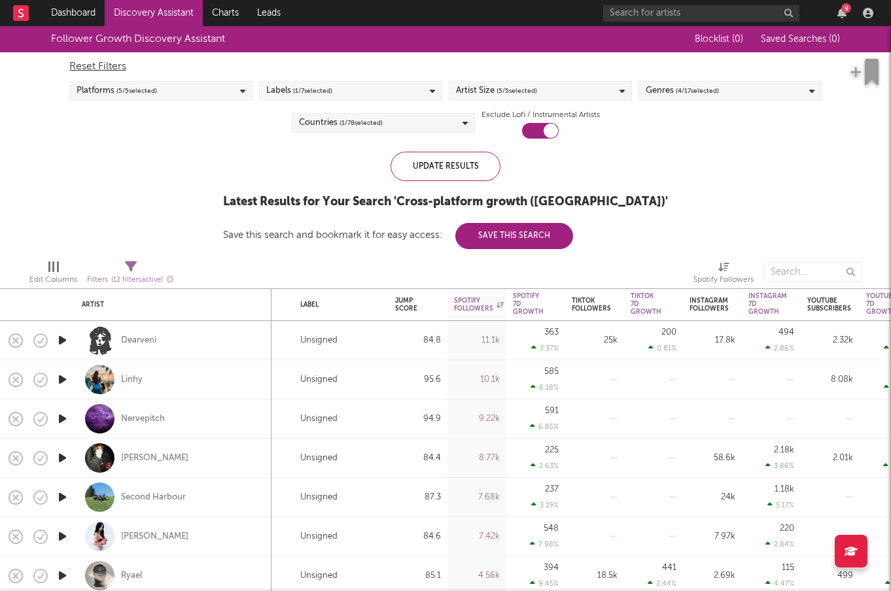
click at [693, 97] on span "( 4 / 17 selected)" at bounding box center [697, 91] width 43 height 16
click at [258, 156] on div "Update Results Latest Results for Your Search ' Cross-platform growth (Australi…" at bounding box center [445, 200] width 445 height 97
click at [389, 125] on div "Countries ( 1 / 78 selected)" at bounding box center [383, 123] width 183 height 20
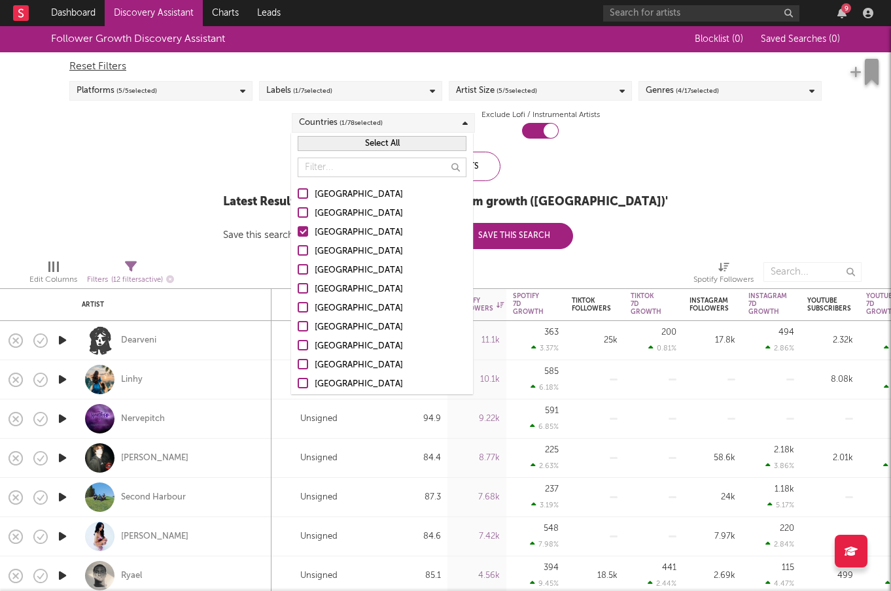
click at [306, 235] on div at bounding box center [303, 231] width 10 height 10
click at [298, 235] on input "Canada" at bounding box center [298, 233] width 0 height 16
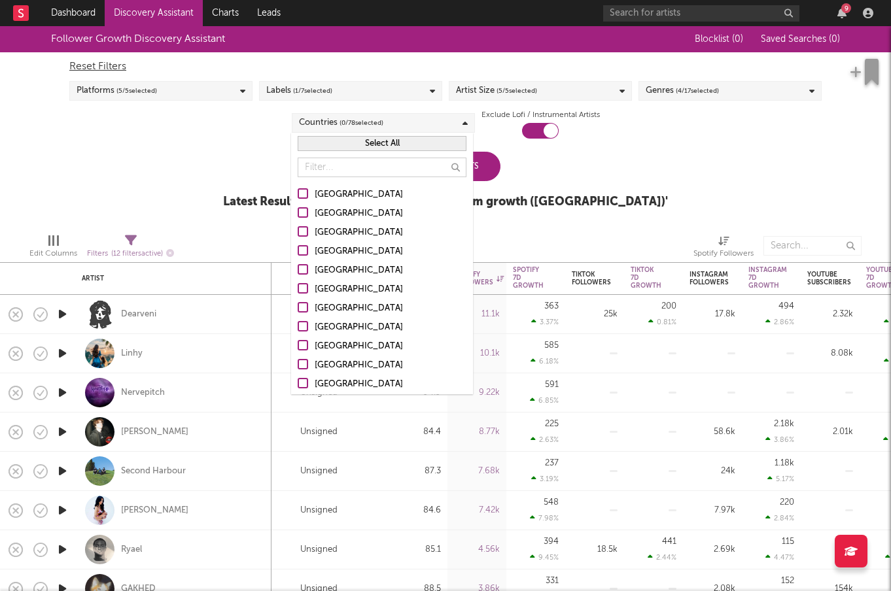
click at [303, 249] on div at bounding box center [303, 250] width 10 height 10
click at [298, 249] on input "[GEOGRAPHIC_DATA]" at bounding box center [298, 252] width 0 height 16
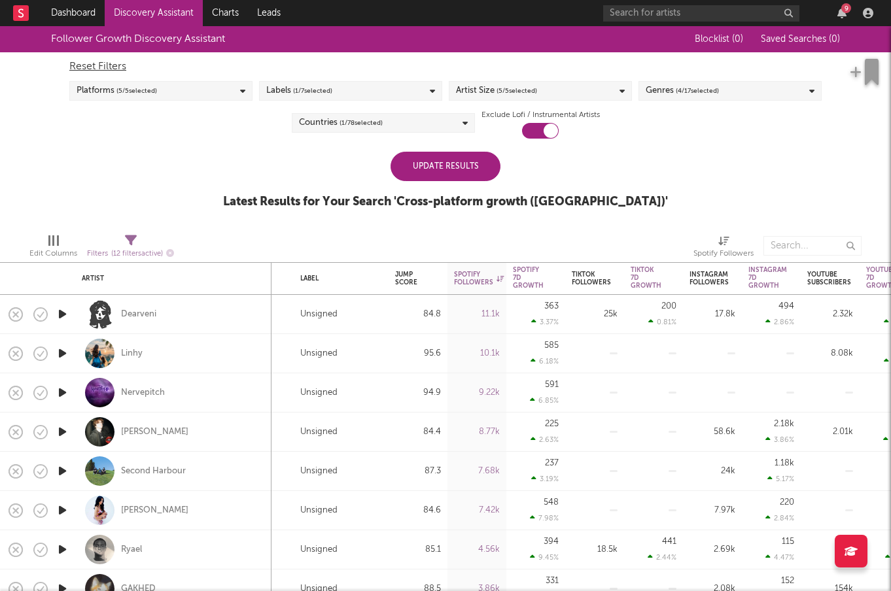
click at [230, 195] on div "Follower Growth Discovery Assistant Blocklist ( 0 ) Saved Searches ( 0 ) Reset …" at bounding box center [445, 124] width 891 height 197
click at [463, 167] on div "Update Results" at bounding box center [445, 166] width 110 height 29
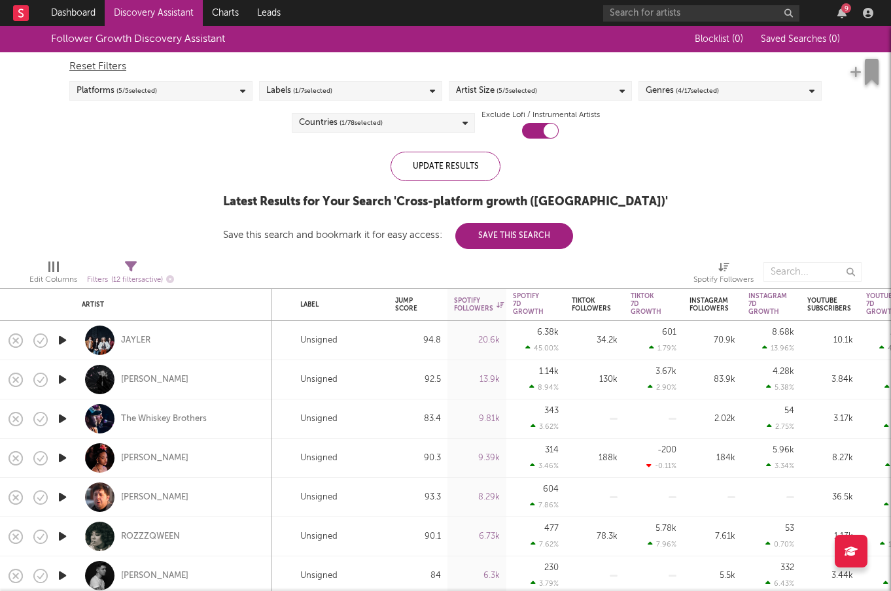
click at [61, 337] on icon "button" at bounding box center [63, 340] width 14 height 16
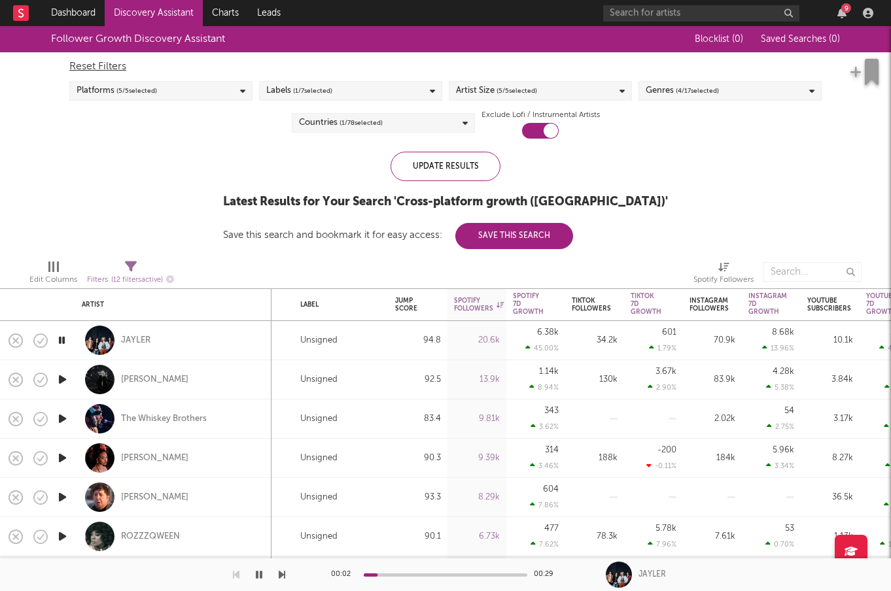
click at [61, 337] on icon "button" at bounding box center [62, 340] width 12 height 16
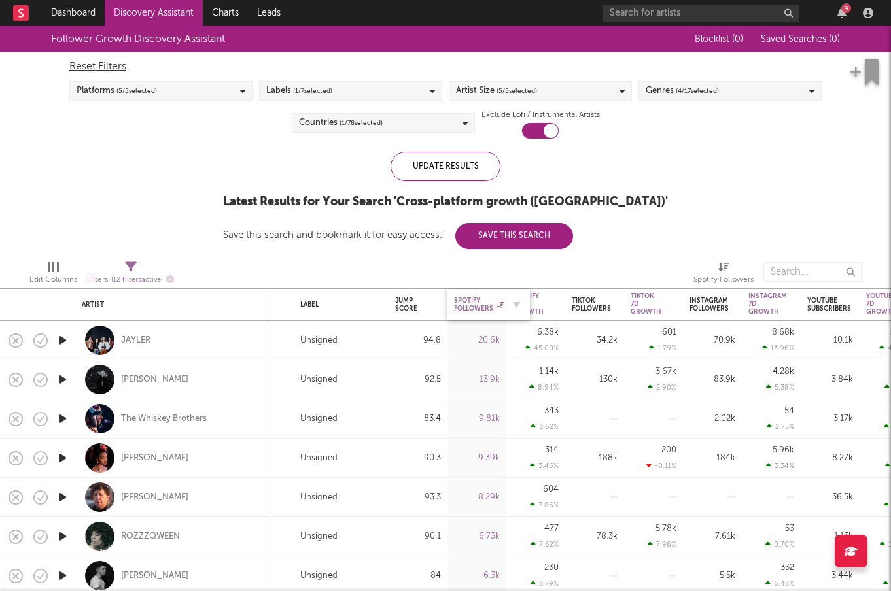
click at [499, 303] on icon at bounding box center [499, 304] width 7 height 7
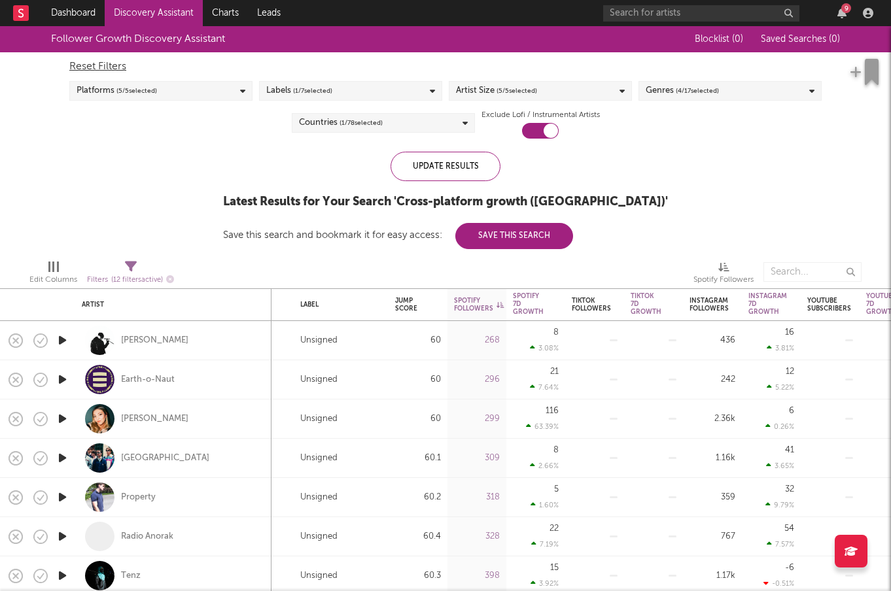
click at [499, 279] on div at bounding box center [563, 272] width 240 height 33
click at [502, 300] on div "Spotify Followers" at bounding box center [479, 305] width 50 height 16
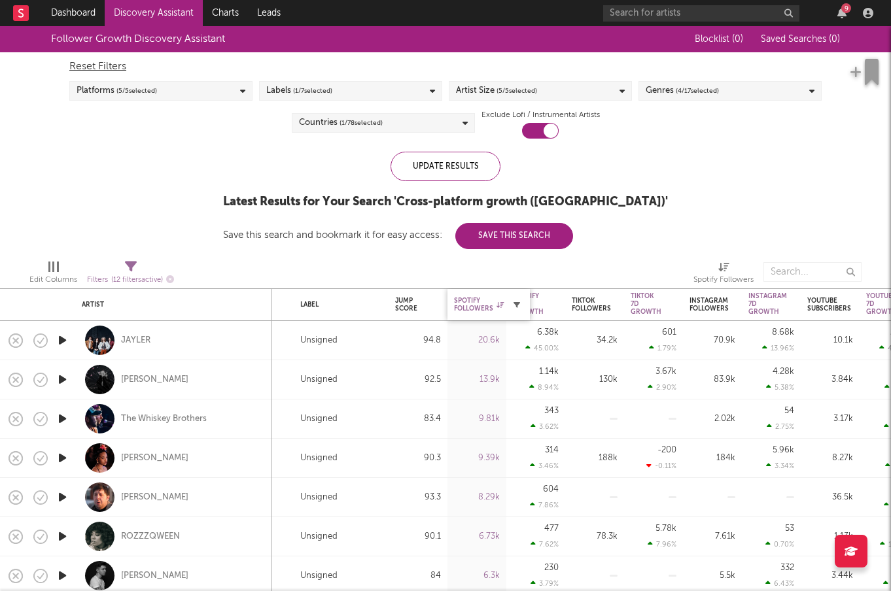
click at [513, 302] on icon "button" at bounding box center [516, 304] width 7 height 7
select select "or"
select select "between"
select select "max"
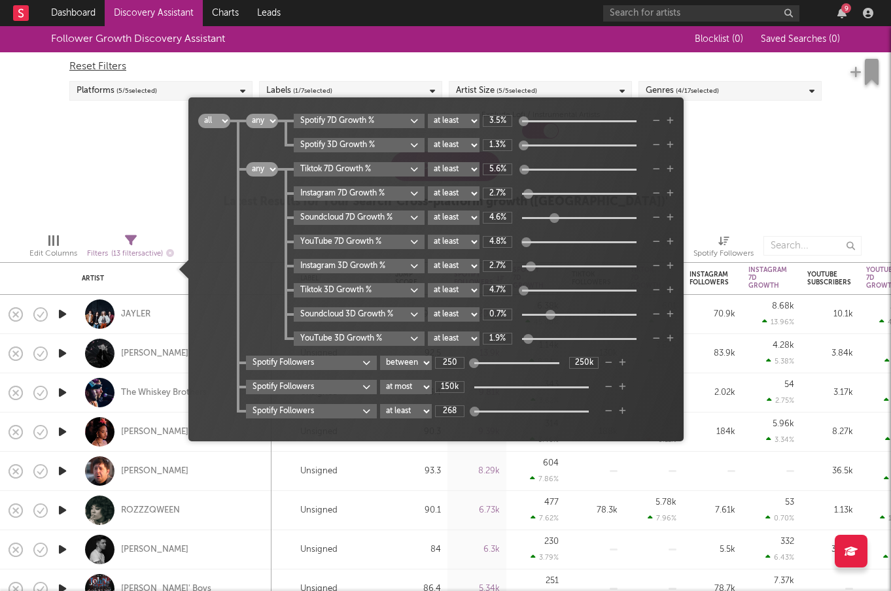
click at [612, 385] on div "Spotify Followers at least at most between 150k" at bounding box center [460, 387] width 428 height 14
click at [610, 386] on icon "button" at bounding box center [608, 387] width 7 height 8
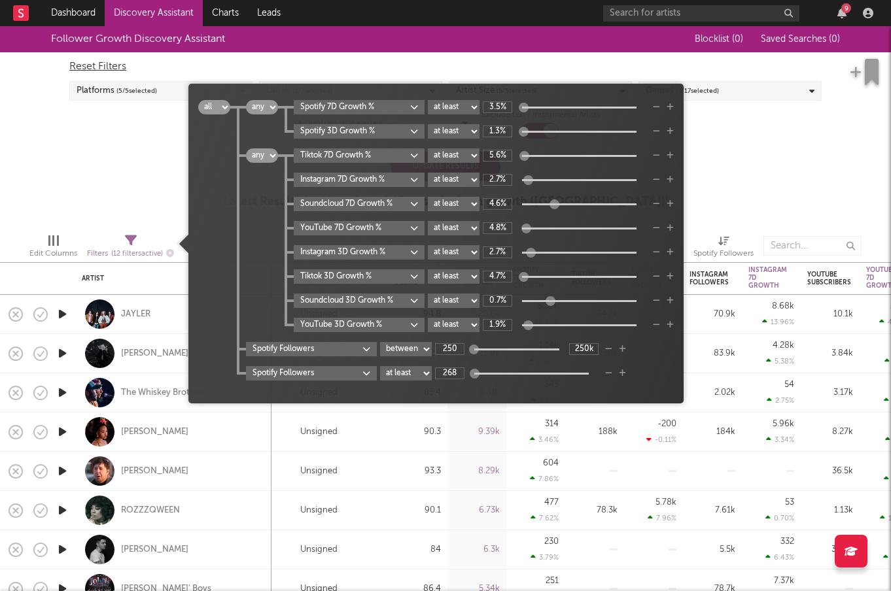
click at [608, 377] on icon "button" at bounding box center [608, 373] width 7 height 8
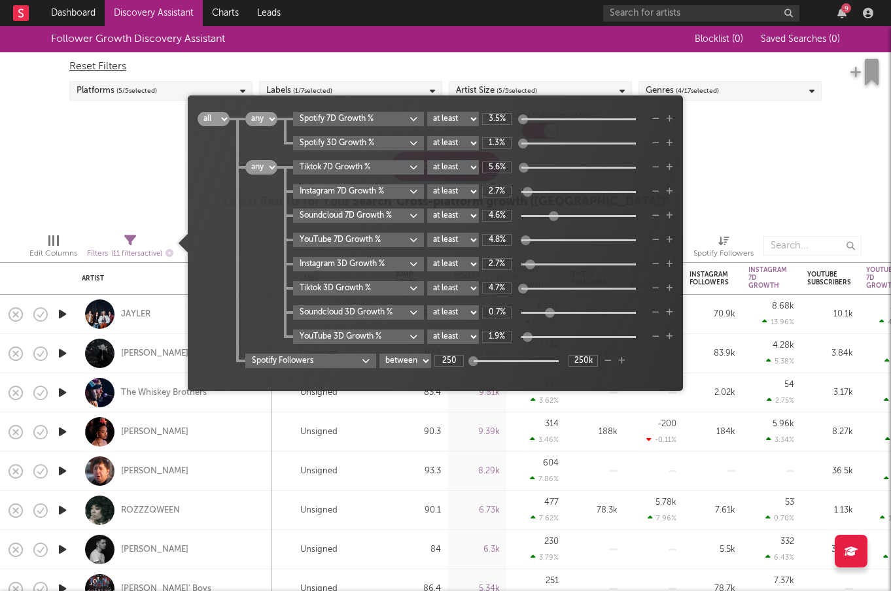
click at [757, 169] on div "Follower Growth Discovery Assistant Blocklist ( 0 ) Saved Searches ( 0 ) Reset …" at bounding box center [445, 124] width 891 height 197
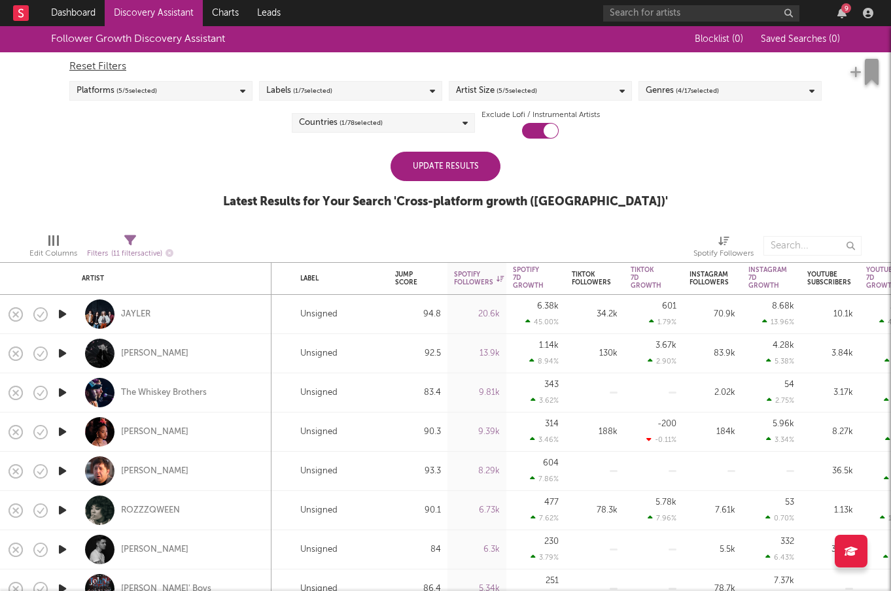
click at [430, 164] on div "Update Results" at bounding box center [445, 166] width 110 height 29
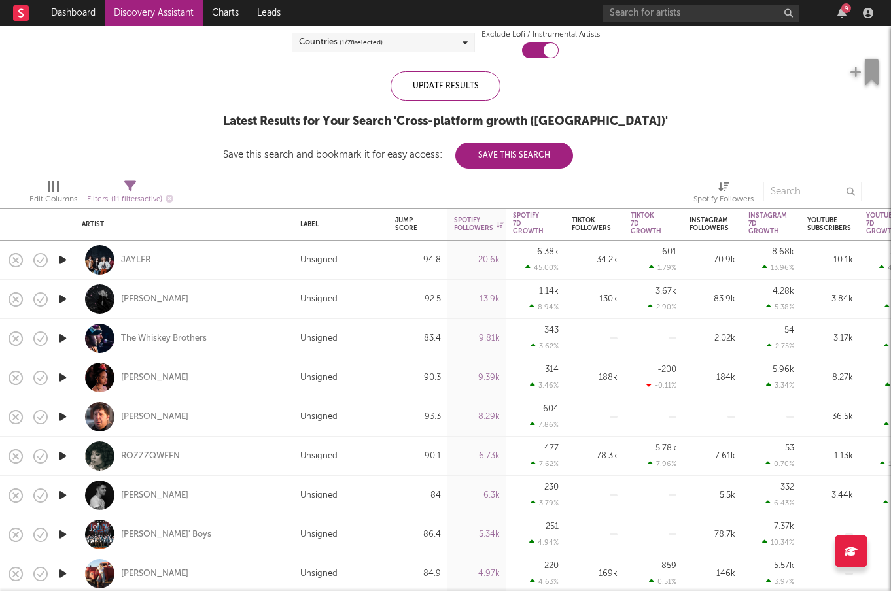
click at [67, 301] on icon "button" at bounding box center [63, 299] width 14 height 16
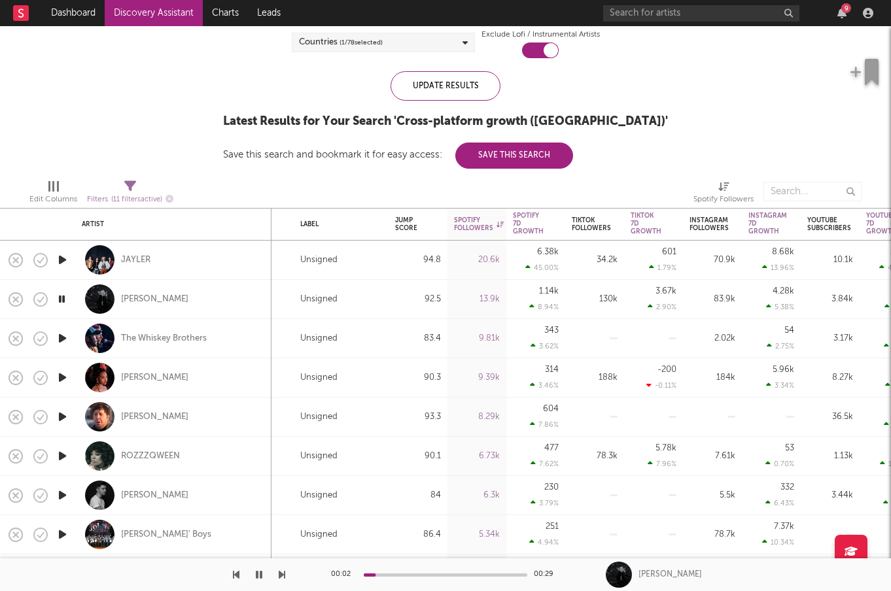
click at [67, 301] on icon "button" at bounding box center [62, 299] width 12 height 16
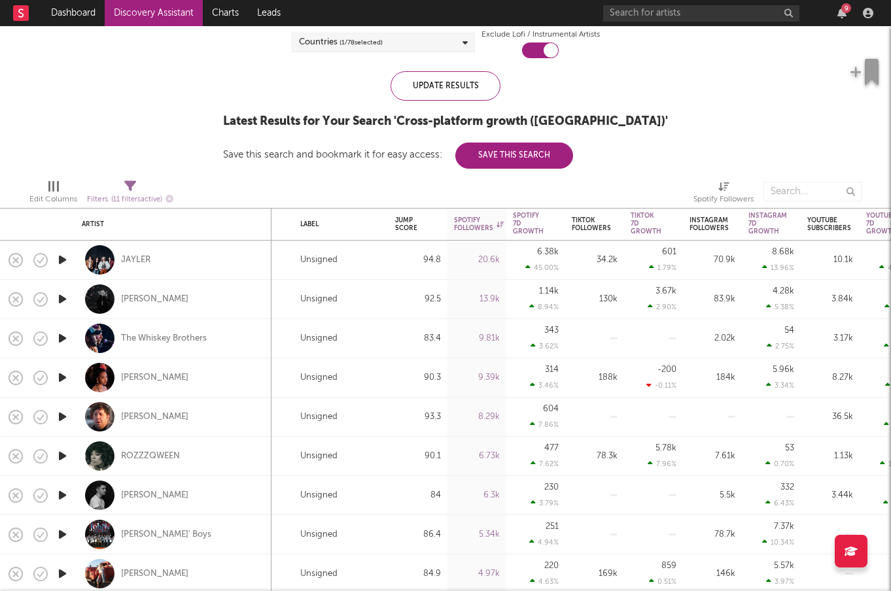
click at [69, 337] on div at bounding box center [62, 338] width 26 height 39
select select "1w"
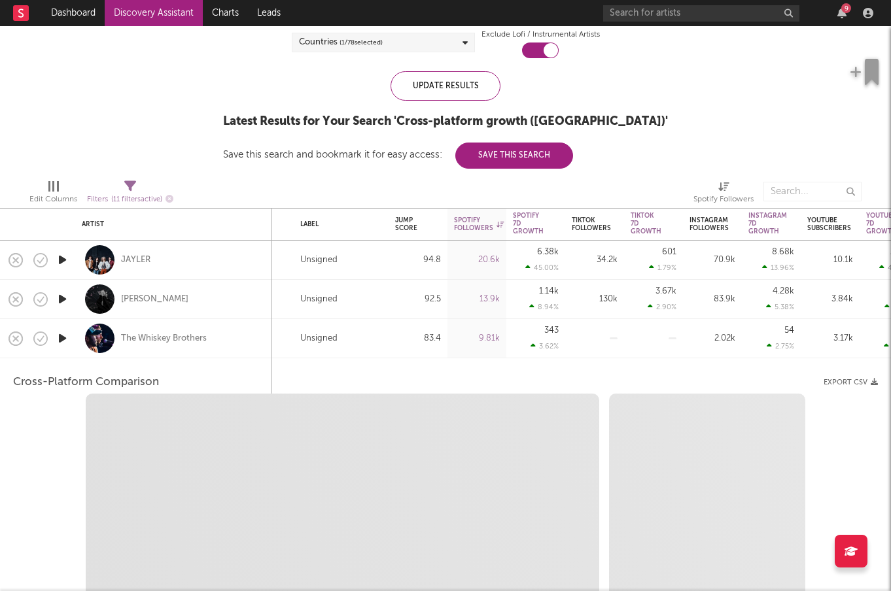
click at [65, 337] on icon "button" at bounding box center [63, 338] width 14 height 16
select select "6m"
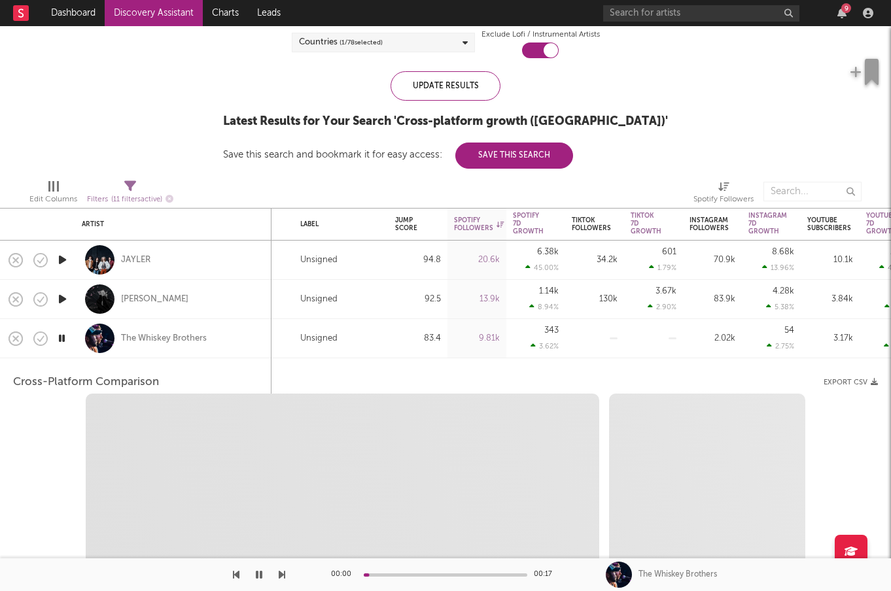
click at [226, 328] on div "The Whiskey Brothers" at bounding box center [173, 338] width 183 height 39
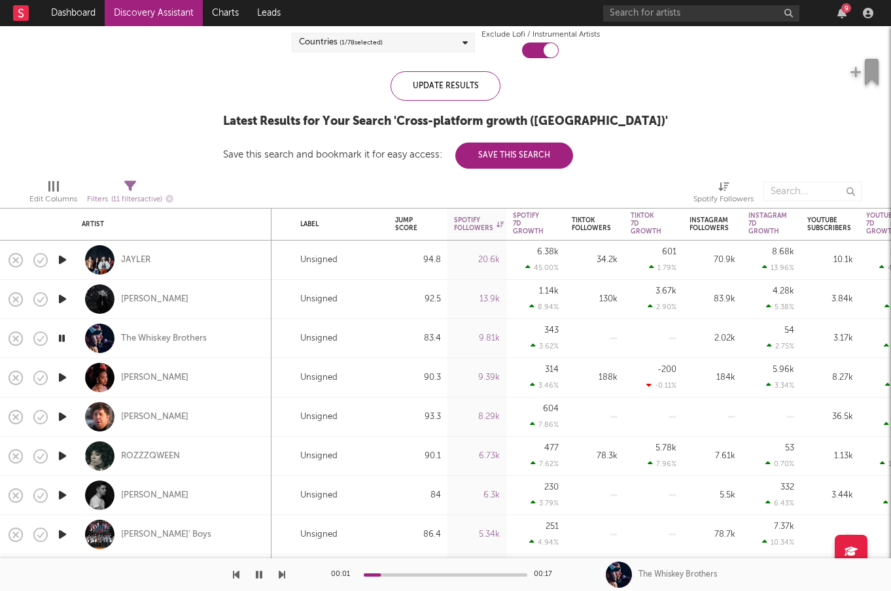
click at [63, 335] on icon "button" at bounding box center [62, 338] width 12 height 16
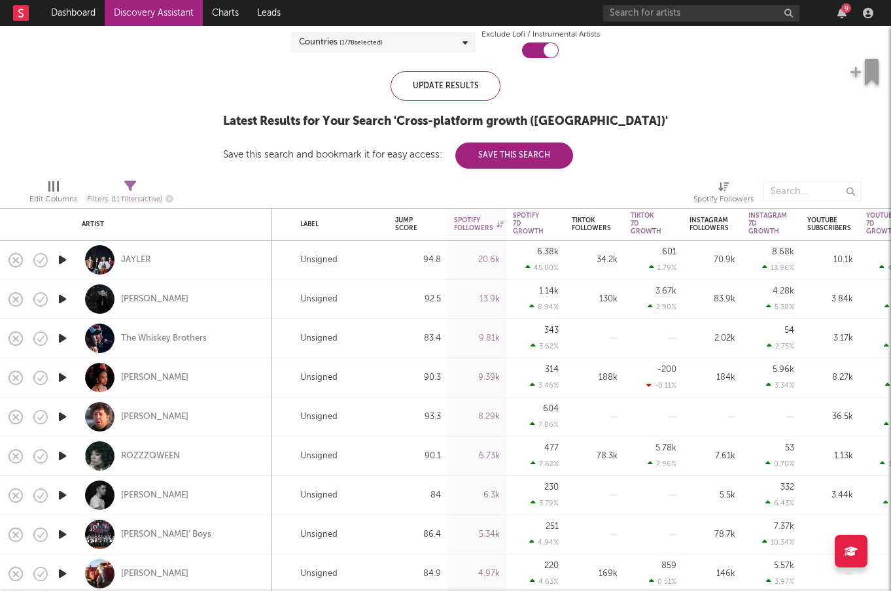
click at [73, 377] on div at bounding box center [62, 377] width 26 height 39
select select "1w"
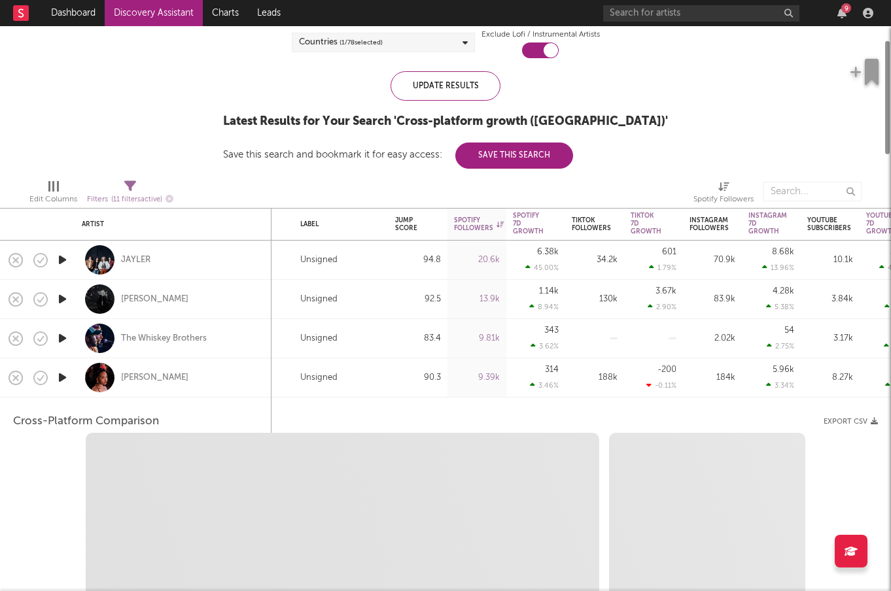
select select "6m"
click at [68, 375] on icon "button" at bounding box center [63, 377] width 14 height 16
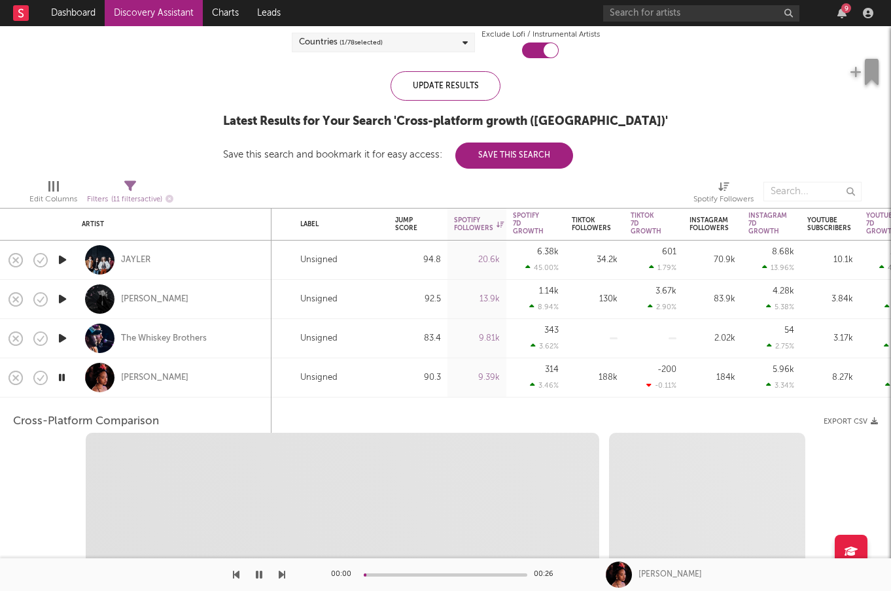
click at [218, 379] on div "Young Athena" at bounding box center [173, 377] width 183 height 39
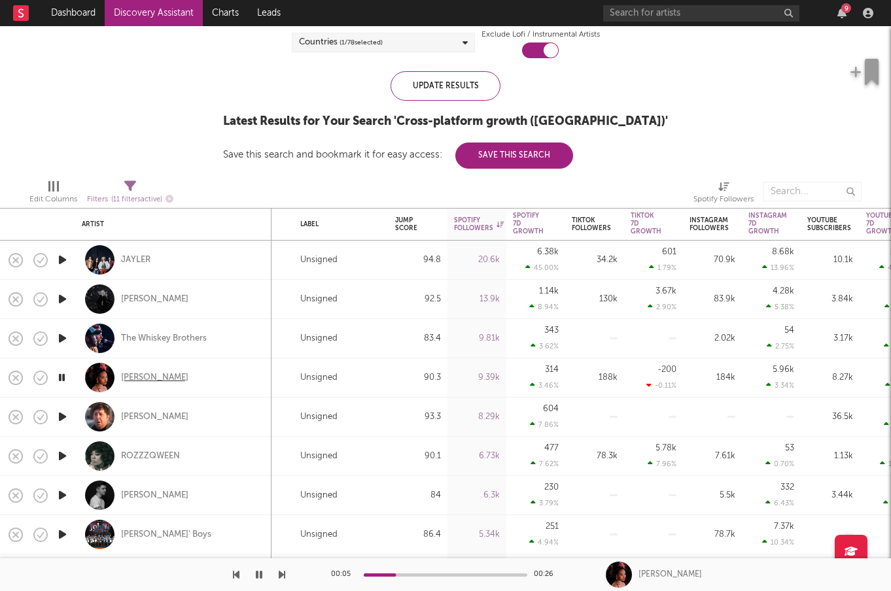
click at [162, 375] on div "Young Athena" at bounding box center [154, 378] width 67 height 12
click at [166, 372] on div "Young Athena" at bounding box center [154, 378] width 67 height 12
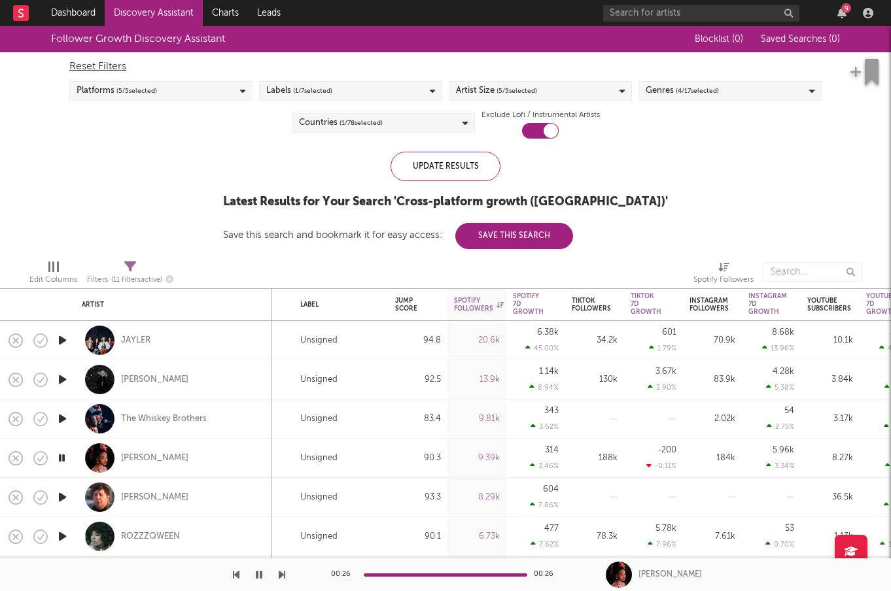
click at [719, 94] on span "( 4 / 17 selected)" at bounding box center [697, 91] width 43 height 16
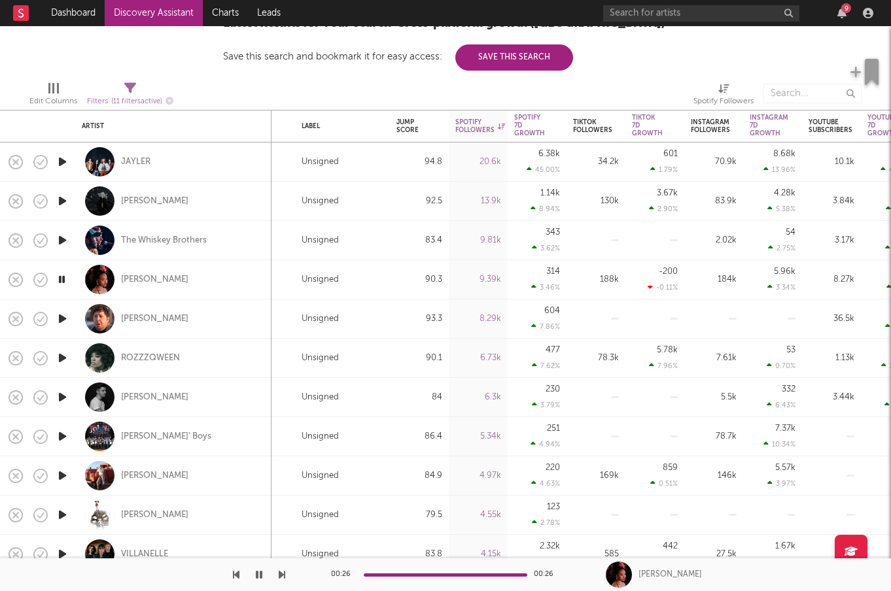
click at [65, 358] on icon "button" at bounding box center [63, 358] width 14 height 16
click at [65, 358] on icon "button" at bounding box center [62, 358] width 12 height 16
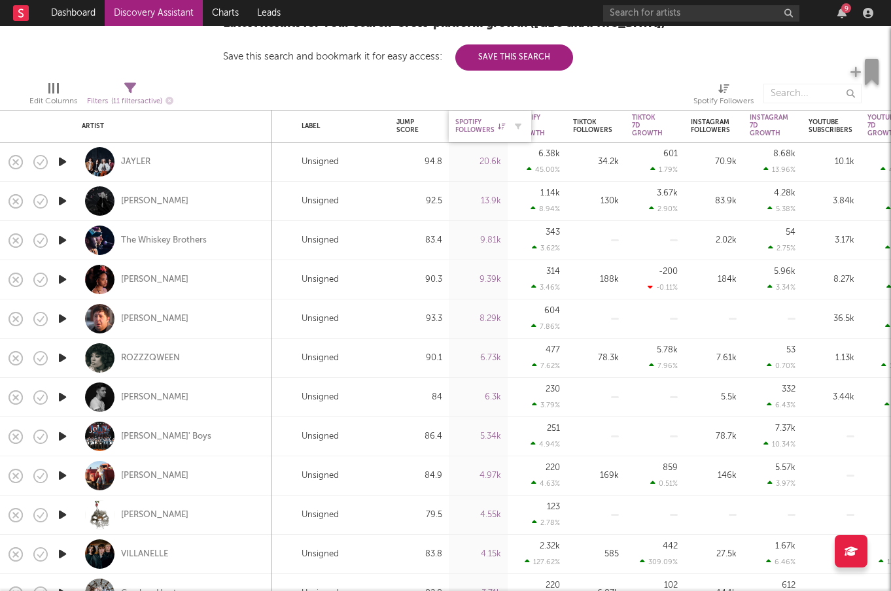
click at [481, 114] on div "Spotify Followers" at bounding box center [489, 125] width 69 height 27
click at [497, 124] on div "Spotify Followers" at bounding box center [480, 126] width 50 height 16
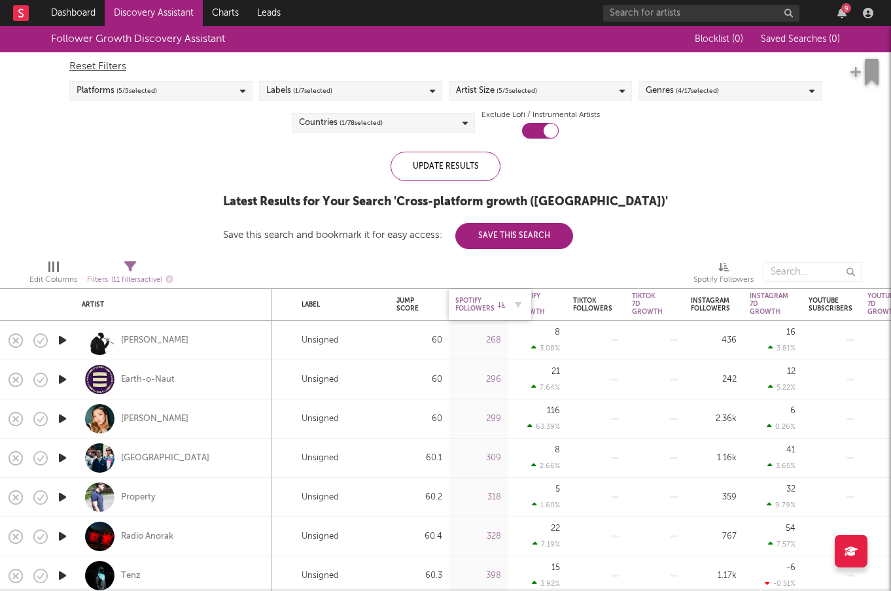
click at [478, 304] on div "Spotify Followers" at bounding box center [480, 305] width 50 height 16
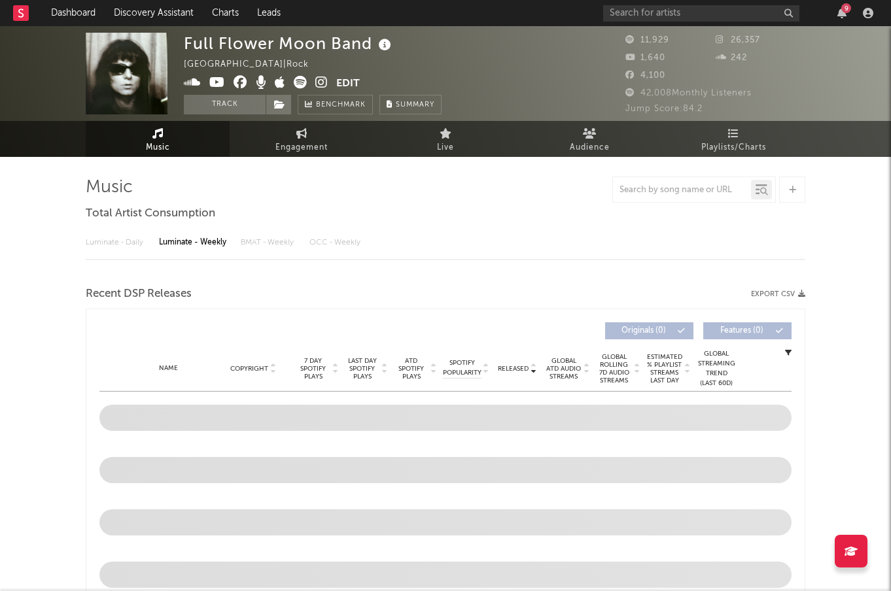
select select "6m"
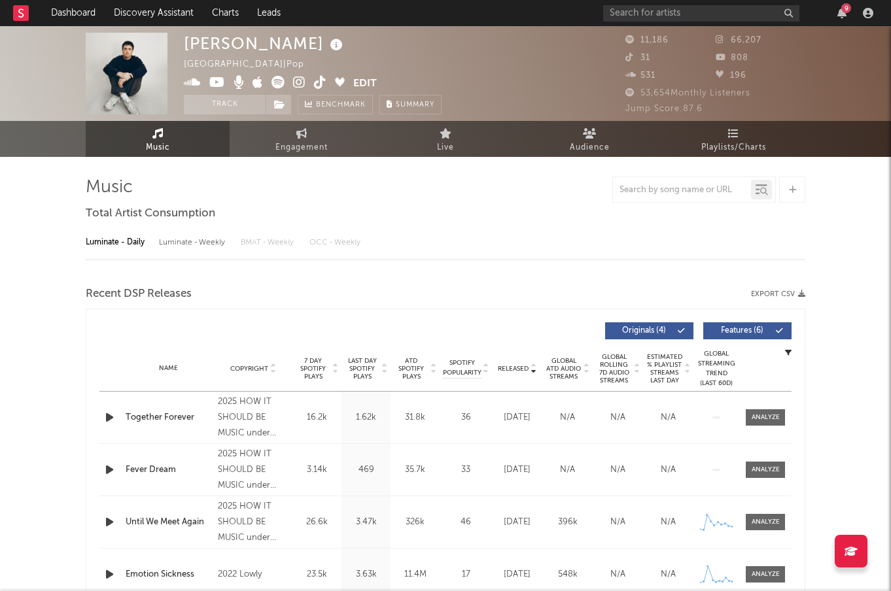
select select "1w"
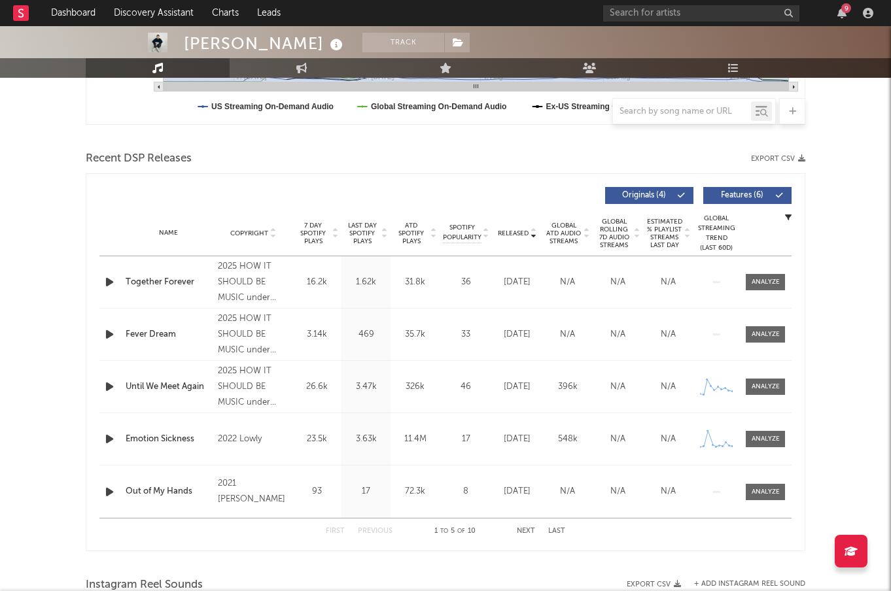
scroll to position [441, 0]
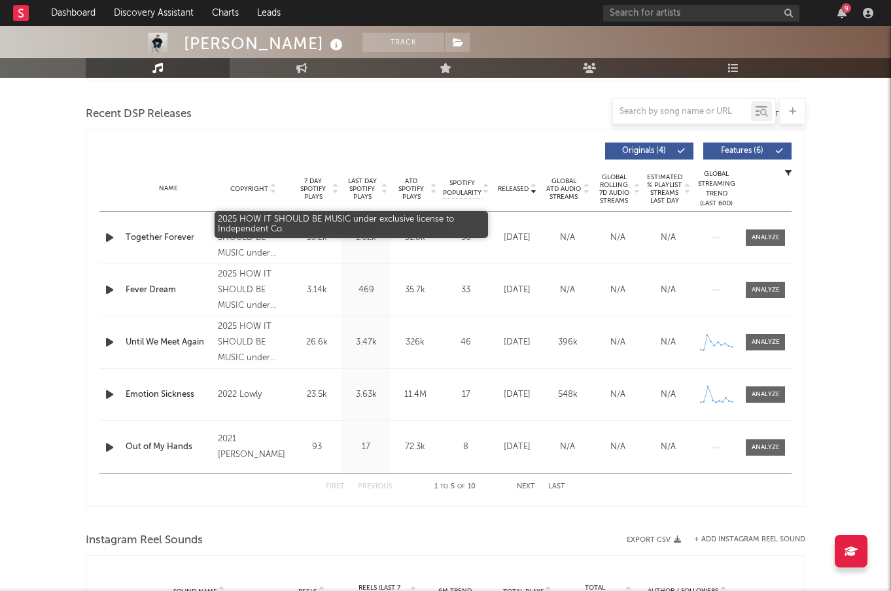
click at [247, 245] on div "2025 HOW IT SHOULD BE MUSIC under exclusive license to Independent Co." at bounding box center [253, 238] width 71 height 47
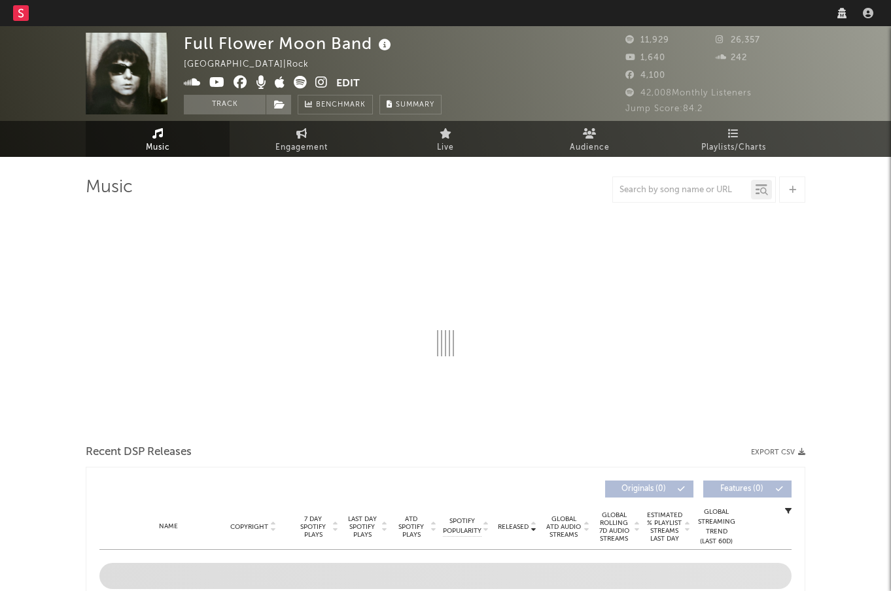
select select "6m"
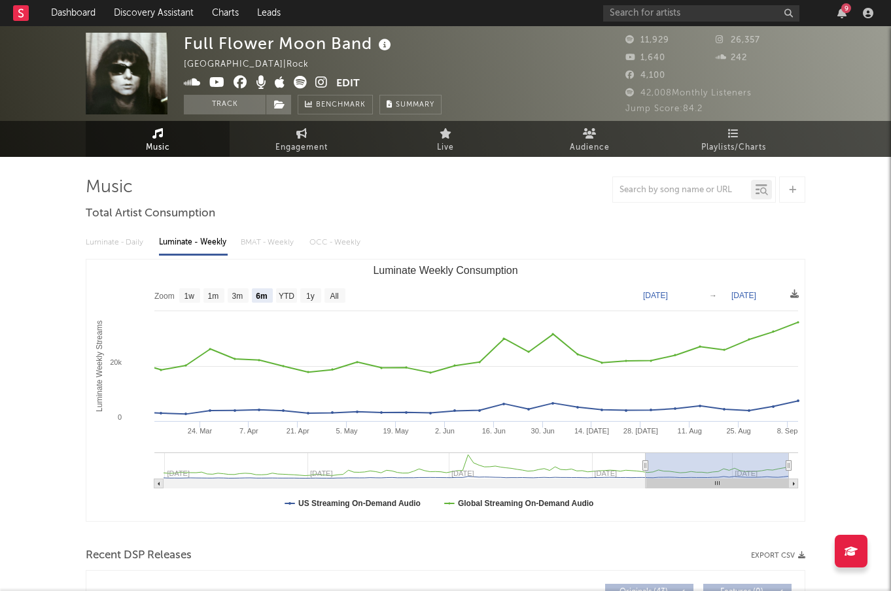
click at [322, 80] on icon at bounding box center [321, 82] width 12 height 13
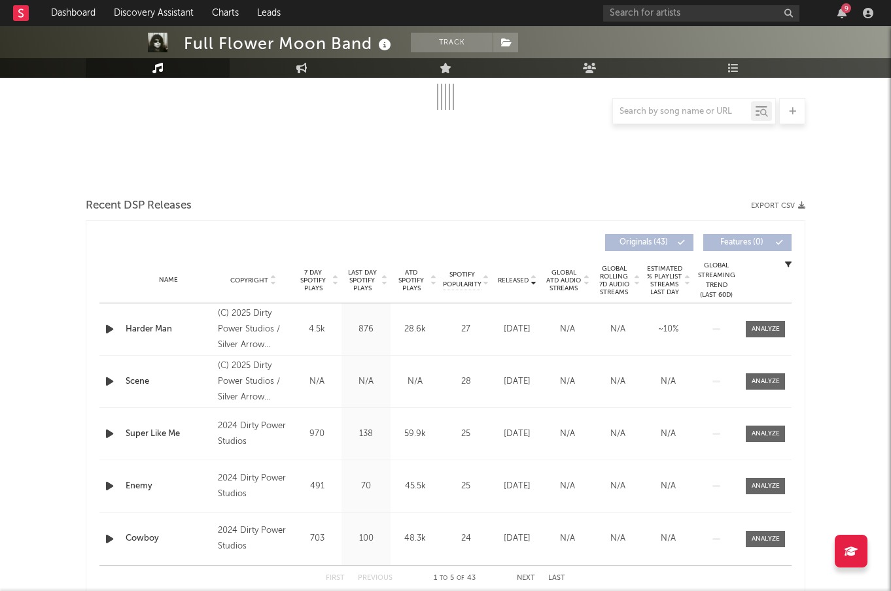
scroll to position [256, 0]
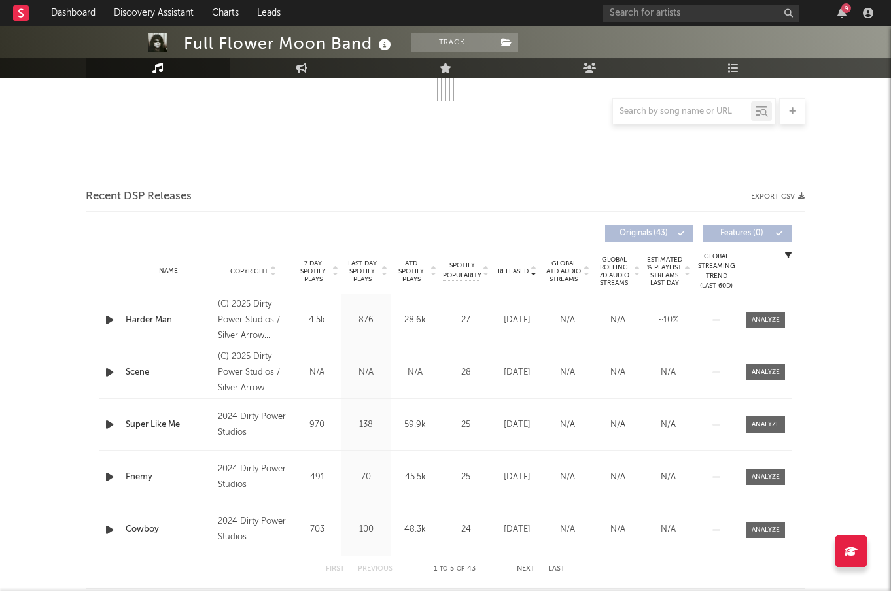
click at [511, 273] on span "Released" at bounding box center [513, 271] width 31 height 8
click at [257, 317] on div "(C) 2025 Dirty Power Studios / Silver Arrow Records" at bounding box center [253, 320] width 71 height 47
click at [221, 305] on div "(C) 2025 Dirty Power Studios / Silver Arrow Records" at bounding box center [253, 320] width 71 height 47
drag, startPoint x: 235, startPoint y: 298, endPoint x: 351, endPoint y: 298, distance: 116.4
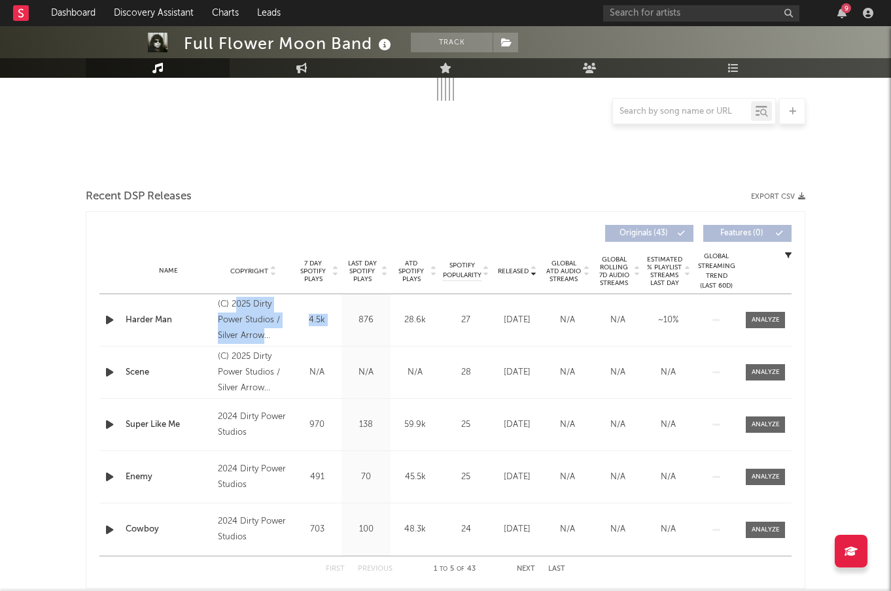
click at [368, 301] on div "Name Harder Man Copyright (C) 2025 Dirty Power Studios / Silver Arrow Records L…" at bounding box center [445, 320] width 692 height 52
click at [272, 332] on div "(C) 2025 Dirty Power Studios / Silver Arrow Records" at bounding box center [253, 320] width 71 height 47
copy div "(C) 2025 Dirty Power Studios / Silver Arrow"
drag, startPoint x: 271, startPoint y: 332, endPoint x: 215, endPoint y: 298, distance: 66.1
click at [215, 298] on div "Copyright (C) 2025 Dirty Power Studios / Silver Arrow Records" at bounding box center [254, 320] width 78 height 47
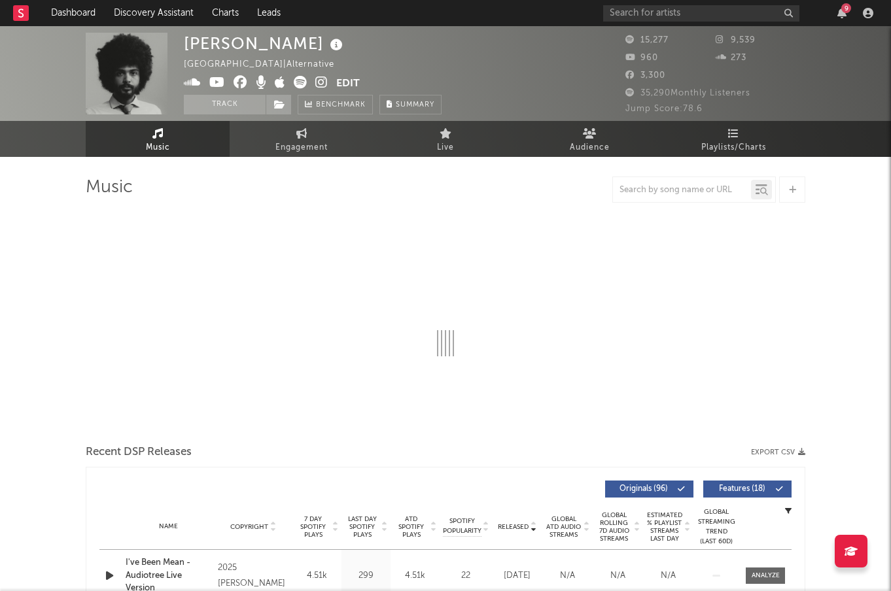
select select "6m"
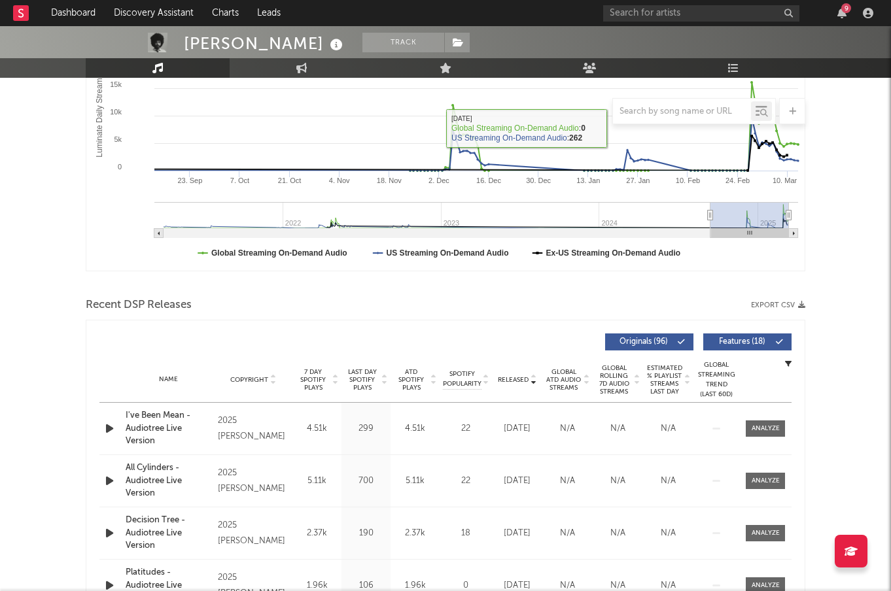
scroll to position [254, 0]
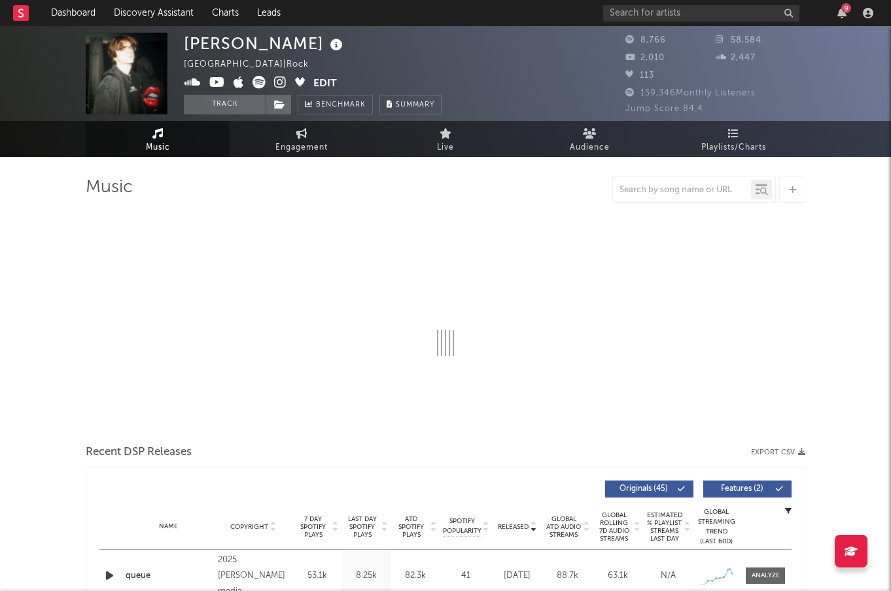
select select "6m"
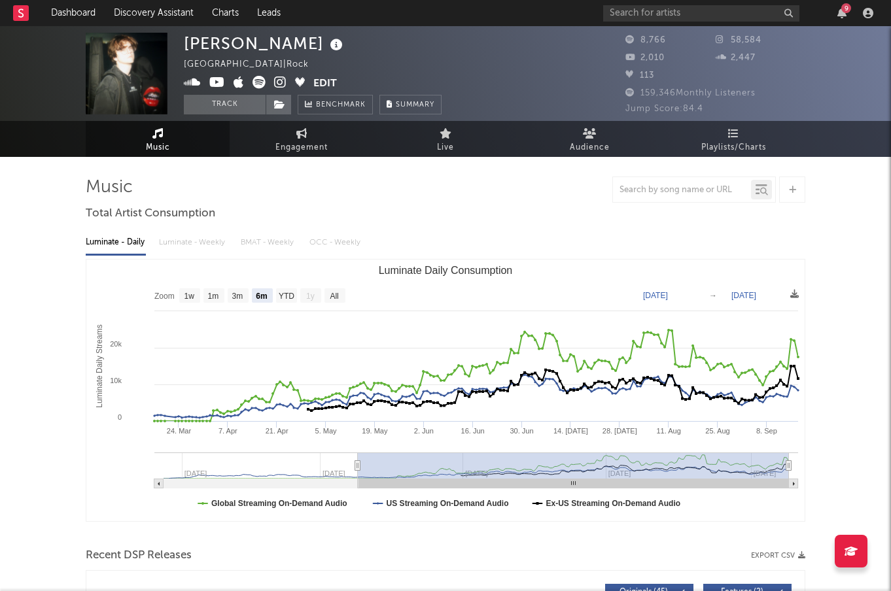
click at [279, 80] on icon at bounding box center [280, 82] width 12 height 13
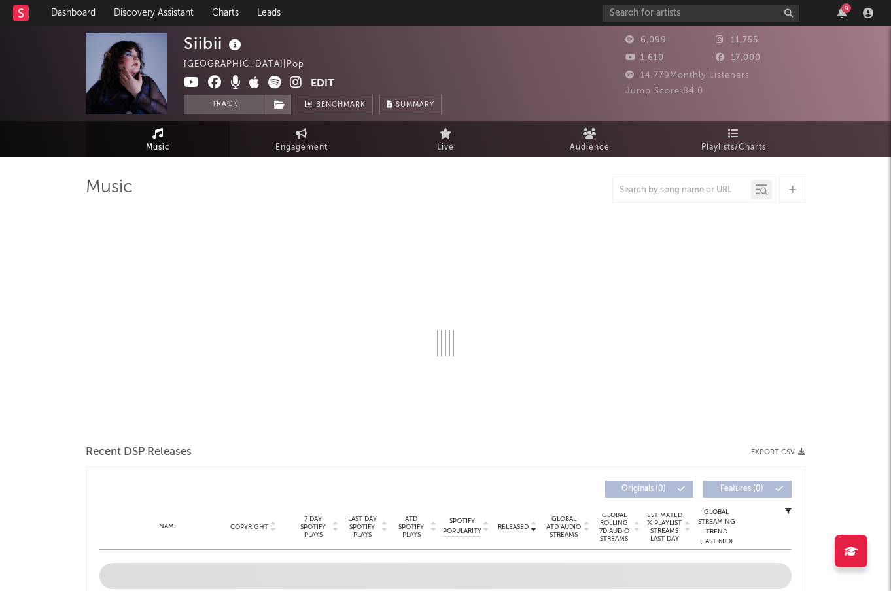
select select "6m"
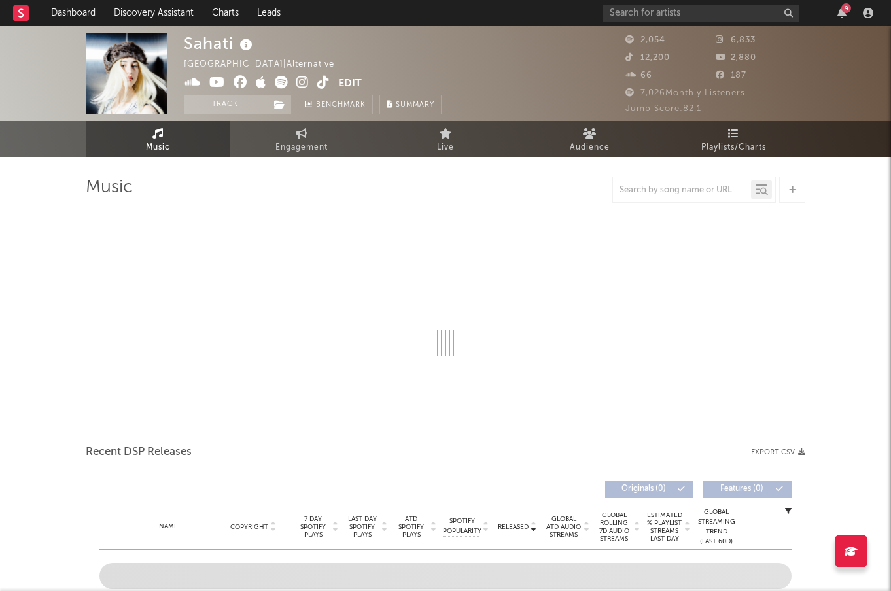
select select "6m"
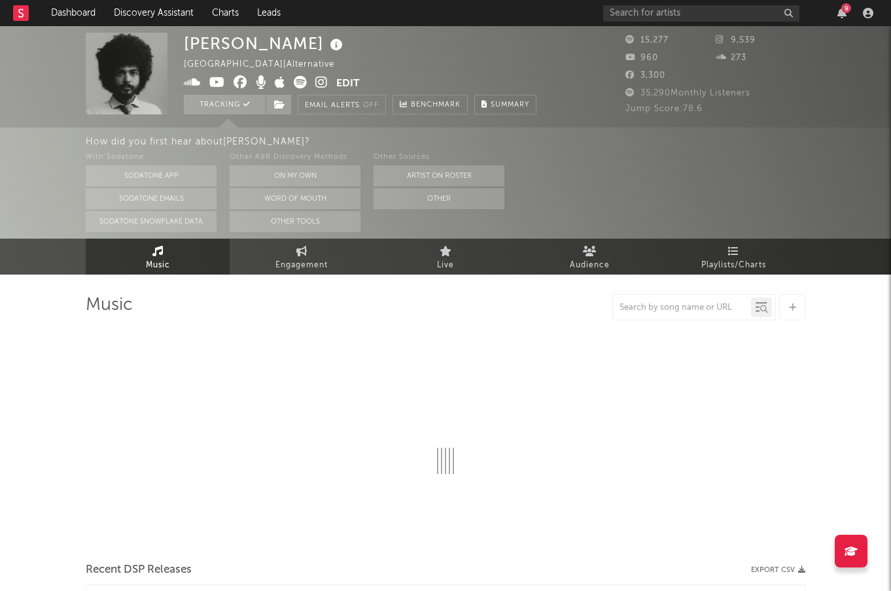
select select "6m"
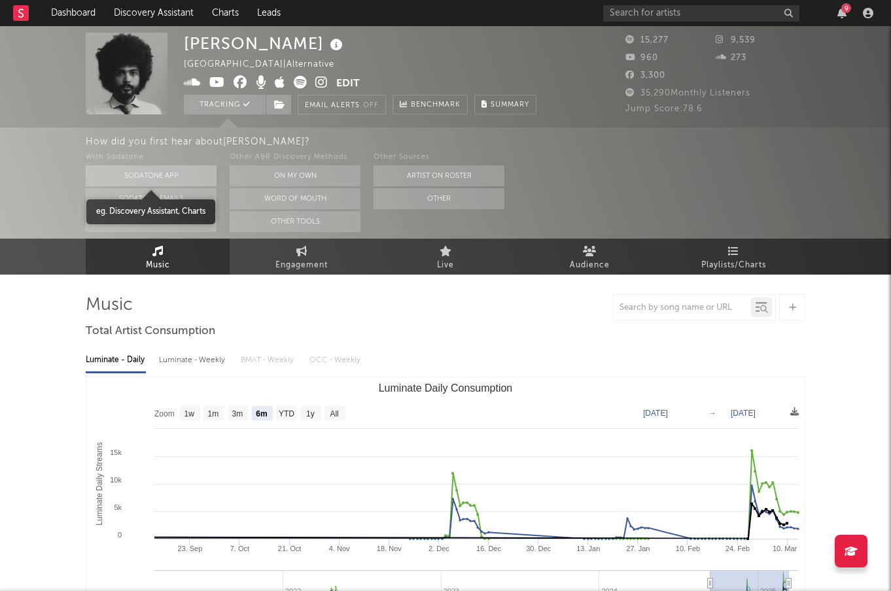
click at [157, 175] on button "Sodatone App" at bounding box center [151, 175] width 131 height 21
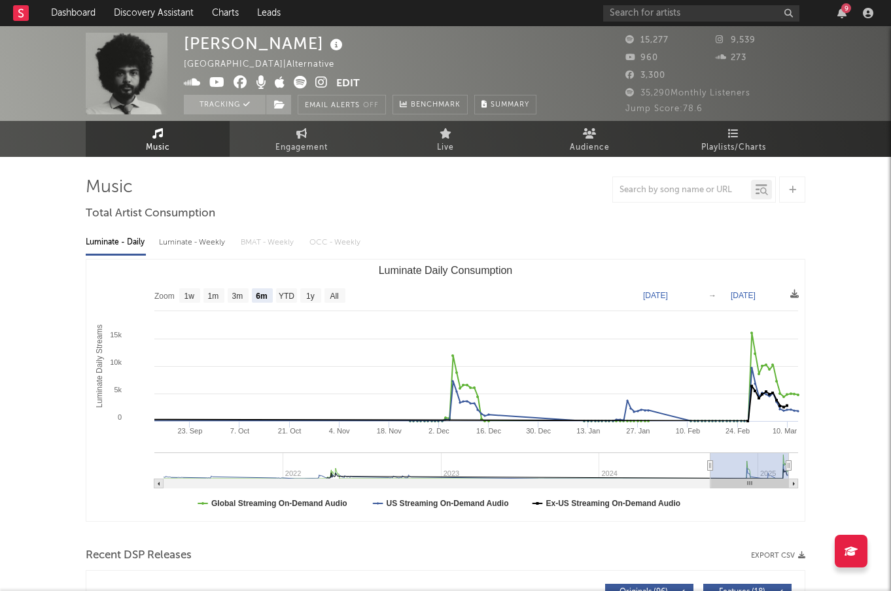
click at [323, 88] on icon at bounding box center [321, 82] width 12 height 13
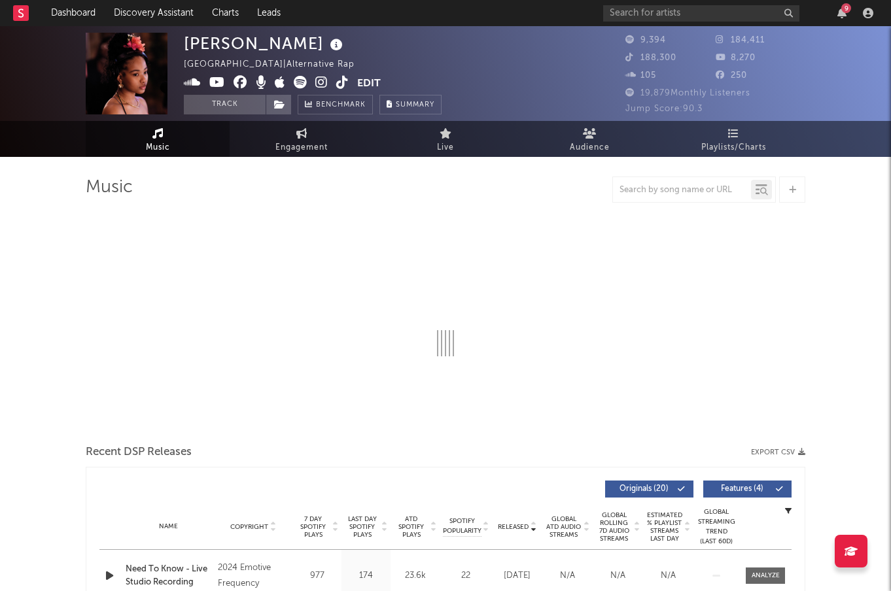
select select "6m"
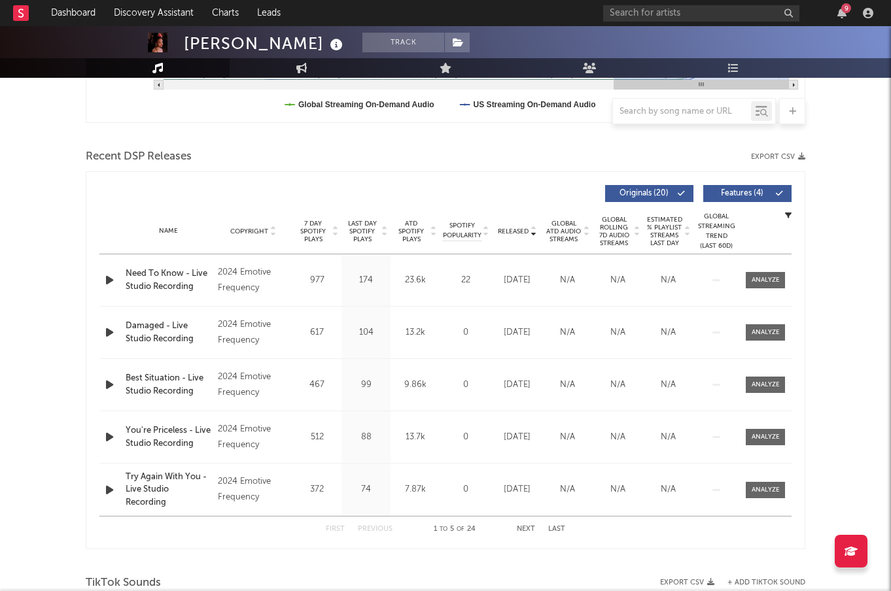
scroll to position [400, 0]
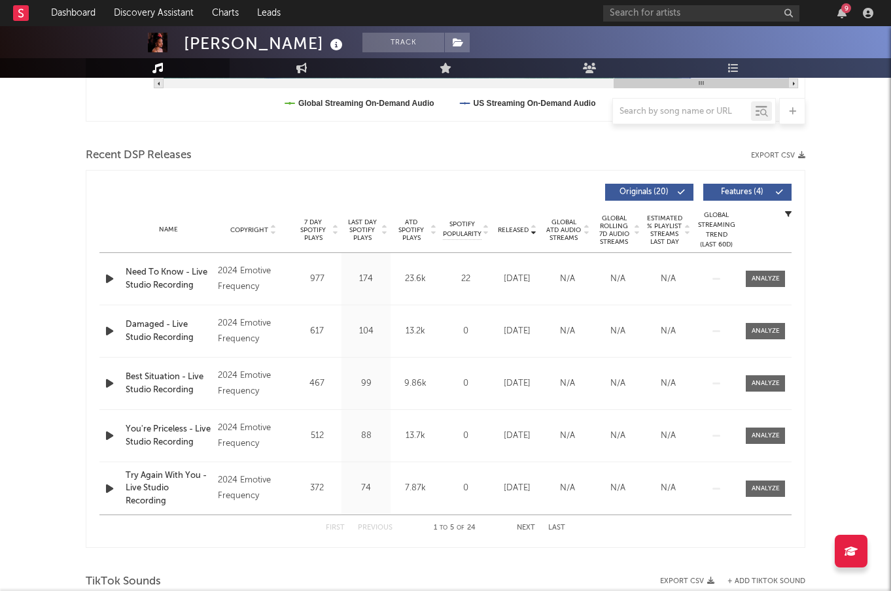
click at [517, 230] on span "Released" at bounding box center [513, 230] width 31 height 8
drag, startPoint x: 264, startPoint y: 284, endPoint x: 240, endPoint y: 271, distance: 27.8
click at [240, 271] on div "2024 Emotive Frequency" at bounding box center [253, 279] width 71 height 31
copy div "Emotive Frequency"
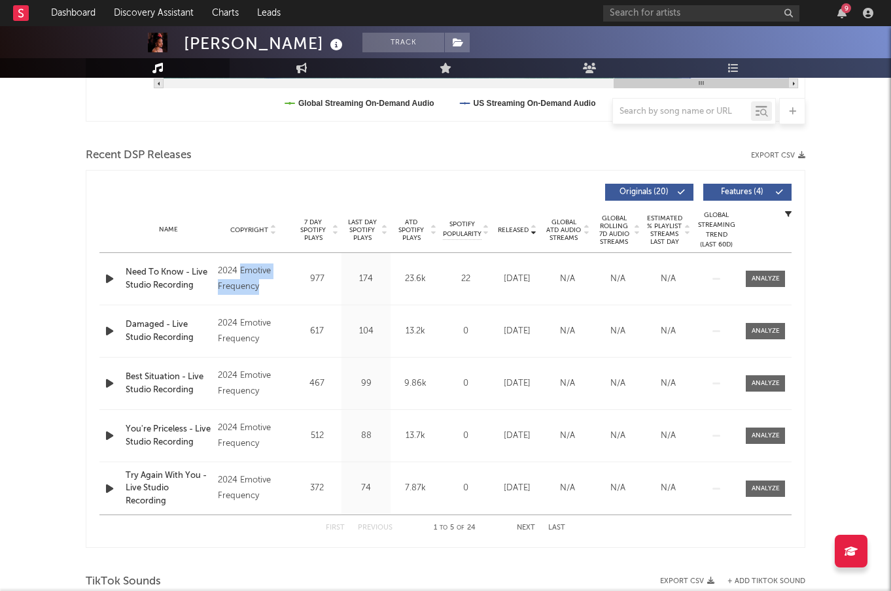
click at [413, 228] on span "ATD Spotify Plays" at bounding box center [411, 230] width 35 height 24
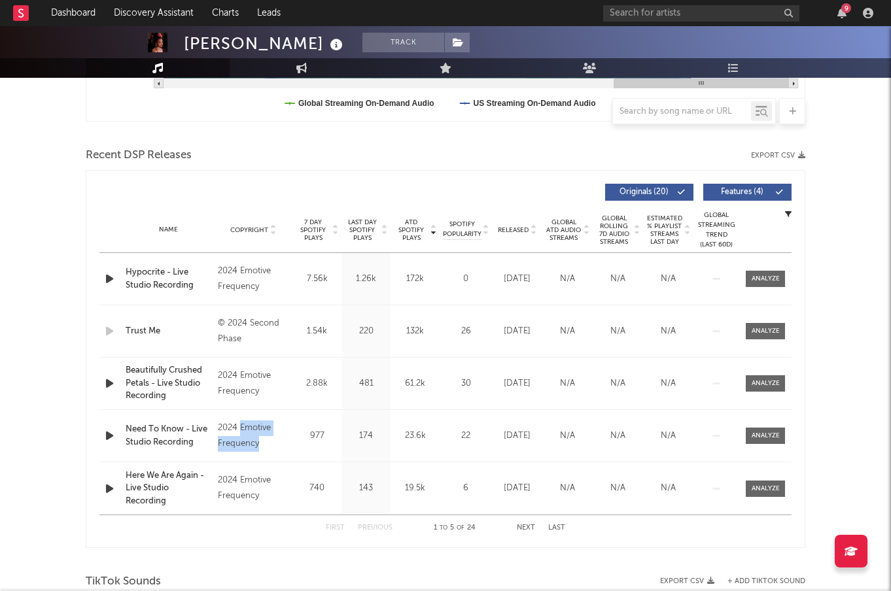
click at [412, 228] on span "ATD Spotify Plays" at bounding box center [411, 230] width 35 height 24
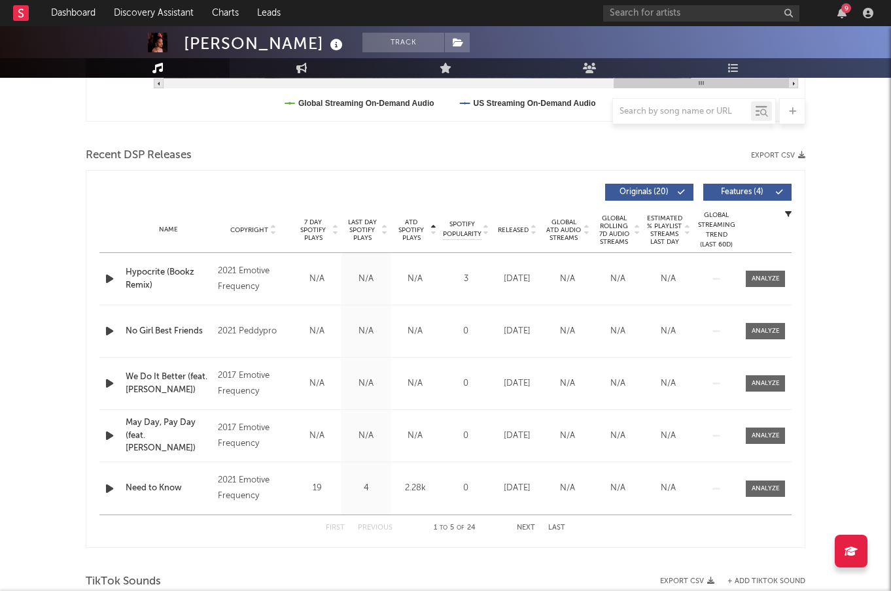
click at [412, 228] on span "ATD Spotify Plays" at bounding box center [411, 230] width 35 height 24
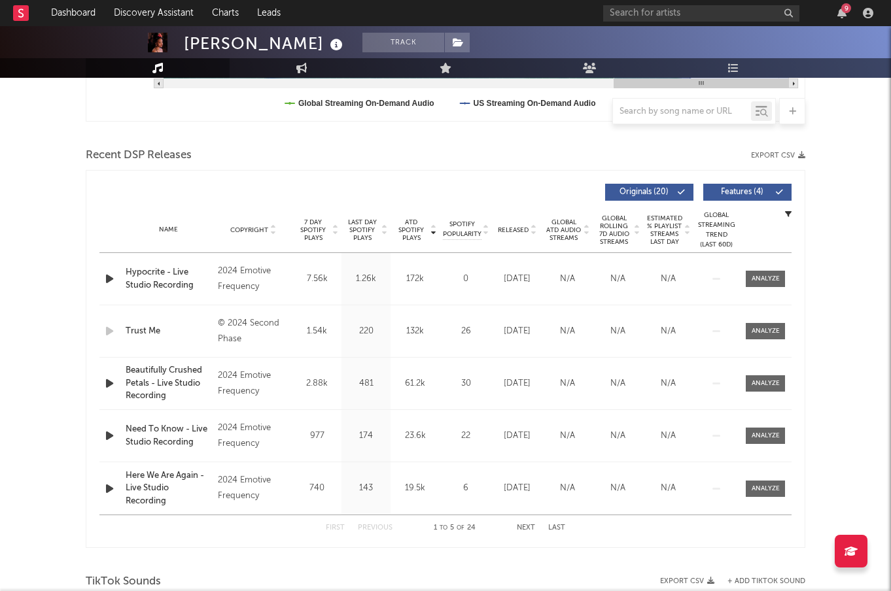
click at [109, 386] on icon "button" at bounding box center [110, 383] width 14 height 16
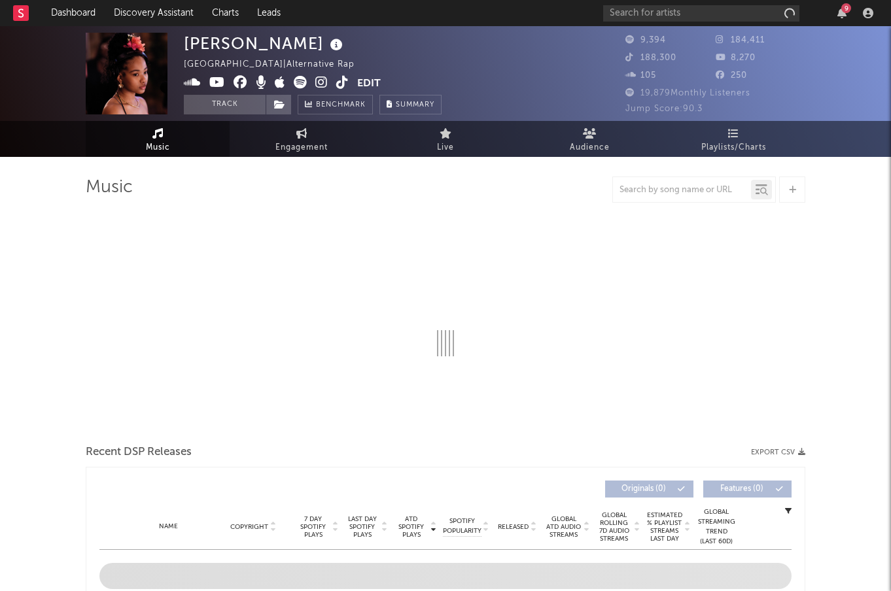
select select "6m"
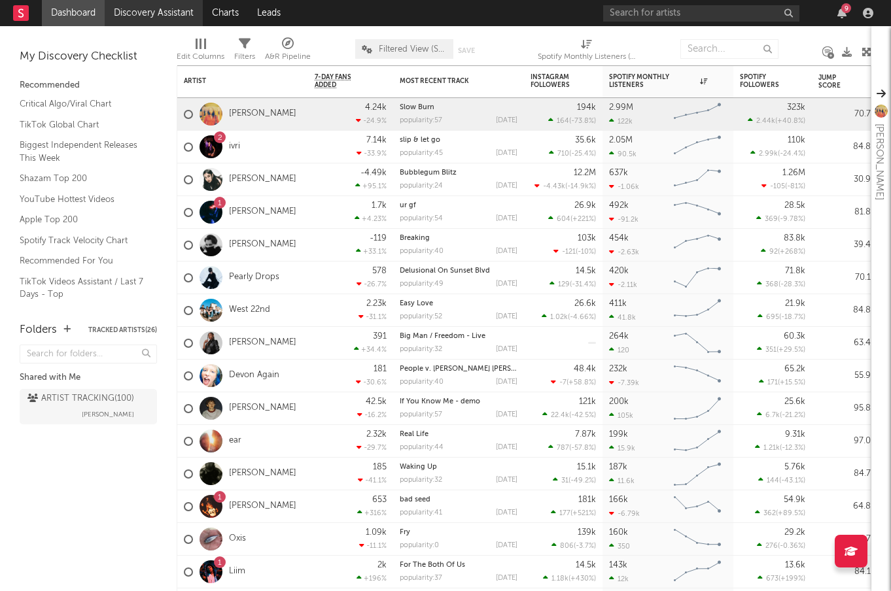
click at [171, 12] on link "Discovery Assistant" at bounding box center [154, 13] width 98 height 26
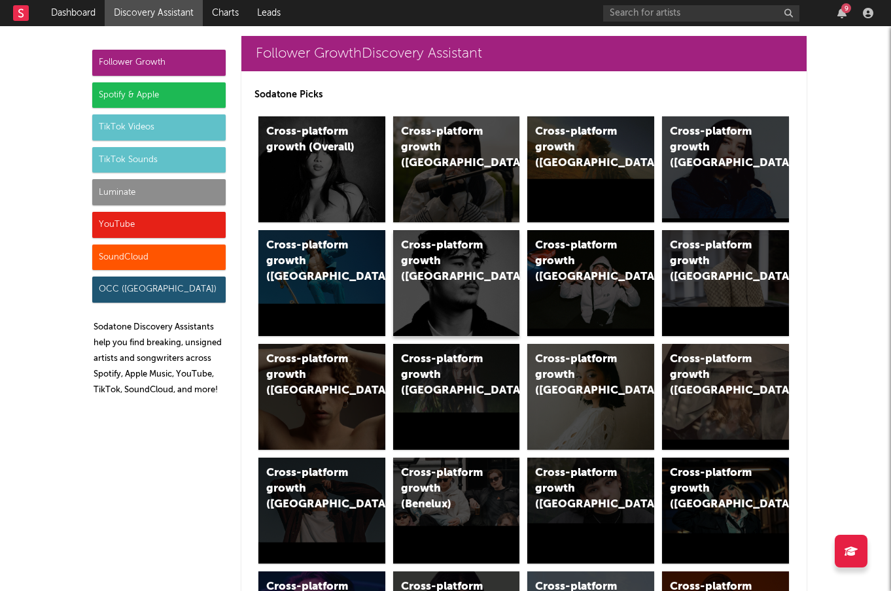
scroll to position [14, 0]
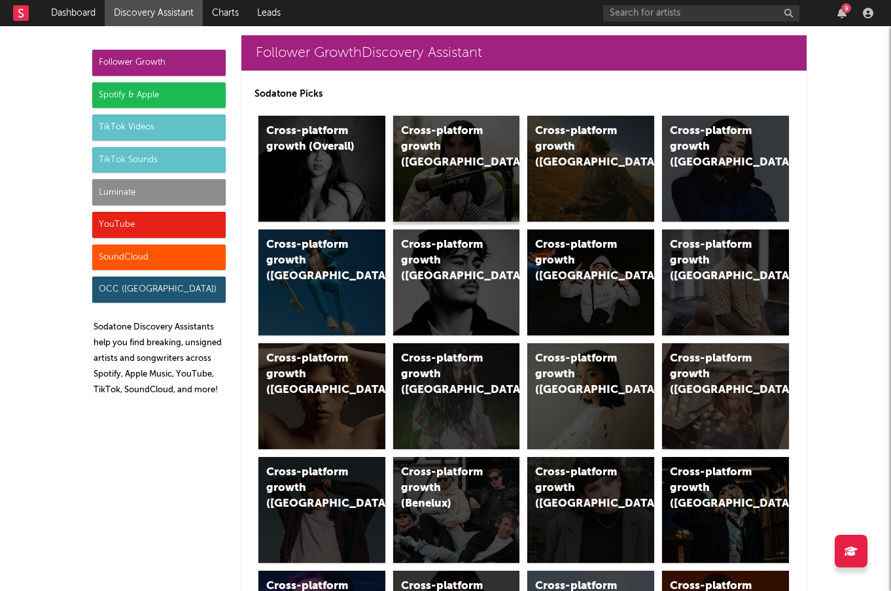
click at [449, 182] on div "Cross-platform growth (UK)" at bounding box center [456, 169] width 127 height 106
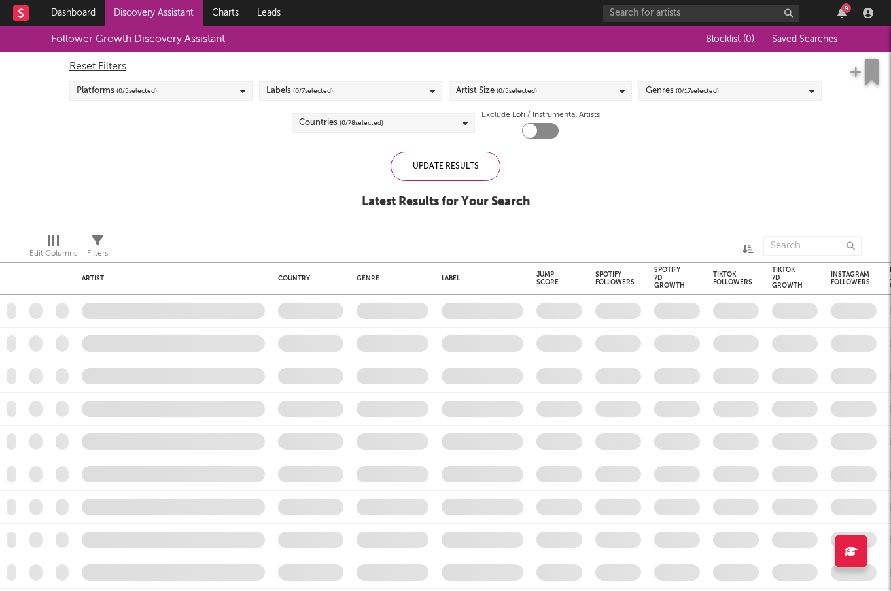
checkbox input "true"
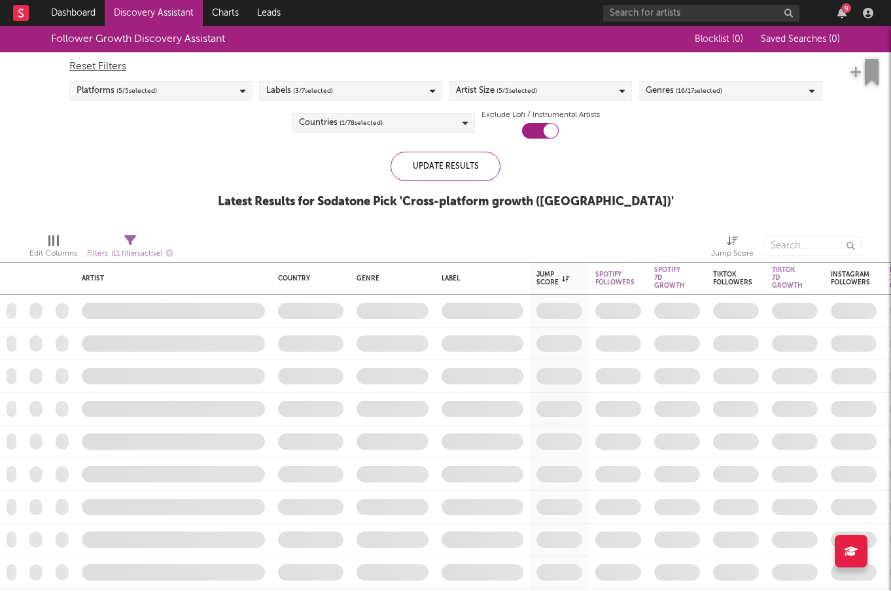
click at [710, 94] on span "( 16 / 17 selected)" at bounding box center [699, 91] width 46 height 16
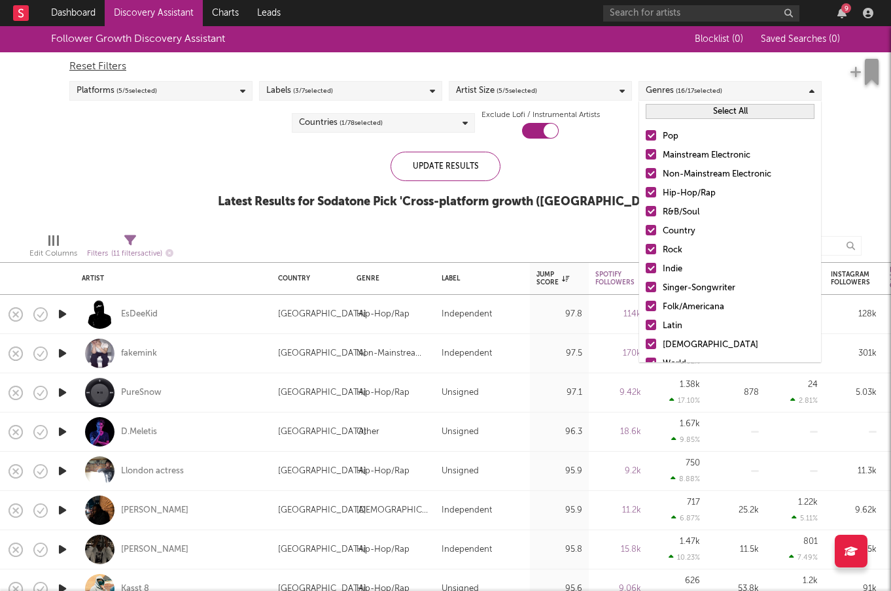
click at [726, 109] on button "Select All" at bounding box center [729, 111] width 169 height 15
click at [726, 109] on button "Deselect All" at bounding box center [729, 111] width 169 height 15
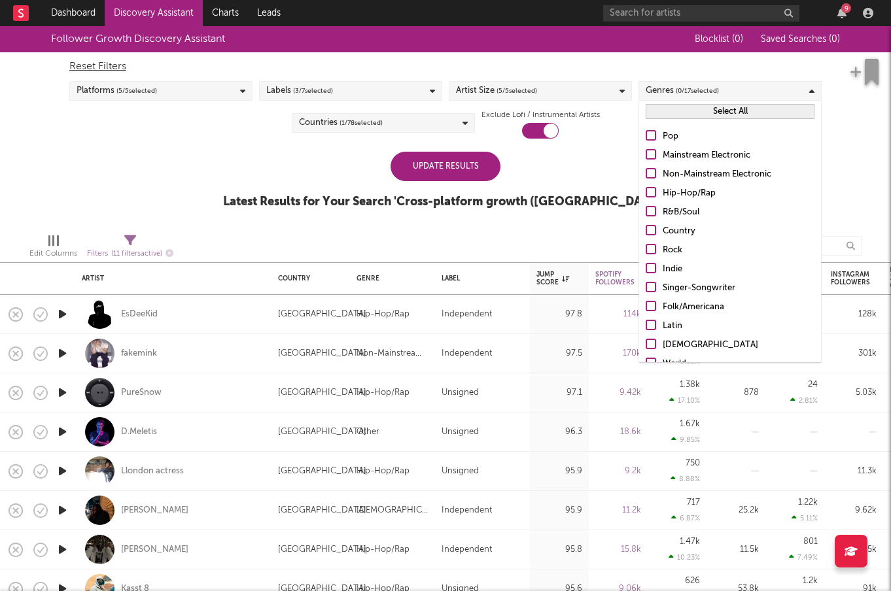
click at [644, 136] on div "Pop Mainstream Electronic Non-Mainstream Electronic Hip-Hop/Rap R&B/Soul Countr…" at bounding box center [730, 288] width 182 height 332
click at [648, 136] on div at bounding box center [650, 135] width 10 height 10
click at [645, 136] on input "Pop" at bounding box center [645, 137] width 0 height 16
click at [649, 211] on div at bounding box center [650, 211] width 10 height 10
click at [645, 211] on input "R&B/Soul" at bounding box center [645, 213] width 0 height 16
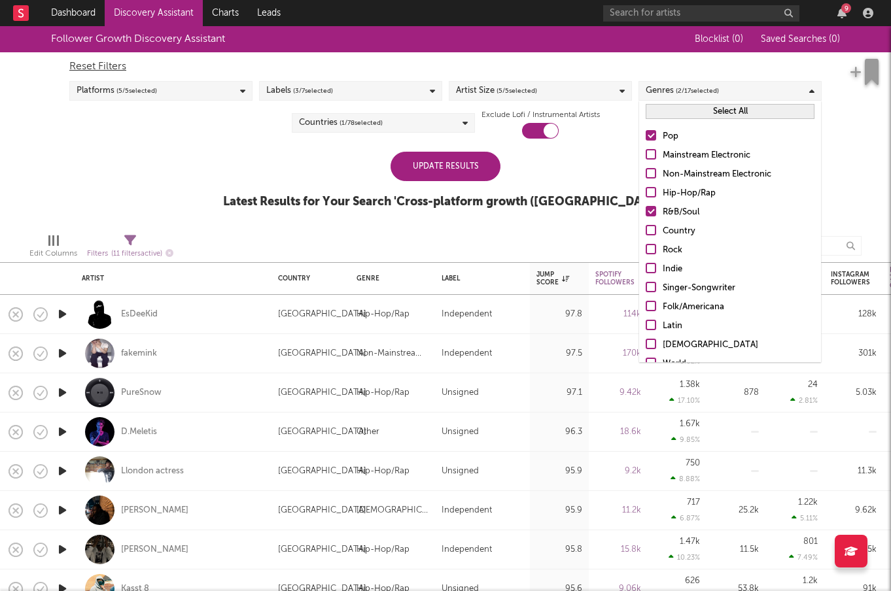
click at [651, 247] on div at bounding box center [650, 249] width 10 height 10
click at [645, 247] on input "Rock" at bounding box center [645, 251] width 0 height 16
click at [649, 267] on div at bounding box center [650, 268] width 10 height 10
click at [645, 267] on input "Indie" at bounding box center [645, 270] width 0 height 16
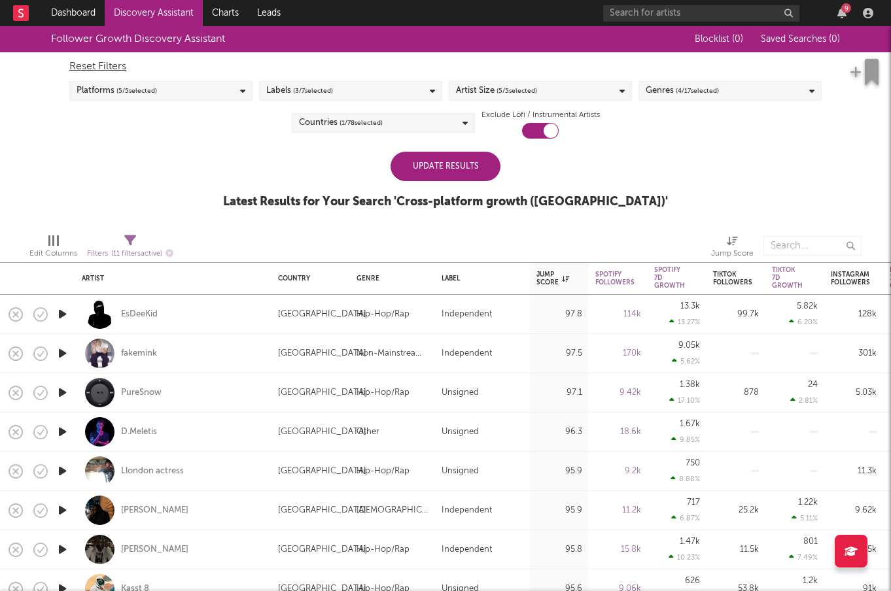
click at [589, 163] on div "Update Results Latest Results for Your Search ' Cross-platform growth (UK) '" at bounding box center [445, 187] width 445 height 71
click at [371, 83] on div "Labels ( 3 / 7 selected)" at bounding box center [350, 91] width 183 height 20
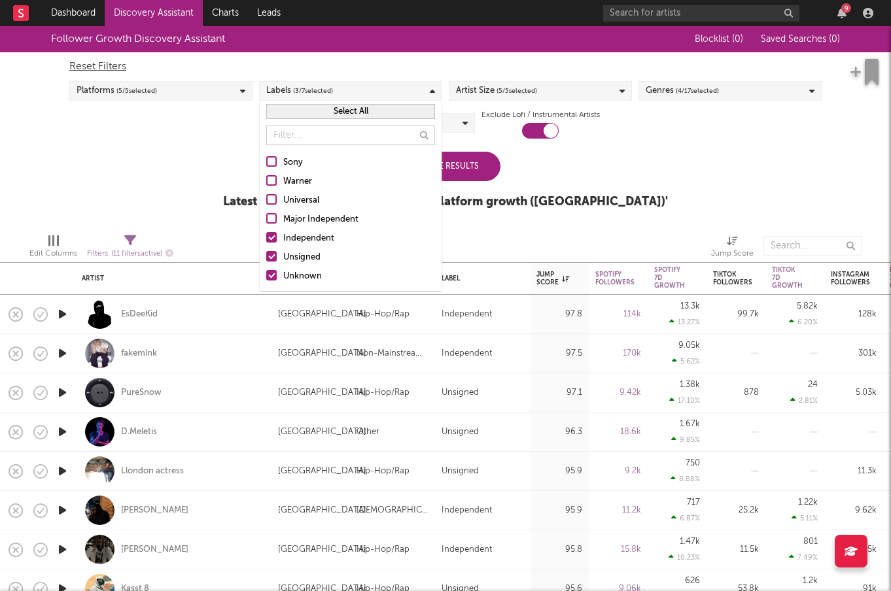
click at [269, 237] on div at bounding box center [271, 237] width 10 height 10
click at [266, 237] on input "Independent" at bounding box center [266, 239] width 0 height 16
click at [271, 279] on div at bounding box center [271, 275] width 10 height 10
click at [266, 279] on input "Unknown" at bounding box center [266, 277] width 0 height 16
click at [173, 186] on div "Follower Growth Discovery Assistant Blocklist ( 0 ) Saved Searches ( 0 ) Reset …" at bounding box center [445, 124] width 891 height 197
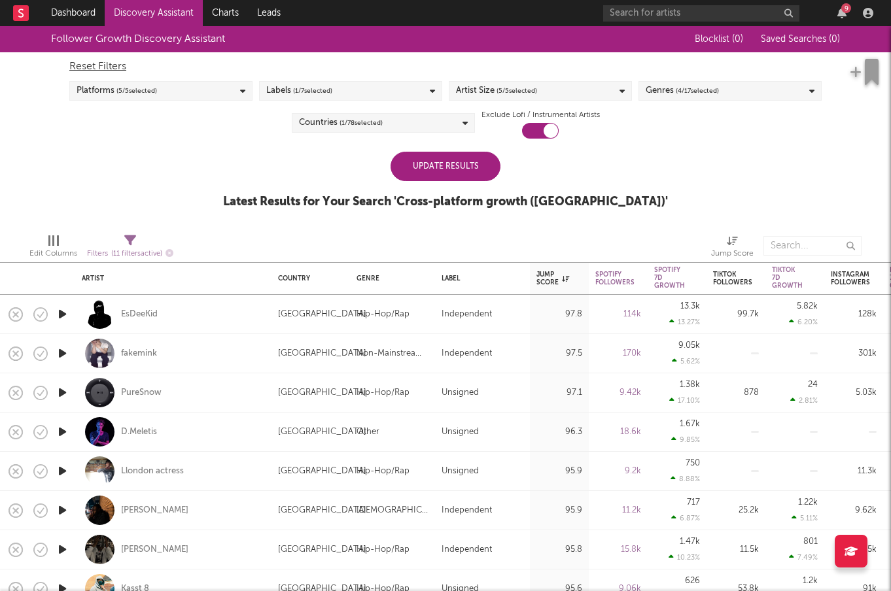
click at [443, 171] on div "Update Results" at bounding box center [445, 166] width 110 height 29
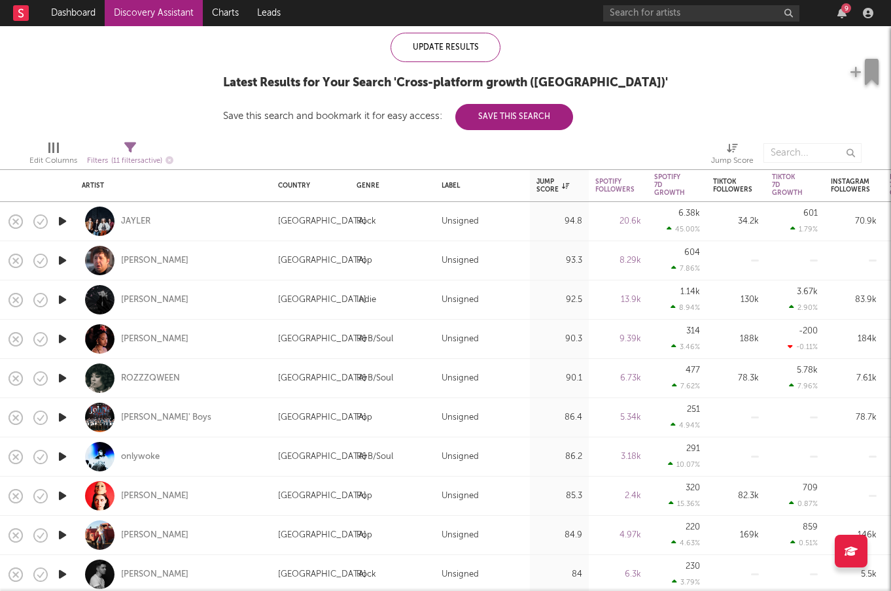
click at [72, 460] on div at bounding box center [62, 457] width 26 height 39
select select "1w"
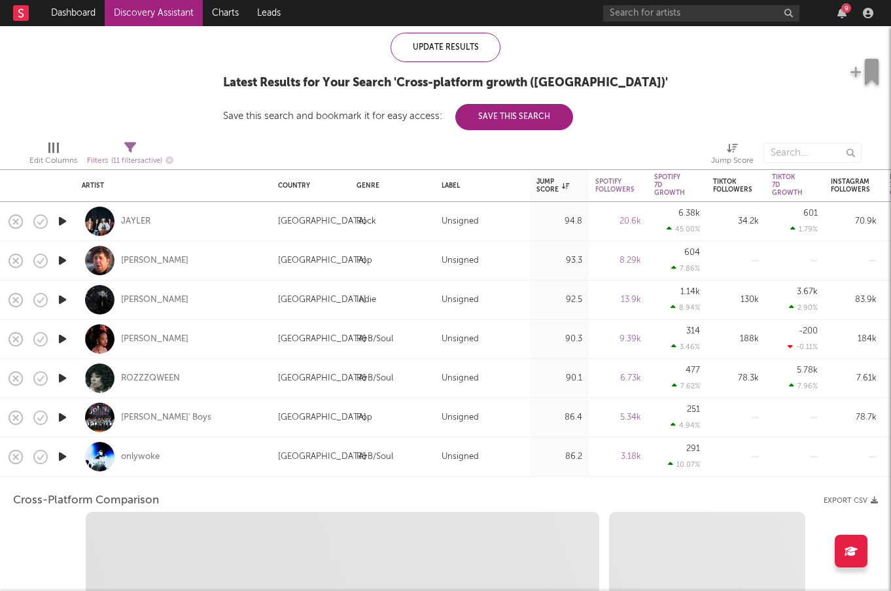
click at [68, 458] on icon "button" at bounding box center [63, 457] width 14 height 16
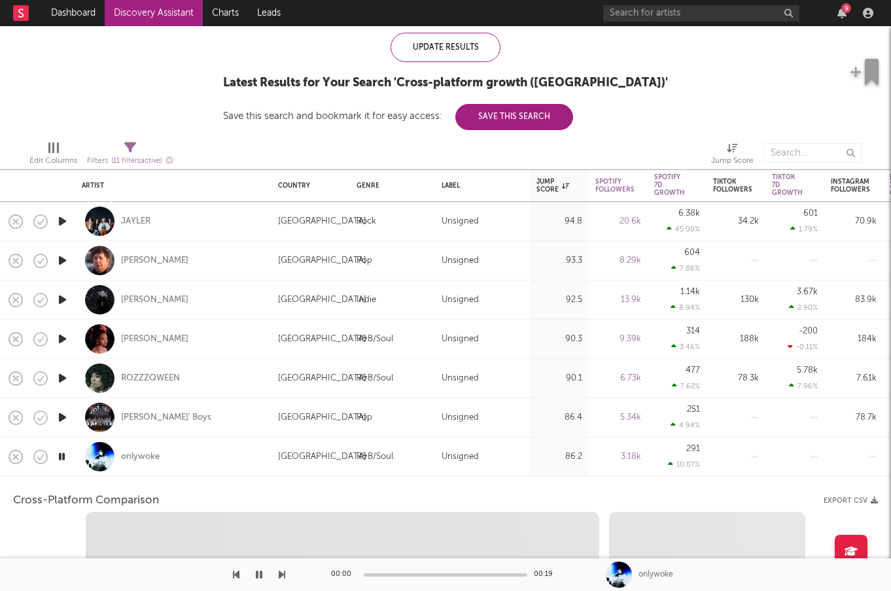
select select "1w"
click at [234, 445] on div "onlywoke" at bounding box center [173, 457] width 183 height 39
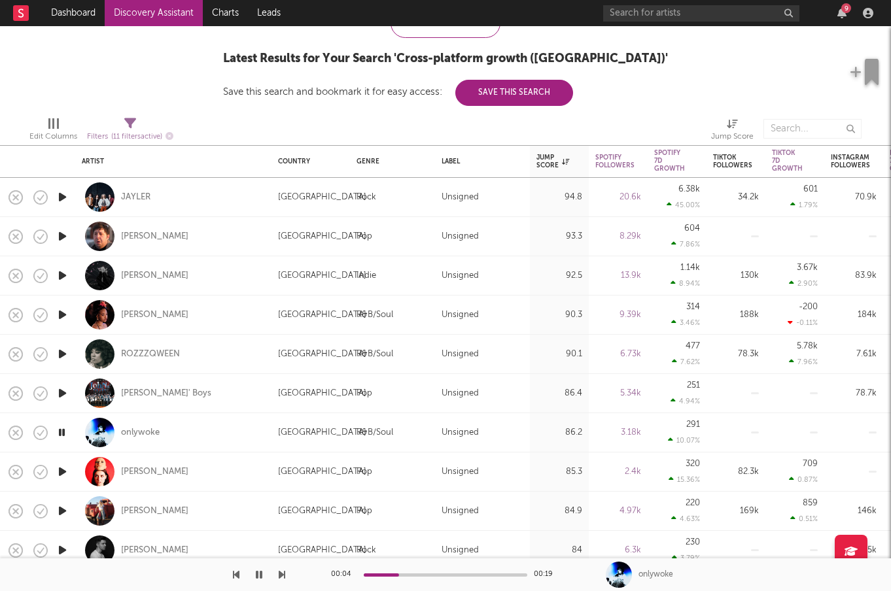
click at [62, 468] on icon "button" at bounding box center [63, 472] width 14 height 16
click at [131, 469] on div "Loveday" at bounding box center [154, 472] width 67 height 12
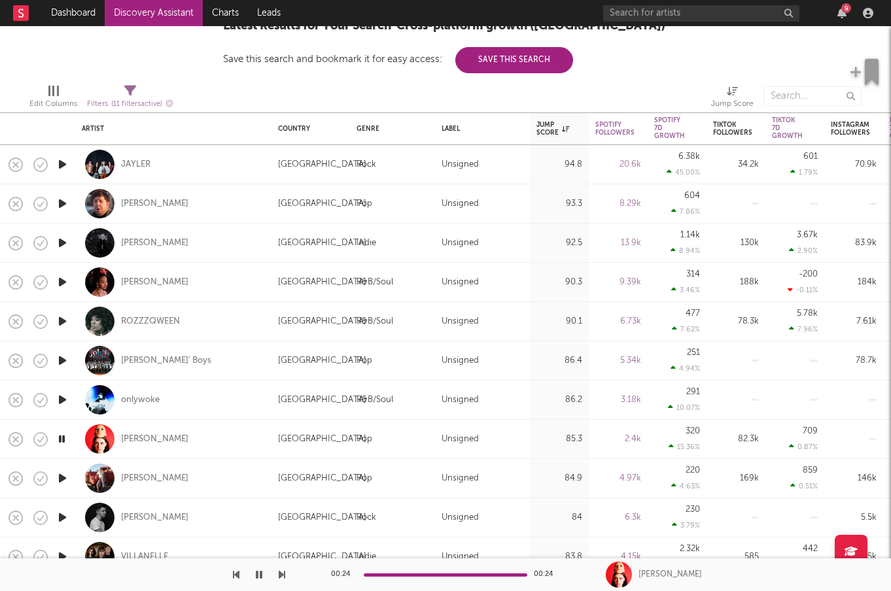
click at [67, 478] on icon "button" at bounding box center [63, 478] width 14 height 16
click at [140, 477] on div "Juno James" at bounding box center [154, 479] width 67 height 12
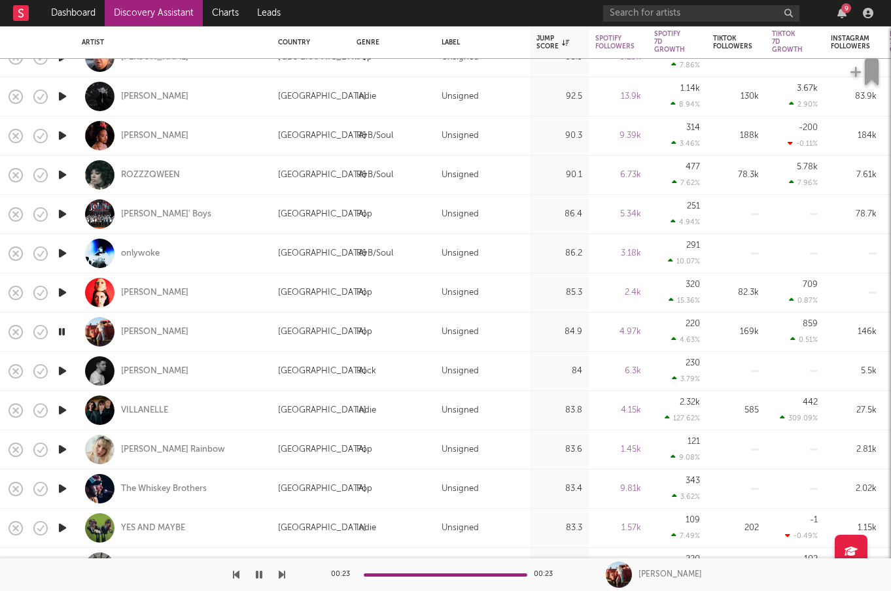
click at [62, 381] on div at bounding box center [62, 371] width 26 height 39
select select "1w"
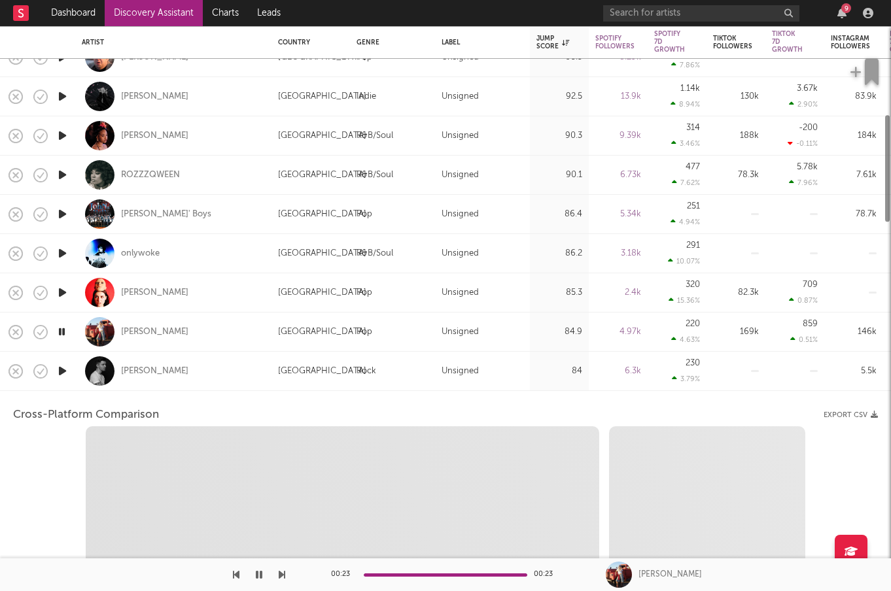
click at [63, 373] on icon "button" at bounding box center [63, 371] width 14 height 16
select select "1w"
click at [271, 370] on div "United Kingdom" at bounding box center [310, 371] width 78 height 39
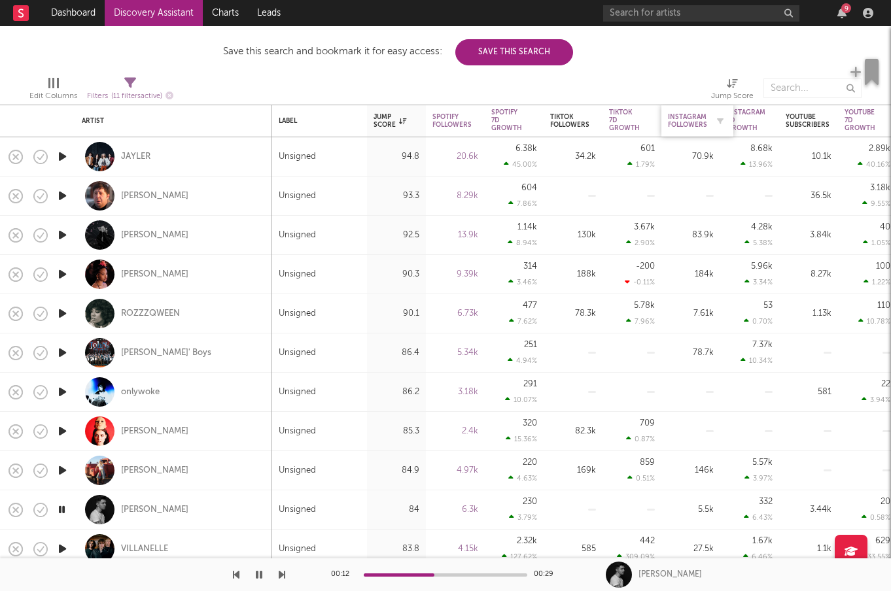
click at [681, 117] on div "Instagram Followers" at bounding box center [687, 121] width 39 height 16
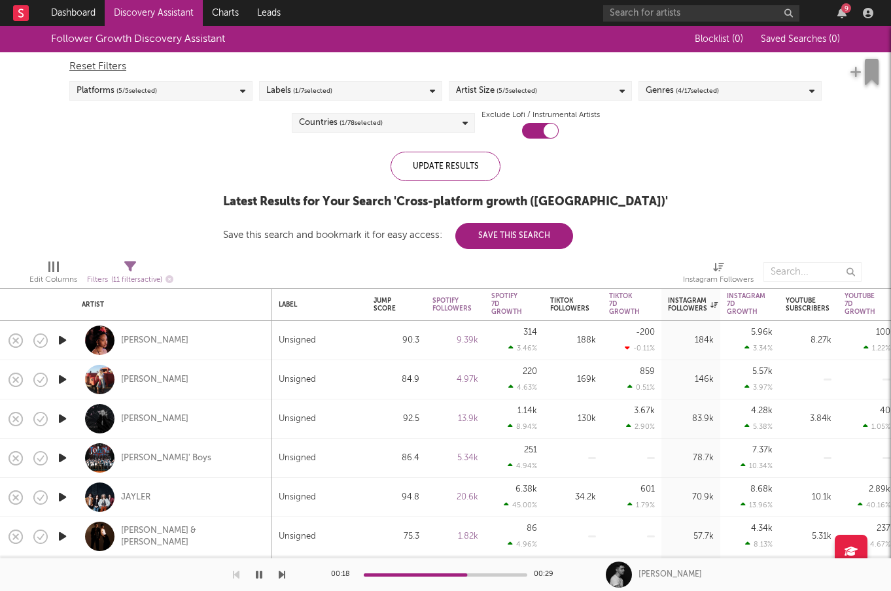
click at [63, 418] on icon "button" at bounding box center [63, 419] width 14 height 16
click at [145, 417] on div "Lily Kerbey" at bounding box center [154, 419] width 67 height 12
click at [185, 419] on div "Lily Kerbey" at bounding box center [173, 419] width 183 height 39
select select "1w"
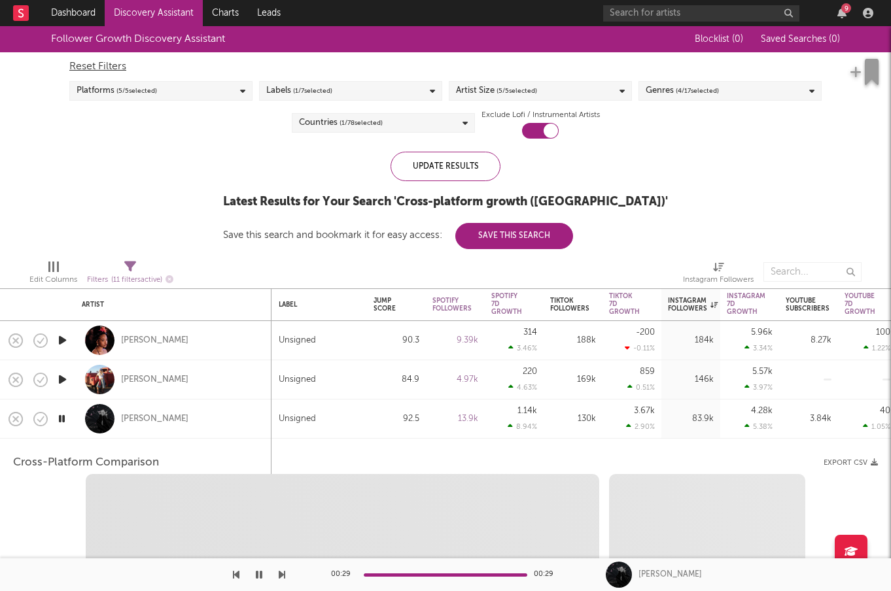
select select "6m"
click at [163, 411] on div "Lily Kerbey" at bounding box center [173, 419] width 183 height 39
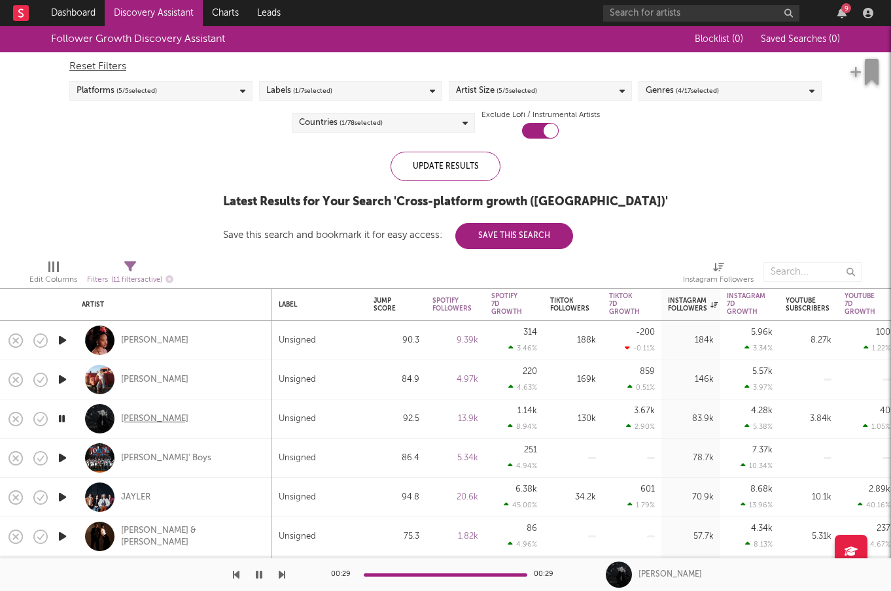
click at [155, 413] on div "Lily Kerbey" at bounding box center [154, 419] width 67 height 12
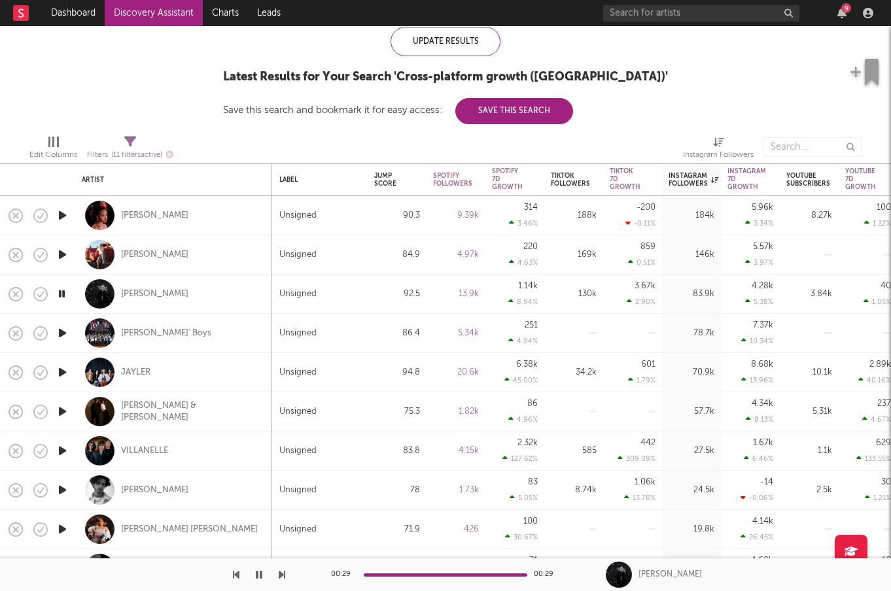
click at [63, 410] on icon "button" at bounding box center [63, 412] width 14 height 16
click at [63, 449] on icon "button" at bounding box center [63, 451] width 14 height 16
click at [66, 487] on icon "button" at bounding box center [63, 490] width 14 height 16
click at [393, 176] on div "Jump Score" at bounding box center [387, 180] width 26 height 16
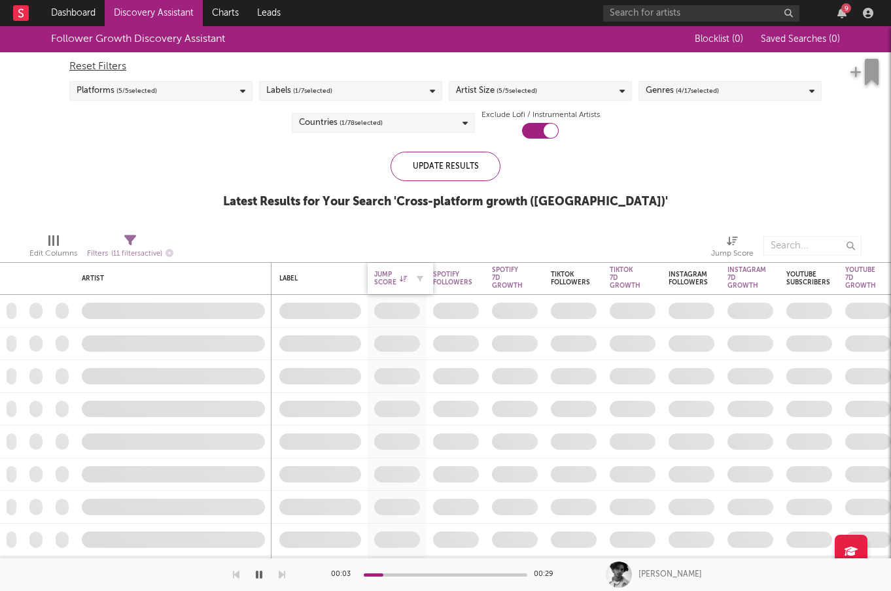
click at [393, 176] on div "Update Results Latest Results for Your Search ' Cross-platform growth (UK) '" at bounding box center [445, 187] width 445 height 71
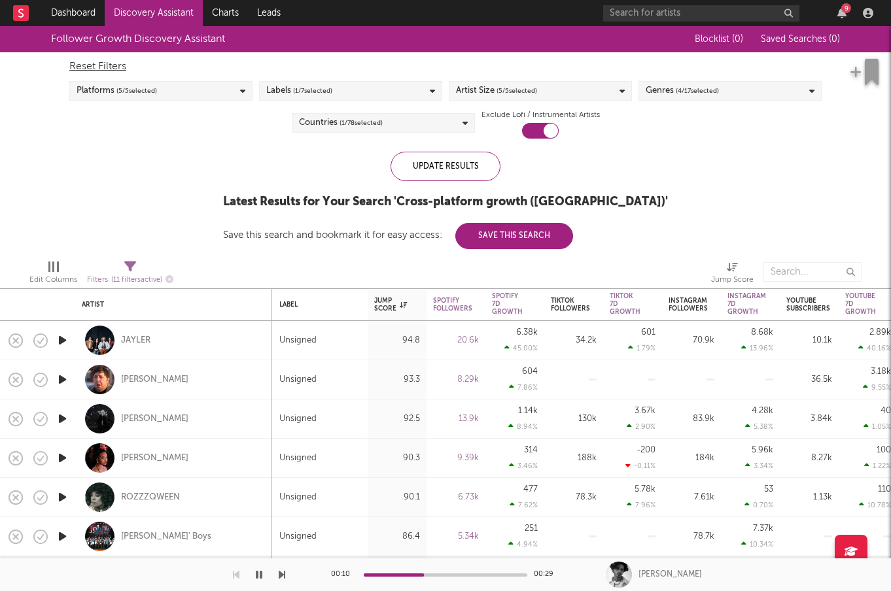
click at [63, 417] on icon "button" at bounding box center [63, 419] width 14 height 16
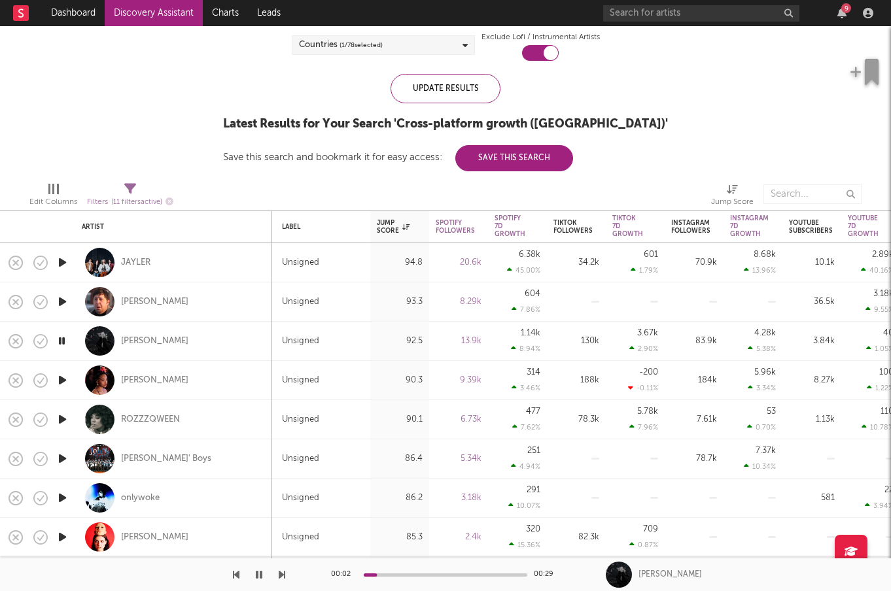
click at [75, 457] on div "Johns' Boys" at bounding box center [173, 458] width 196 height 39
select select "1w"
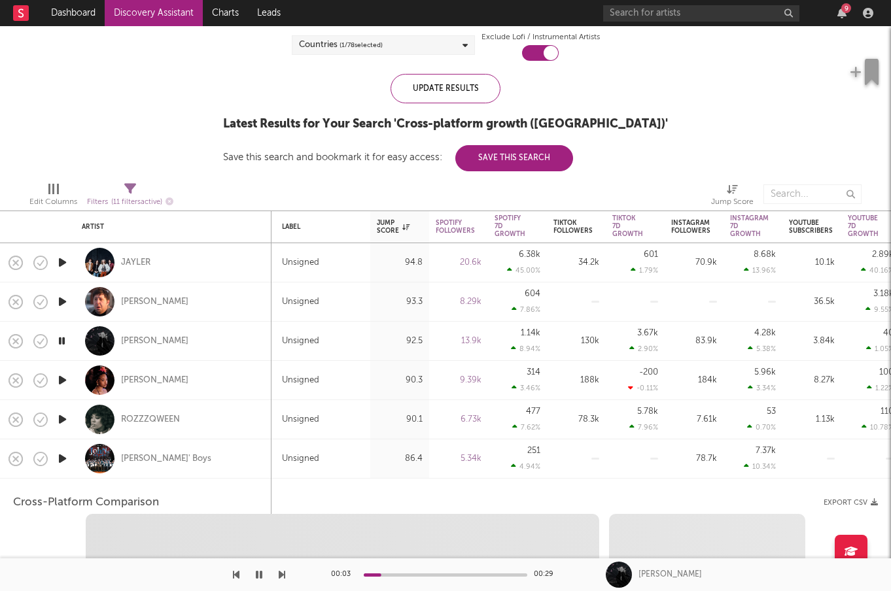
click at [62, 457] on icon "button" at bounding box center [63, 459] width 14 height 16
select select "6m"
click at [196, 456] on div "Johns' Boys" at bounding box center [173, 458] width 183 height 39
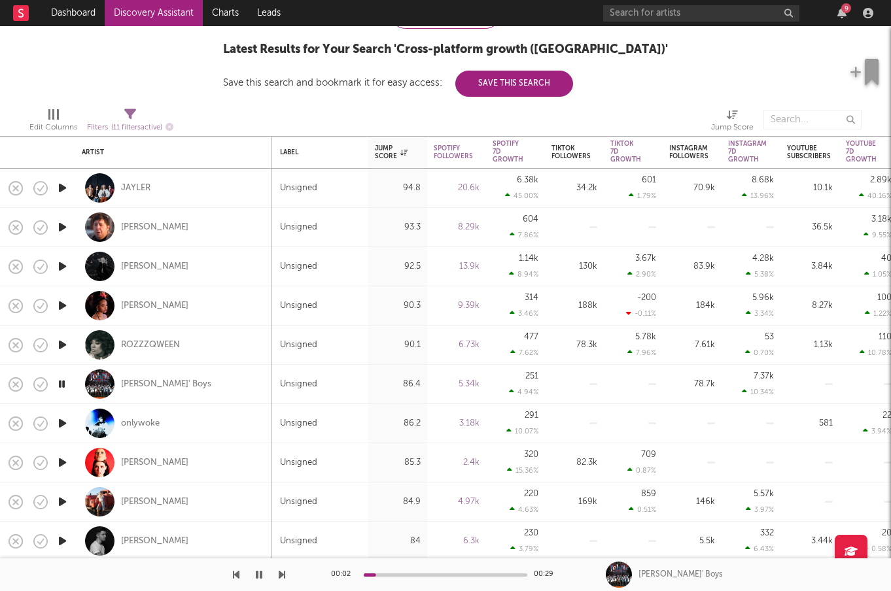
click at [65, 422] on icon "button" at bounding box center [63, 423] width 14 height 16
click at [63, 463] on icon "button" at bounding box center [63, 463] width 14 height 16
click at [150, 461] on div "Loveday" at bounding box center [154, 463] width 67 height 12
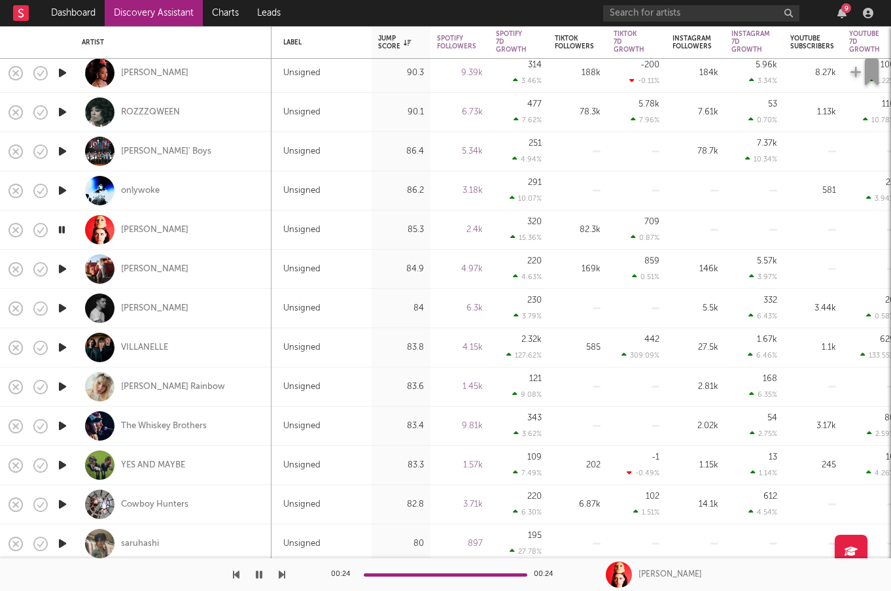
click at [60, 385] on icon "button" at bounding box center [63, 387] width 14 height 16
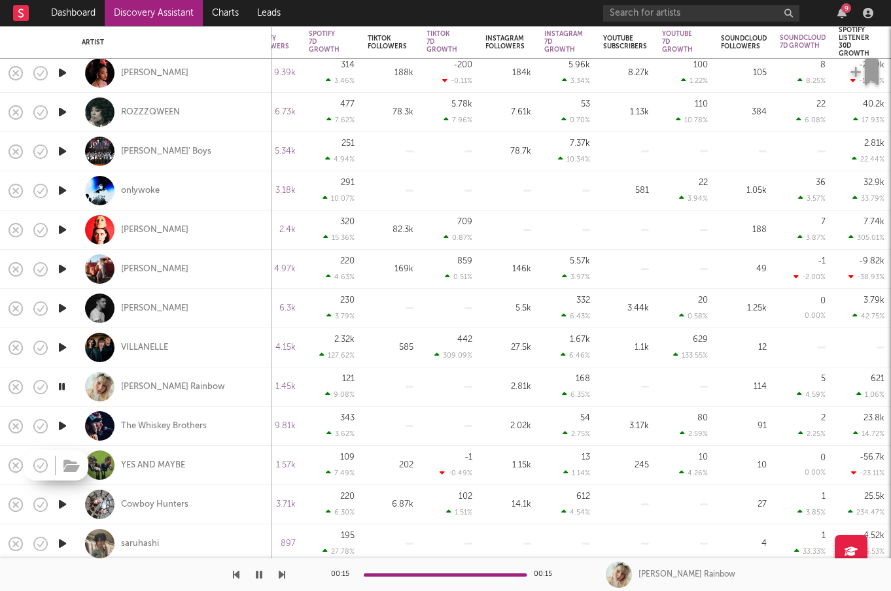
click at [61, 465] on button "button" at bounding box center [71, 467] width 20 height 20
click at [218, 460] on div "YES AND MAYBE" at bounding box center [173, 465] width 183 height 39
select select "1w"
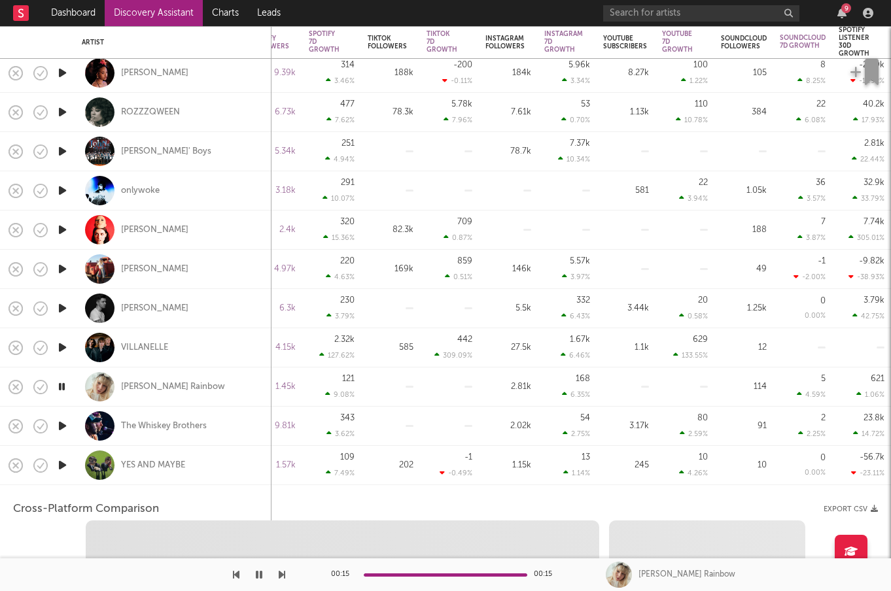
click at [63, 460] on icon "button" at bounding box center [63, 465] width 14 height 16
select select "1w"
click at [248, 468] on div "YES AND MAYBE" at bounding box center [173, 465] width 183 height 39
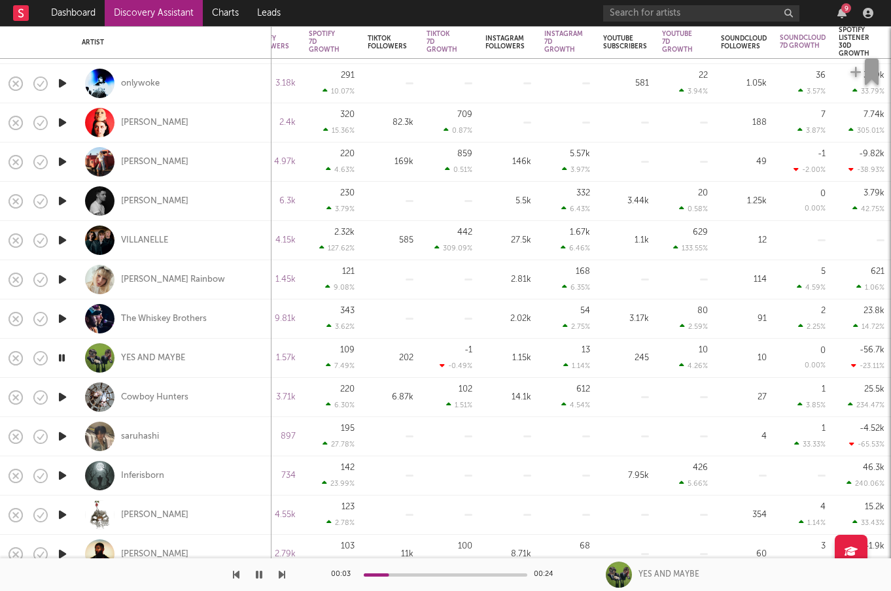
click at [68, 436] on icon "button" at bounding box center [63, 436] width 14 height 16
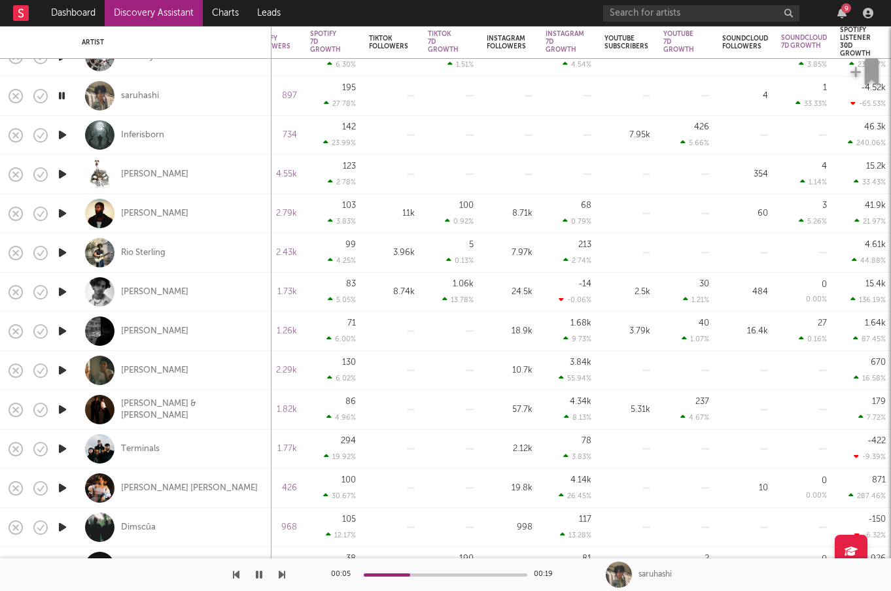
click at [65, 447] on icon "button" at bounding box center [63, 449] width 14 height 16
click at [134, 448] on div "Terminals" at bounding box center [140, 449] width 39 height 12
click at [68, 485] on icon "button" at bounding box center [63, 488] width 14 height 16
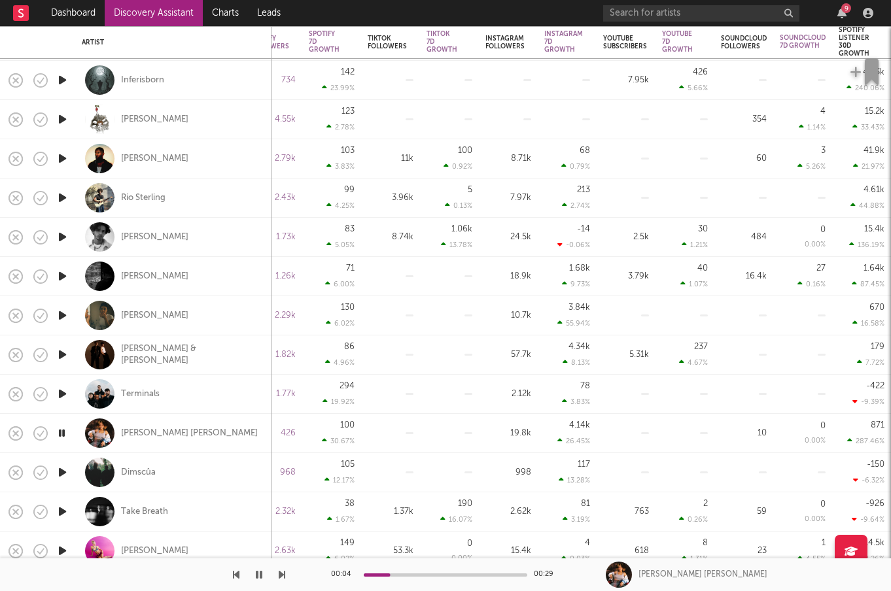
click at [62, 469] on icon "button" at bounding box center [63, 472] width 14 height 16
click at [143, 16] on link "Discovery Assistant" at bounding box center [154, 13] width 98 height 26
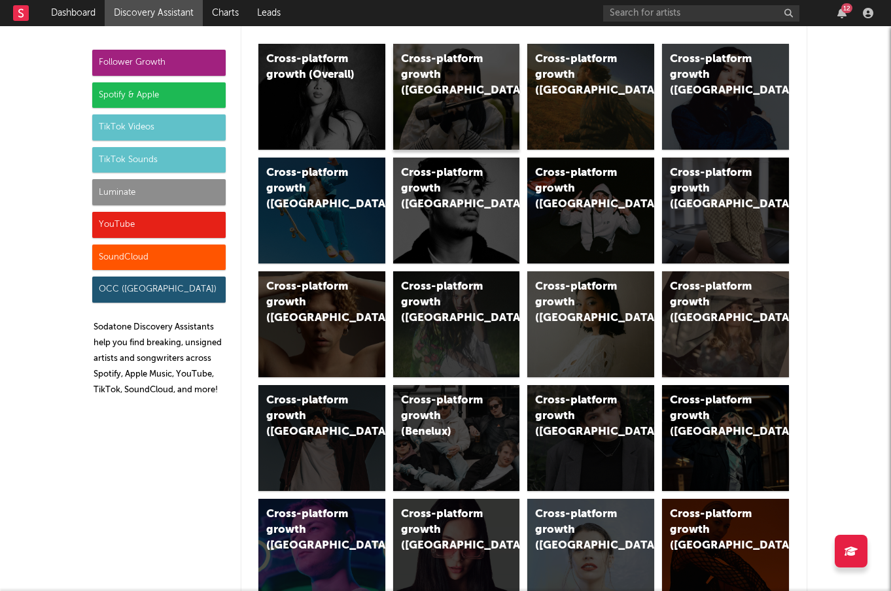
scroll to position [92, 0]
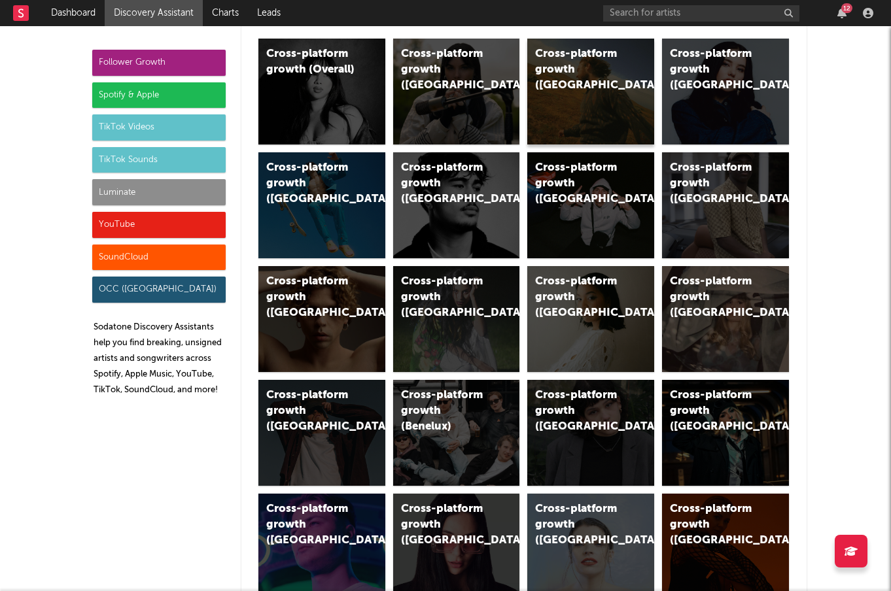
click at [582, 119] on div "Cross-platform growth (US)" at bounding box center [590, 92] width 127 height 106
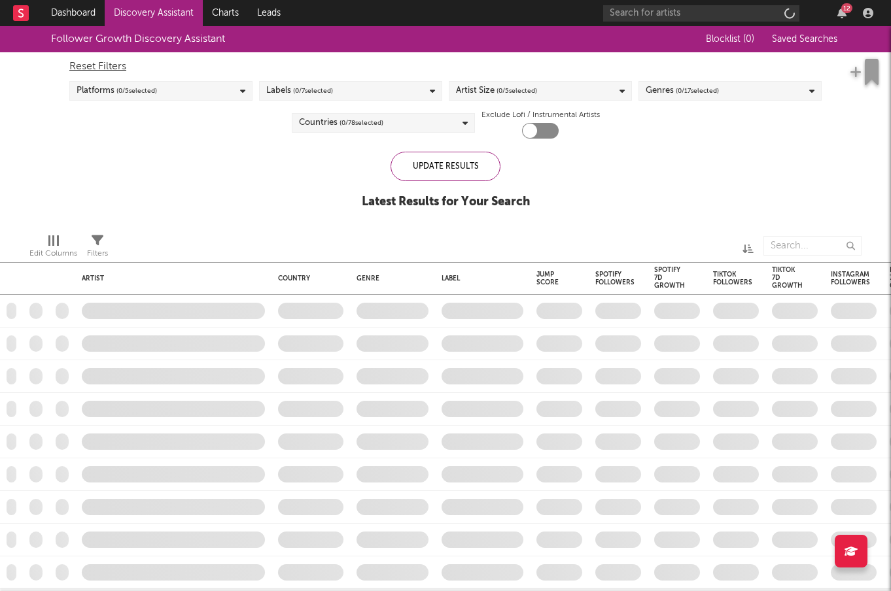
checkbox input "true"
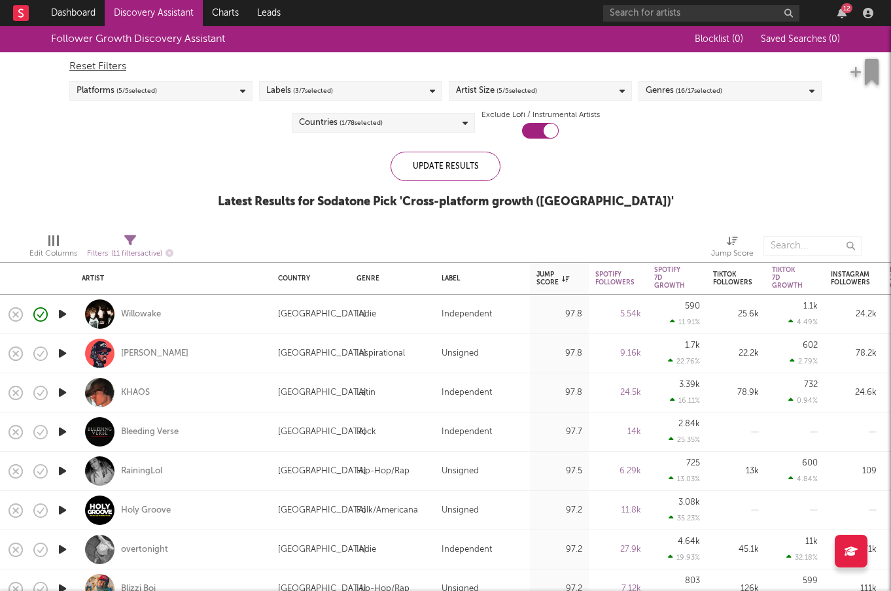
click at [664, 94] on div "Genres ( 16 / 17 selected)" at bounding box center [683, 91] width 77 height 16
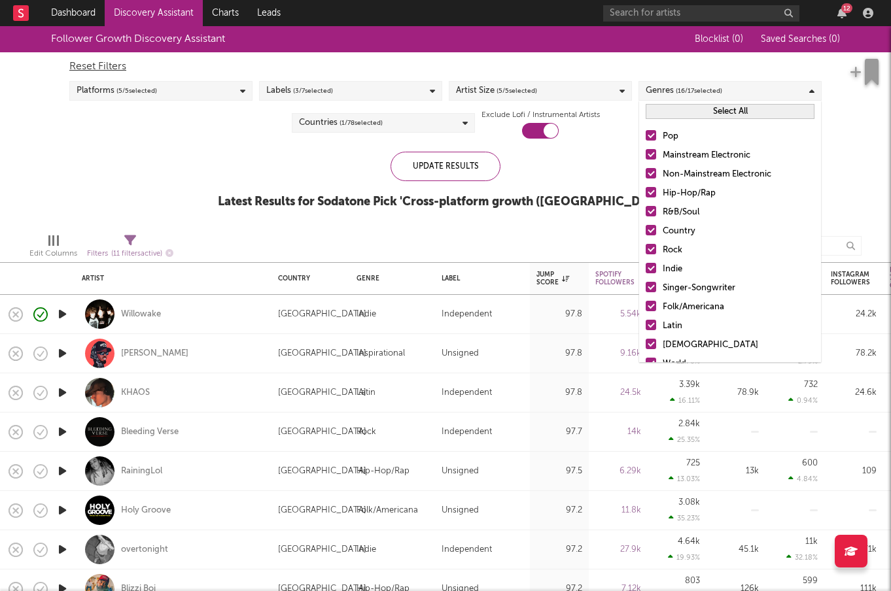
click at [687, 115] on button "Select All" at bounding box center [729, 111] width 169 height 15
click at [687, 115] on button "Deselect All" at bounding box center [729, 111] width 169 height 15
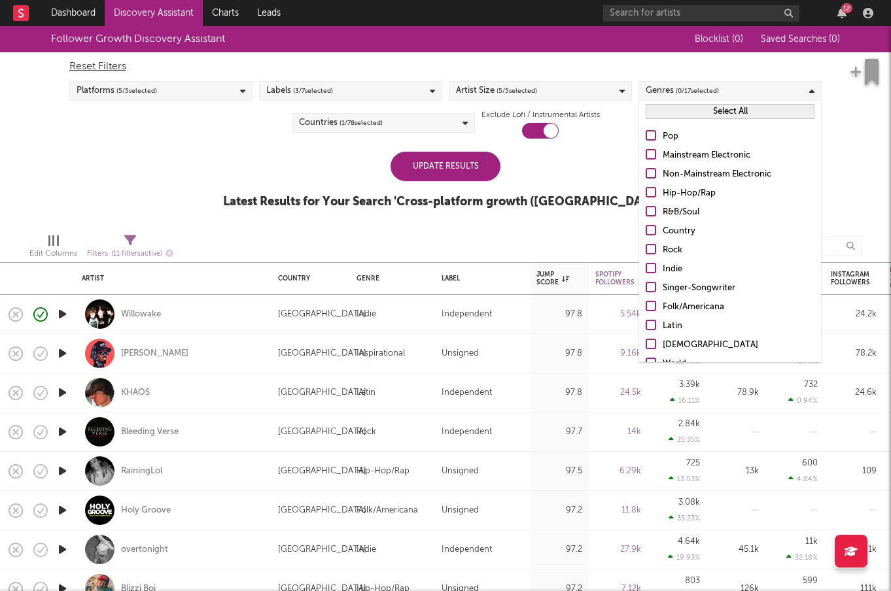
click at [651, 134] on div at bounding box center [650, 135] width 10 height 10
click at [645, 134] on input "Pop" at bounding box center [645, 137] width 0 height 16
click at [649, 247] on div at bounding box center [650, 249] width 10 height 10
click at [645, 247] on input "Rock" at bounding box center [645, 251] width 0 height 16
click at [651, 266] on div at bounding box center [650, 268] width 10 height 10
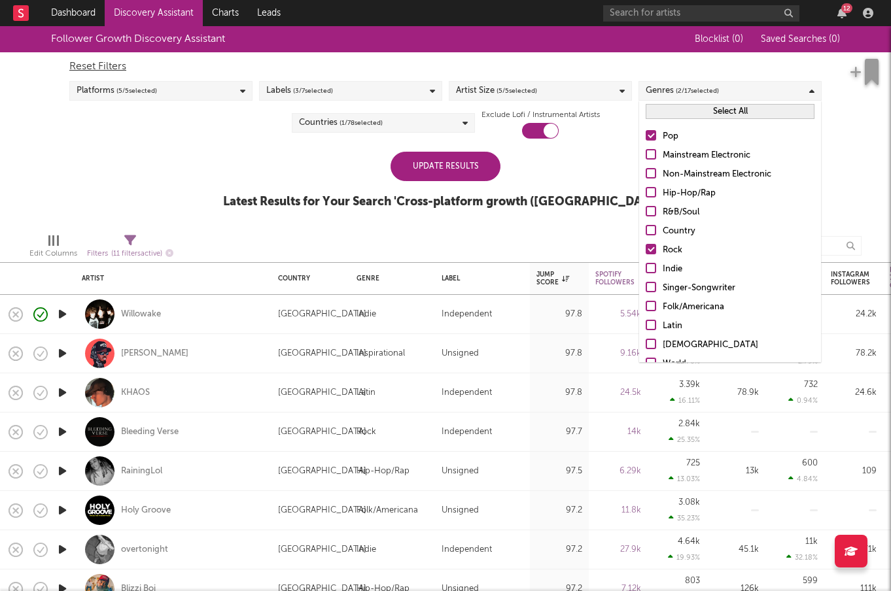
click at [645, 266] on input "Indie" at bounding box center [645, 270] width 0 height 16
click at [467, 169] on div "Update Results" at bounding box center [445, 166] width 110 height 29
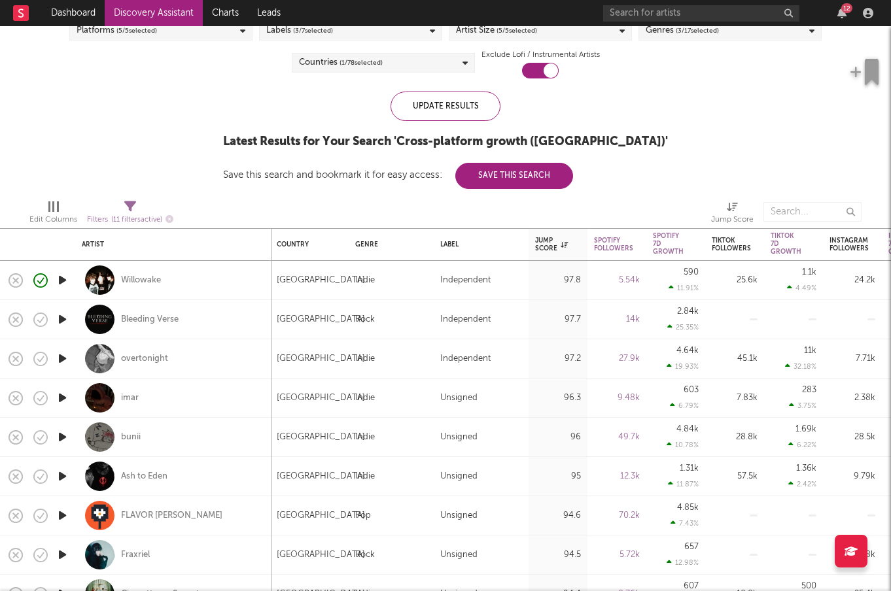
click at [61, 278] on icon "button" at bounding box center [63, 280] width 14 height 16
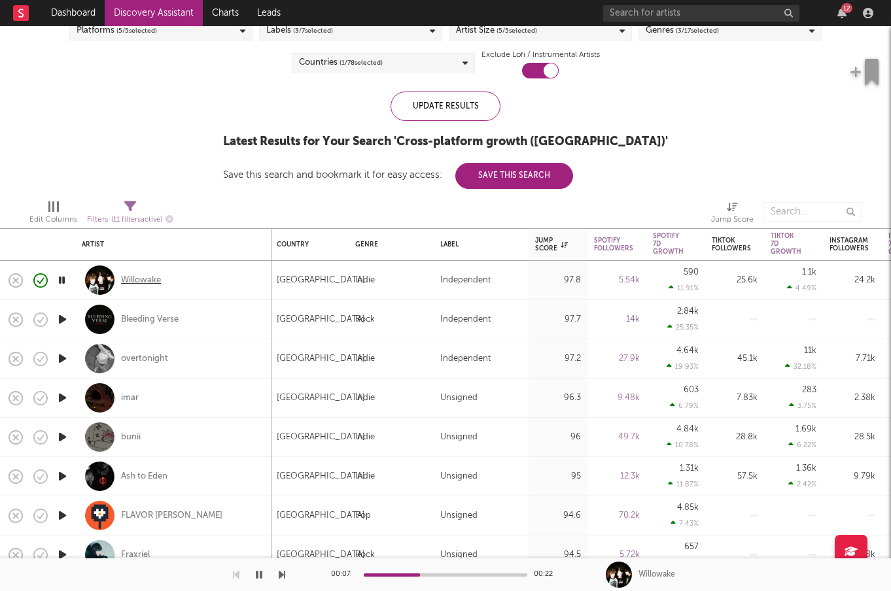
click at [154, 275] on div "Willowake" at bounding box center [141, 281] width 40 height 12
click at [63, 358] on icon "button" at bounding box center [63, 359] width 14 height 16
click at [63, 358] on icon "button" at bounding box center [62, 359] width 12 height 16
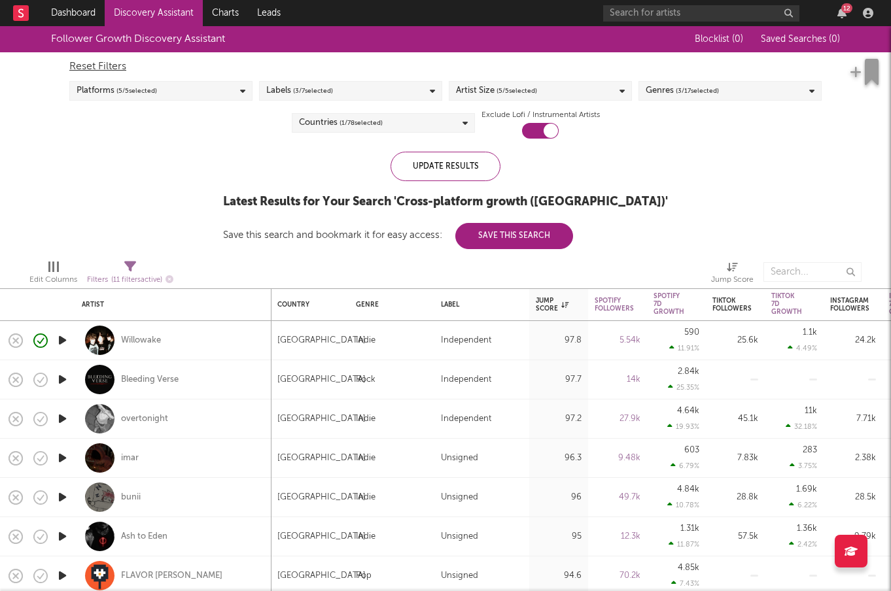
click at [343, 99] on div "Labels ( 3 / 7 selected)" at bounding box center [350, 91] width 183 height 20
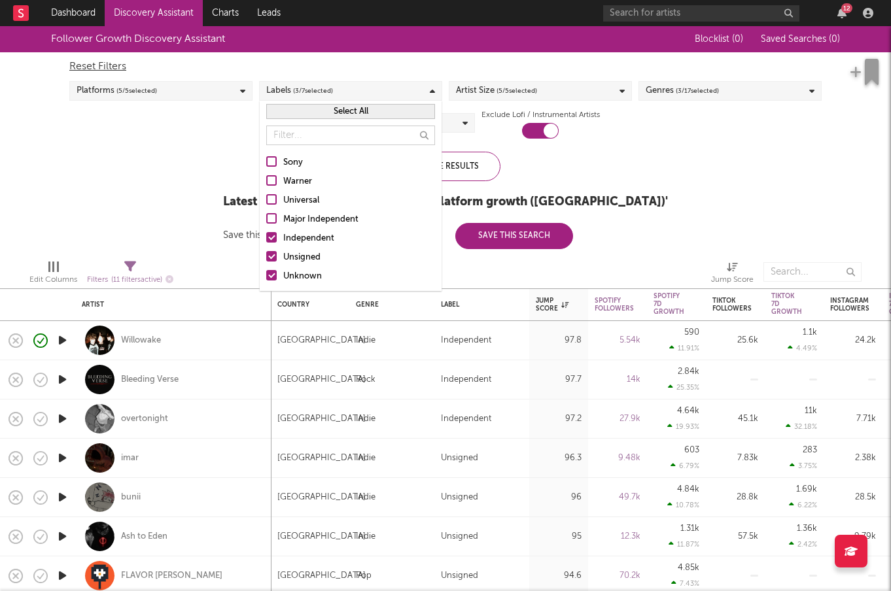
click at [273, 237] on div at bounding box center [271, 237] width 10 height 10
click at [266, 237] on input "Independent" at bounding box center [266, 239] width 0 height 16
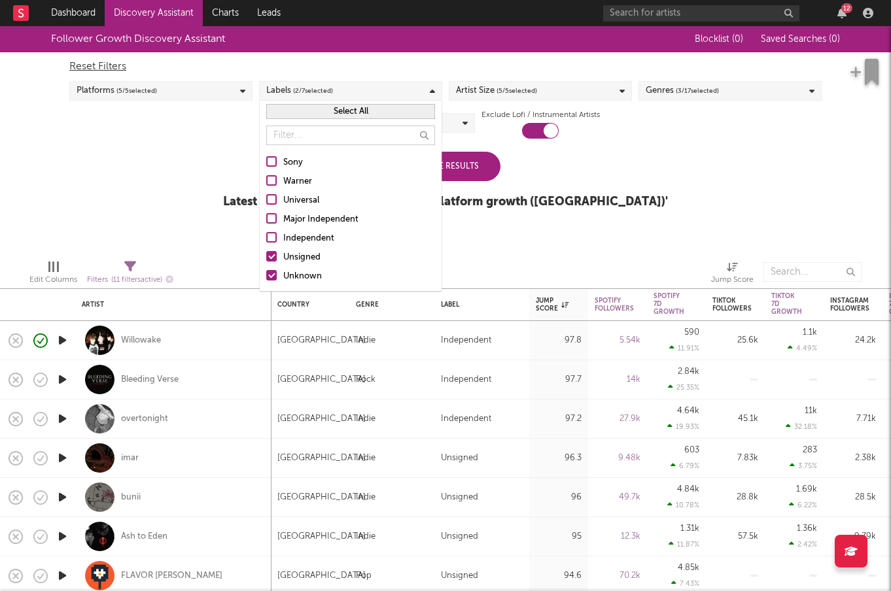
click at [271, 274] on div at bounding box center [271, 275] width 10 height 10
click at [266, 274] on input "Unknown" at bounding box center [266, 277] width 0 height 16
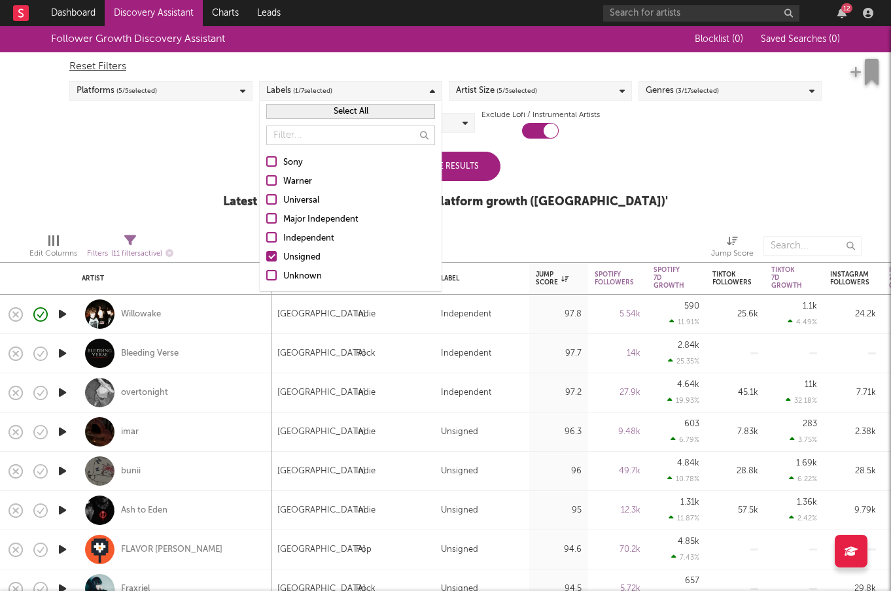
click at [477, 171] on div "Update Results" at bounding box center [445, 166] width 110 height 29
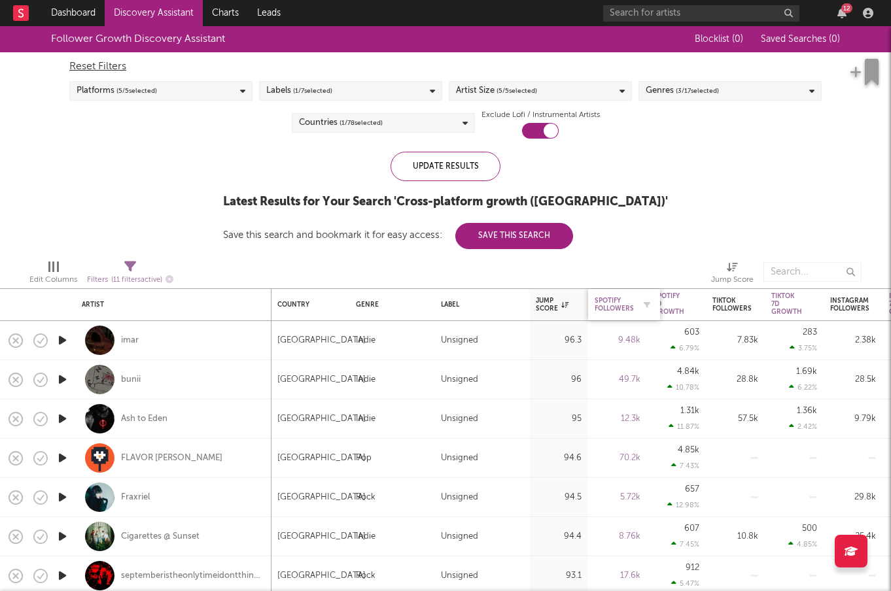
click at [617, 300] on div "Spotify Followers" at bounding box center [613, 305] width 39 height 16
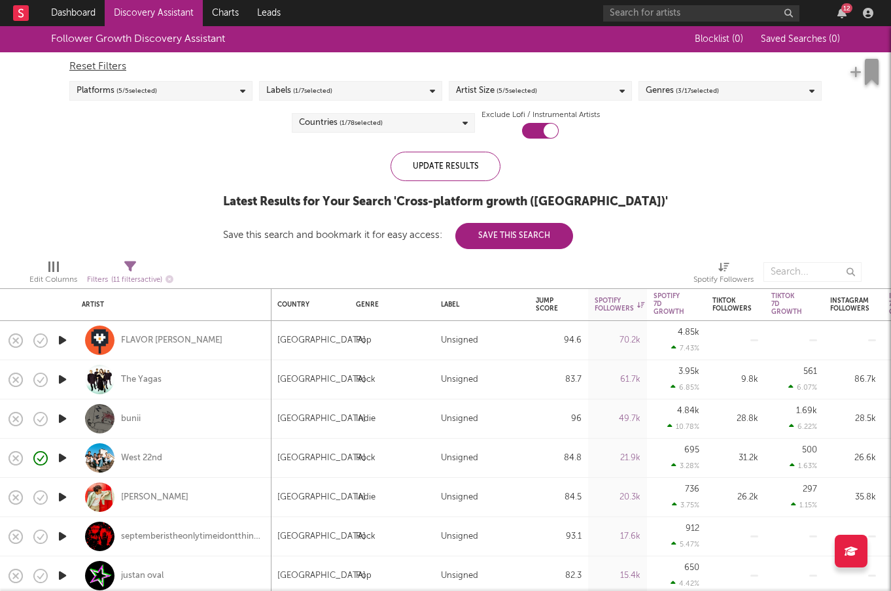
click at [65, 337] on icon "button" at bounding box center [63, 340] width 14 height 16
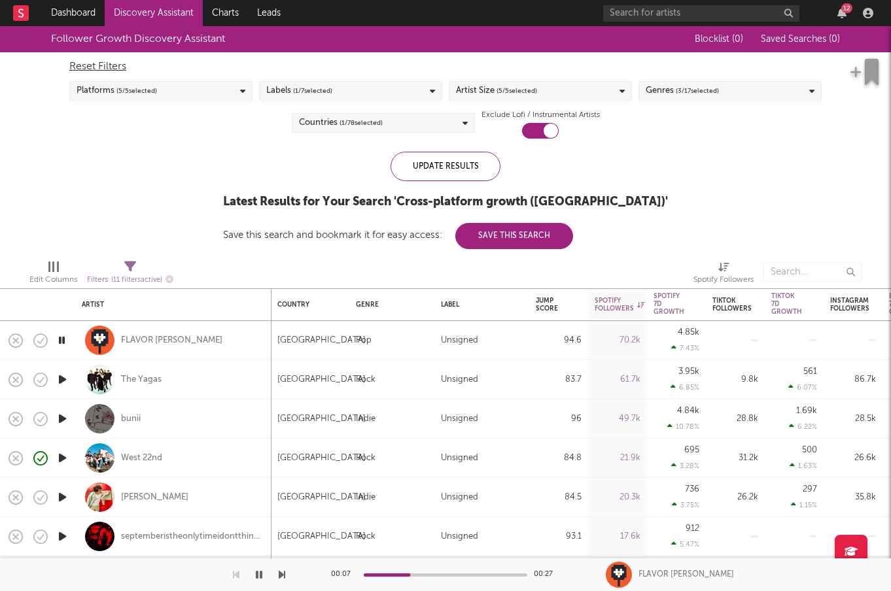
click at [67, 377] on icon "button" at bounding box center [63, 379] width 14 height 16
click at [67, 414] on icon "button" at bounding box center [63, 419] width 14 height 16
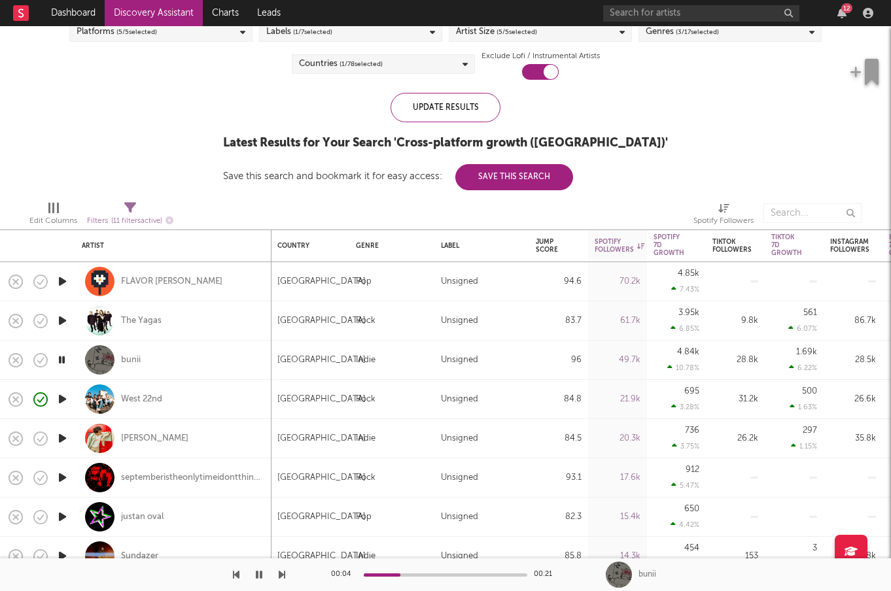
click at [64, 399] on icon "button" at bounding box center [63, 399] width 14 height 16
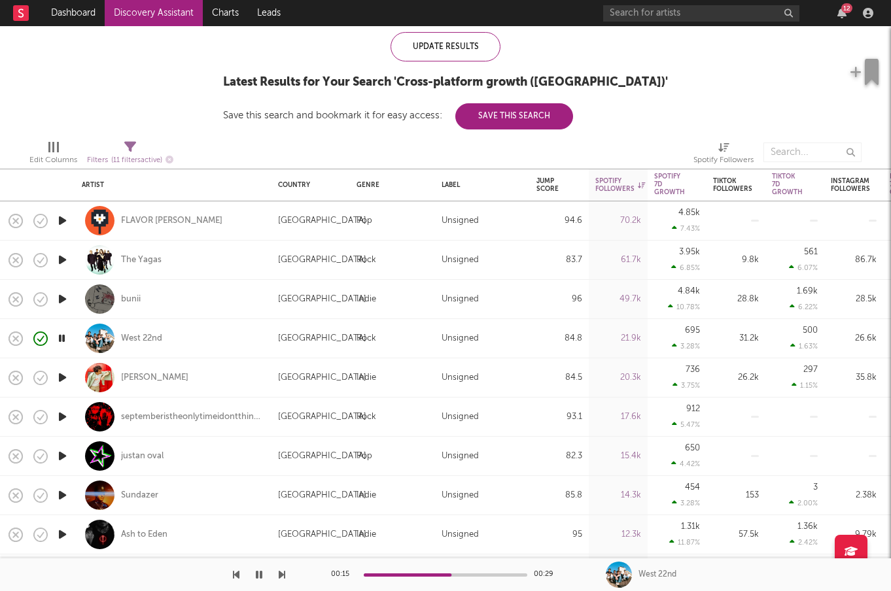
click at [62, 373] on icon "button" at bounding box center [63, 377] width 14 height 16
click at [62, 373] on icon "button" at bounding box center [62, 377] width 12 height 16
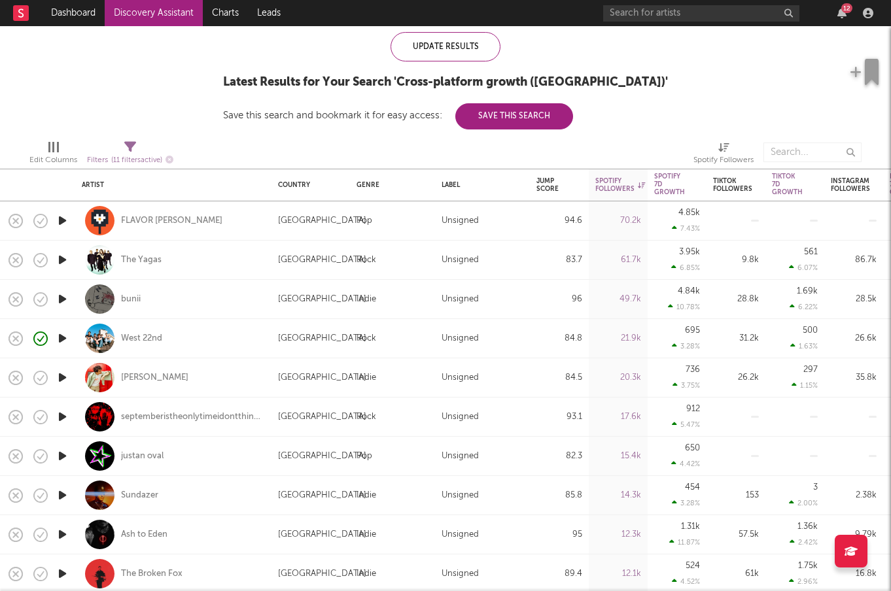
click at [65, 413] on icon "button" at bounding box center [63, 417] width 14 height 16
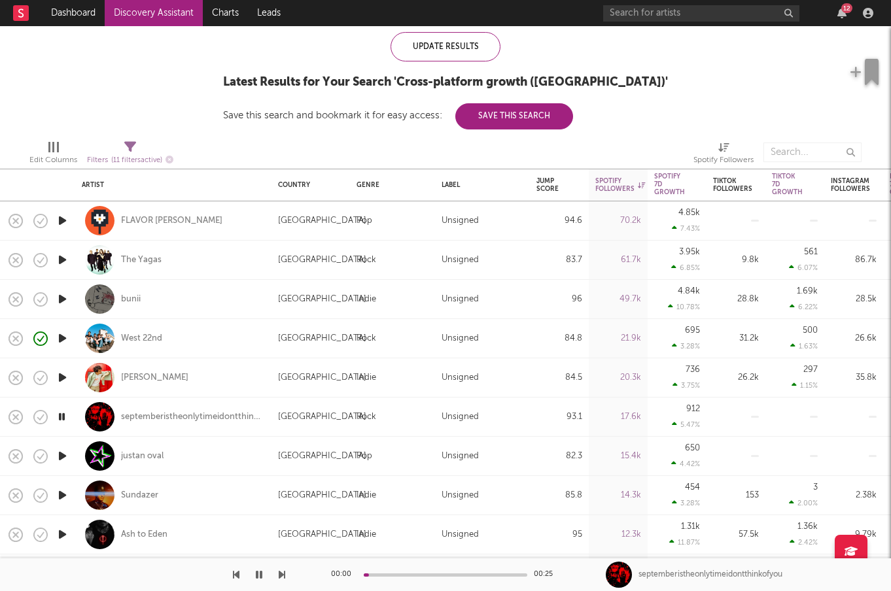
click at [65, 413] on icon "button" at bounding box center [62, 417] width 12 height 16
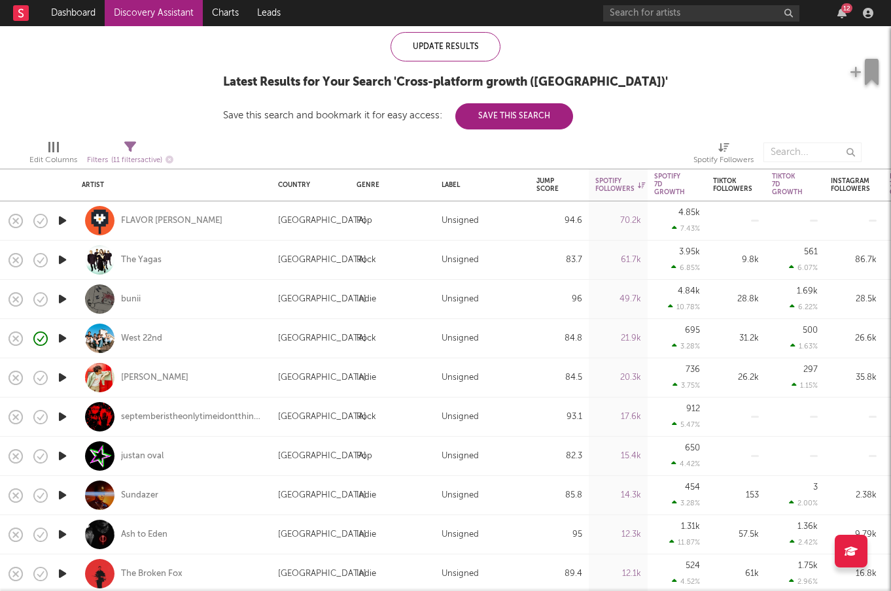
click at [62, 452] on icon "button" at bounding box center [63, 456] width 14 height 16
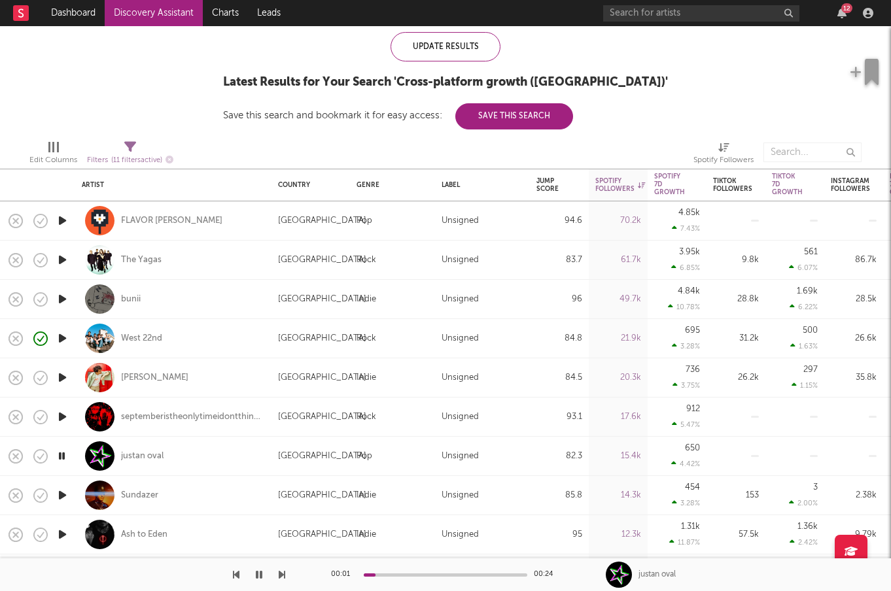
click at [62, 452] on icon "button" at bounding box center [62, 456] width 12 height 16
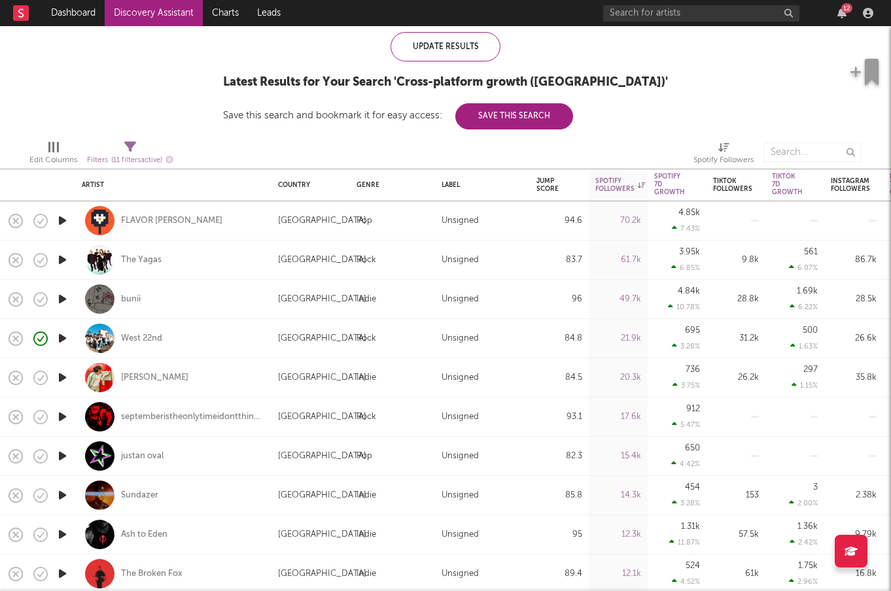
click at [63, 488] on icon "button" at bounding box center [63, 495] width 14 height 16
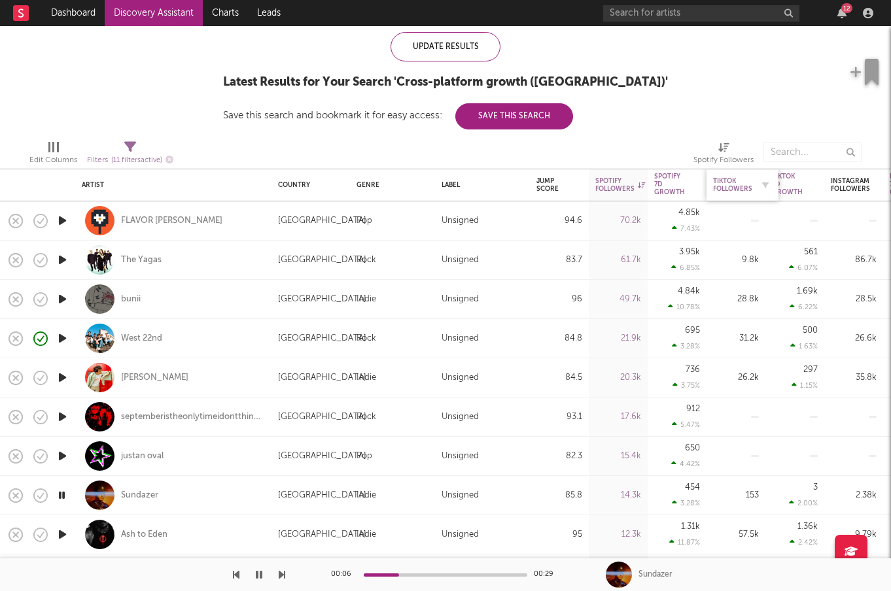
click at [733, 180] on div "Tiktok Followers" at bounding box center [732, 185] width 39 height 16
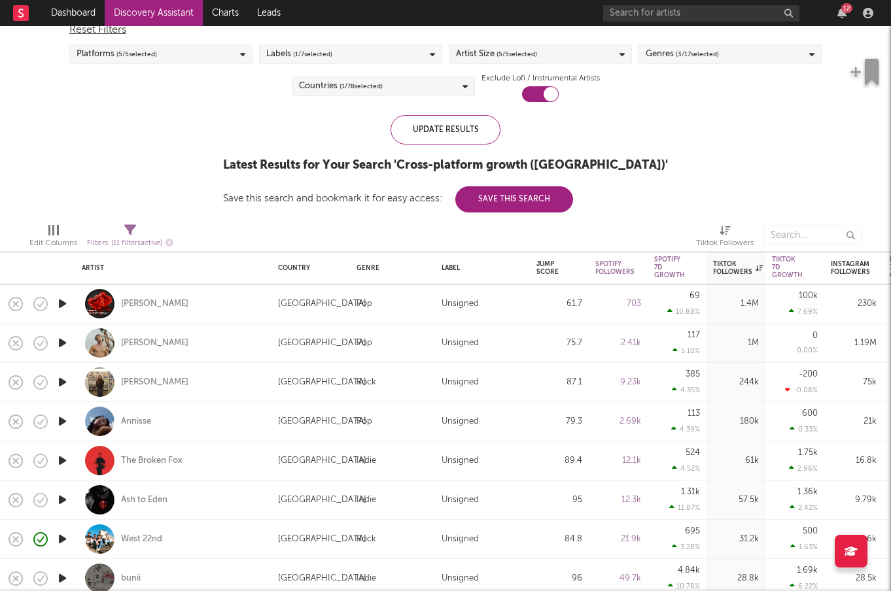
click at [61, 339] on icon "button" at bounding box center [63, 343] width 14 height 16
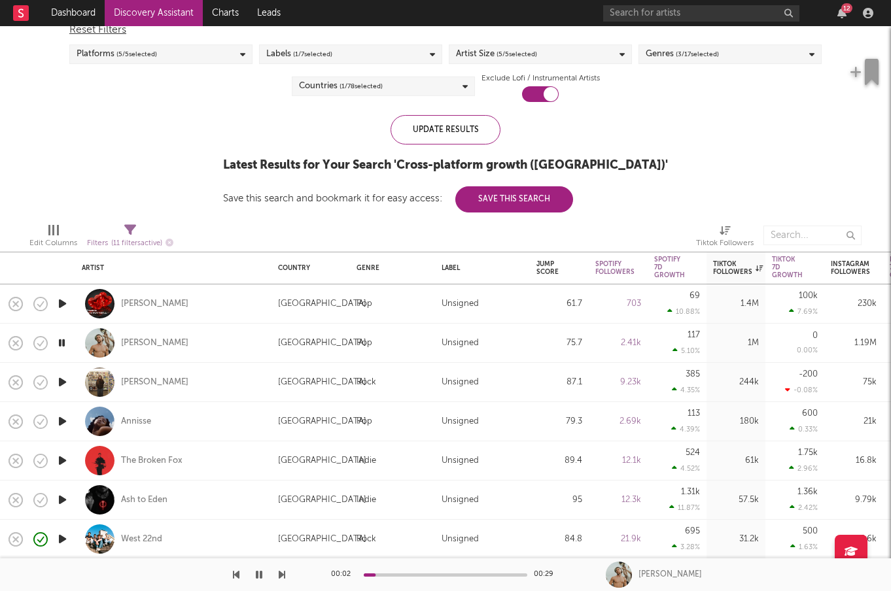
click at [60, 383] on icon "button" at bounding box center [63, 382] width 14 height 16
click at [71, 419] on div at bounding box center [62, 421] width 26 height 39
select select "1w"
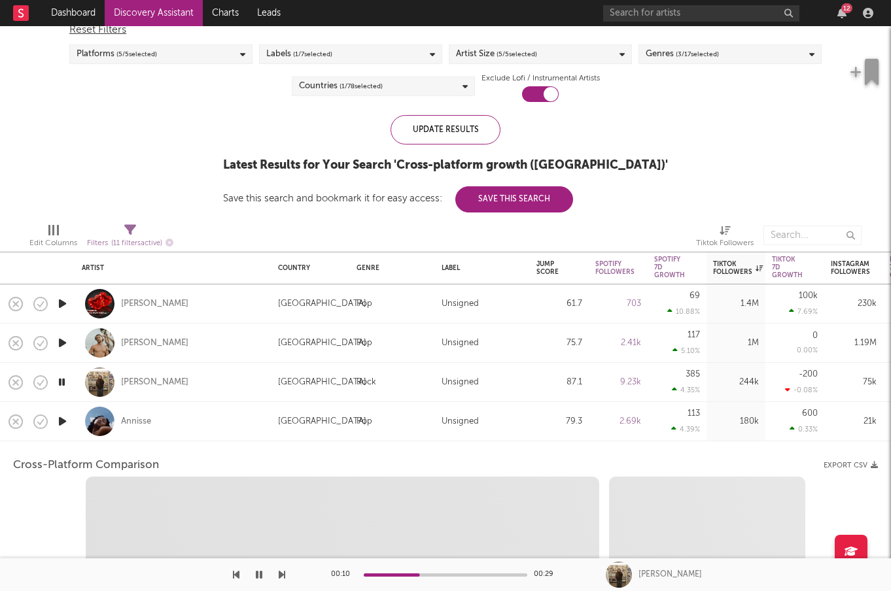
select select "1w"
click at [62, 419] on icon "button" at bounding box center [63, 421] width 14 height 16
click at [199, 417] on div "Annisse" at bounding box center [173, 421] width 183 height 39
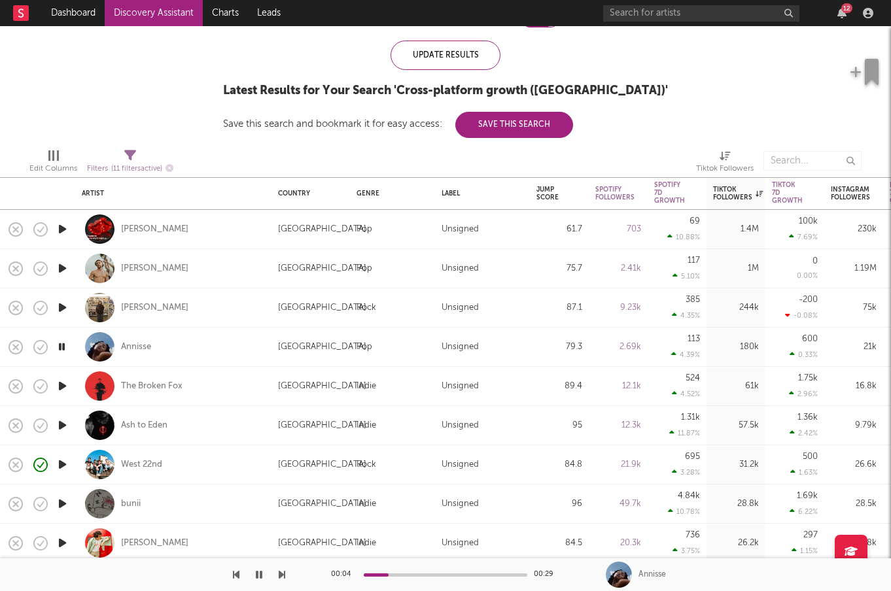
click at [65, 388] on icon "button" at bounding box center [63, 386] width 14 height 16
click at [63, 424] on icon "button" at bounding box center [63, 425] width 14 height 16
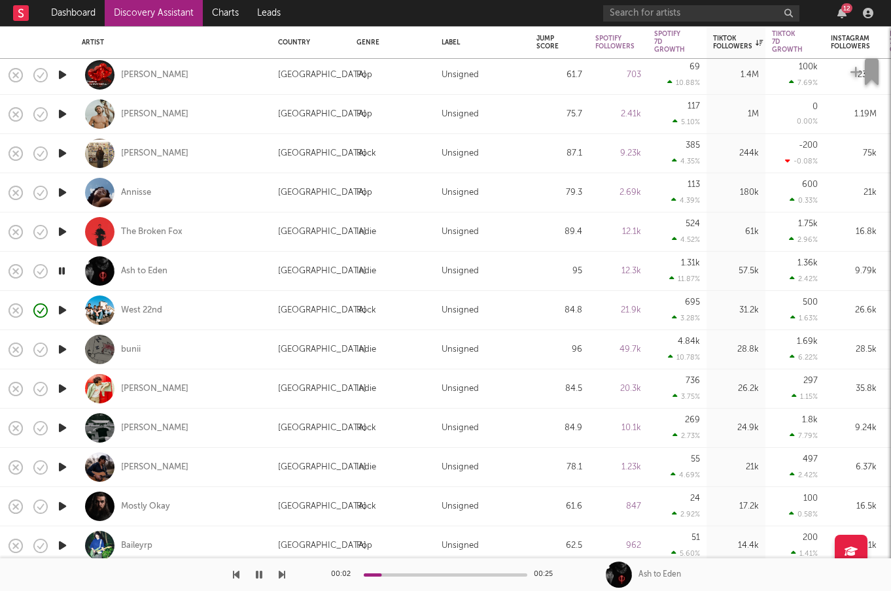
click at [60, 428] on icon "button" at bounding box center [63, 428] width 14 height 16
click at [136, 428] on div "Tom Siletto" at bounding box center [154, 428] width 67 height 12
click at [63, 468] on icon "button" at bounding box center [63, 467] width 14 height 16
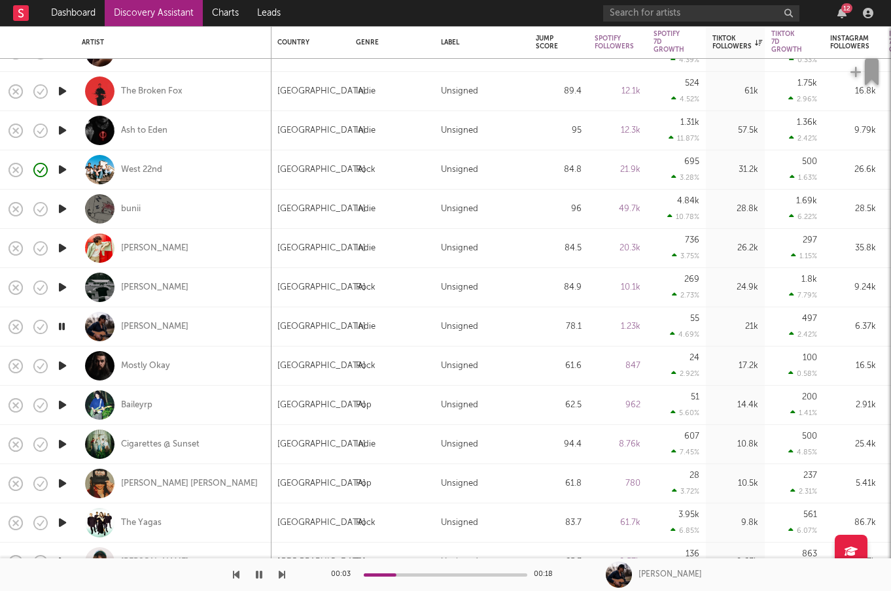
click at [67, 367] on icon "button" at bounding box center [63, 366] width 14 height 16
click at [63, 408] on icon "button" at bounding box center [63, 405] width 14 height 16
click at [142, 401] on div "Baileyrp" at bounding box center [136, 406] width 31 height 12
click at [152, 404] on div "Baileyrp" at bounding box center [136, 406] width 31 height 12
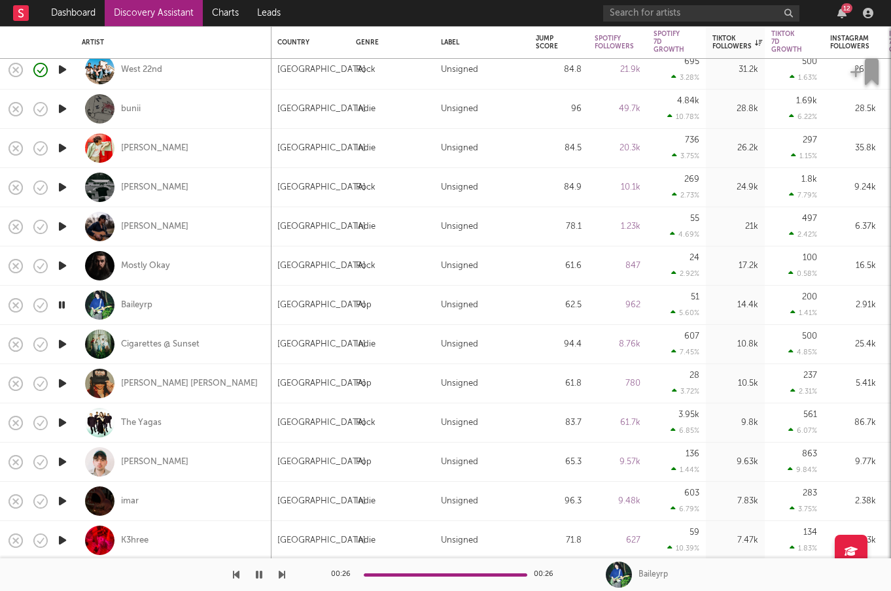
click at [58, 380] on icon "button" at bounding box center [63, 383] width 14 height 16
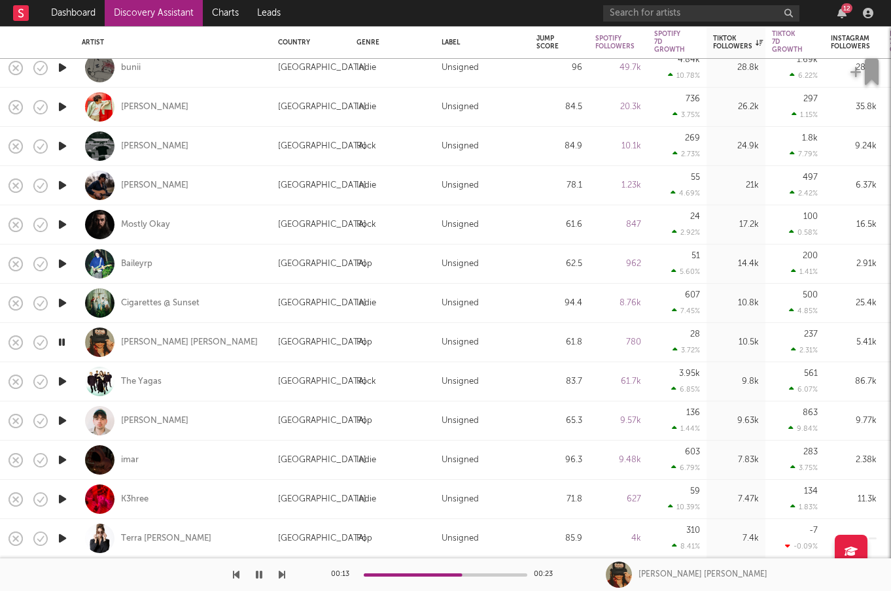
click at [65, 384] on icon "button" at bounding box center [63, 381] width 14 height 16
click at [64, 419] on icon "button" at bounding box center [63, 421] width 14 height 16
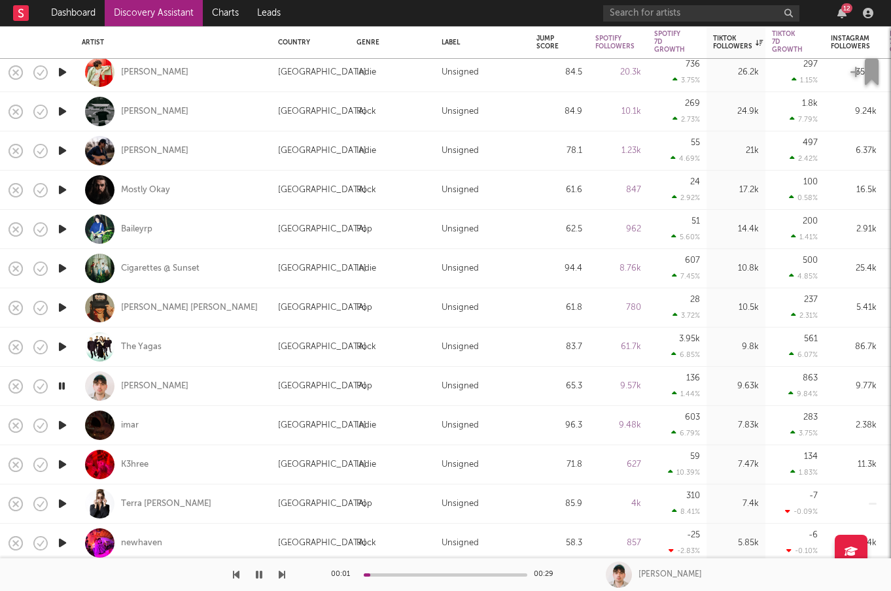
click at [64, 419] on icon "button" at bounding box center [63, 425] width 14 height 16
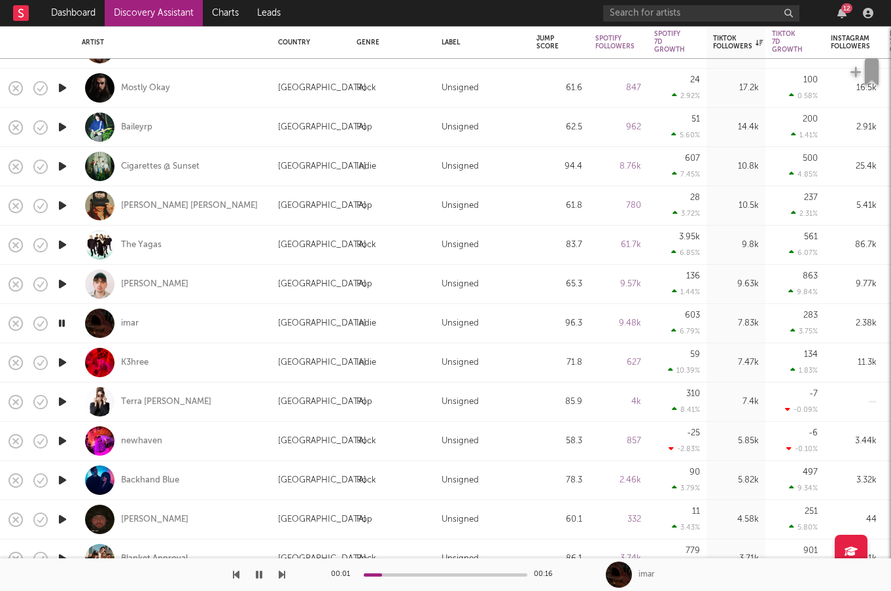
click at [62, 365] on icon "button" at bounding box center [63, 362] width 14 height 16
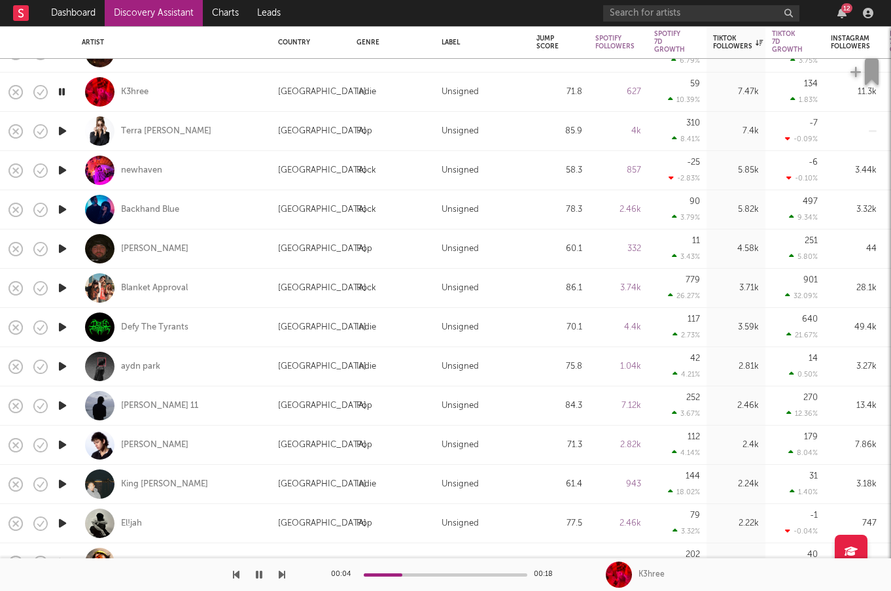
click at [59, 441] on icon "button" at bounding box center [63, 445] width 14 height 16
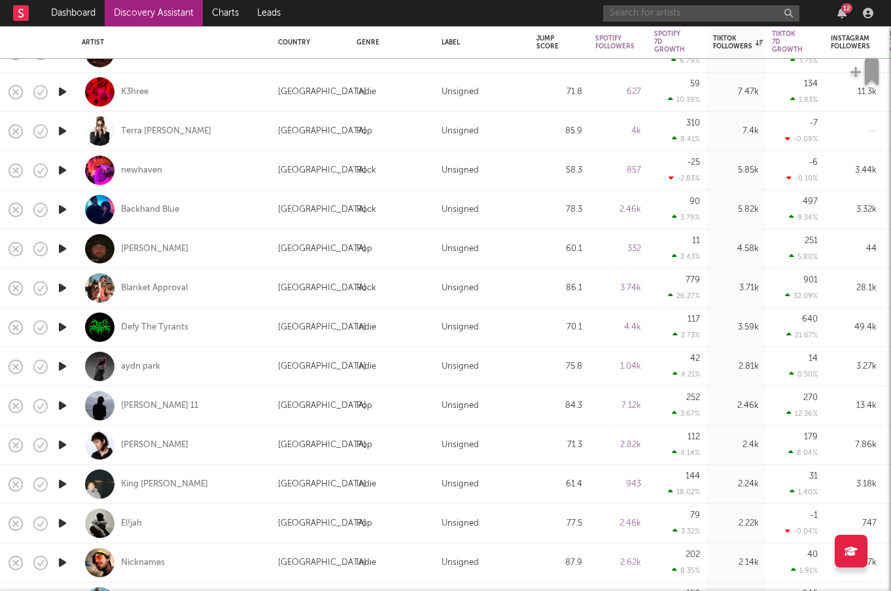
click at [742, 13] on input "text" at bounding box center [701, 13] width 196 height 16
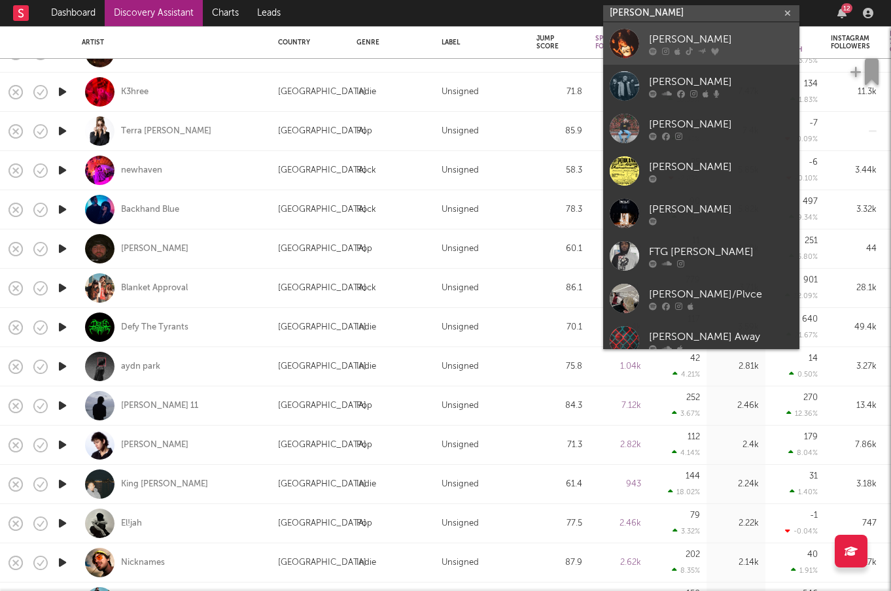
type input "[PERSON_NAME]"
click at [617, 37] on div at bounding box center [624, 43] width 29 height 29
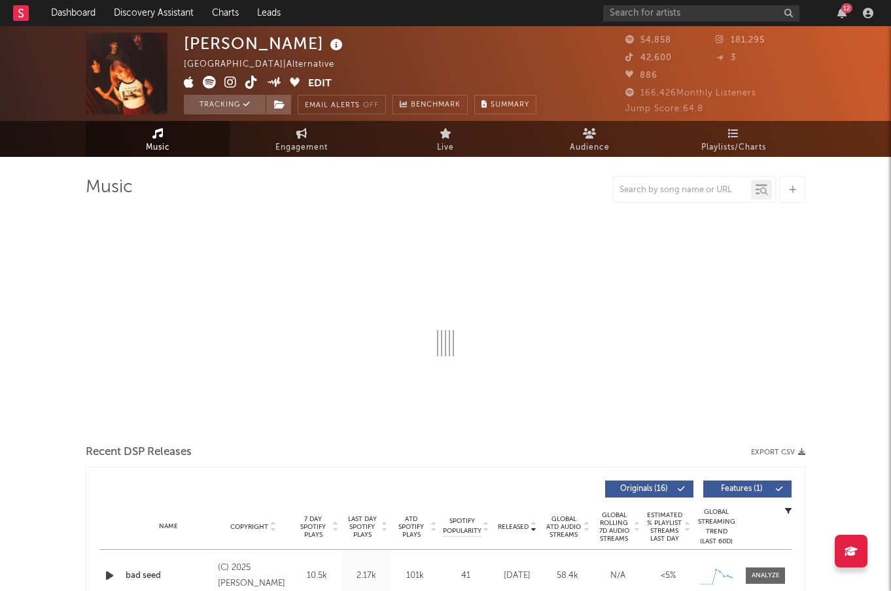
select select "6m"
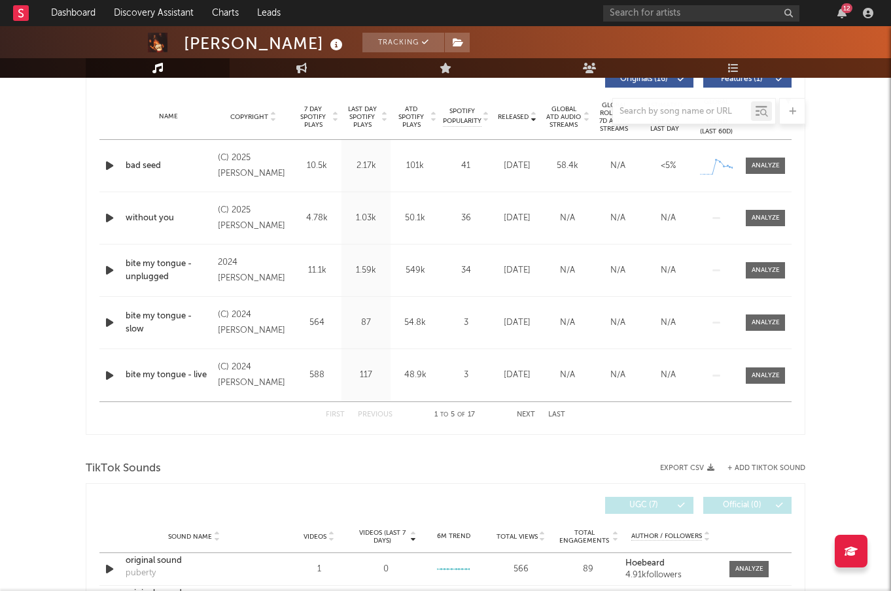
scroll to position [490, 0]
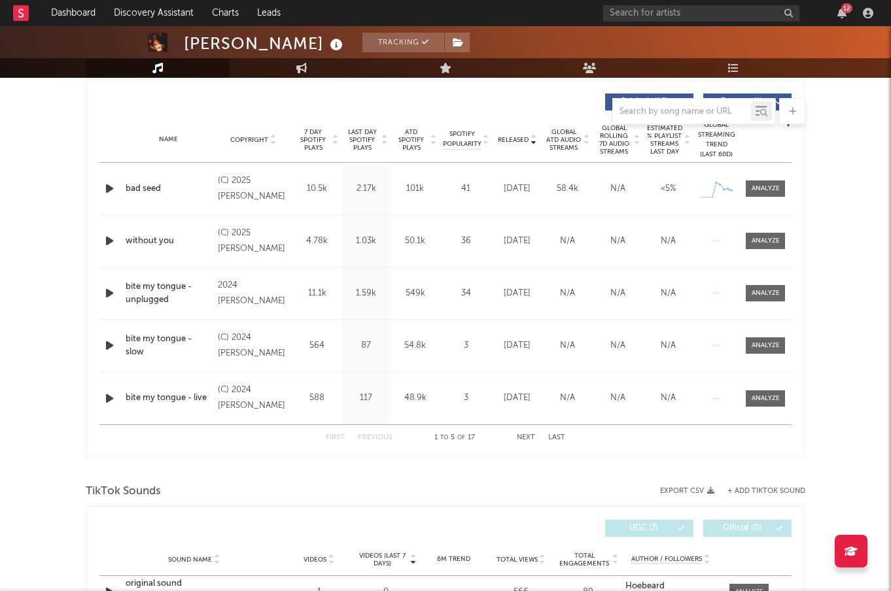
click at [558, 132] on span "Global ATD Audio Streams" at bounding box center [563, 140] width 36 height 24
click at [524, 132] on div "Name Copyright Label Album Names Composer Names 7 Day Spotify Plays Last Day Sp…" at bounding box center [445, 140] width 692 height 46
click at [521, 133] on div "Name Copyright Label Album Names Composer Names 7 Day Spotify Plays Last Day Sp…" at bounding box center [445, 140] width 692 height 46
click at [518, 139] on span "Released" at bounding box center [513, 140] width 31 height 8
click at [109, 186] on icon "button" at bounding box center [110, 188] width 14 height 16
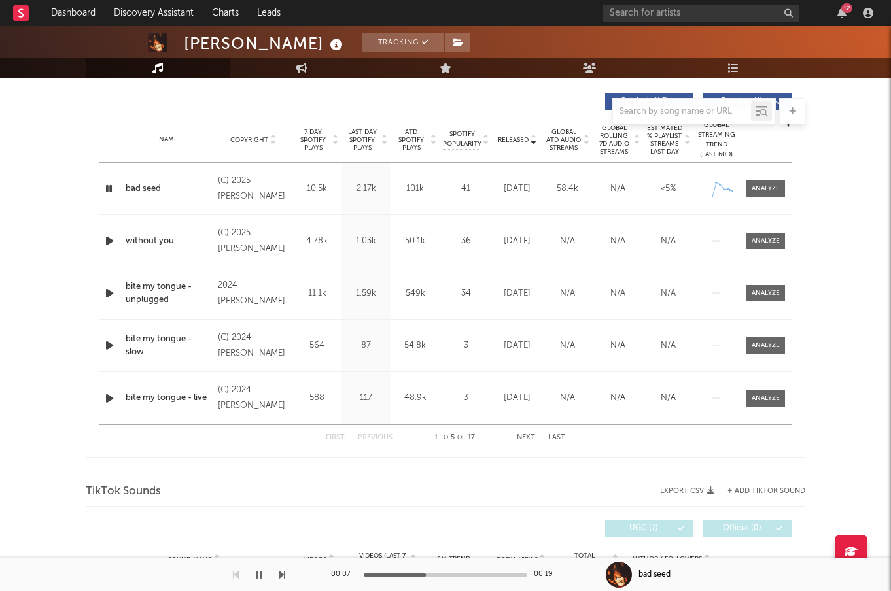
click at [571, 139] on span "Global ATD Audio Streams" at bounding box center [563, 140] width 36 height 24
click at [97, 186] on div "Global ATD Audio Streams Copyright 7 Day Spotify Plays Last Day Spotify Plays A…" at bounding box center [445, 269] width 719 height 378
click at [107, 187] on icon "button" at bounding box center [110, 188] width 14 height 16
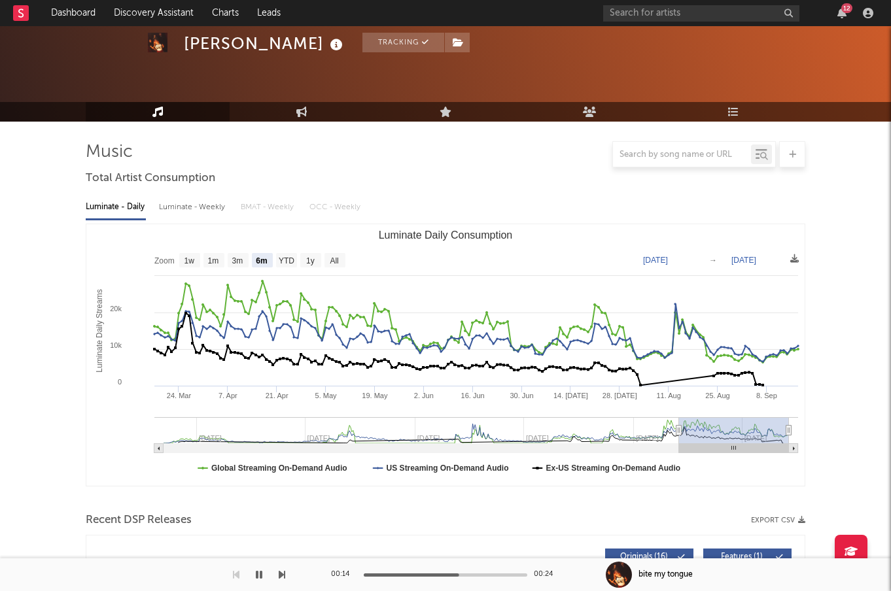
scroll to position [0, 0]
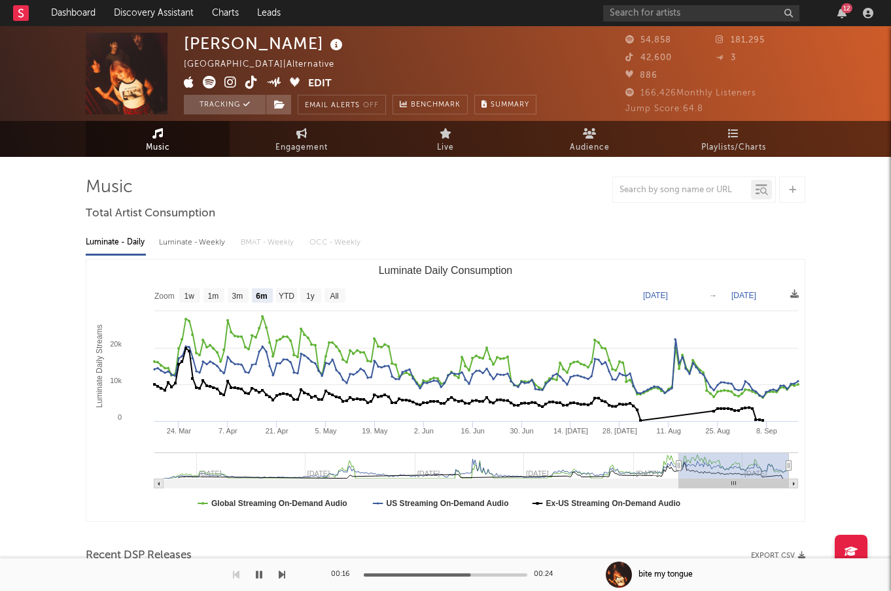
click at [230, 81] on icon at bounding box center [230, 82] width 12 height 13
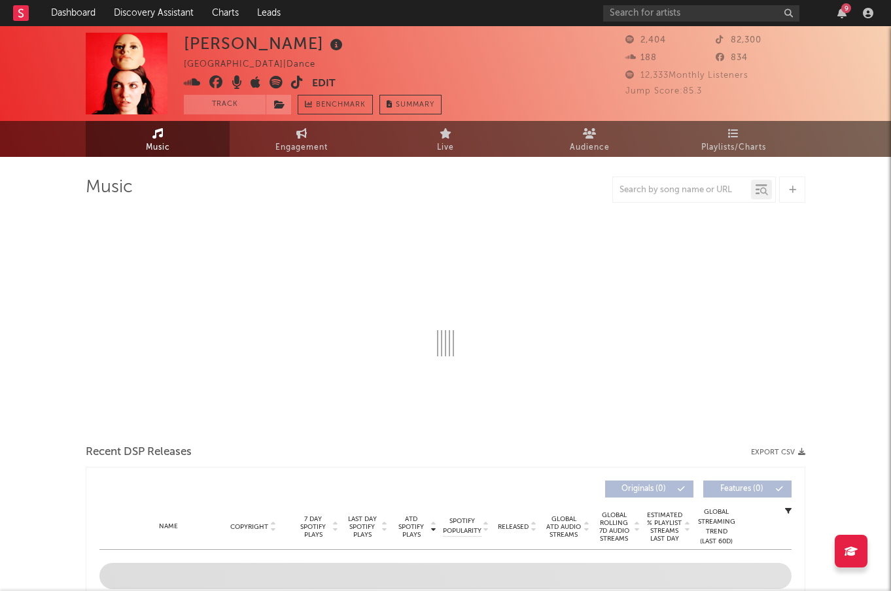
select select "6m"
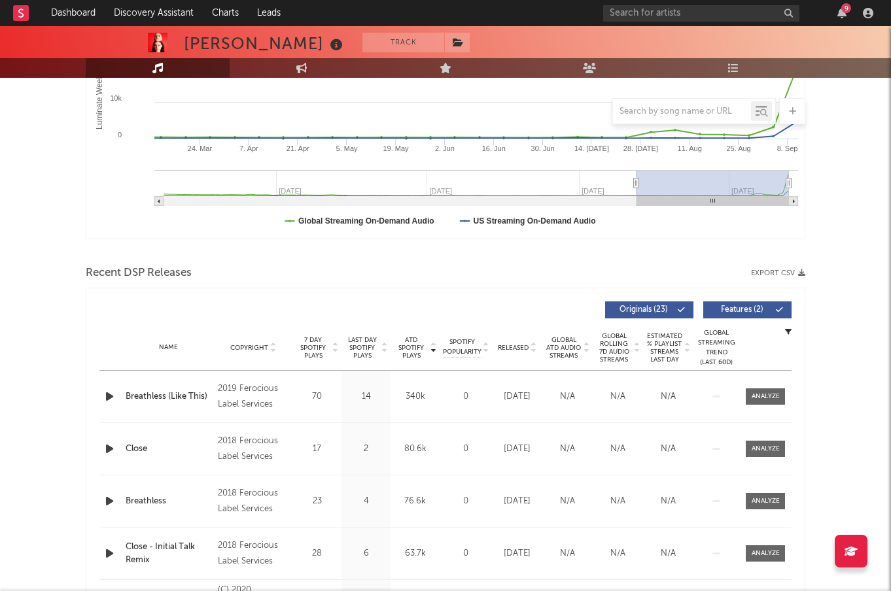
scroll to position [284, 0]
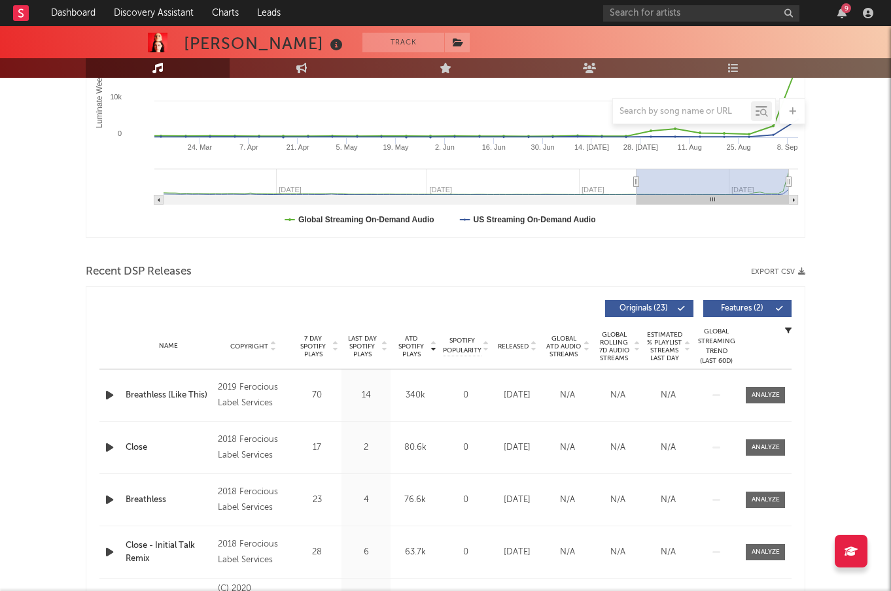
click at [514, 345] on span "Released" at bounding box center [513, 347] width 31 height 8
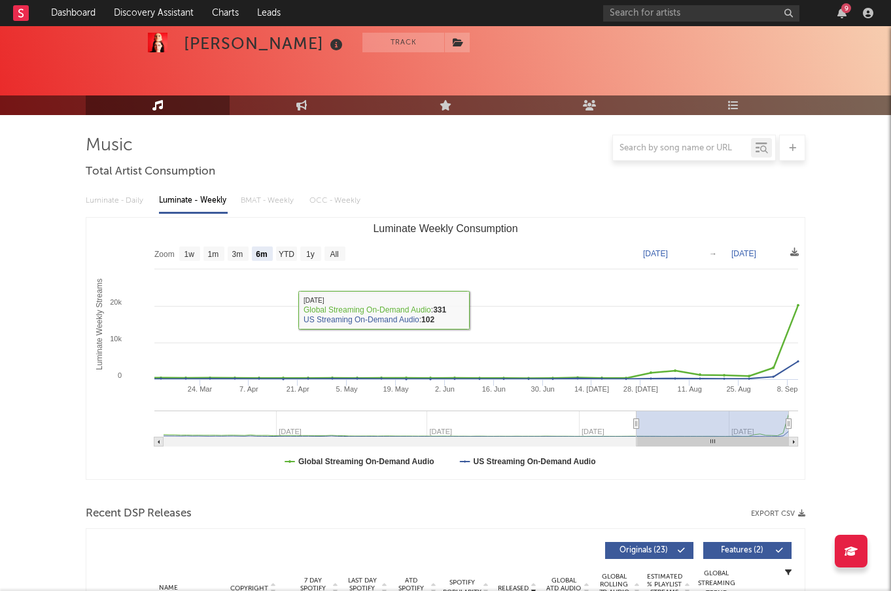
scroll to position [0, 0]
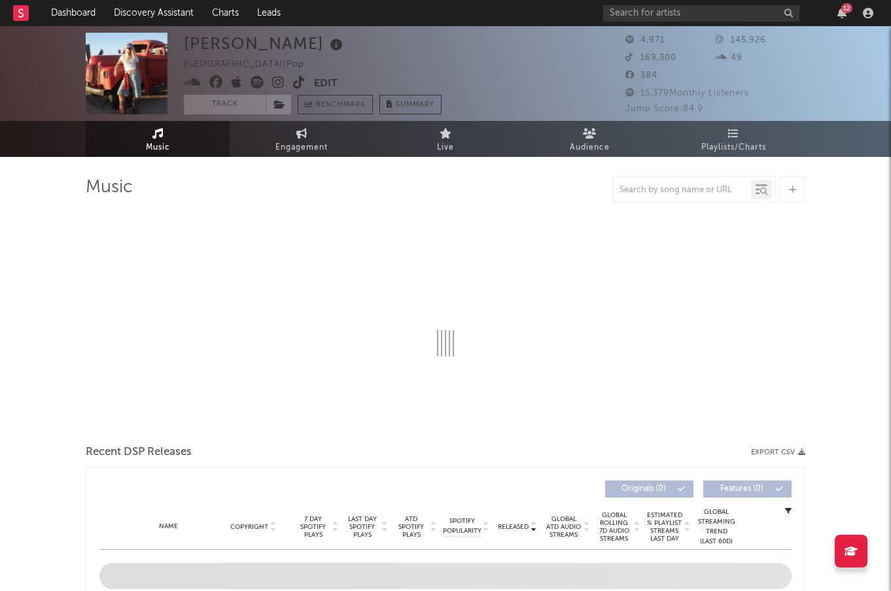
select select "1w"
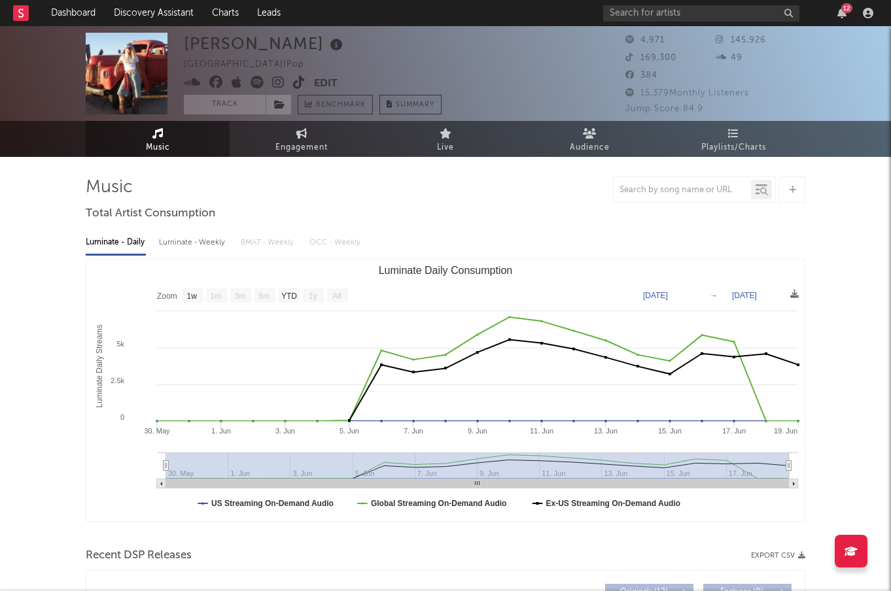
click at [281, 87] on icon at bounding box center [278, 82] width 12 height 13
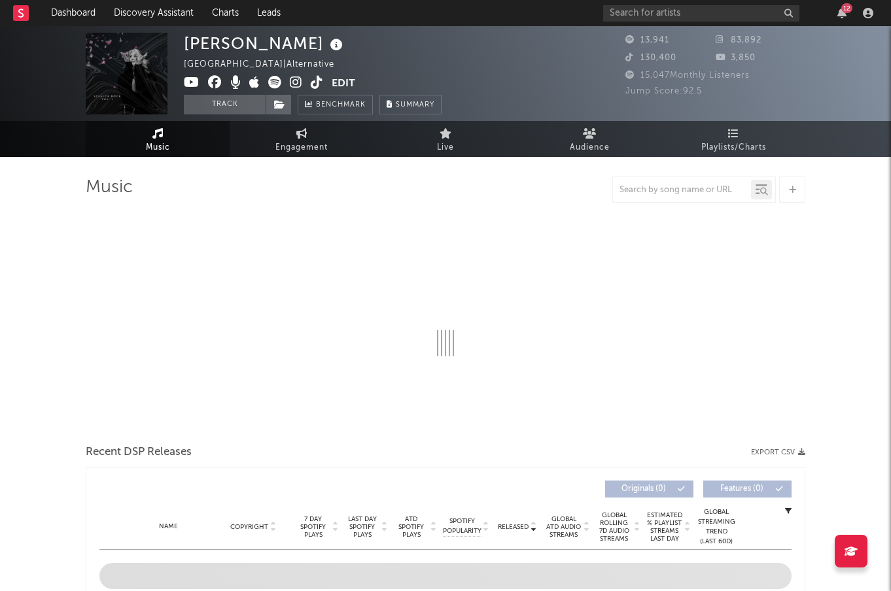
select select "6m"
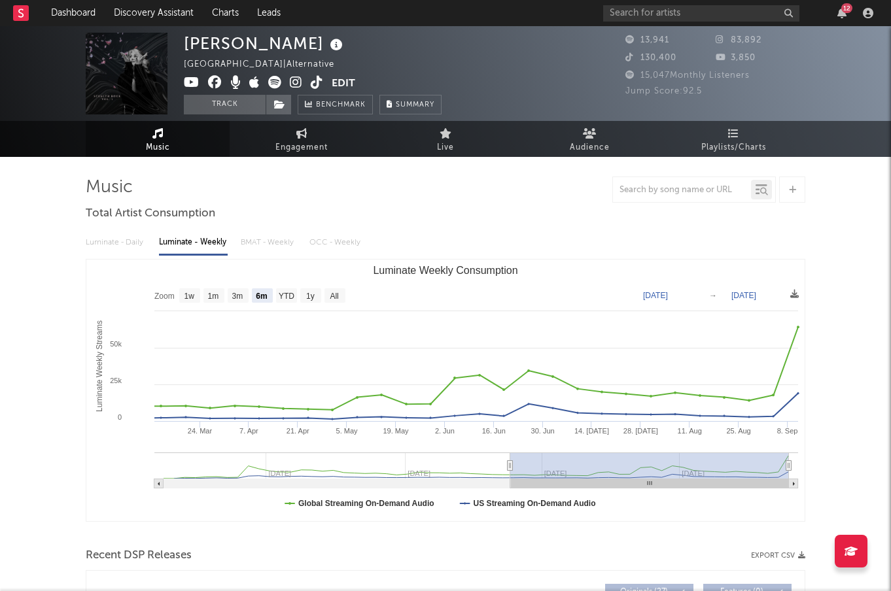
click at [299, 81] on icon at bounding box center [296, 82] width 12 height 13
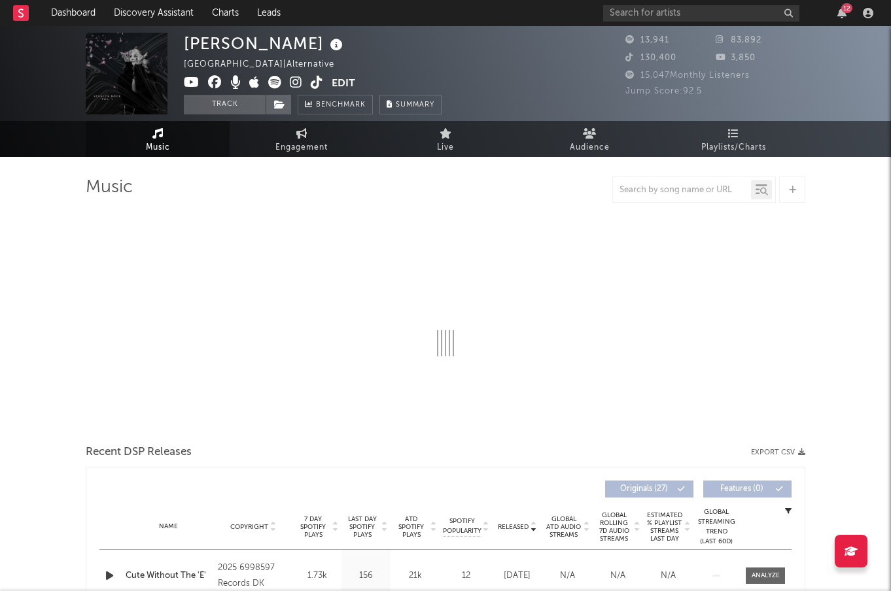
select select "6m"
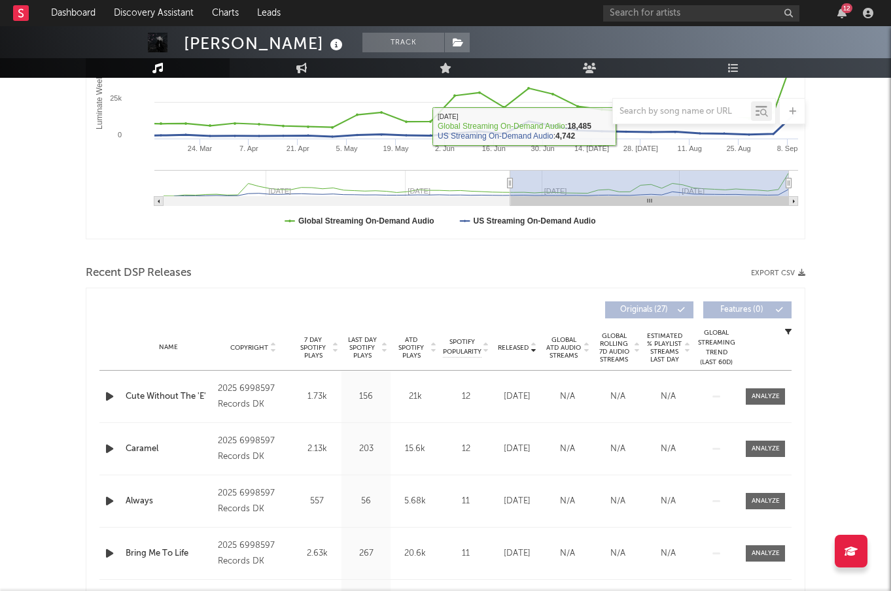
scroll to position [307, 0]
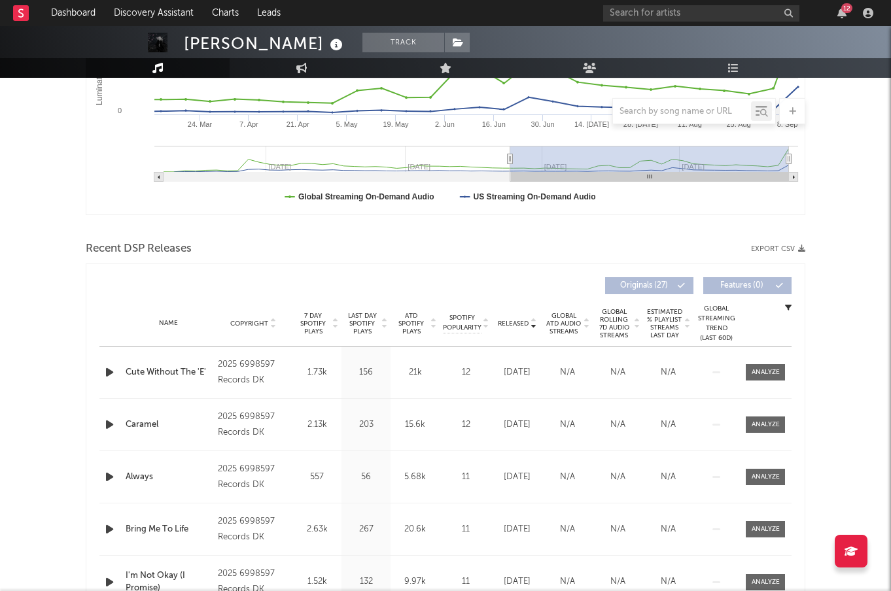
click at [516, 326] on span "Released" at bounding box center [513, 324] width 31 height 8
click at [105, 370] on icon "button" at bounding box center [110, 372] width 14 height 16
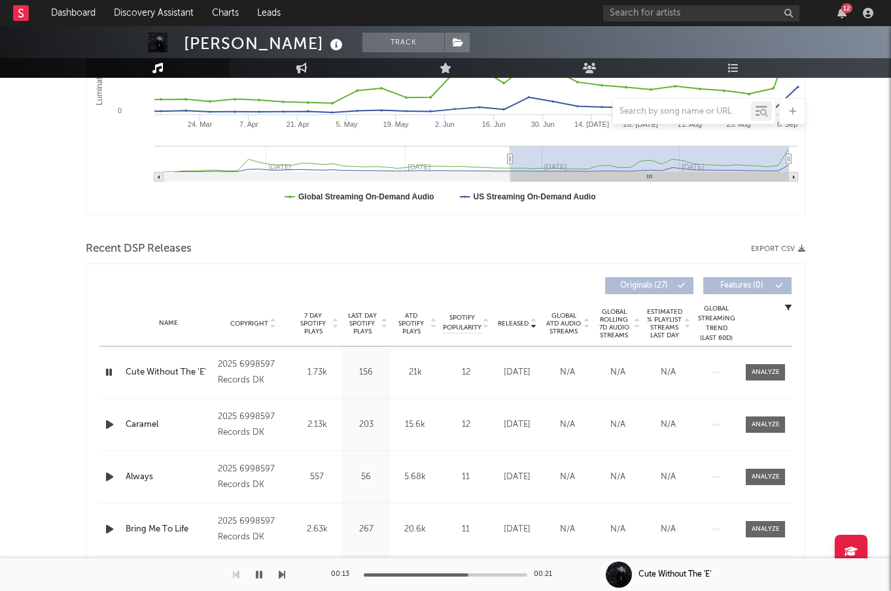
click at [112, 425] on icon "button" at bounding box center [110, 425] width 14 height 16
click at [110, 426] on icon "button" at bounding box center [109, 425] width 12 height 16
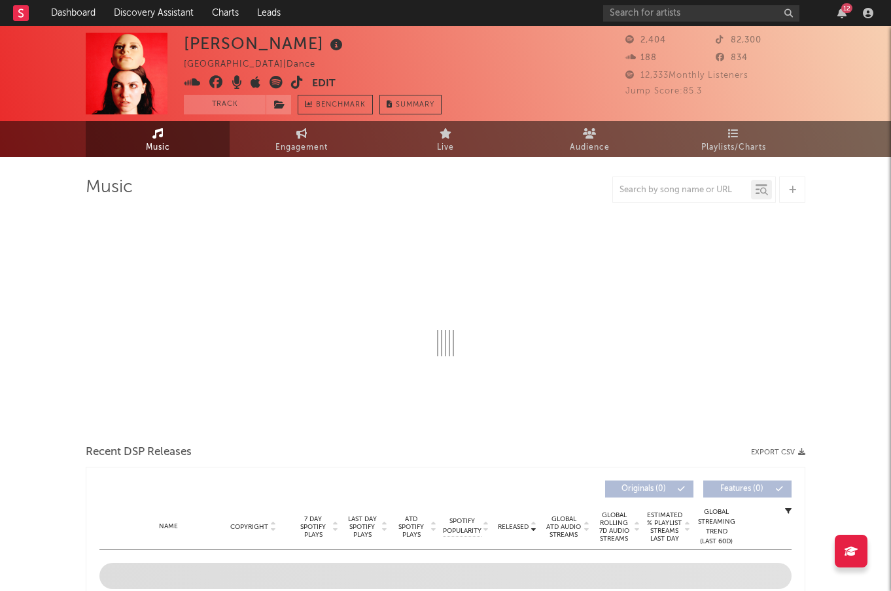
select select "6m"
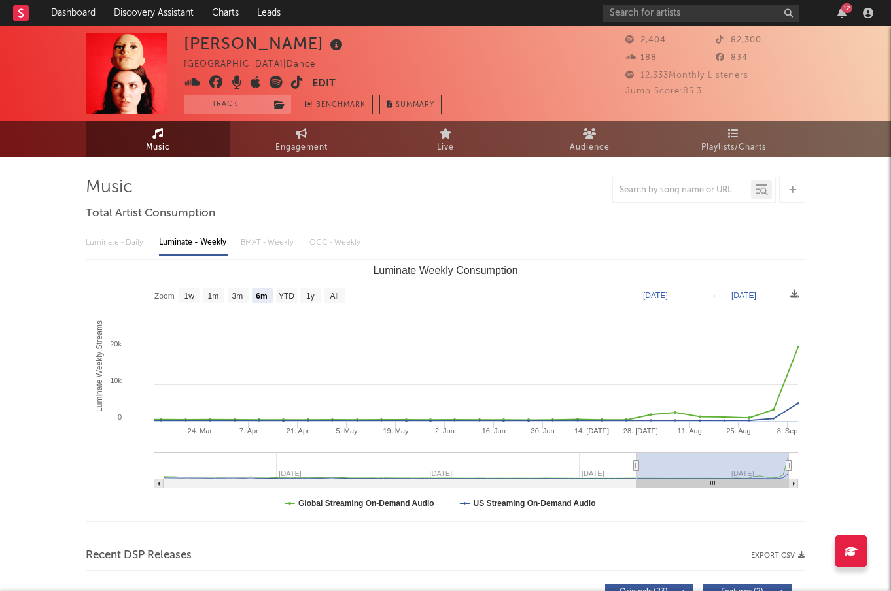
click at [294, 84] on icon at bounding box center [297, 82] width 12 height 13
click at [358, 137] on link "Engagement" at bounding box center [302, 139] width 144 height 36
select select "1w"
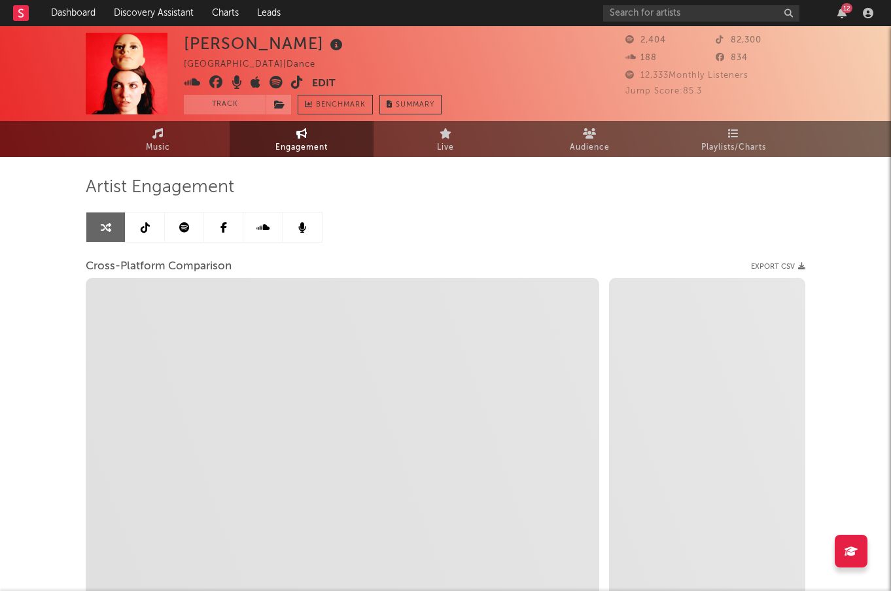
select select "1m"
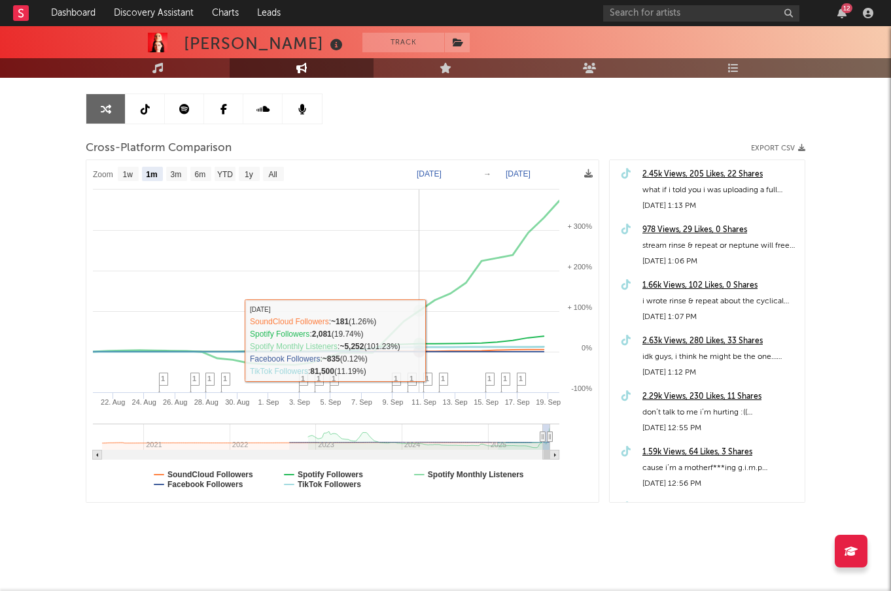
scroll to position [122, 0]
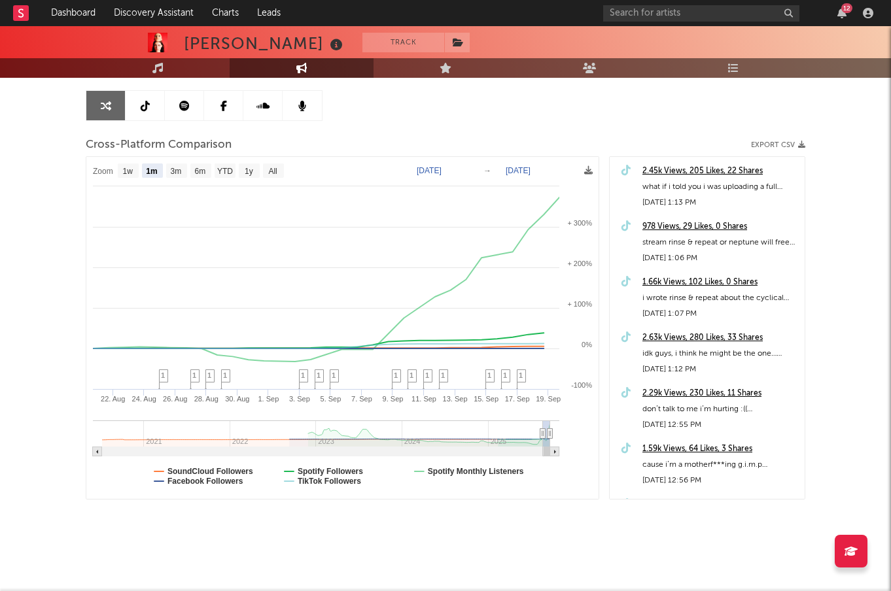
click at [154, 112] on link at bounding box center [145, 105] width 39 height 29
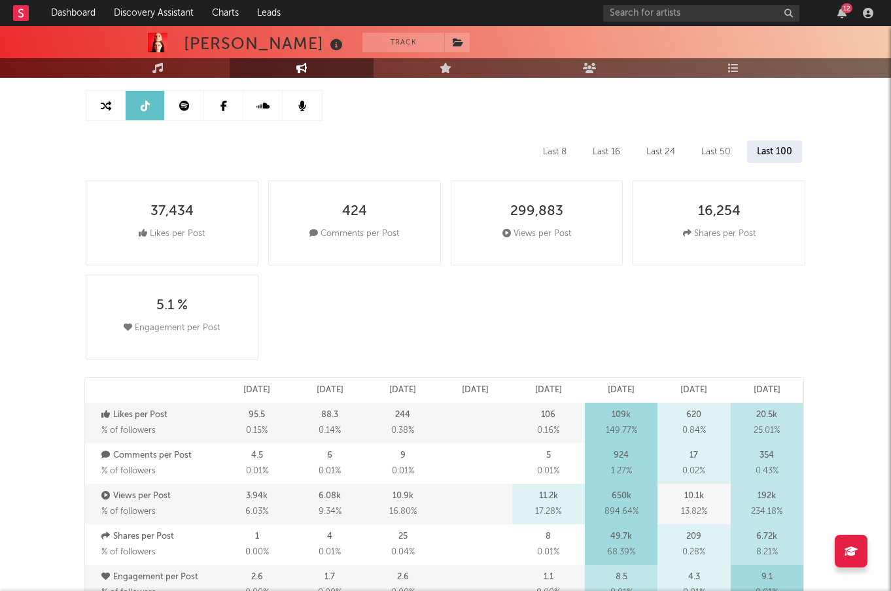
select select "6m"
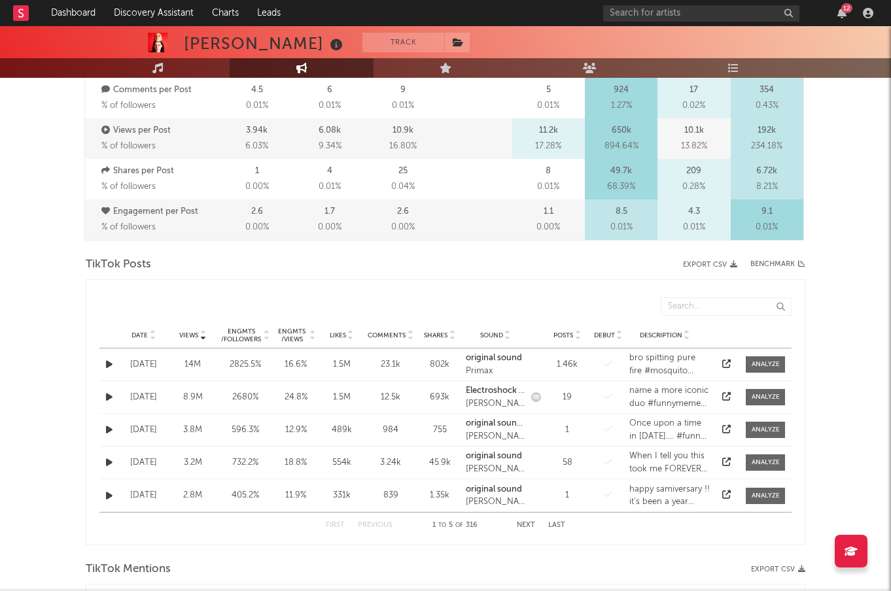
scroll to position [488, 0]
click at [198, 334] on div "Views" at bounding box center [192, 335] width 43 height 10
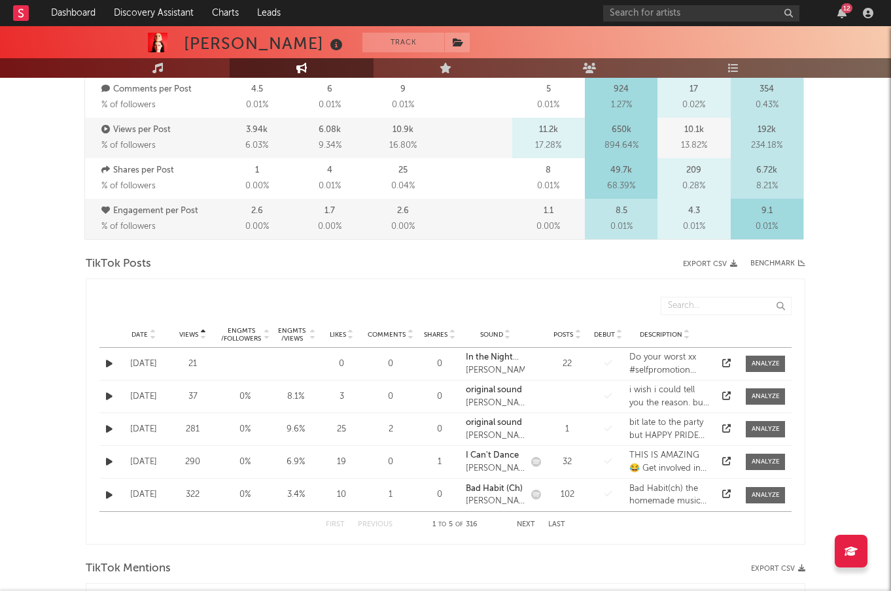
click at [198, 334] on span "Views" at bounding box center [188, 335] width 19 height 8
click at [149, 395] on div "[DATE]" at bounding box center [143, 396] width 43 height 13
click at [114, 394] on button "button" at bounding box center [109, 396] width 13 height 15
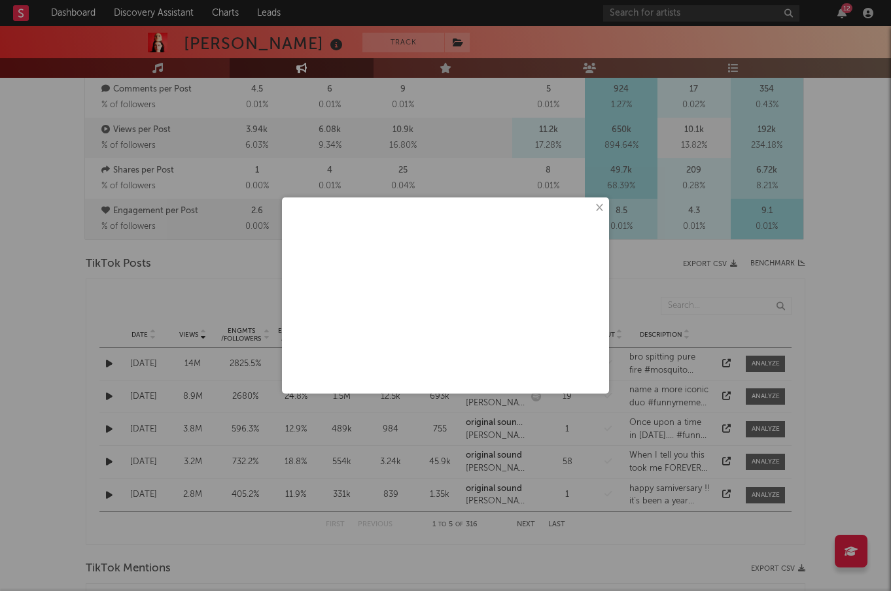
click at [599, 208] on button "×" at bounding box center [598, 208] width 14 height 14
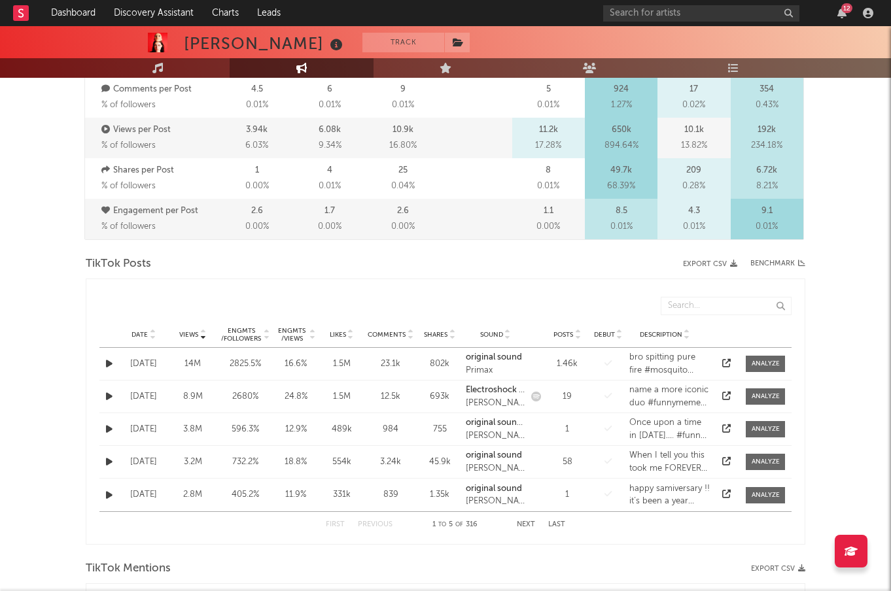
click at [182, 402] on div "8.9M" at bounding box center [192, 396] width 43 height 13
click at [724, 394] on icon at bounding box center [726, 396] width 9 height 9
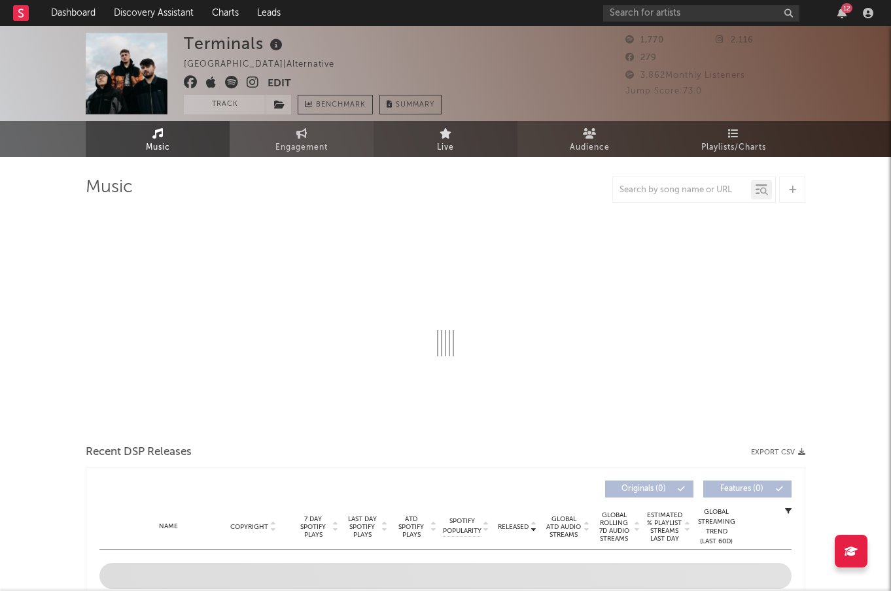
select select "1w"
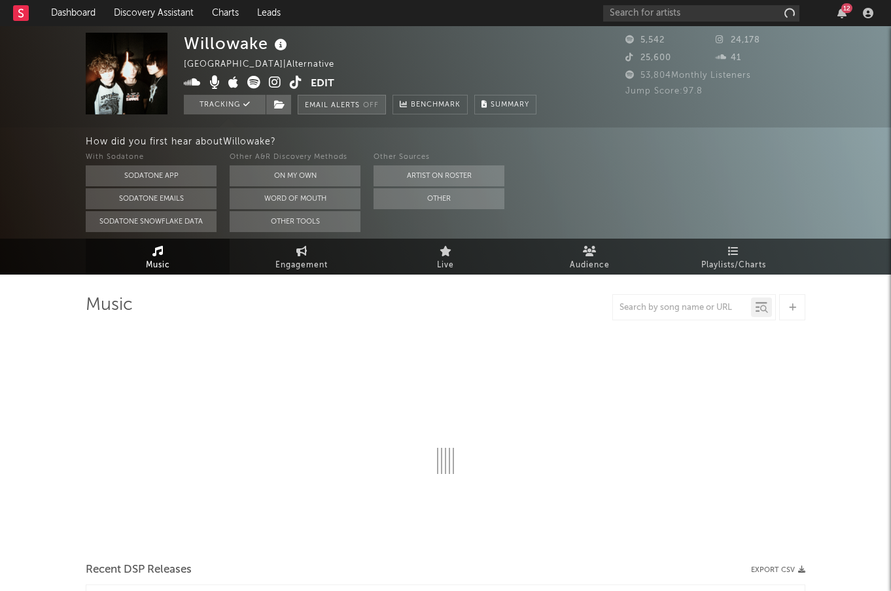
select select "1w"
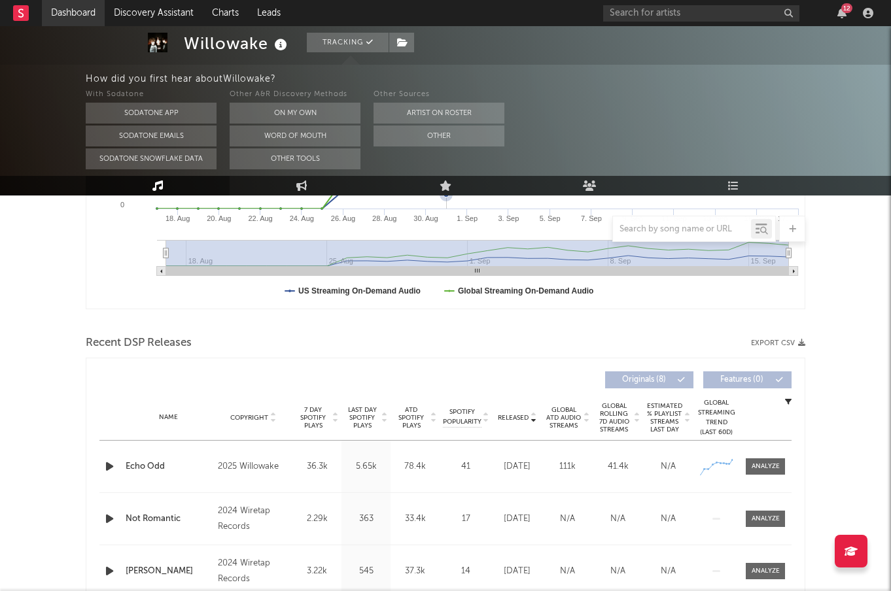
scroll to position [173, 0]
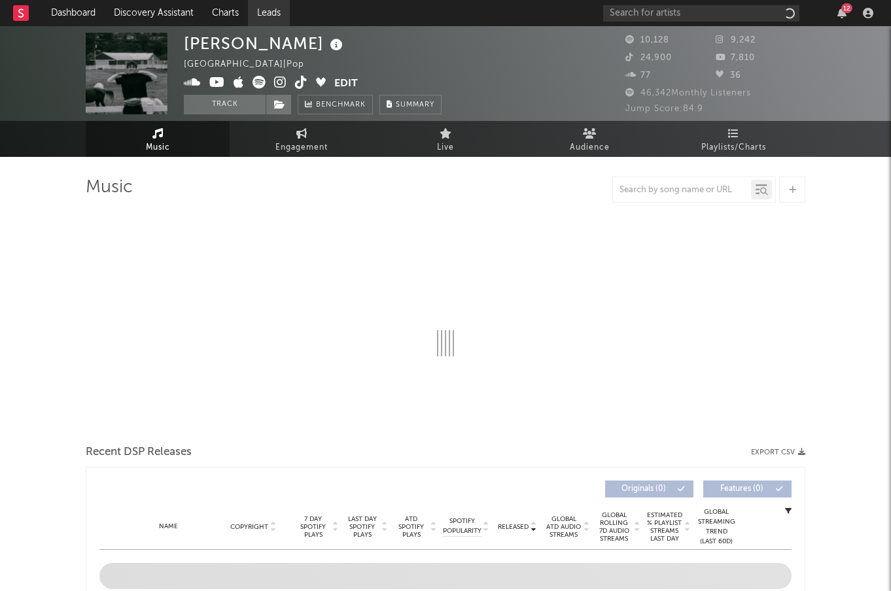
select select "6m"
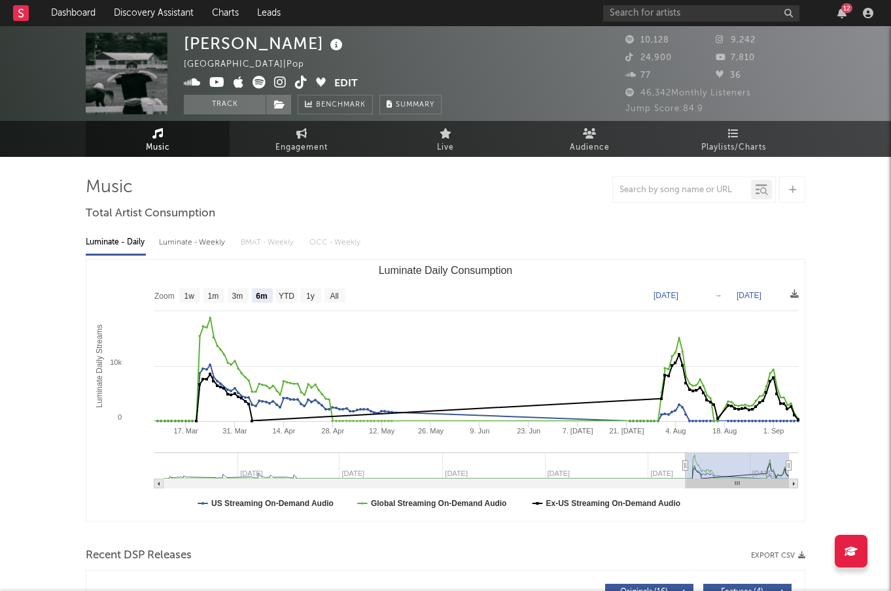
click at [282, 84] on icon at bounding box center [280, 82] width 12 height 13
click at [302, 81] on icon at bounding box center [301, 82] width 12 height 13
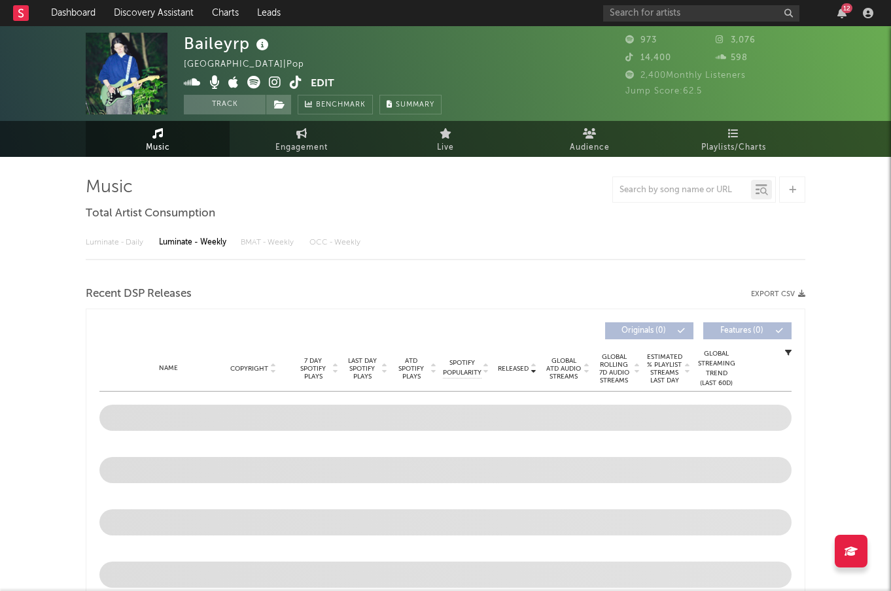
select select "1w"
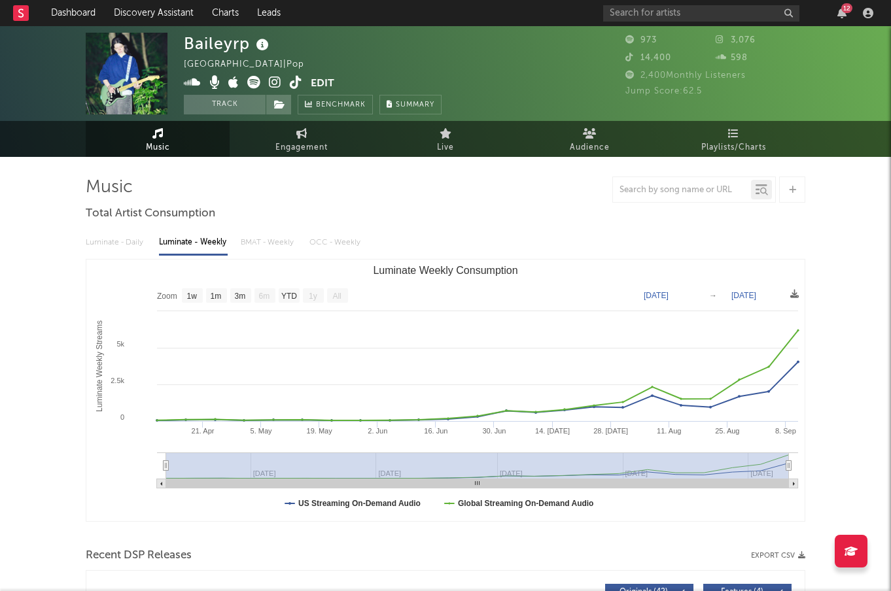
click at [281, 82] on icon at bounding box center [275, 82] width 12 height 13
click at [297, 83] on icon at bounding box center [296, 82] width 12 height 13
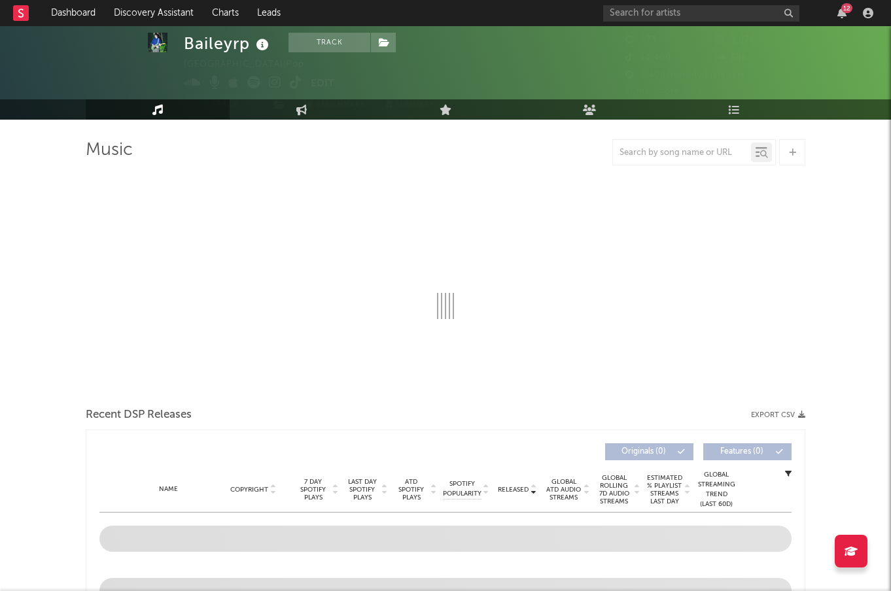
select select "1w"
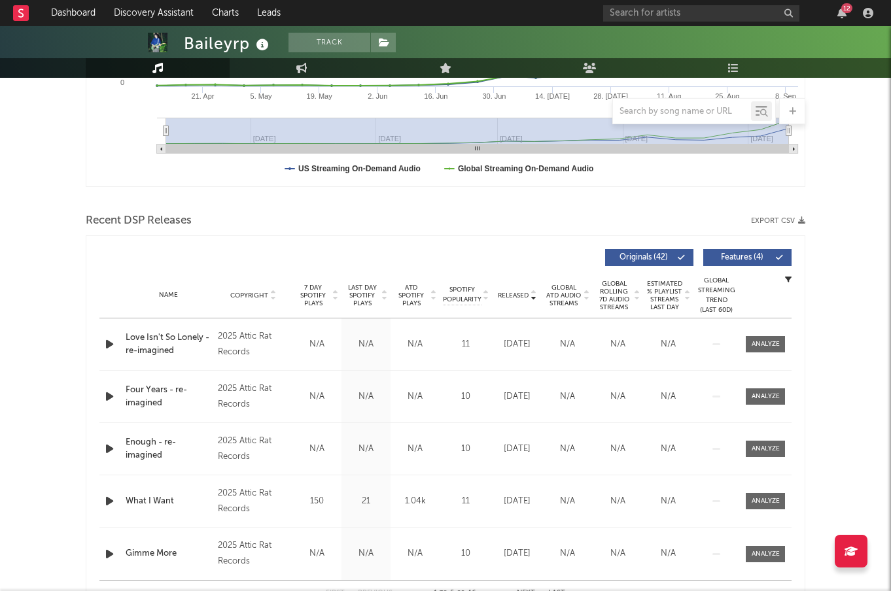
scroll to position [336, 0]
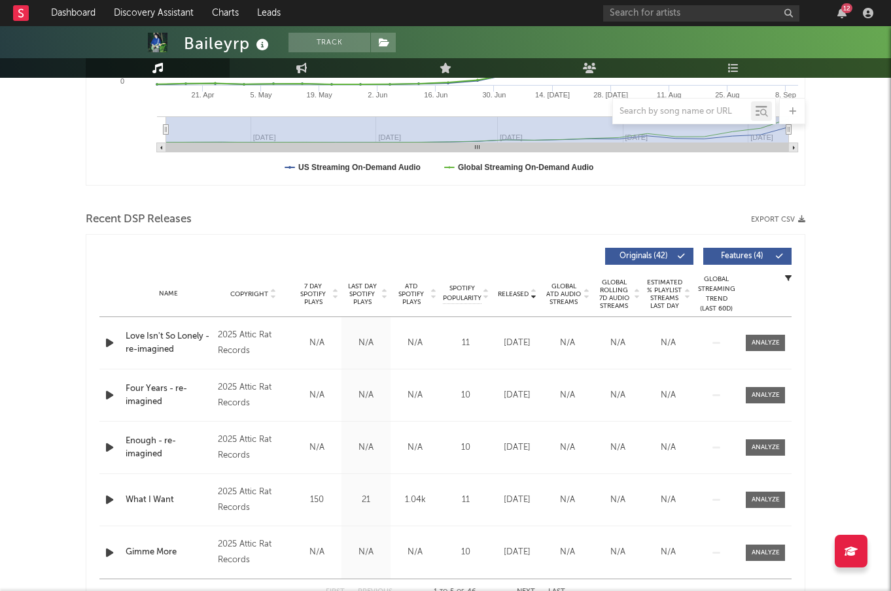
click at [108, 341] on icon "button" at bounding box center [110, 343] width 14 height 16
